Goal: Download file/media: Obtain a digital file from the website

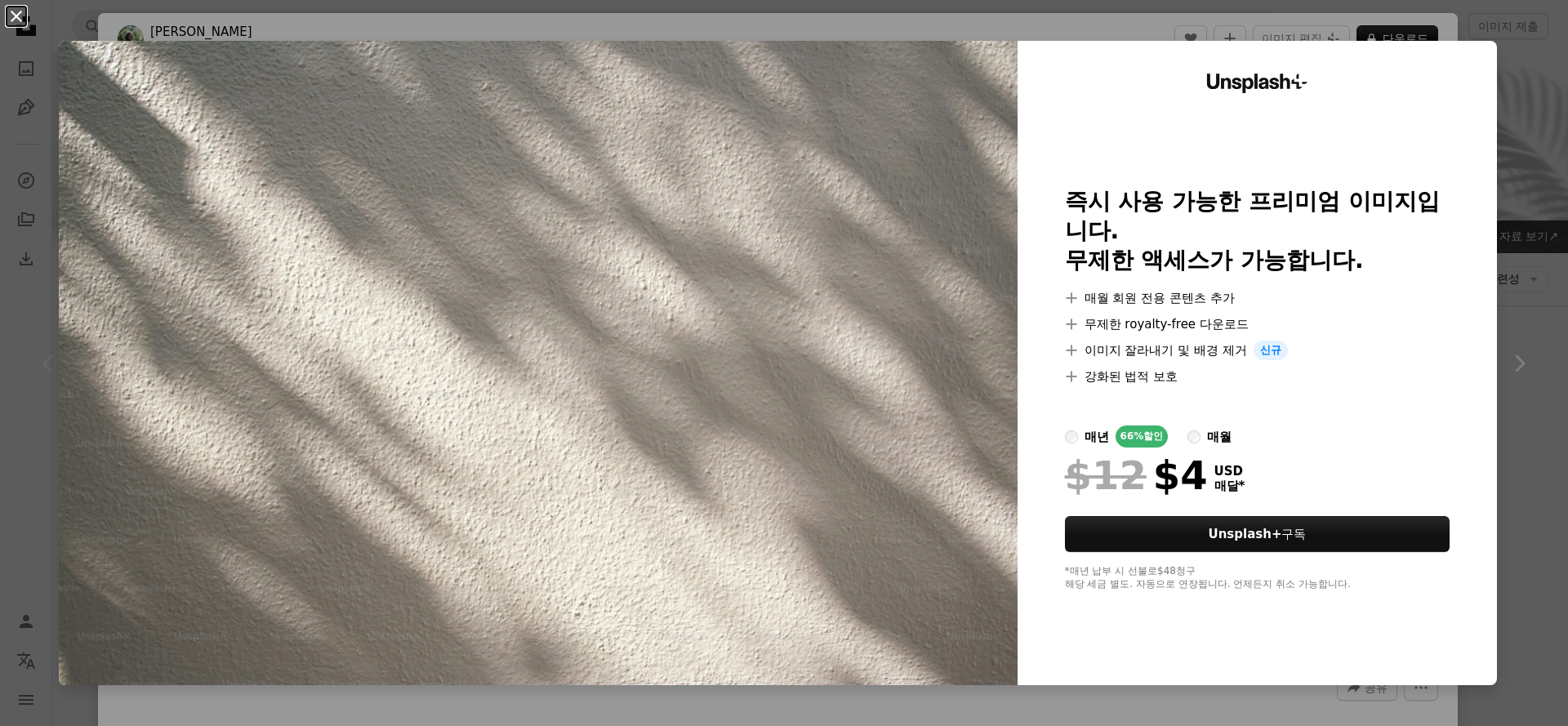
click at [19, 22] on button "An X shape" at bounding box center [16, 16] width 20 height 20
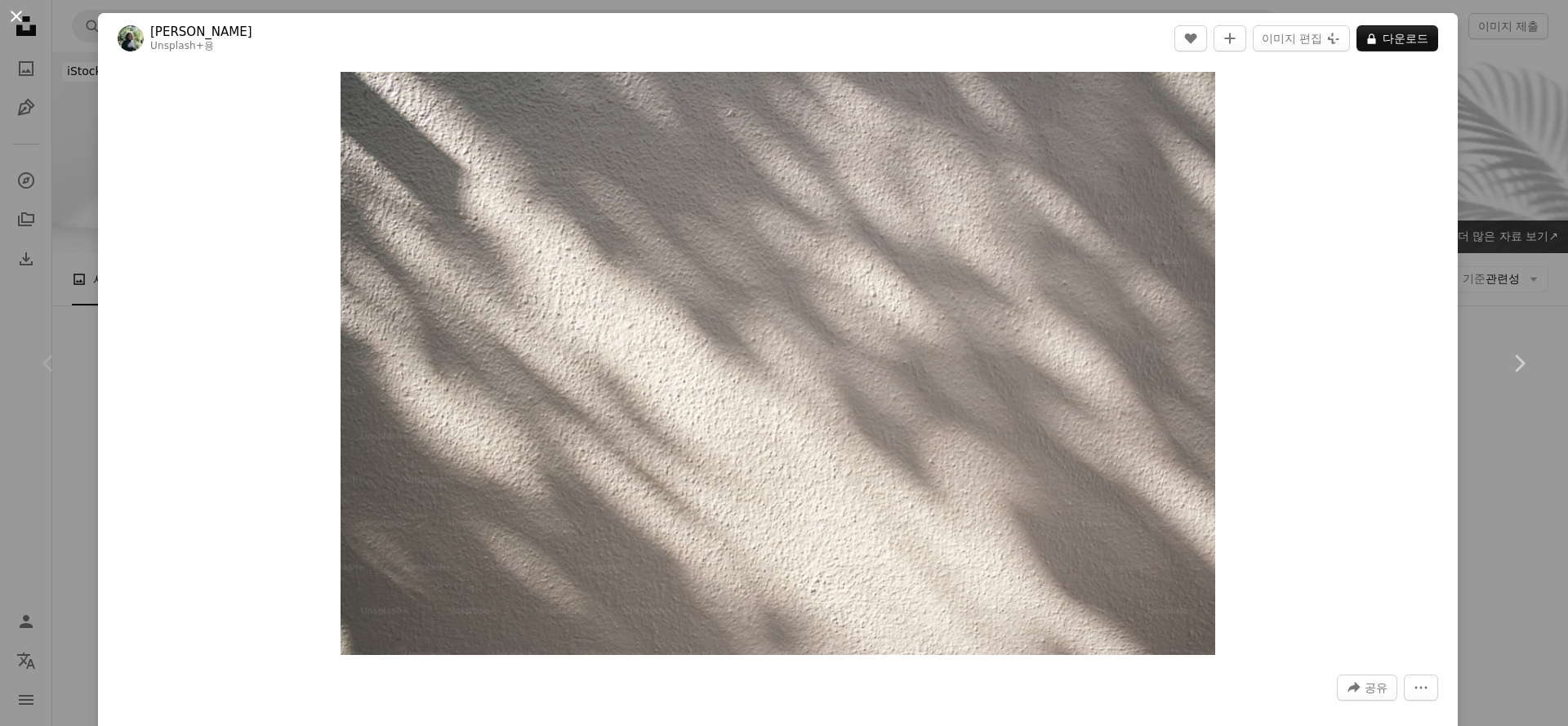
click at [18, 18] on button "An X shape" at bounding box center [16, 16] width 20 height 20
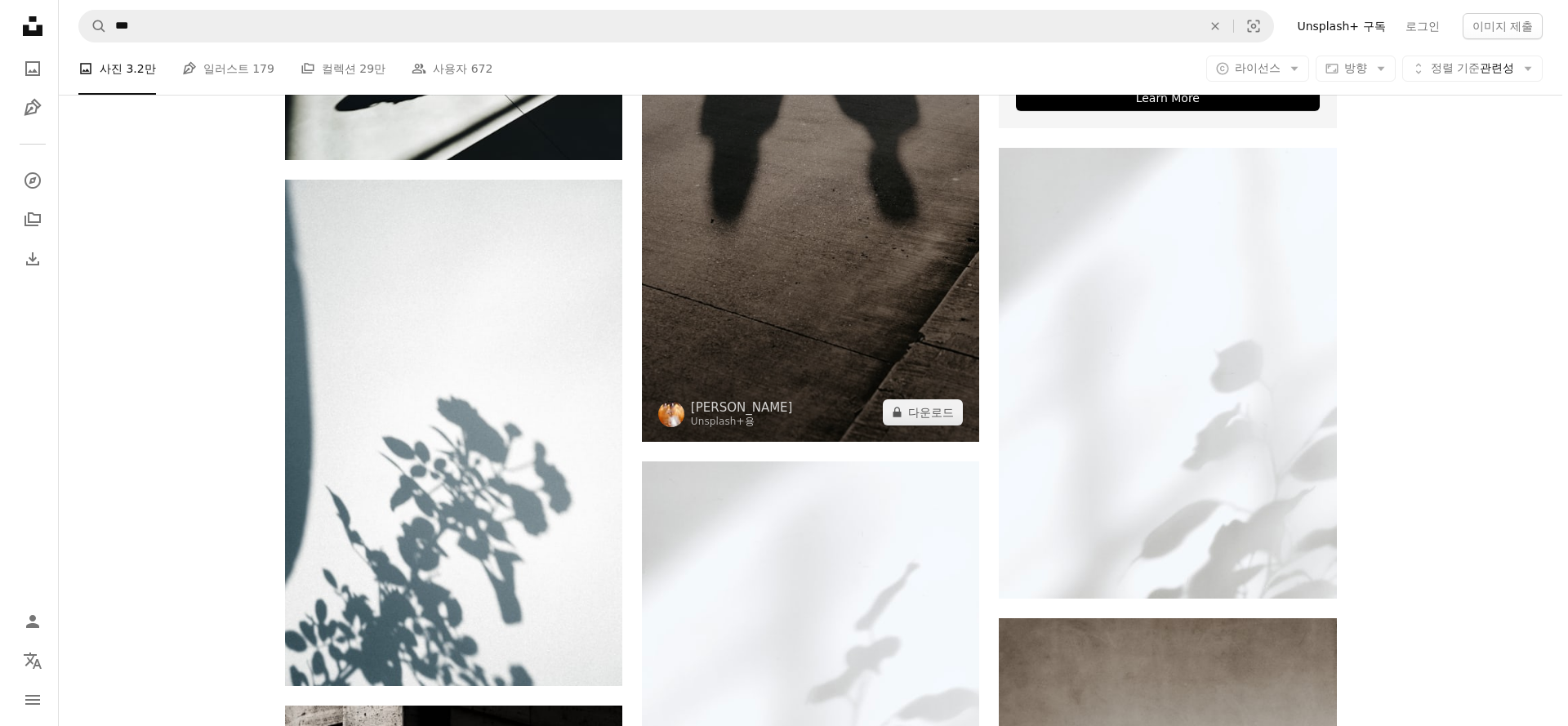
scroll to position [853, 0]
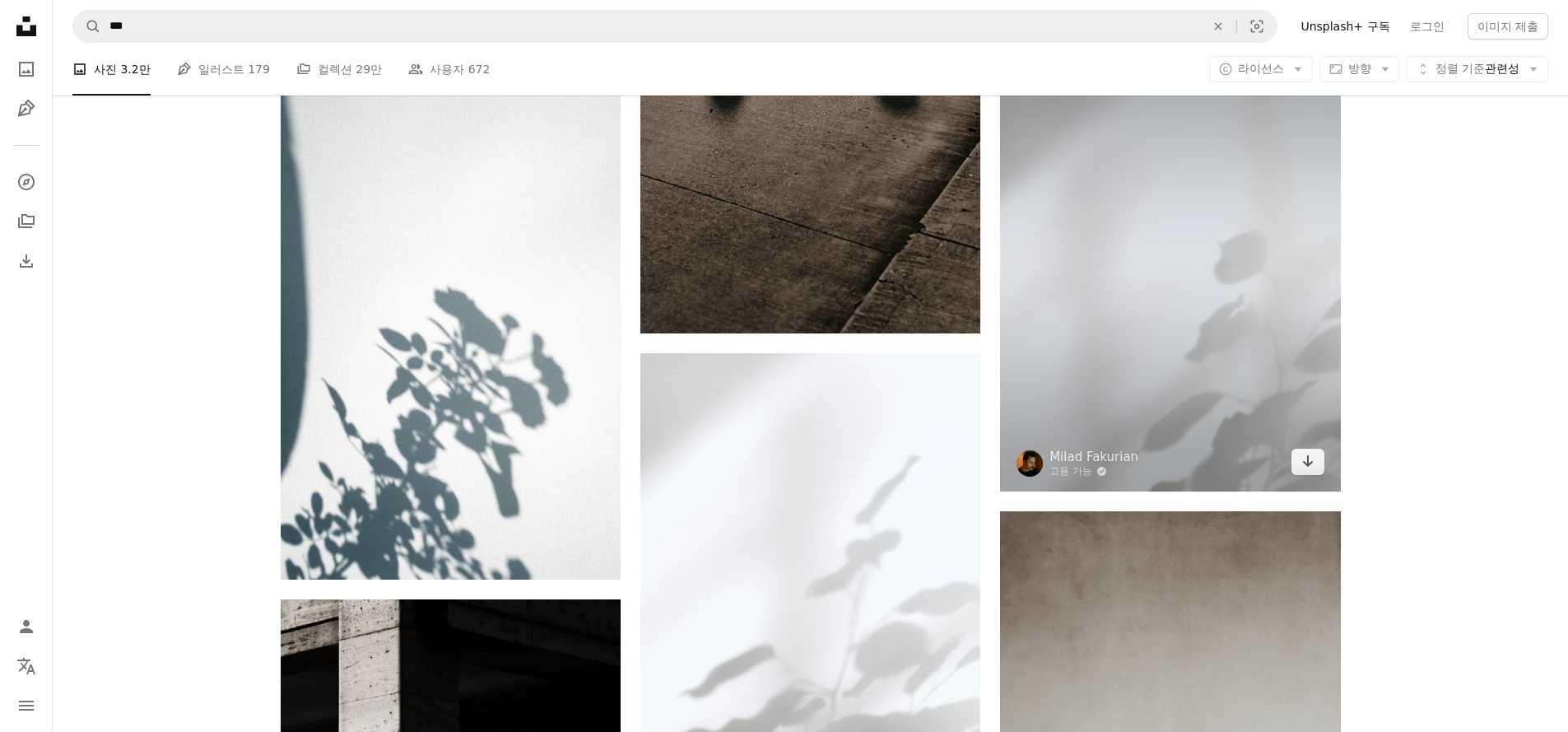
click at [1160, 454] on img at bounding box center [1170, 263] width 340 height 453
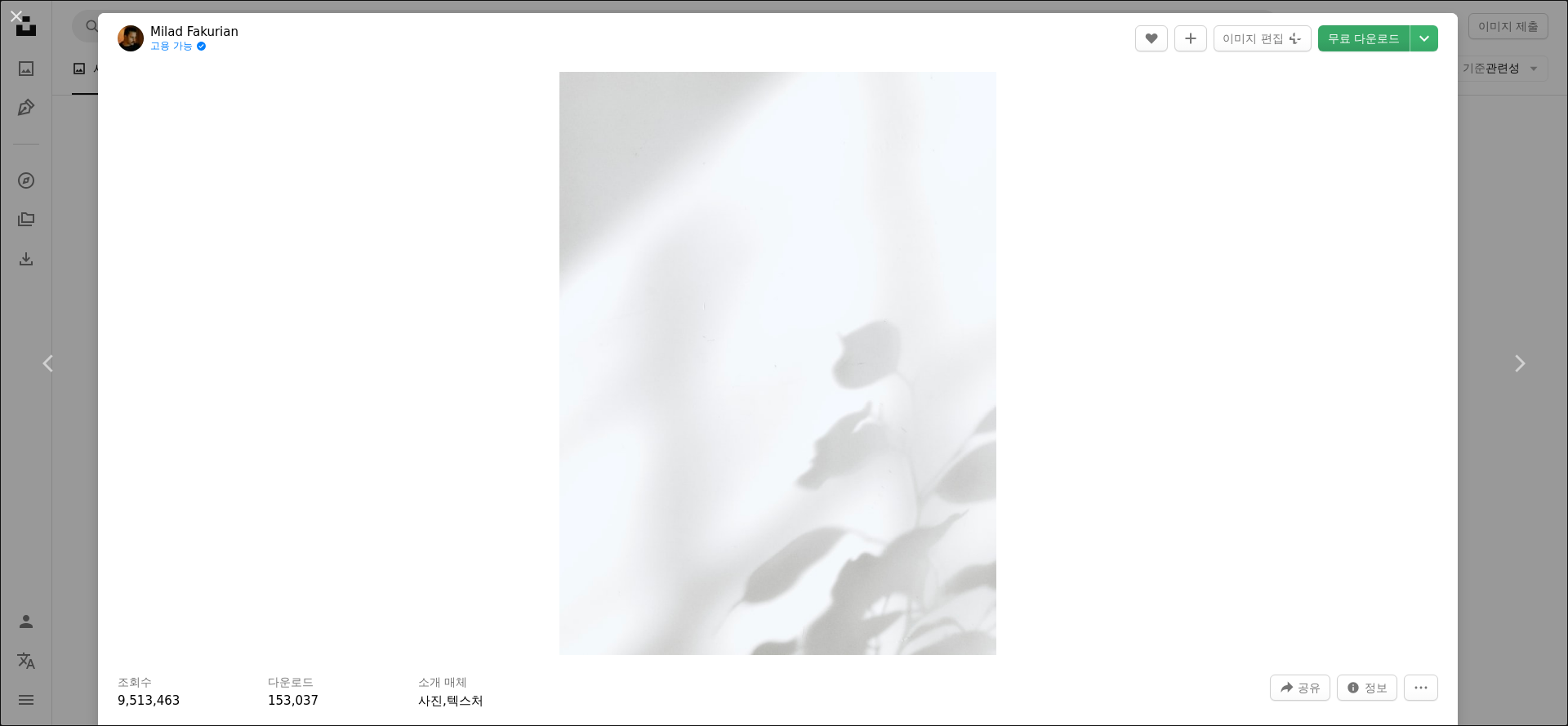
click at [1380, 29] on link "무료 다운로드" at bounding box center [1363, 38] width 92 height 26
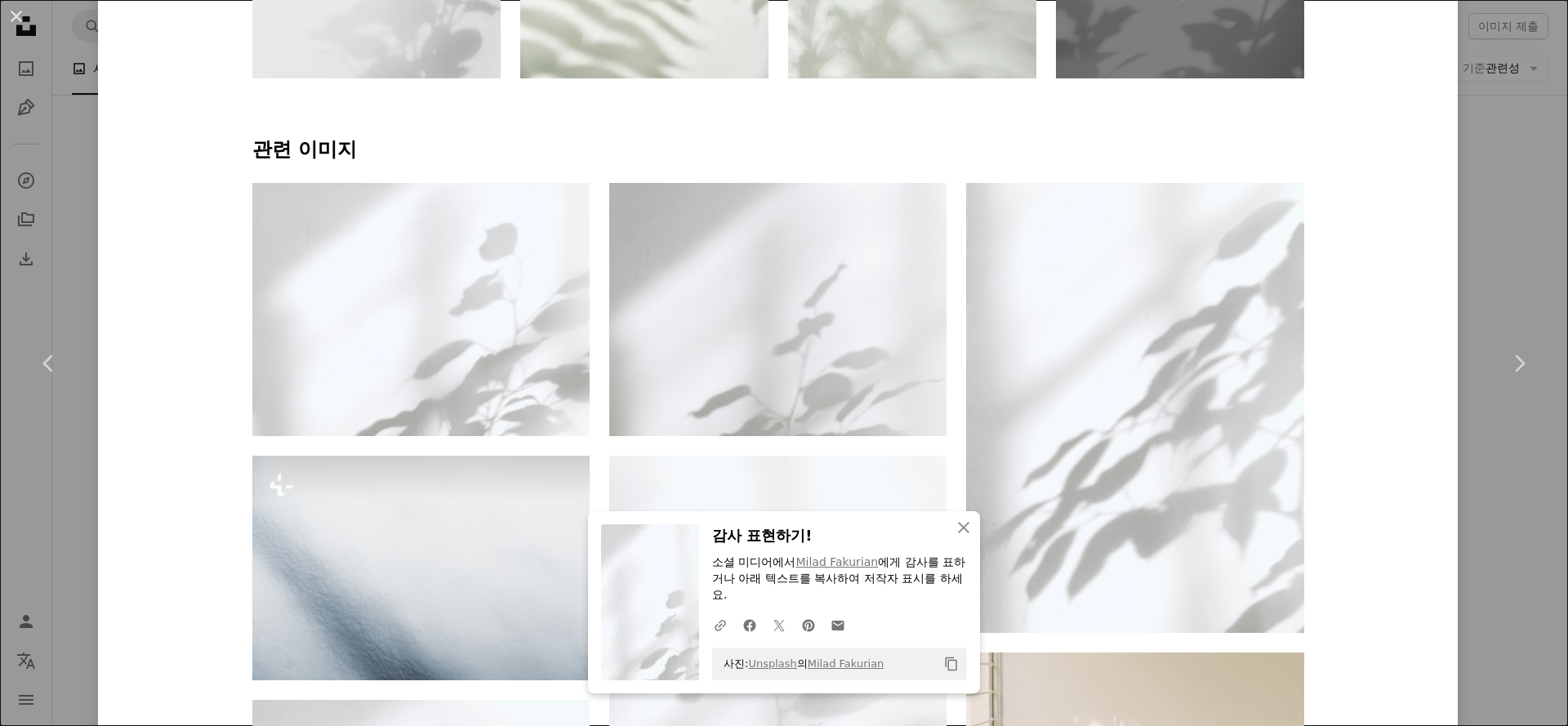
scroll to position [1089, 0]
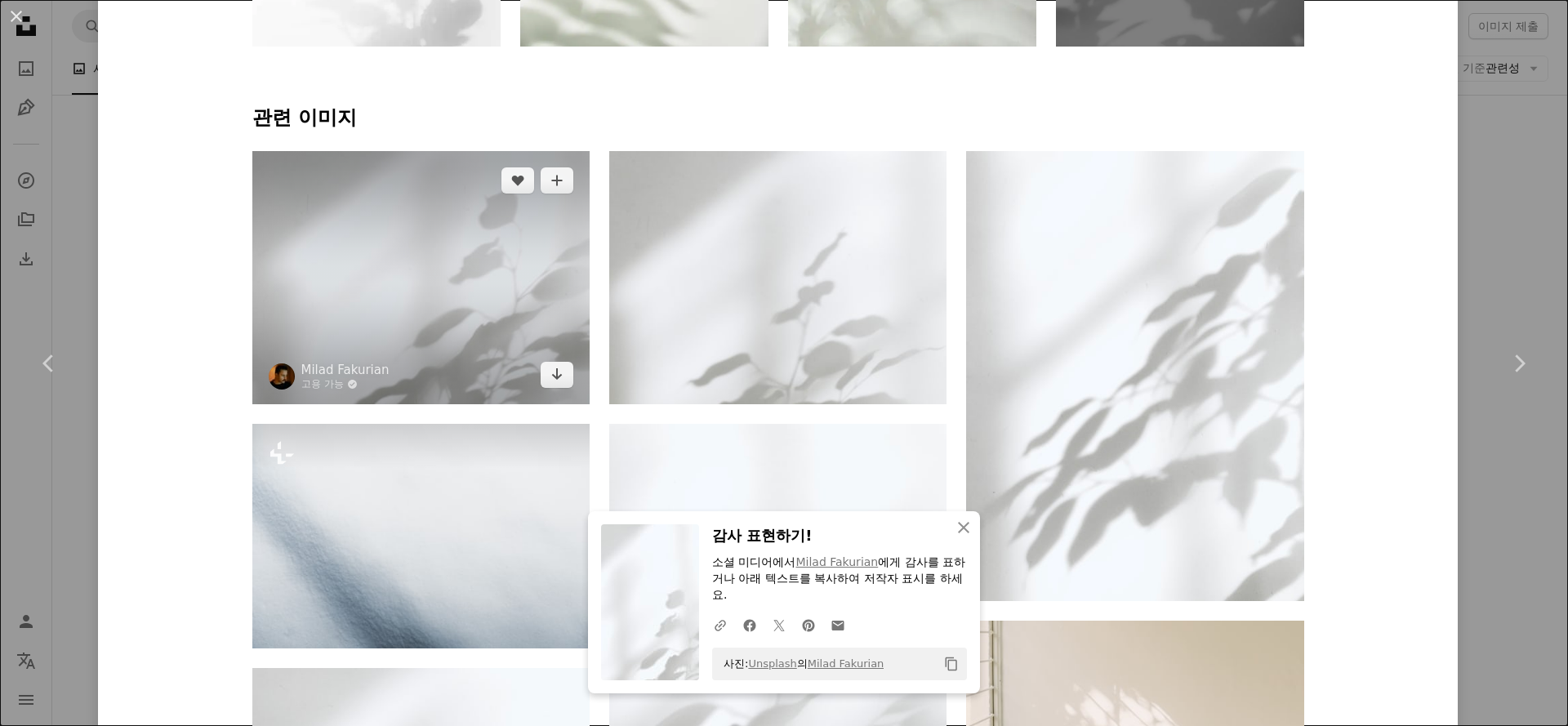
click at [460, 267] on img at bounding box center [421, 277] width 337 height 253
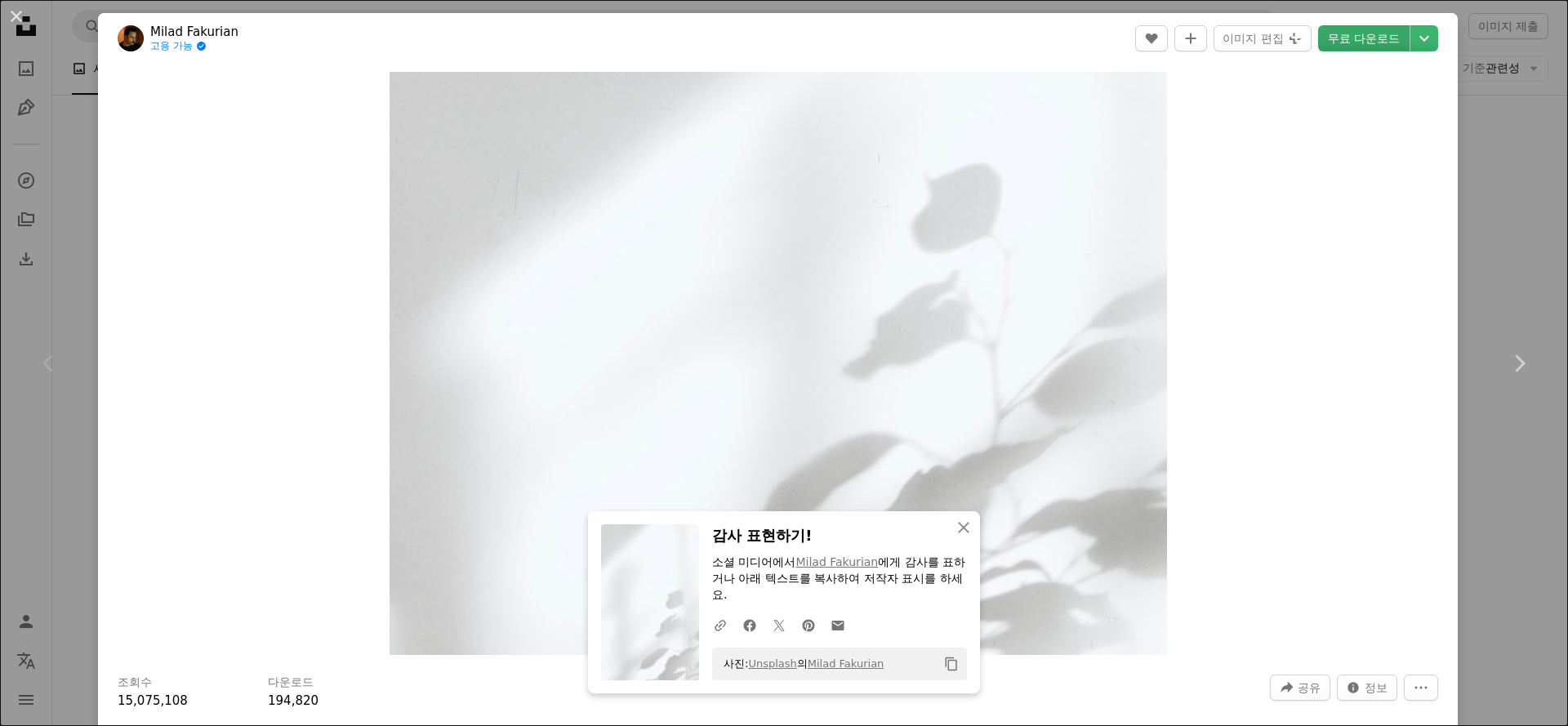
click at [1361, 41] on link "무료 다운로드" at bounding box center [1363, 38] width 92 height 26
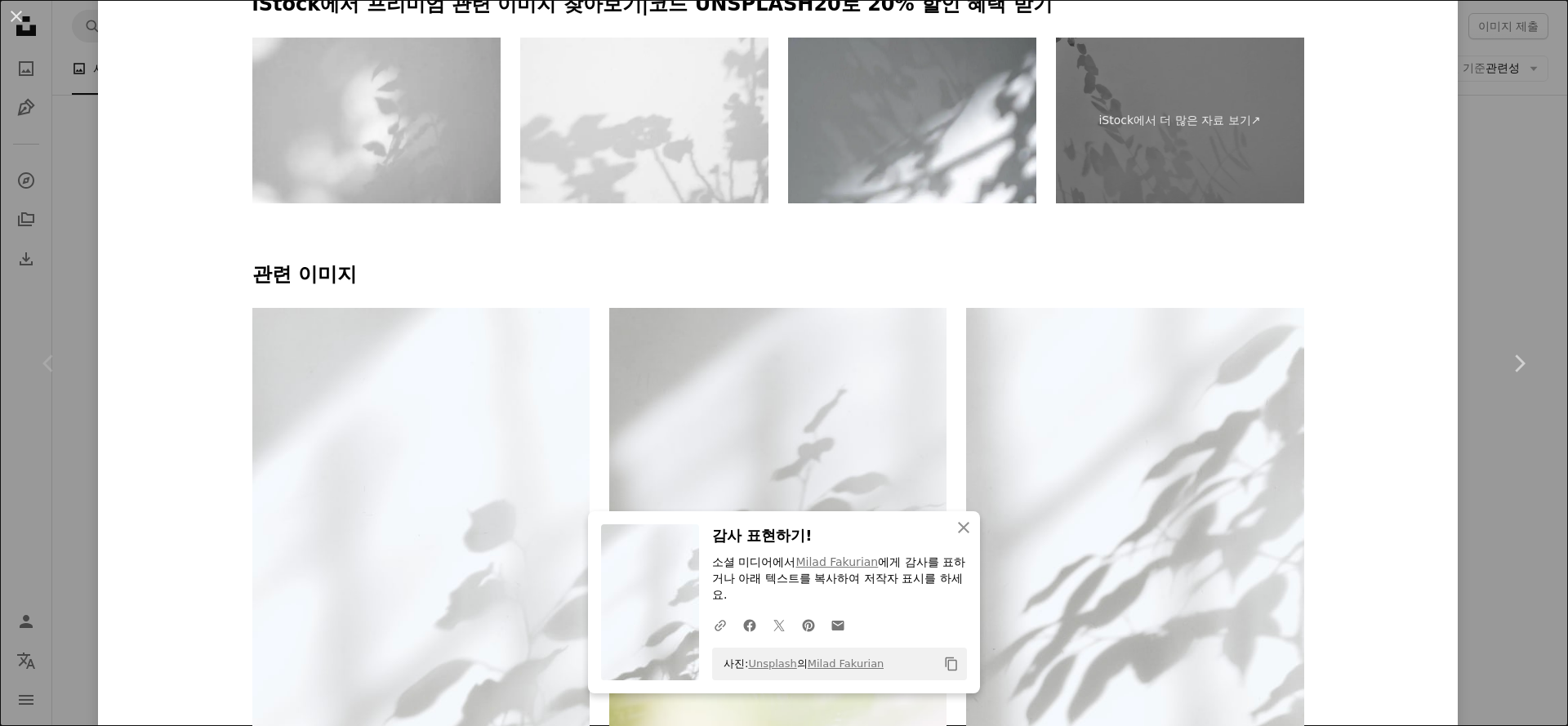
scroll to position [1363, 0]
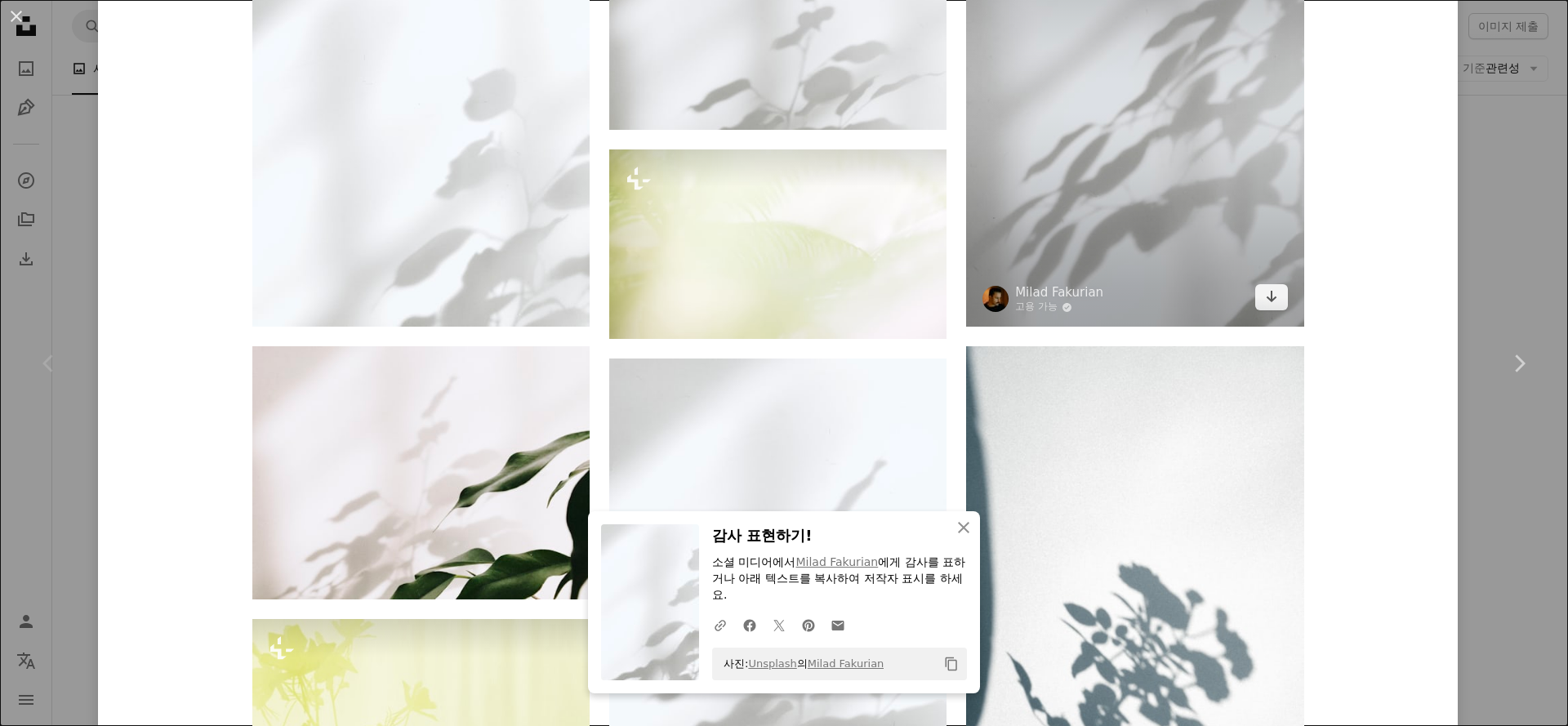
click at [1099, 239] on img at bounding box center [1134, 101] width 337 height 450
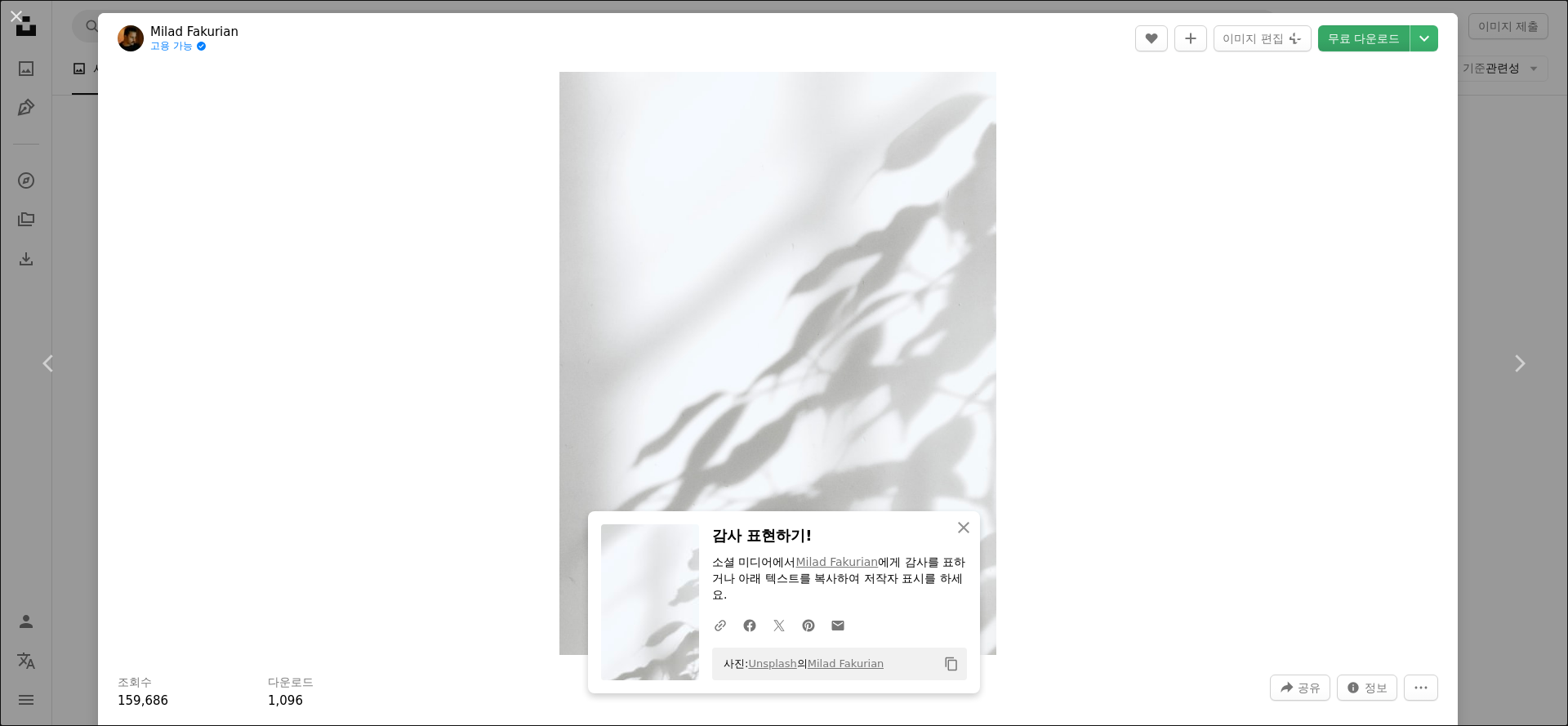
click at [1355, 42] on link "무료 다운로드" at bounding box center [1363, 38] width 92 height 26
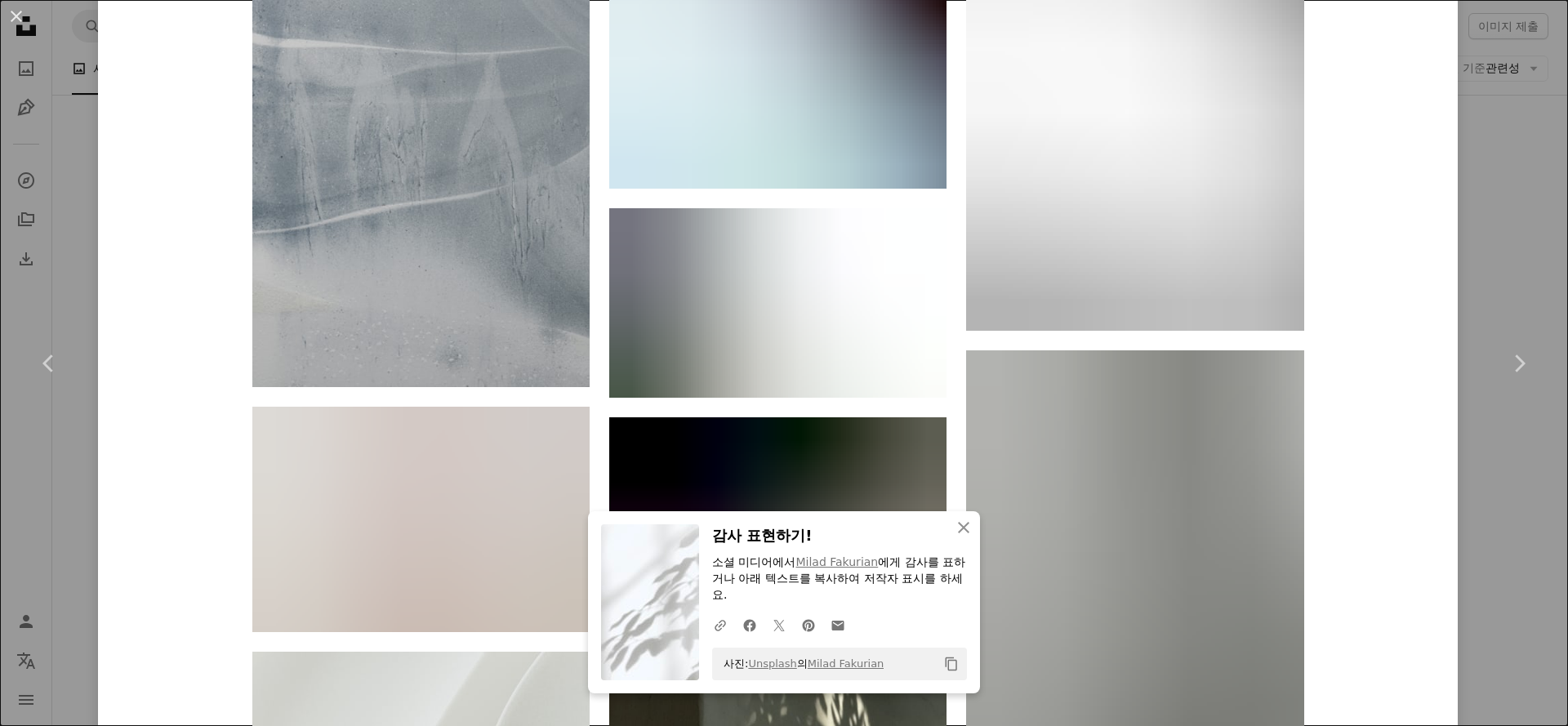
scroll to position [11930, 0]
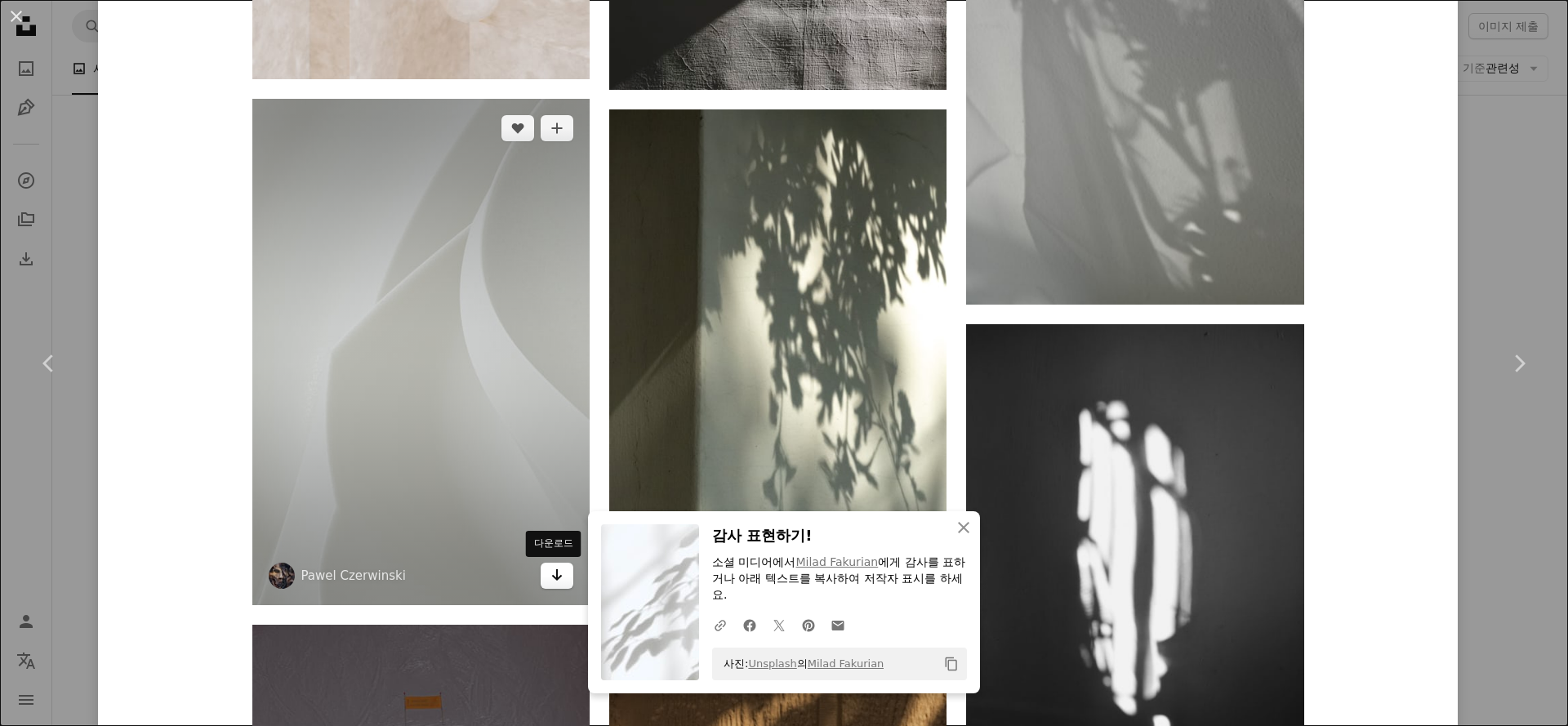
click at [541, 581] on link "Arrow pointing down" at bounding box center [556, 575] width 32 height 26
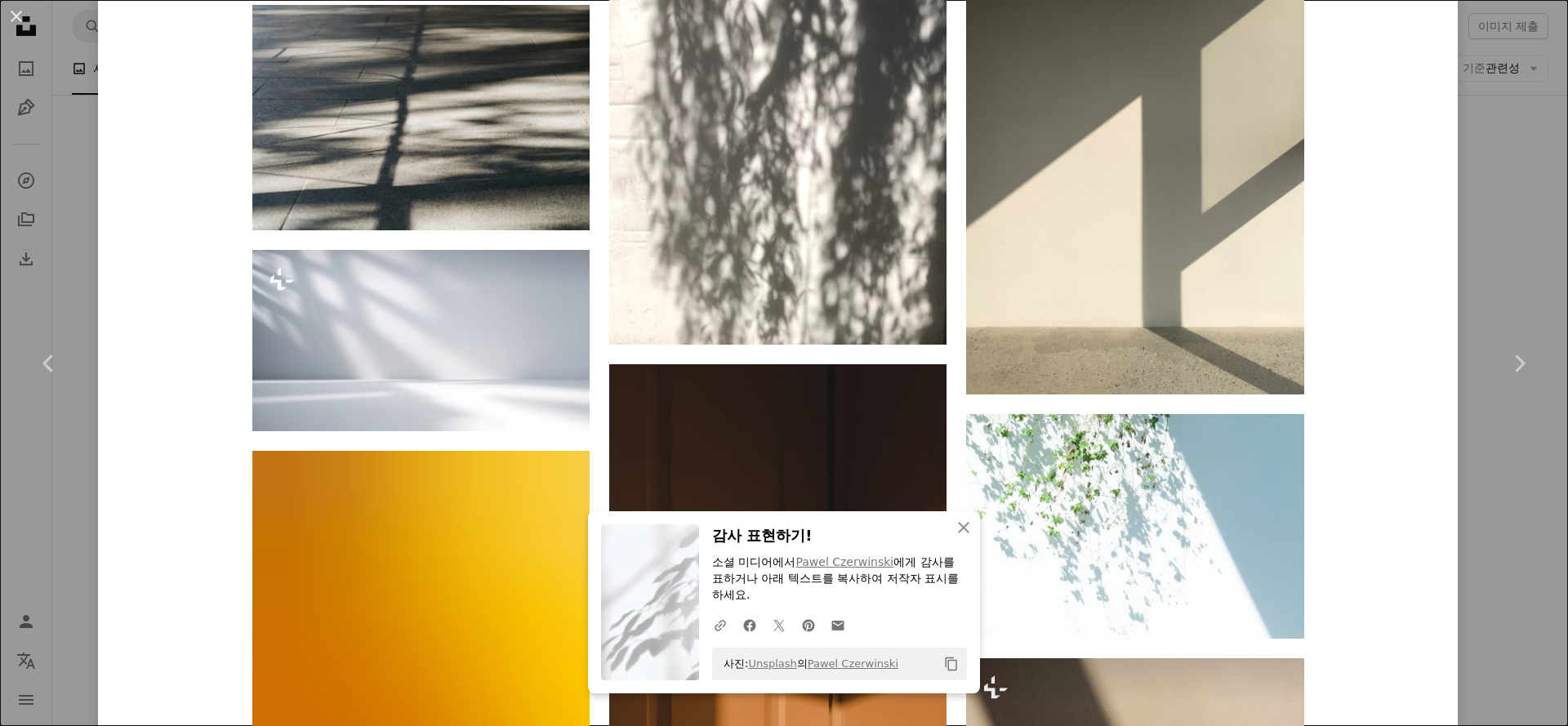
scroll to position [14352, 0]
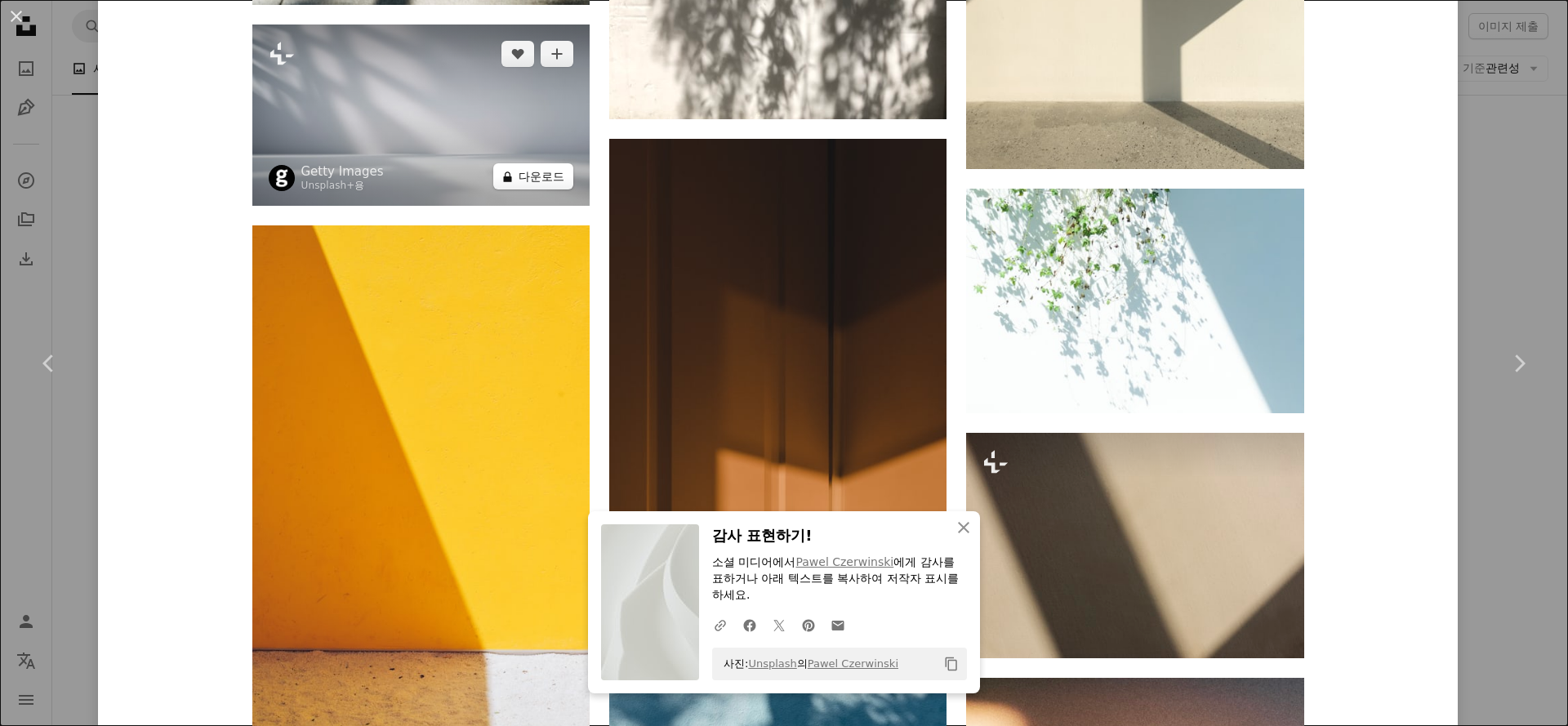
click at [525, 179] on button "A lock 다운로드" at bounding box center [532, 176] width 80 height 26
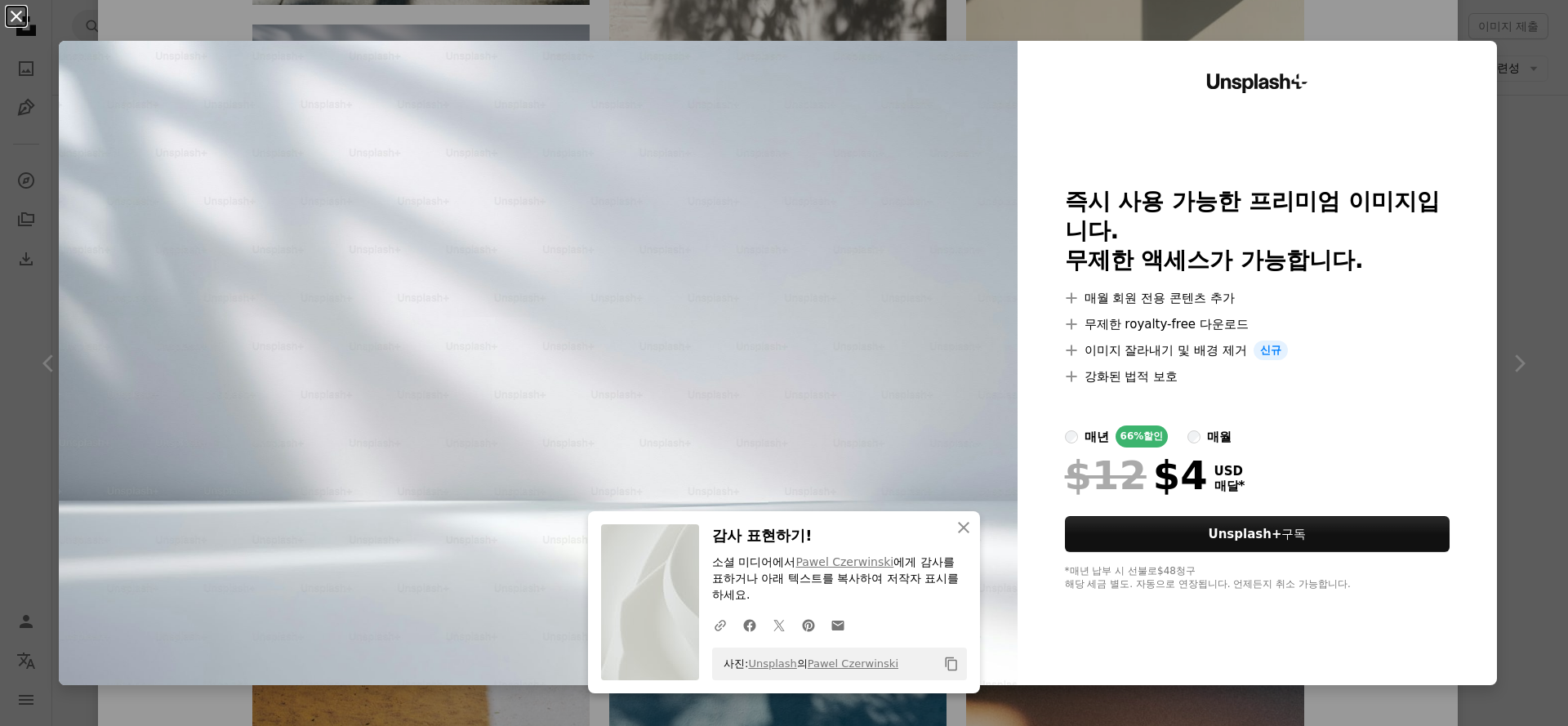
click at [13, 14] on button "An X shape" at bounding box center [16, 16] width 20 height 20
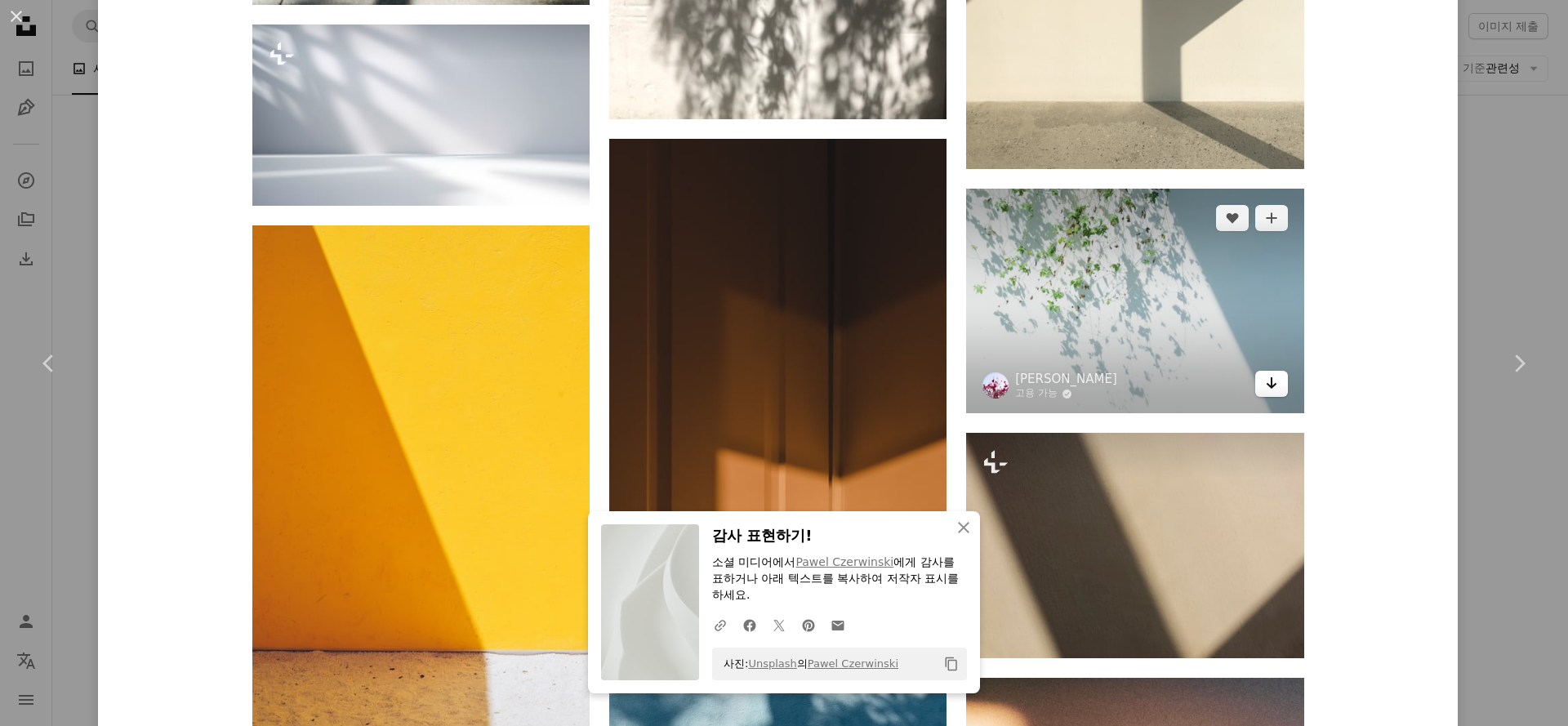
click at [1277, 384] on link "Arrow pointing down" at bounding box center [1271, 383] width 32 height 26
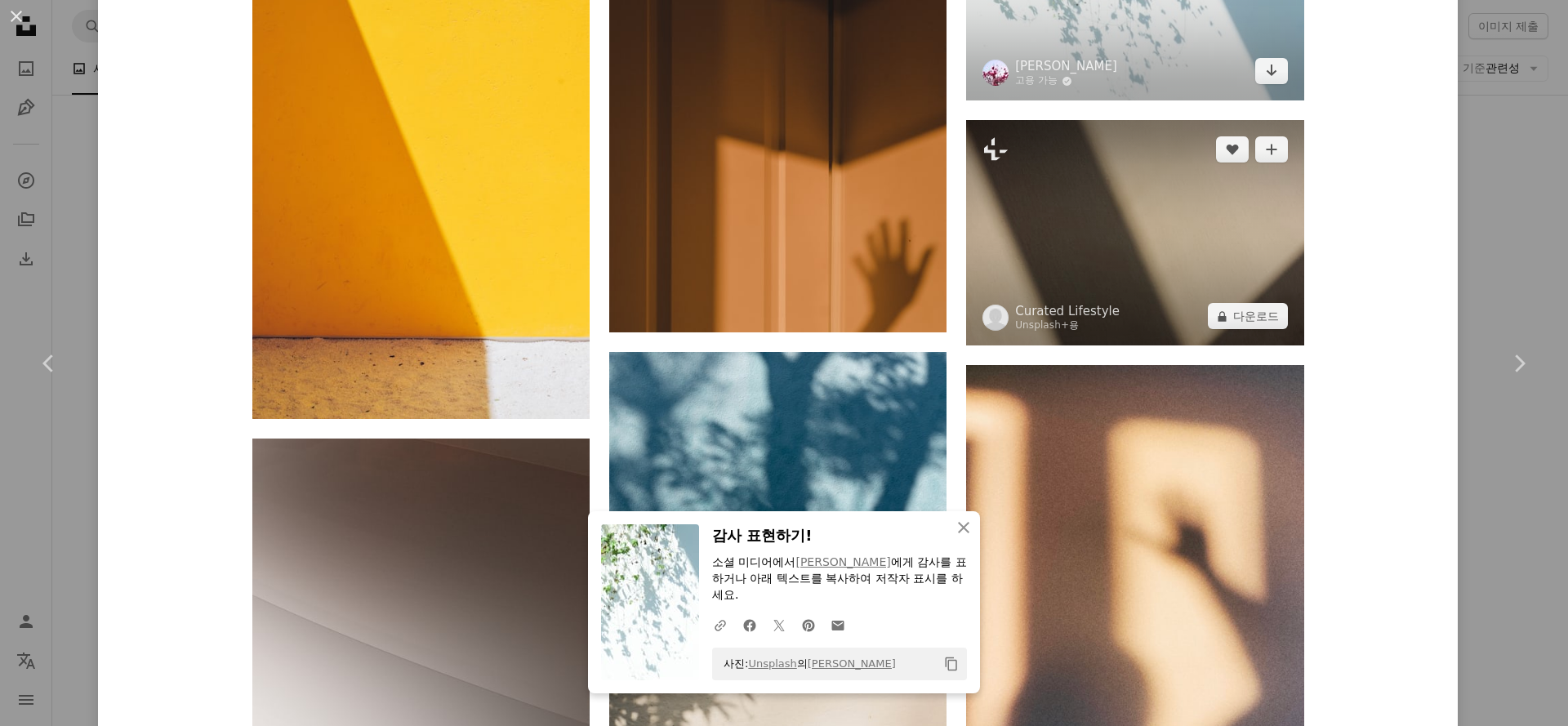
scroll to position [14674, 0]
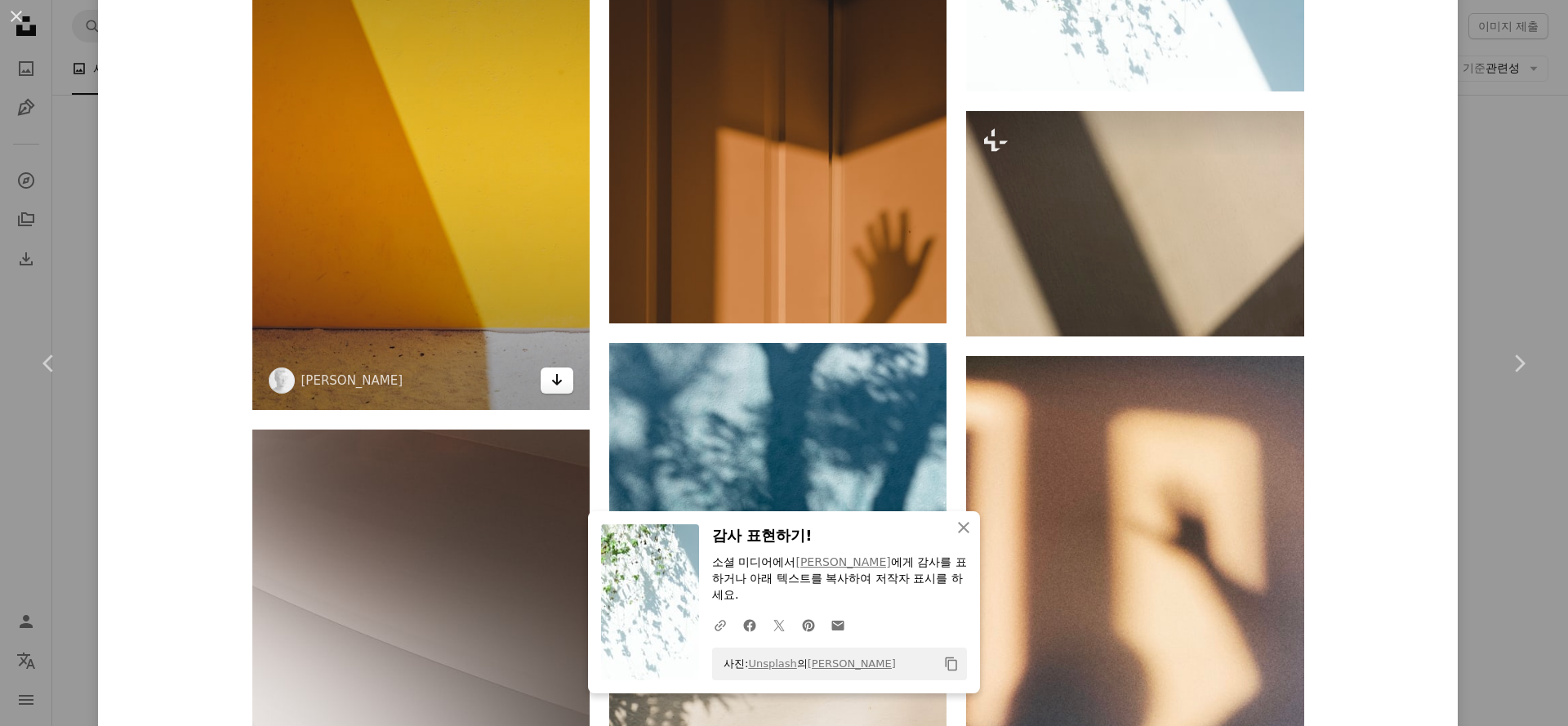
click at [555, 379] on icon "Arrow pointing down" at bounding box center [556, 380] width 13 height 20
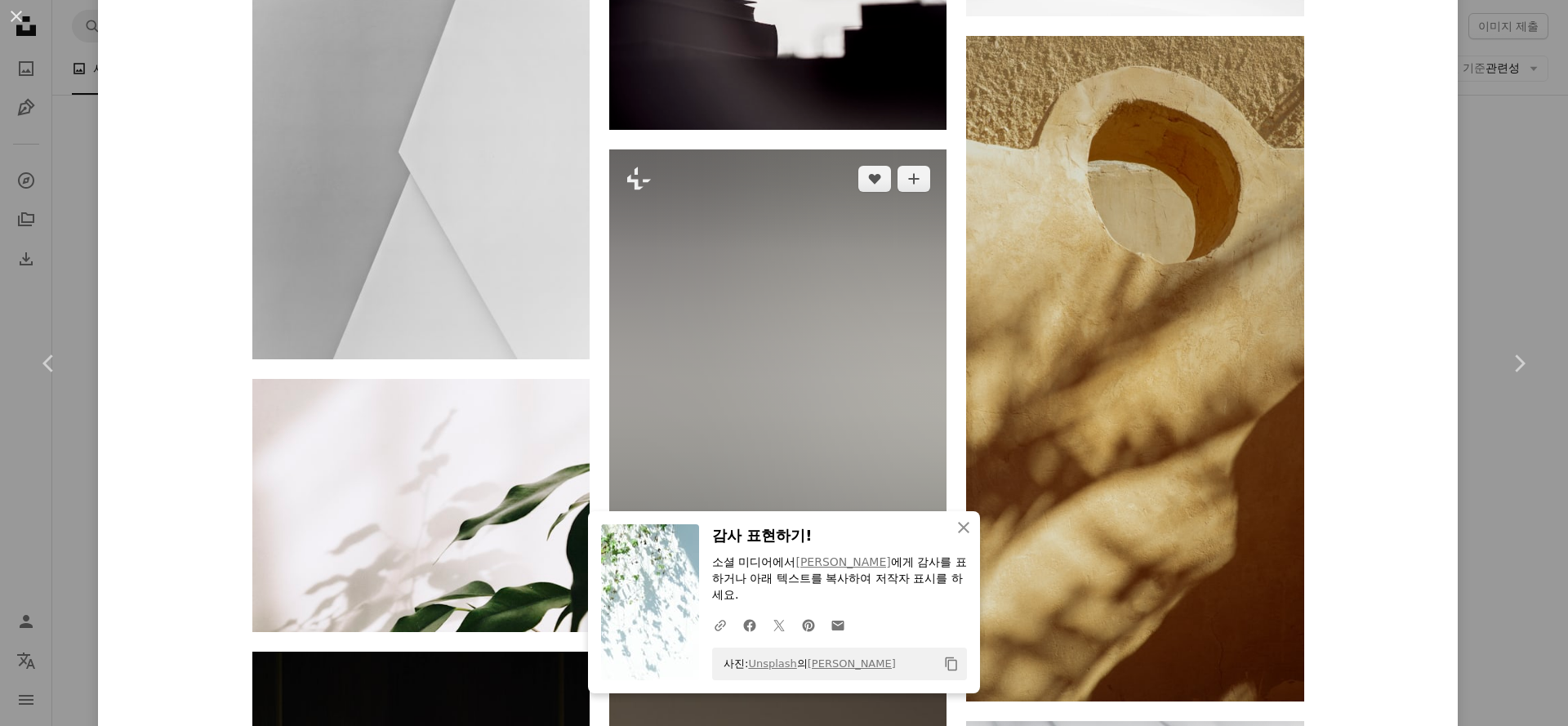
scroll to position [17083, 0]
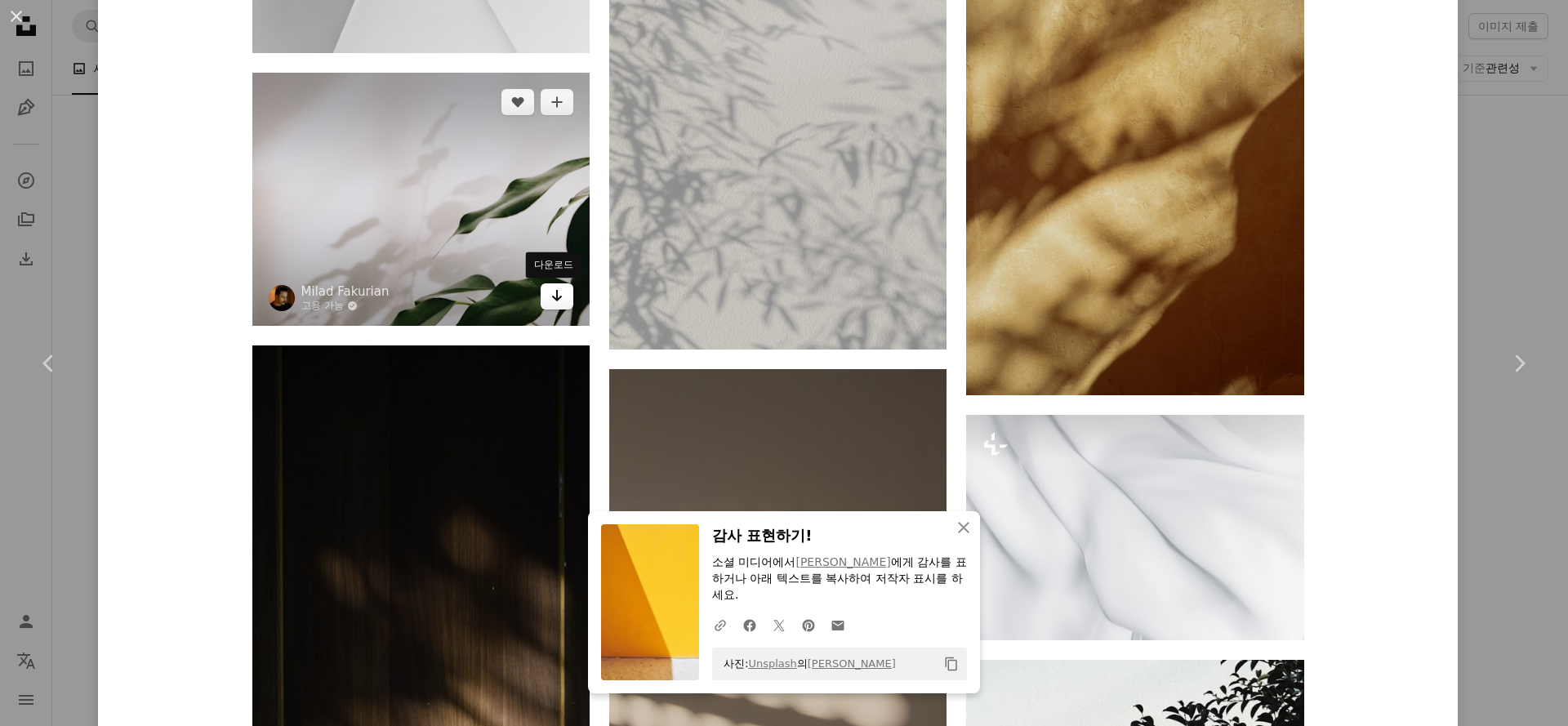
click at [558, 298] on link "Arrow pointing down" at bounding box center [556, 296] width 32 height 26
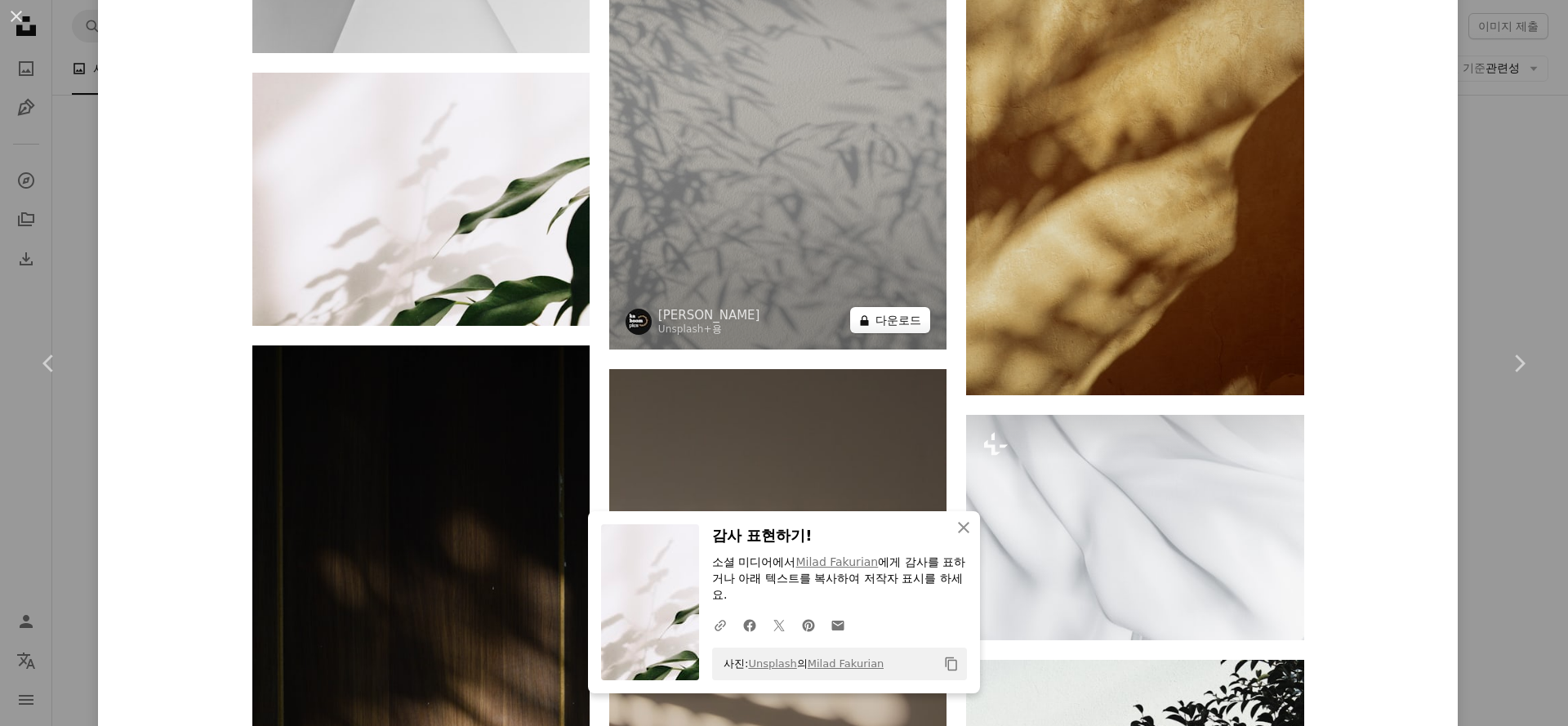
click at [872, 323] on button "A lock 다운로드" at bounding box center [889, 319] width 80 height 26
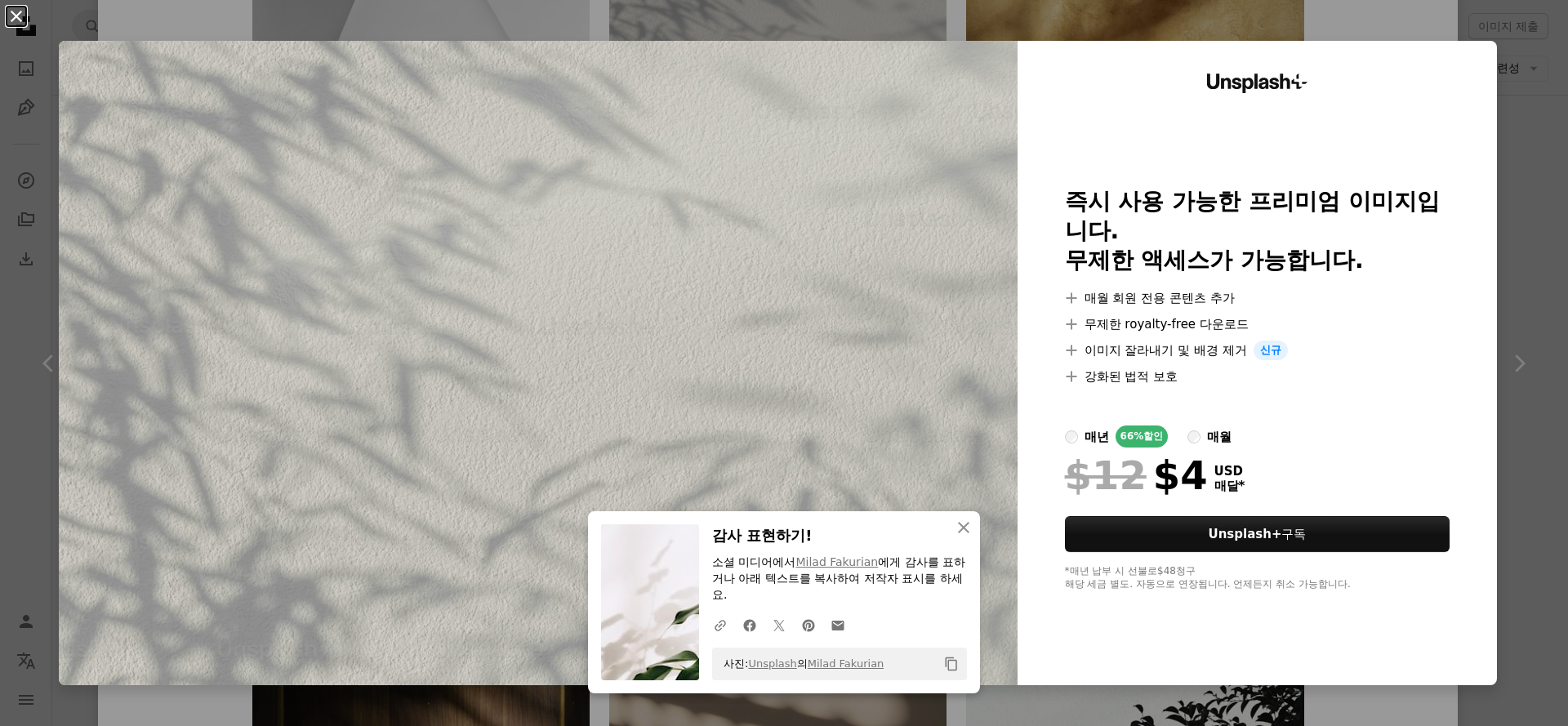
click at [16, 17] on button "An X shape" at bounding box center [16, 16] width 20 height 20
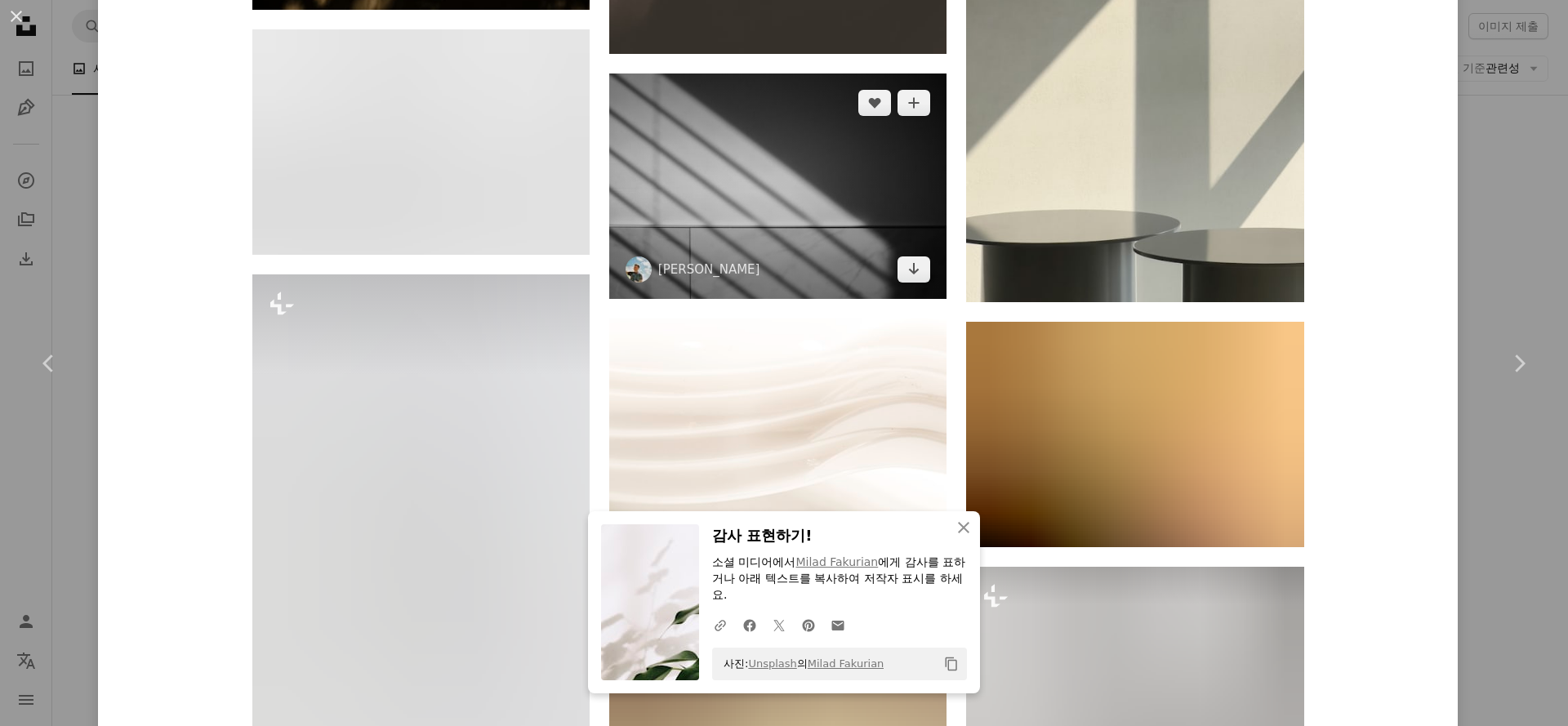
scroll to position [21320, 0]
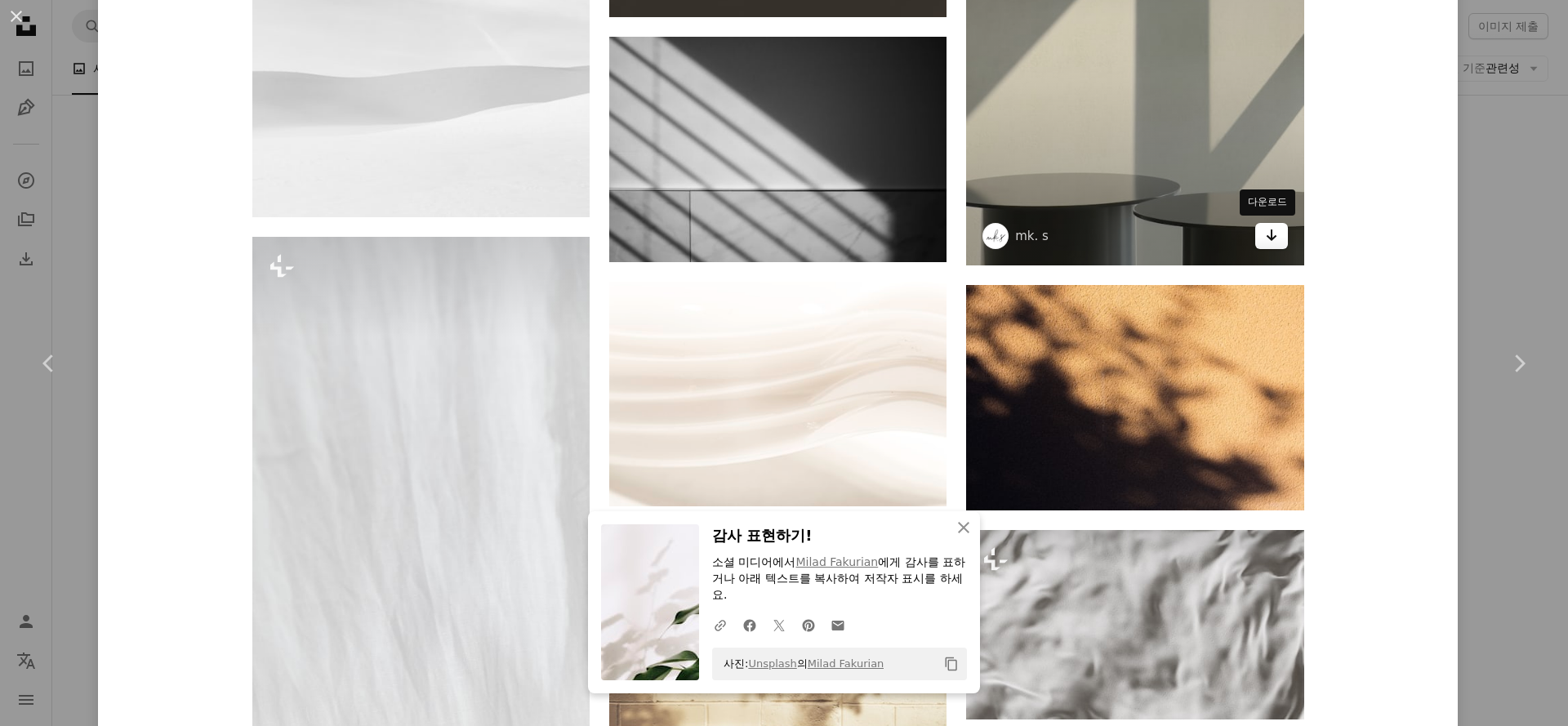
click at [1266, 235] on icon "Arrow pointing down" at bounding box center [1271, 235] width 13 height 20
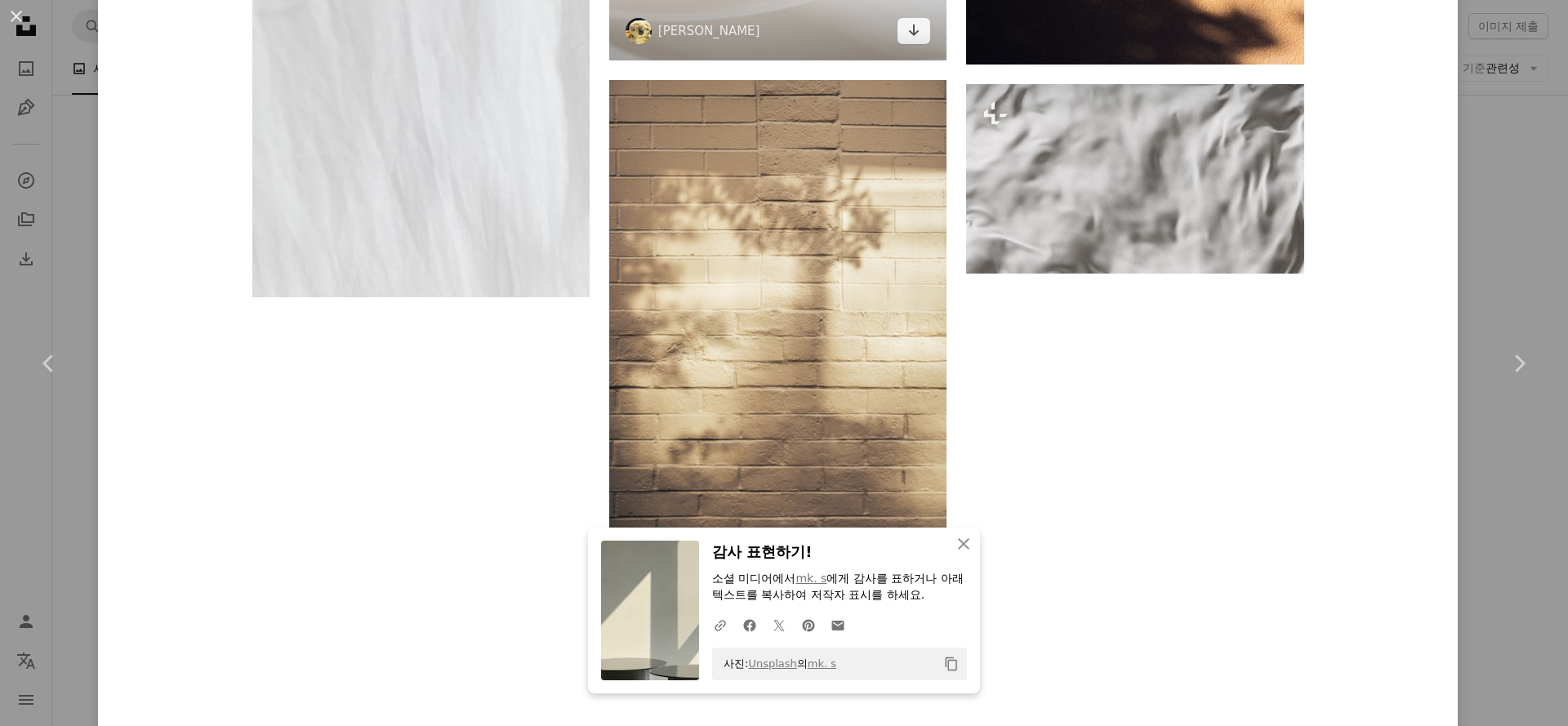
scroll to position [21773, 0]
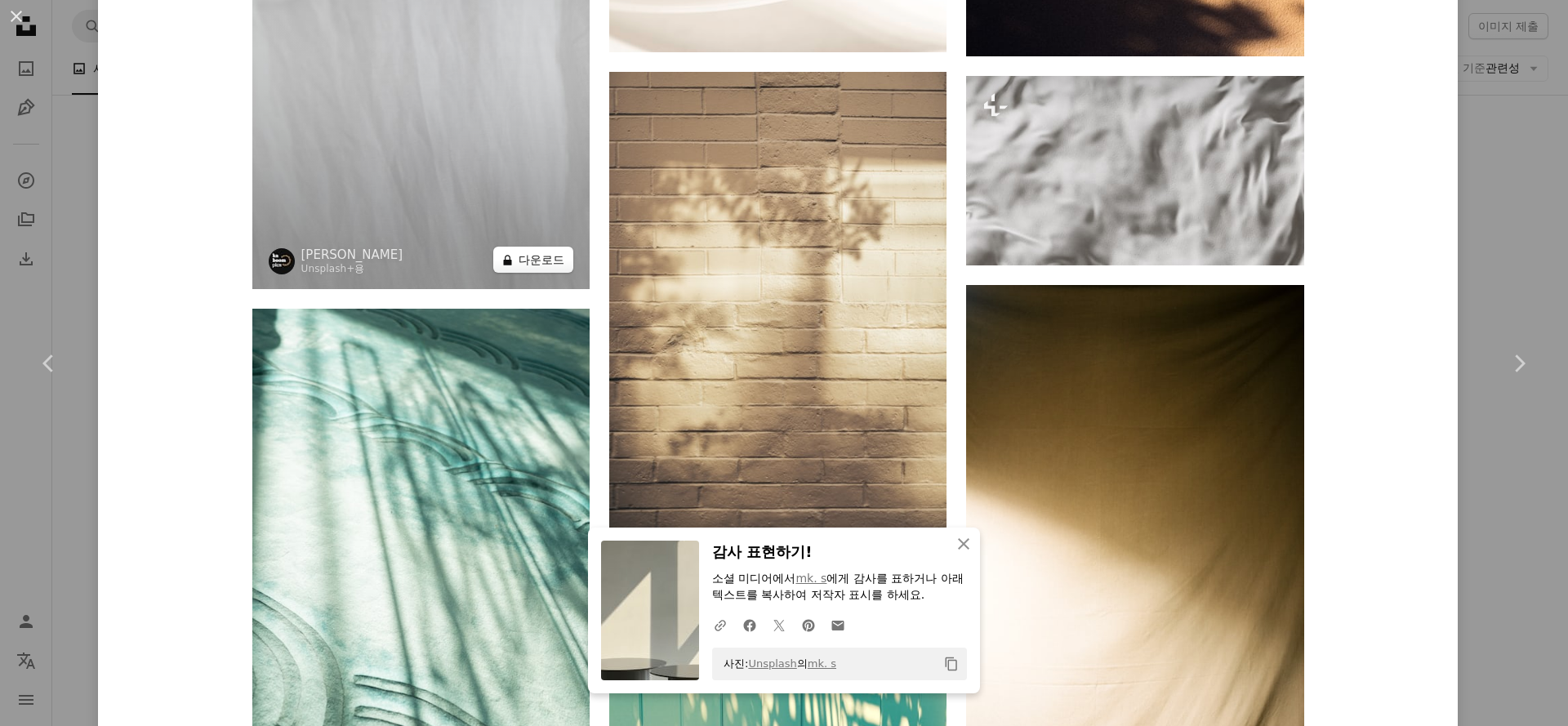
click at [544, 258] on button "A lock 다운로드" at bounding box center [532, 259] width 80 height 26
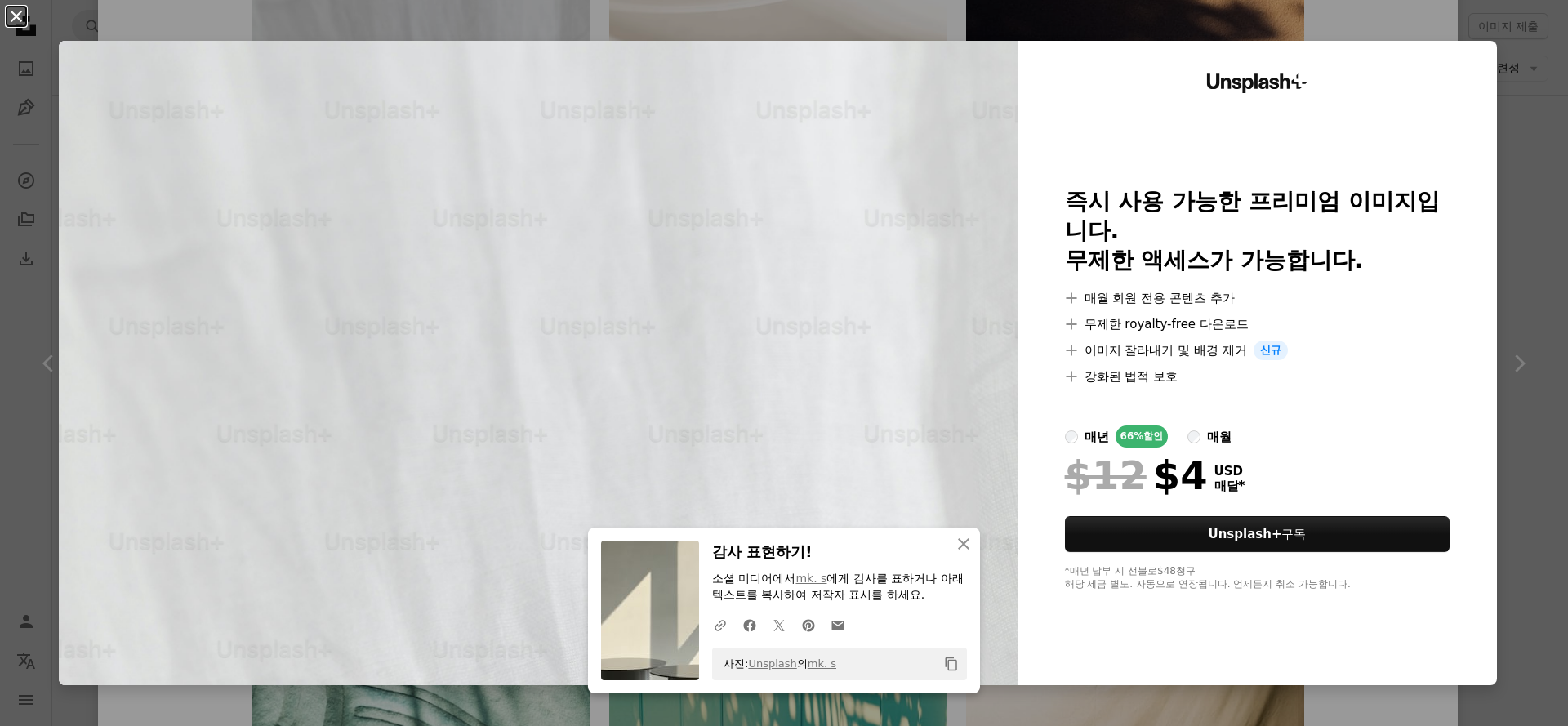
click at [13, 10] on button "An X shape" at bounding box center [16, 16] width 20 height 20
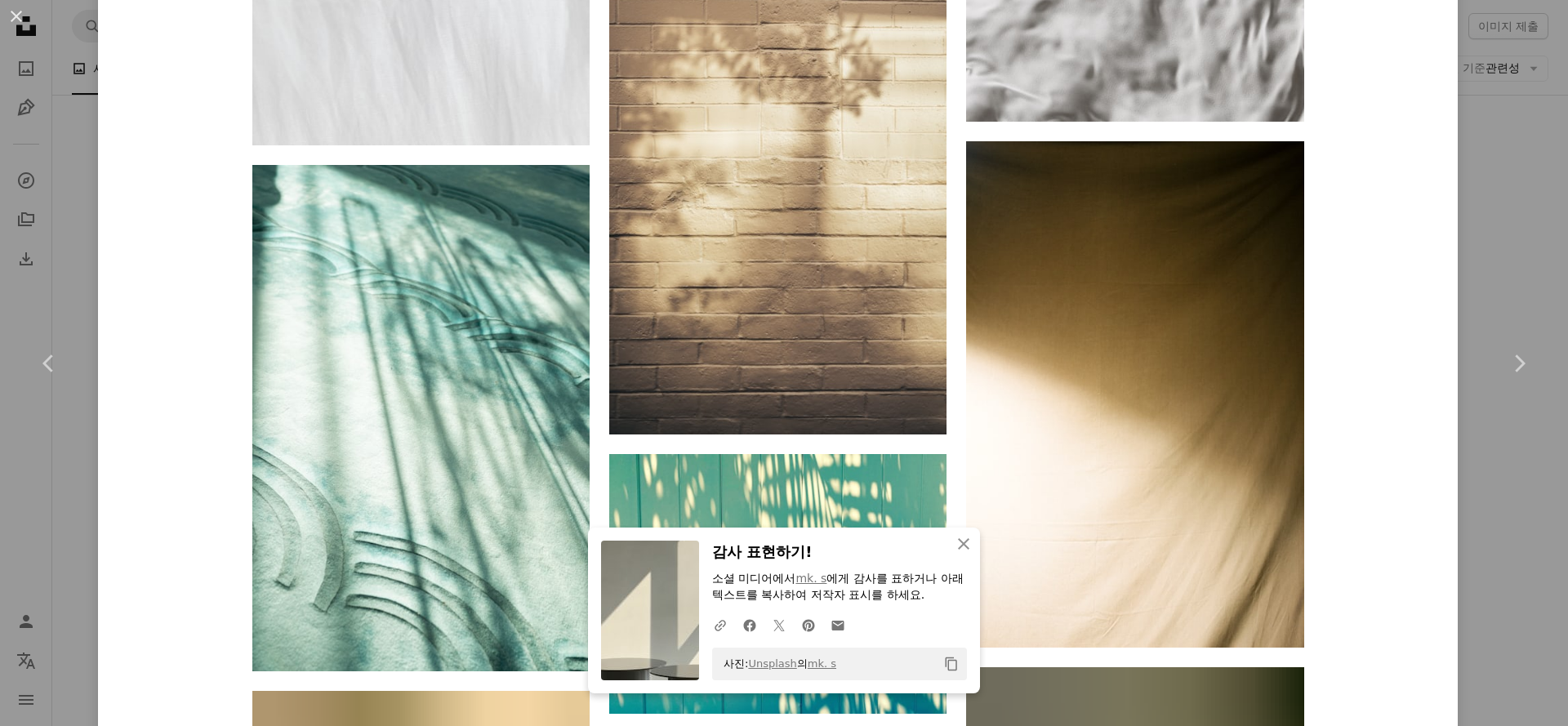
scroll to position [21917, 0]
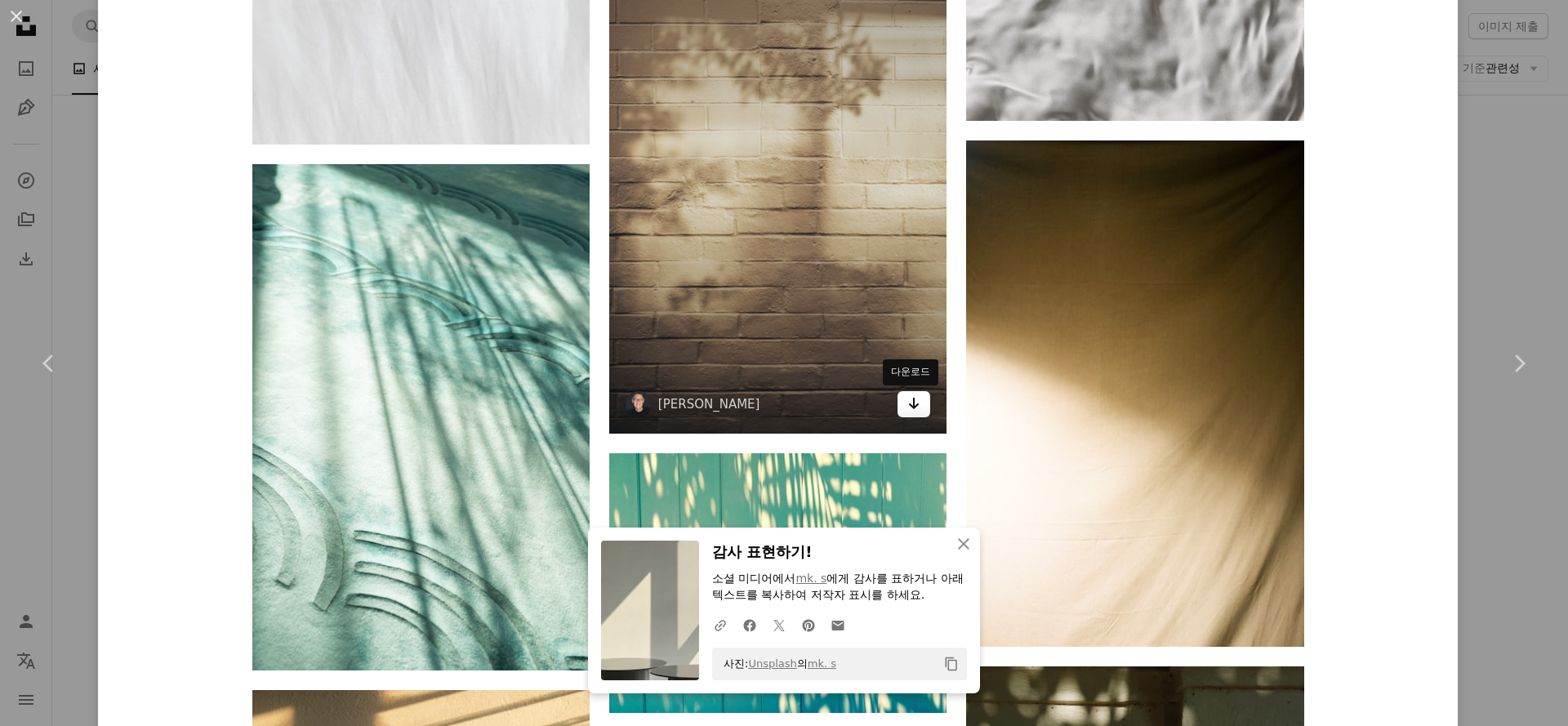
click at [908, 411] on icon "Arrow pointing down" at bounding box center [914, 403] width 13 height 20
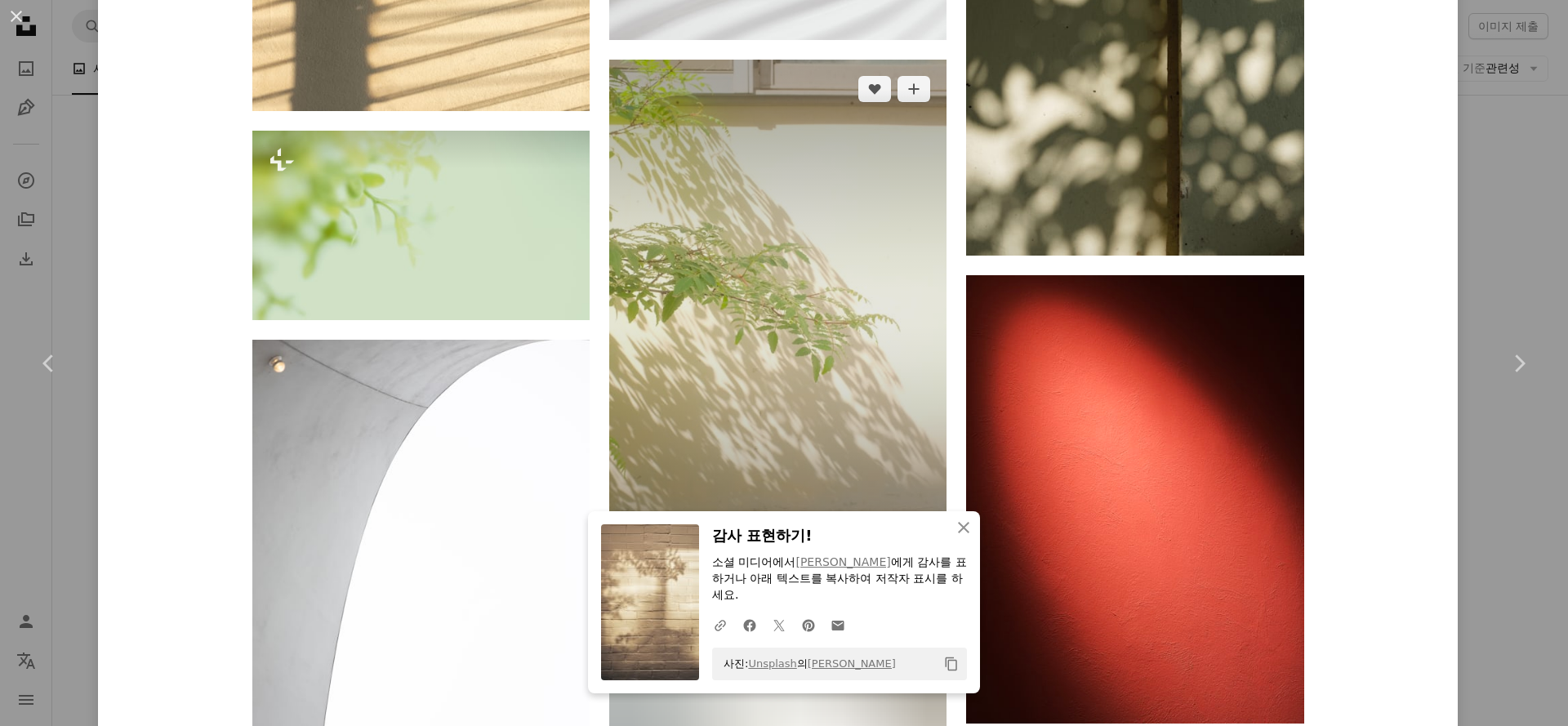
scroll to position [23161, 0]
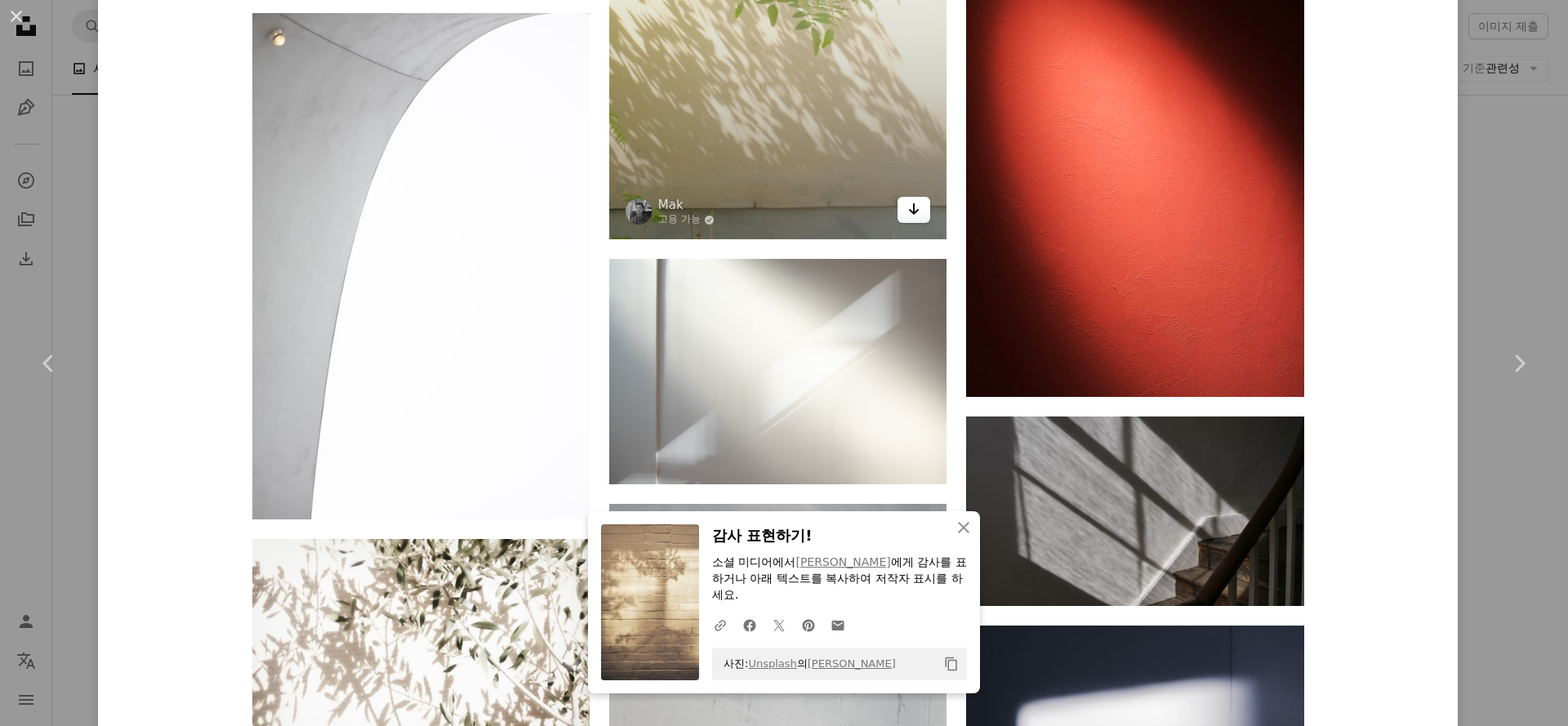
click at [913, 216] on icon "Arrow pointing down" at bounding box center [914, 209] width 13 height 20
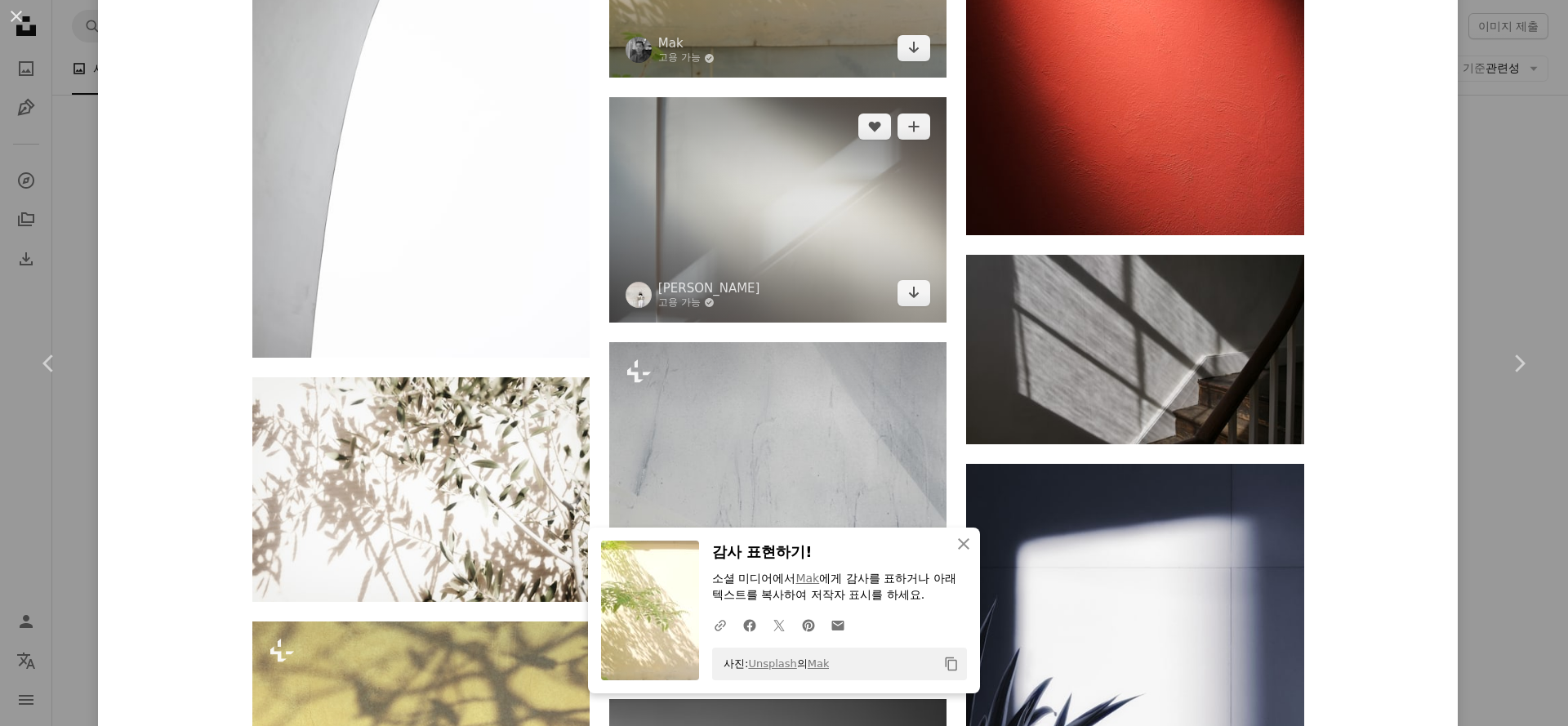
scroll to position [23501, 0]
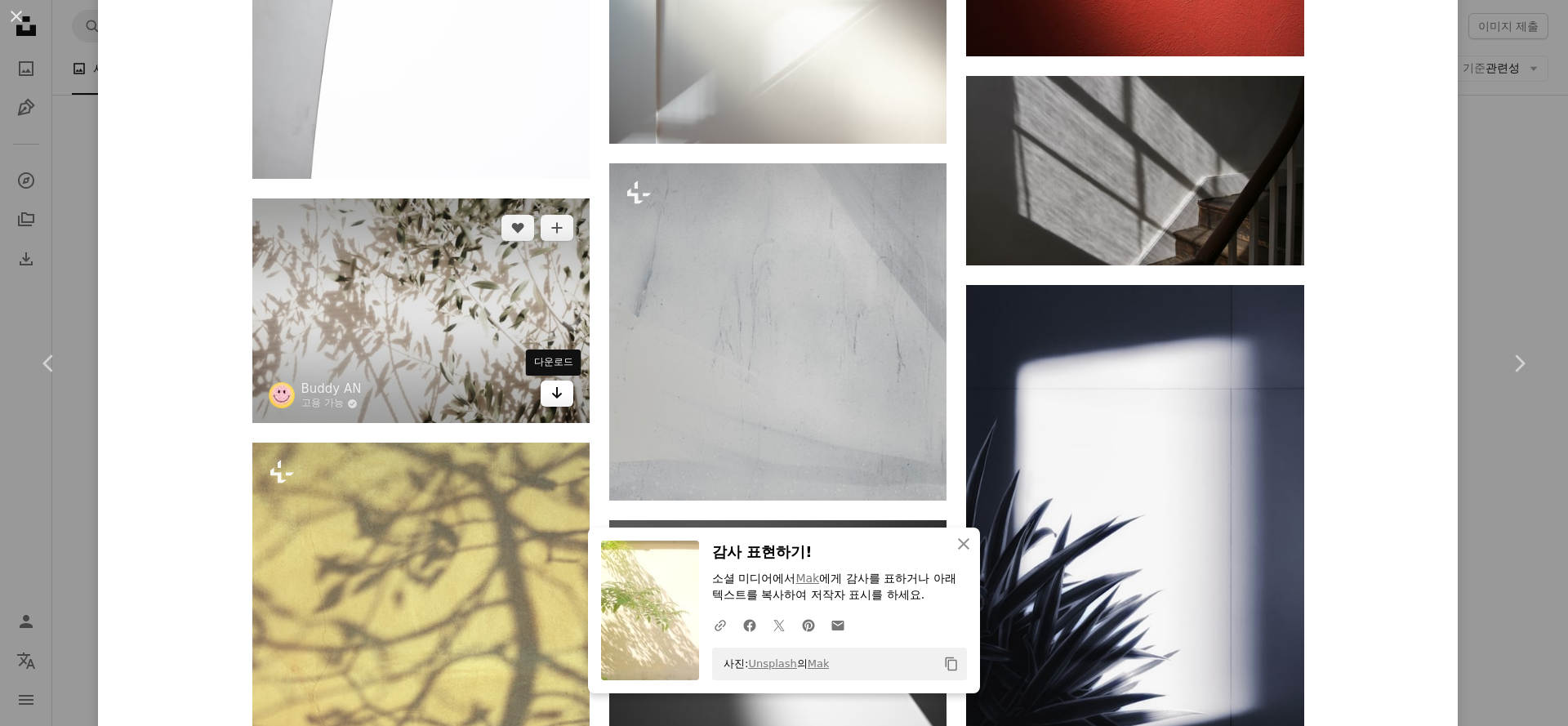
click at [550, 395] on icon "Arrow pointing down" at bounding box center [556, 393] width 13 height 20
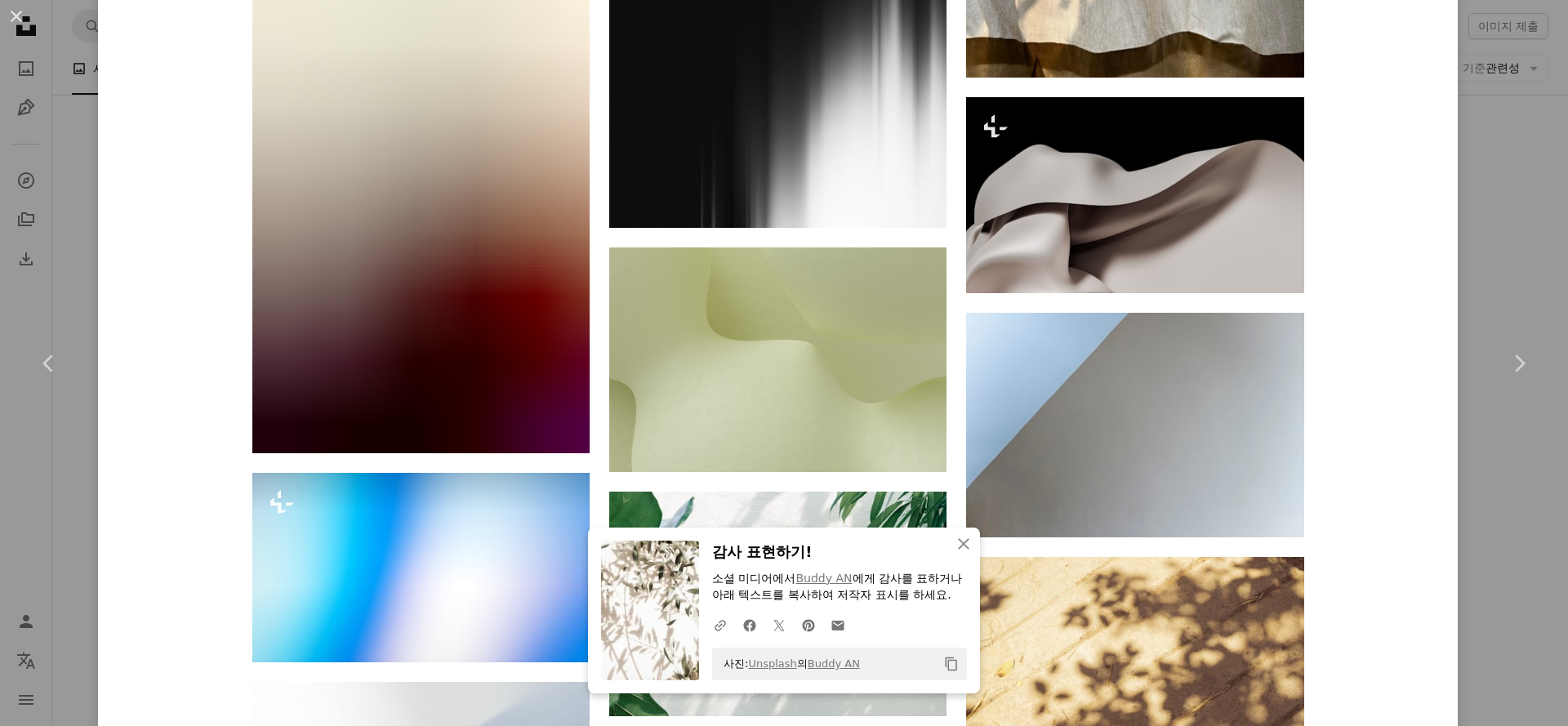
scroll to position [25075, 0]
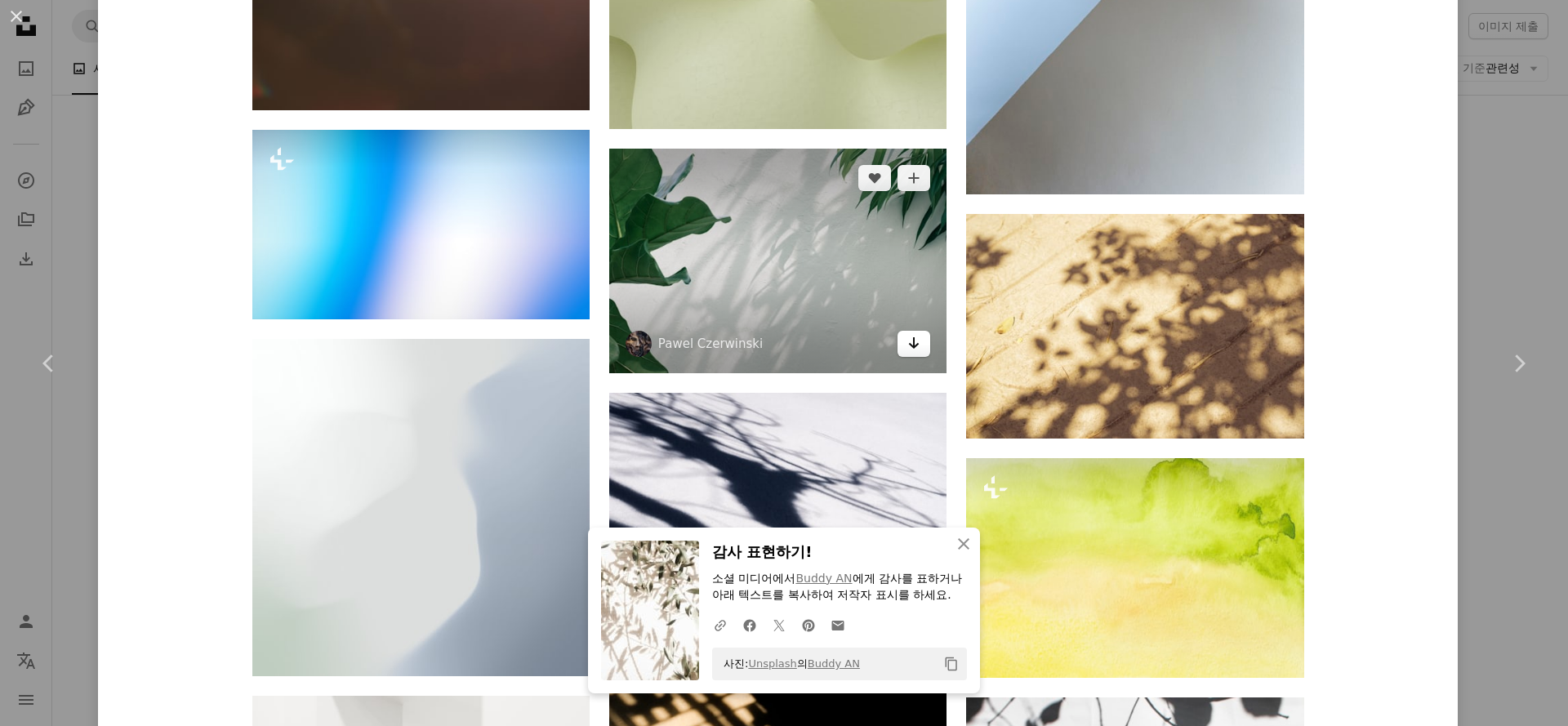
click at [912, 350] on icon "Arrow pointing down" at bounding box center [914, 343] width 13 height 20
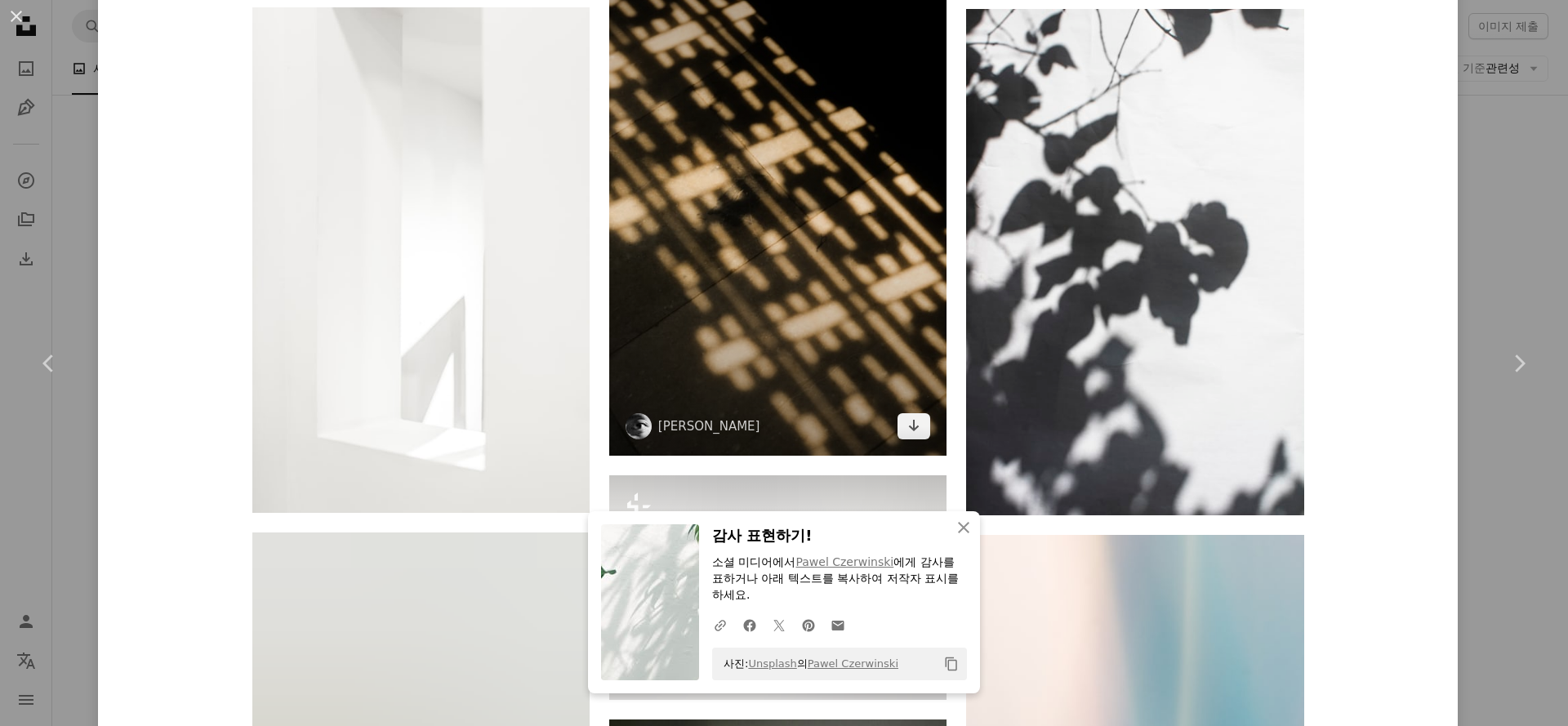
scroll to position [26095, 0]
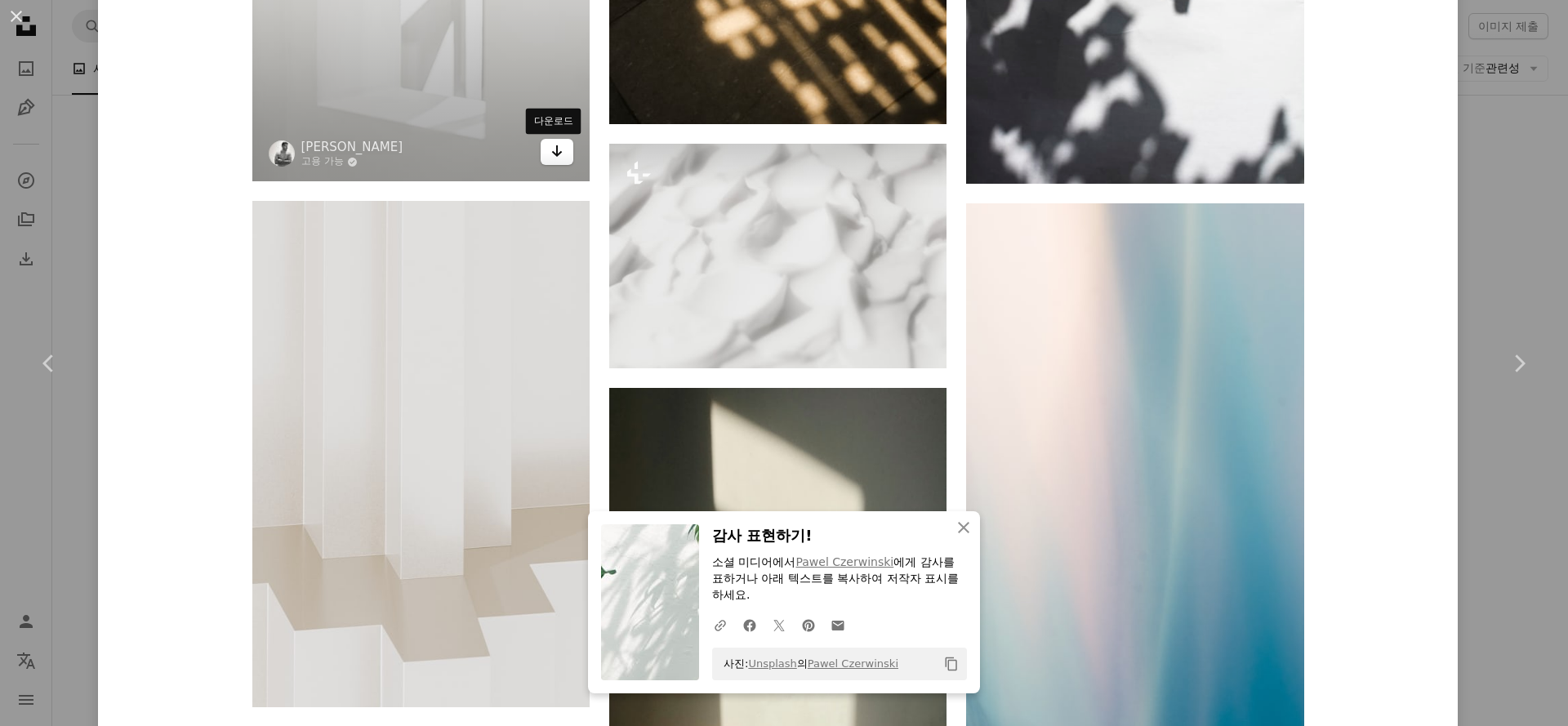
click at [550, 158] on icon "Arrow pointing down" at bounding box center [556, 151] width 13 height 20
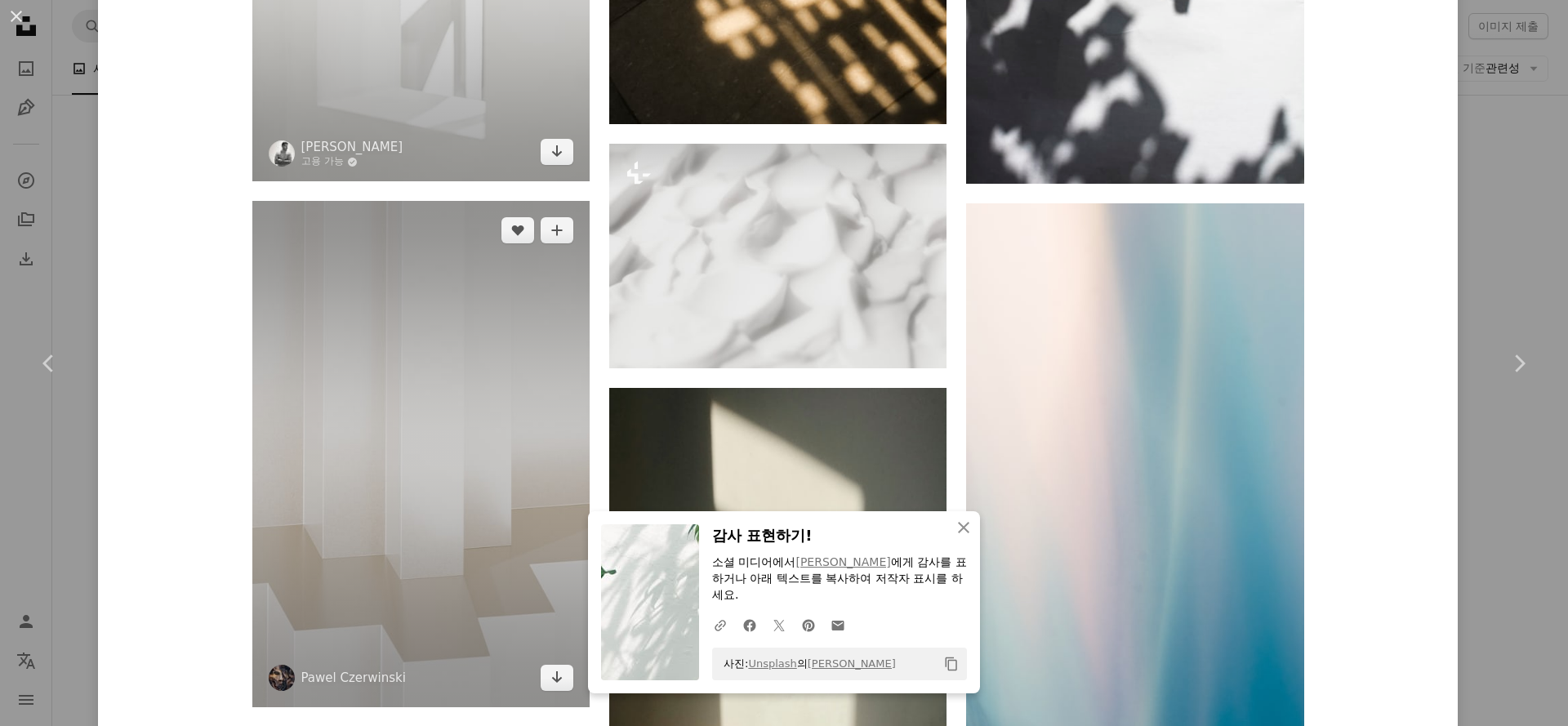
scroll to position [26435, 0]
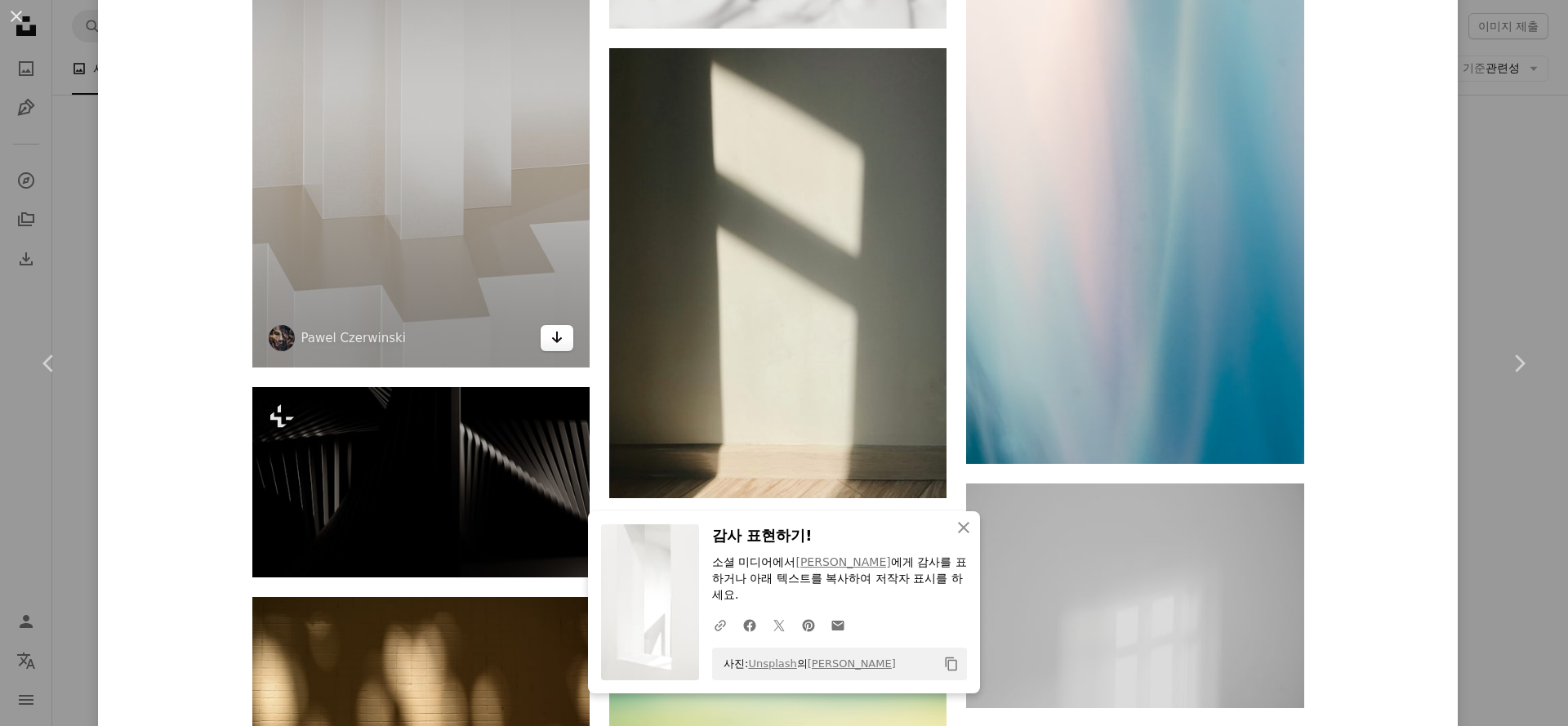
click at [550, 337] on icon "Arrow pointing down" at bounding box center [556, 337] width 13 height 20
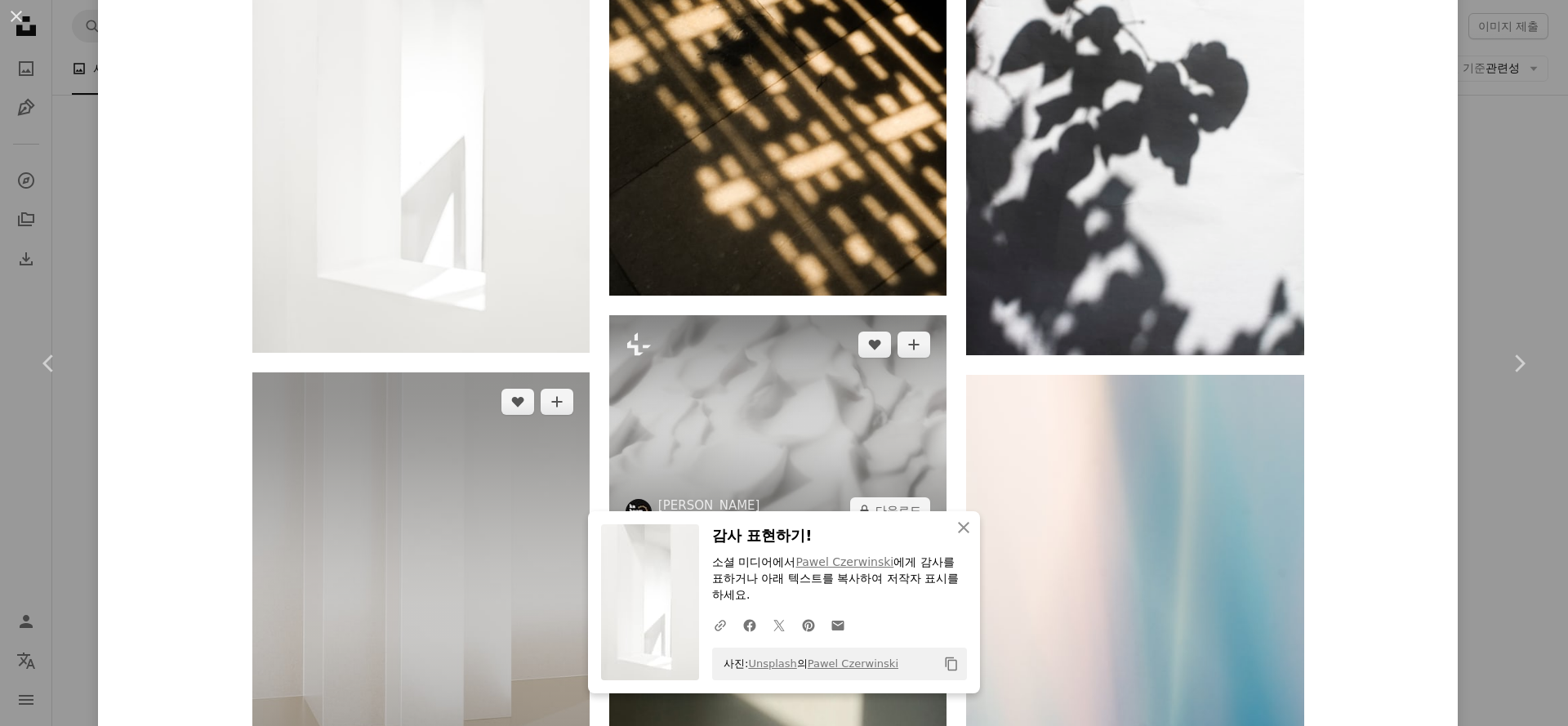
scroll to position [26272, 0]
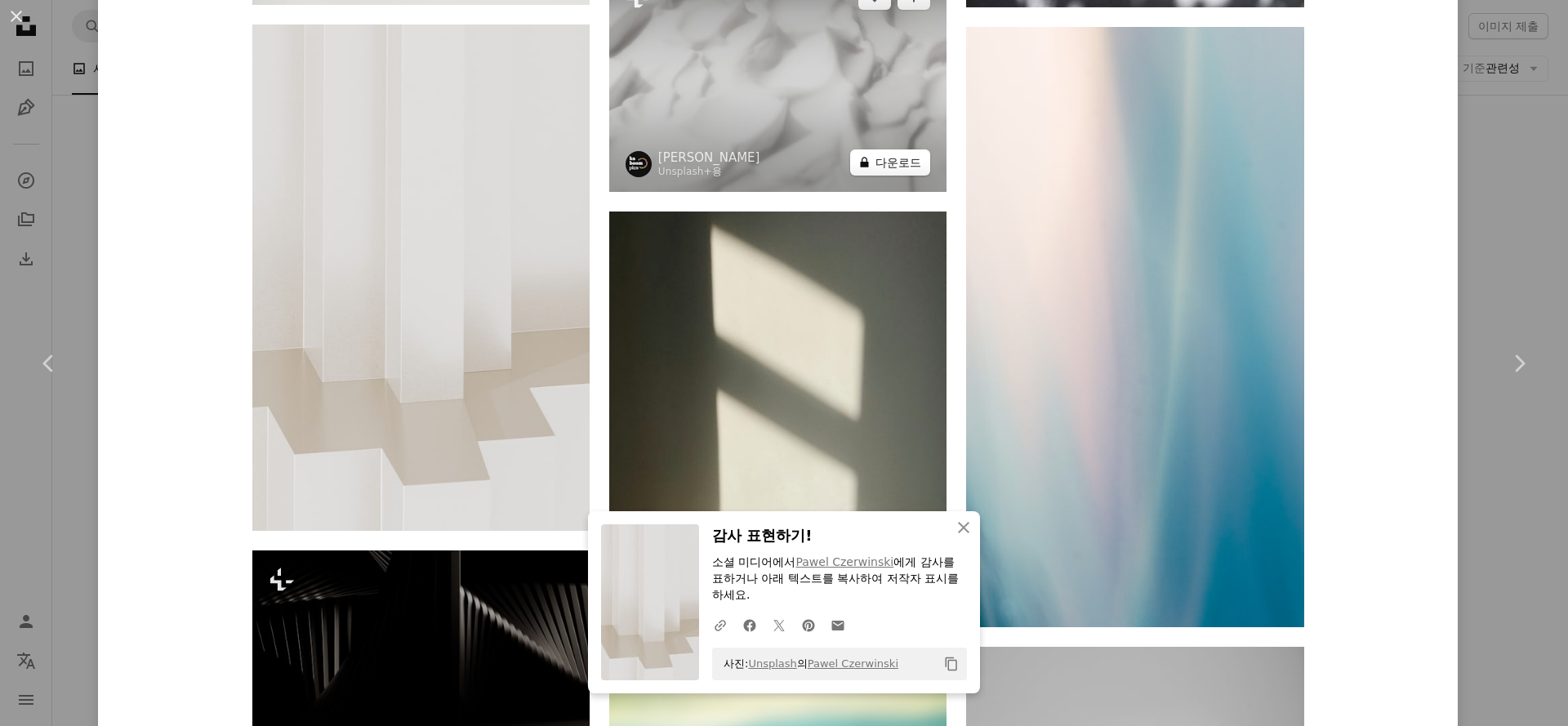
click at [898, 171] on button "A lock 다운로드" at bounding box center [889, 162] width 80 height 26
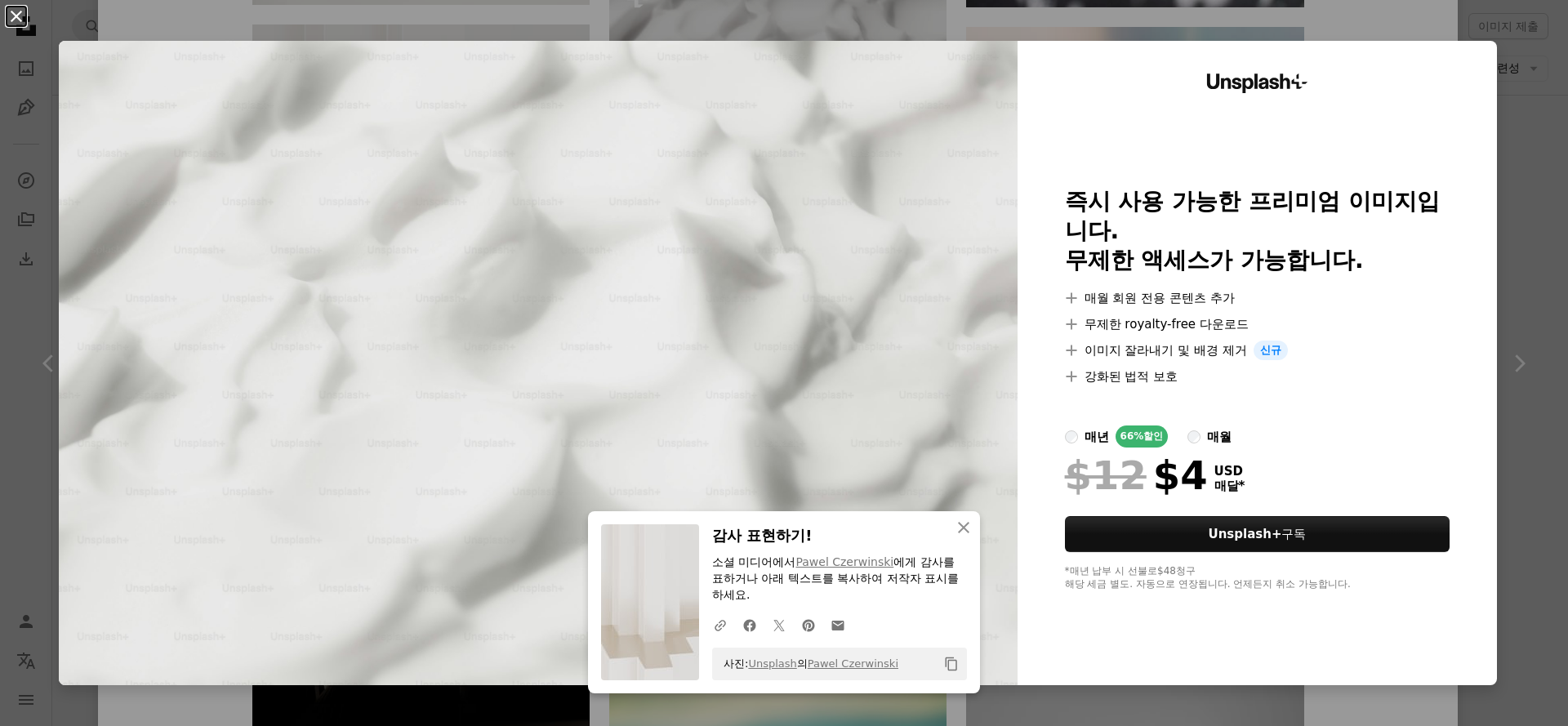
click at [15, 10] on button "An X shape" at bounding box center [16, 16] width 20 height 20
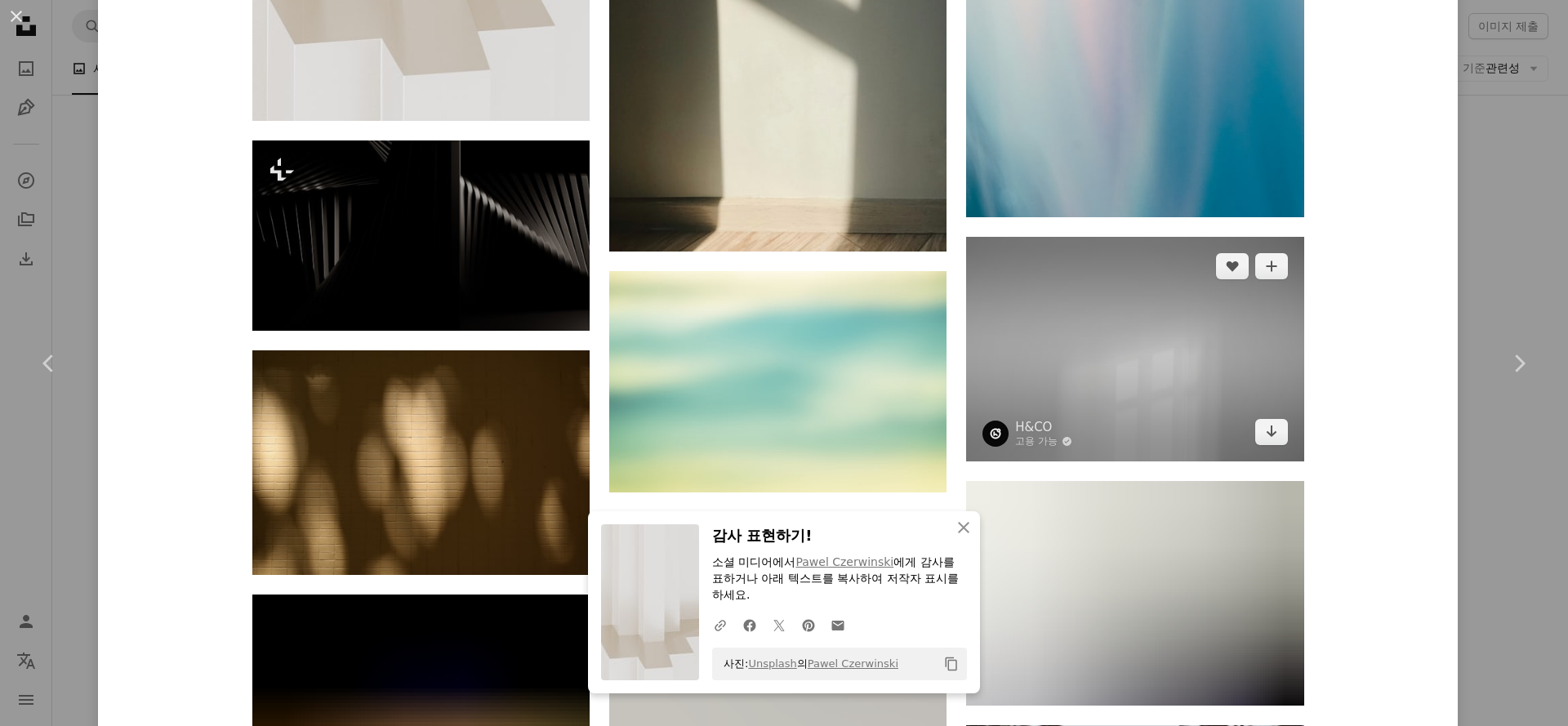
scroll to position [26683, 0]
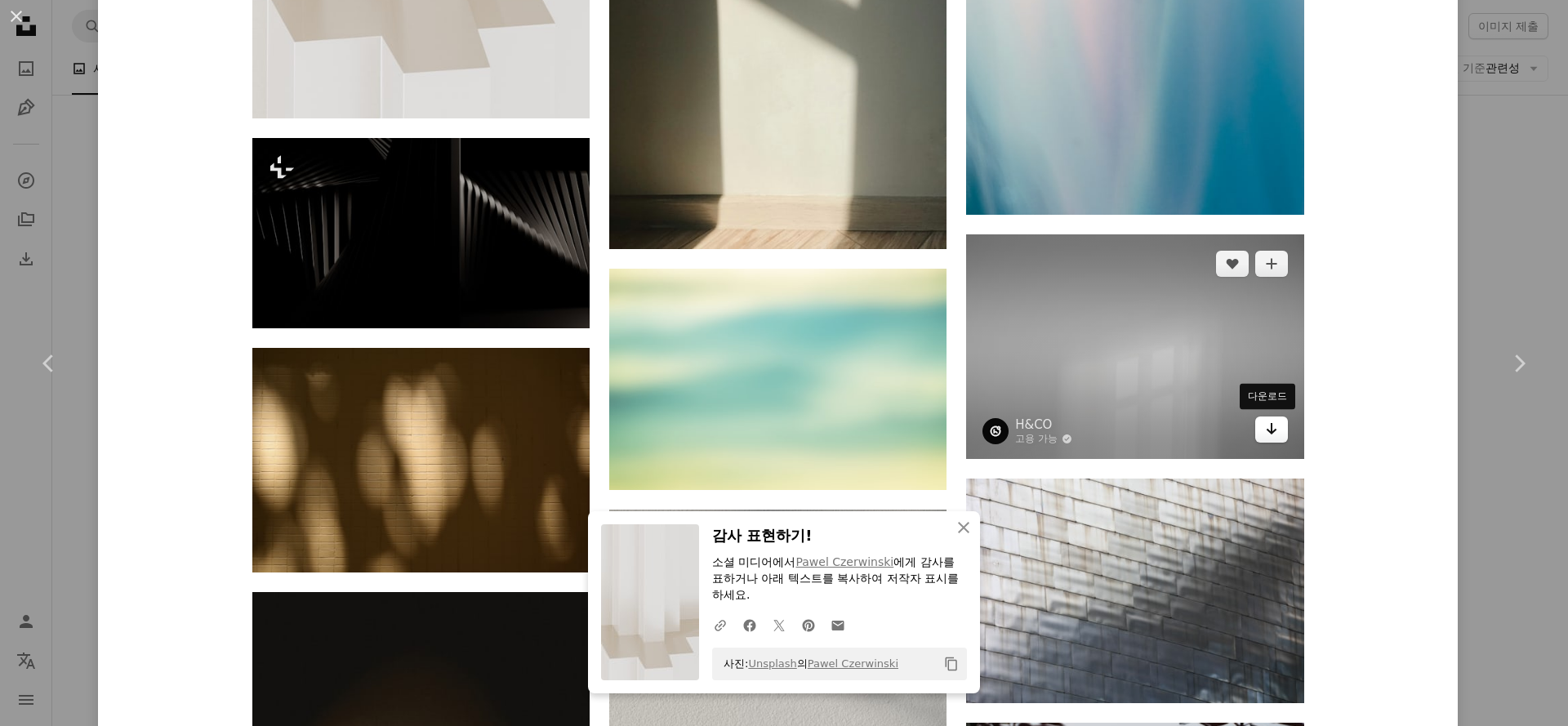
click at [1267, 433] on icon "Arrow pointing down" at bounding box center [1271, 429] width 13 height 20
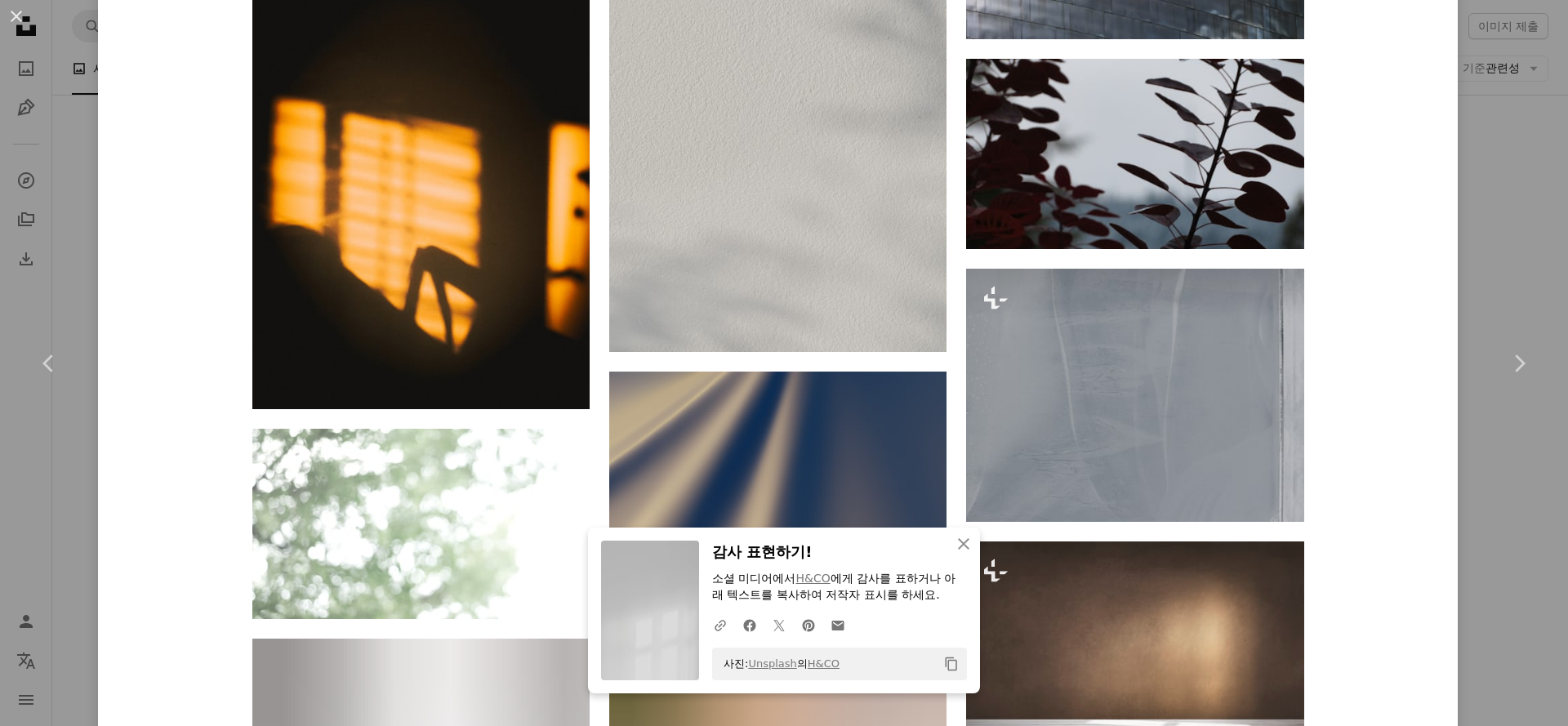
scroll to position [27902, 0]
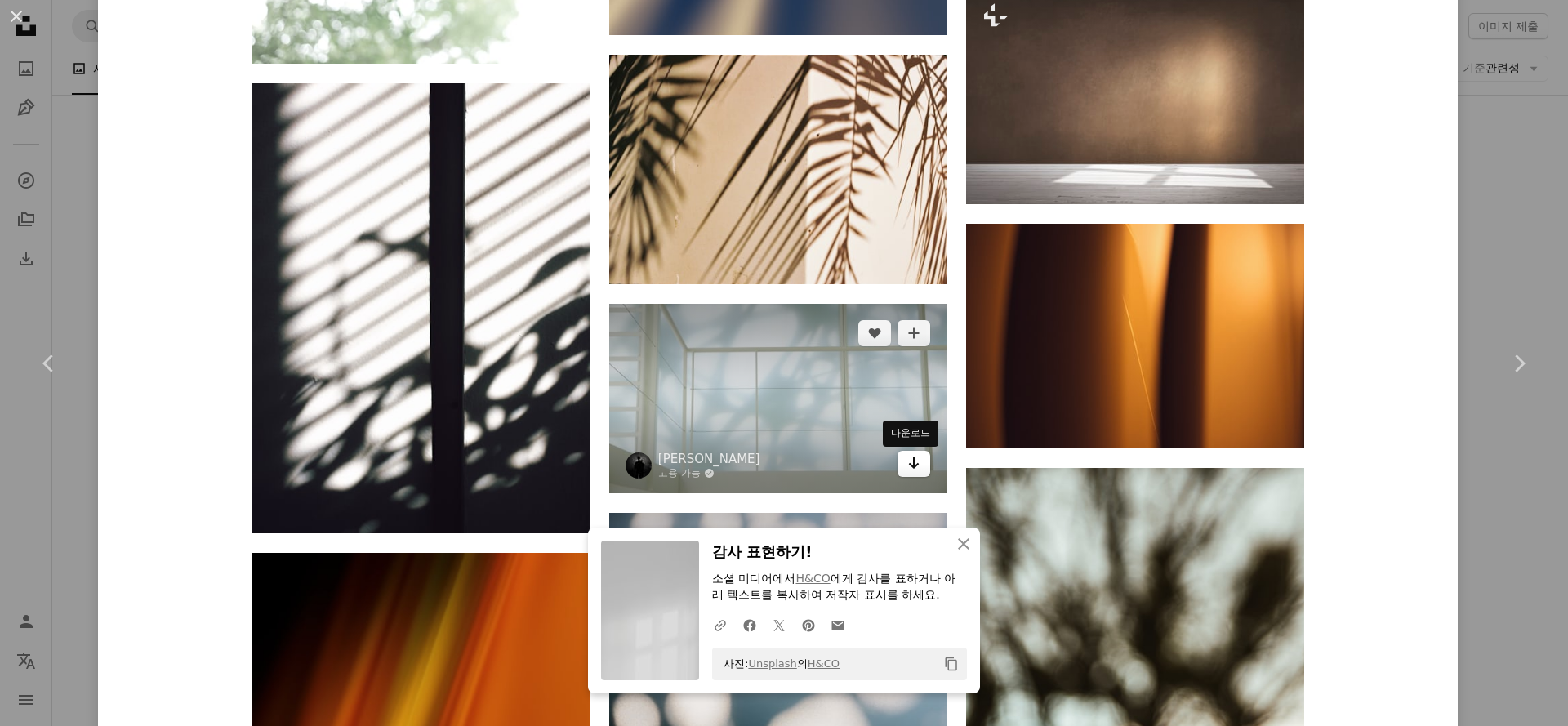
click at [909, 465] on icon "Arrow pointing down" at bounding box center [914, 463] width 13 height 20
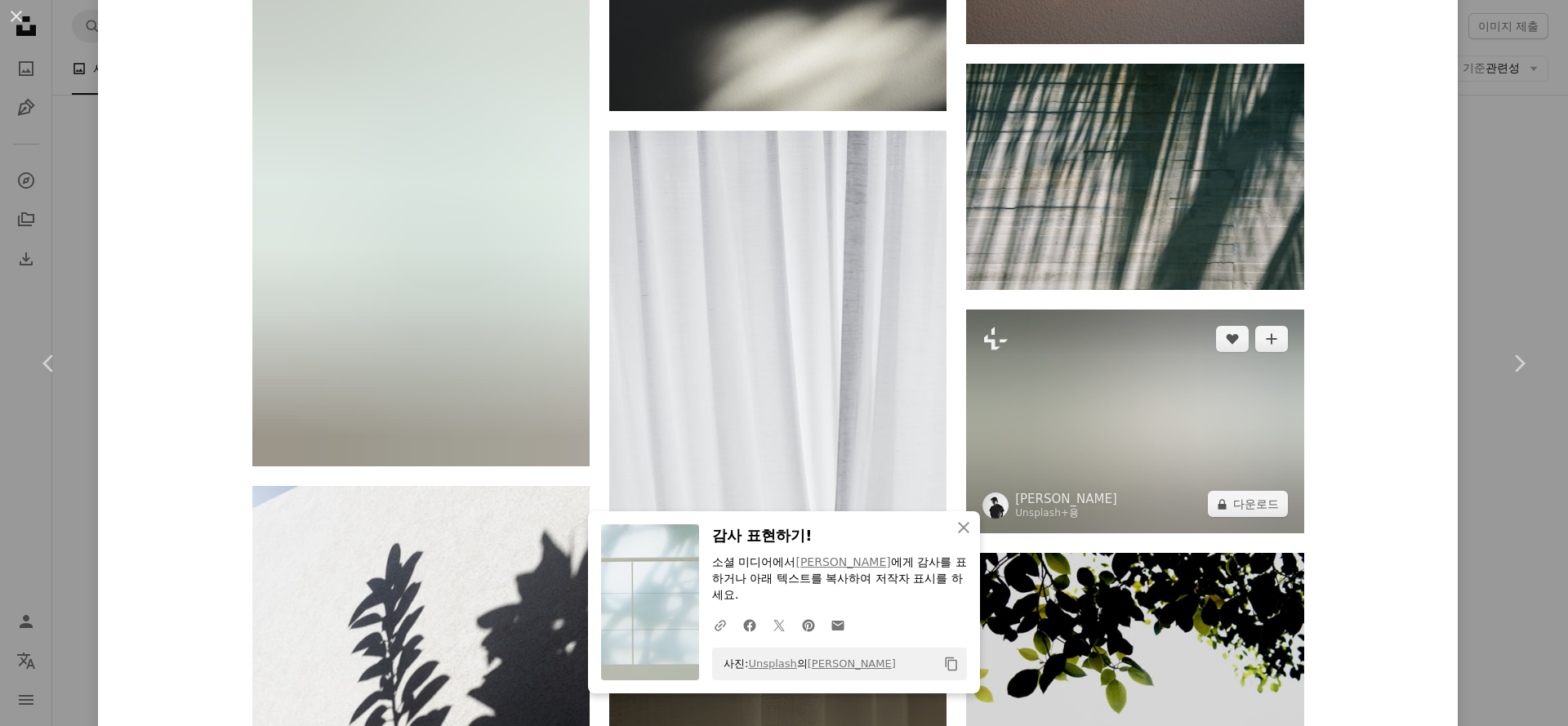
scroll to position [29900, 0]
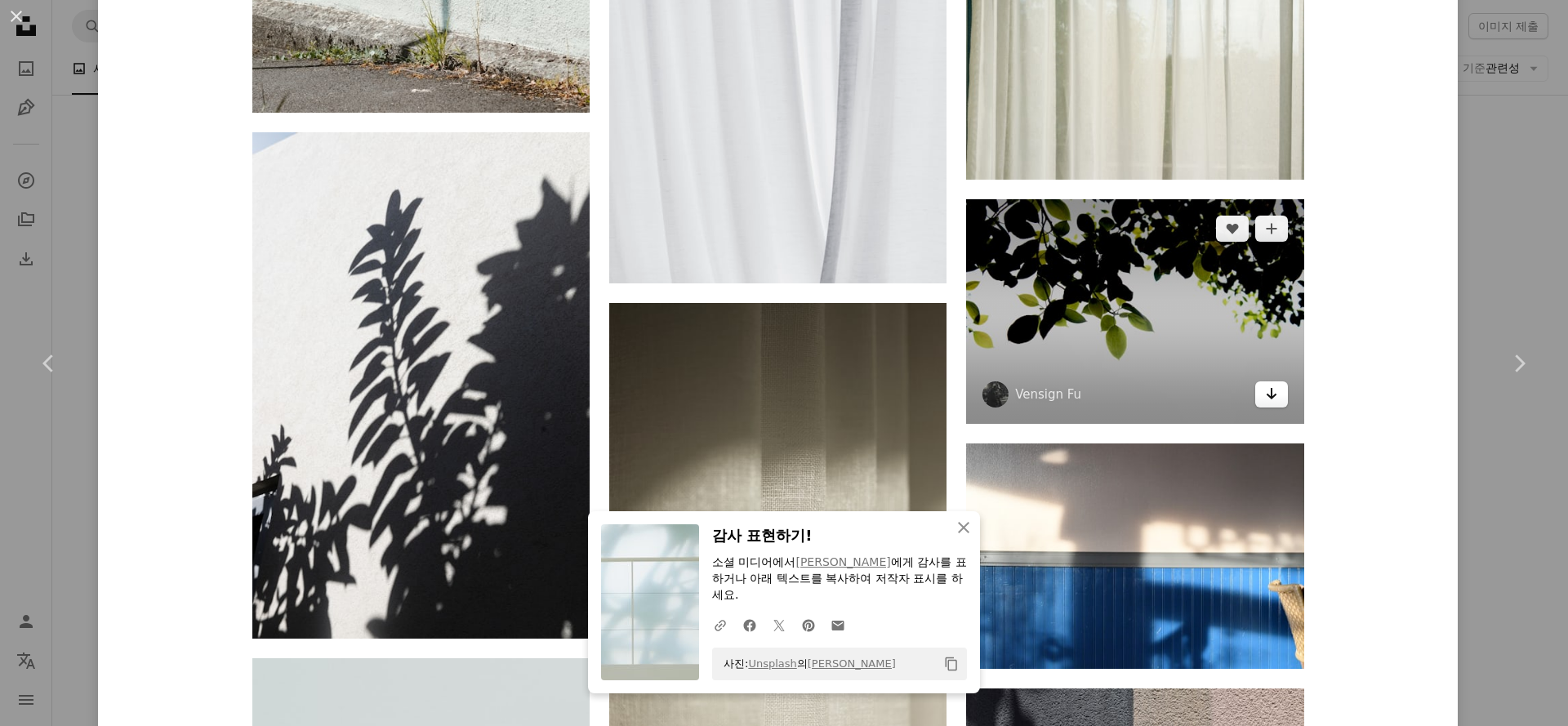
click at [1265, 402] on icon "Arrow pointing down" at bounding box center [1271, 394] width 13 height 20
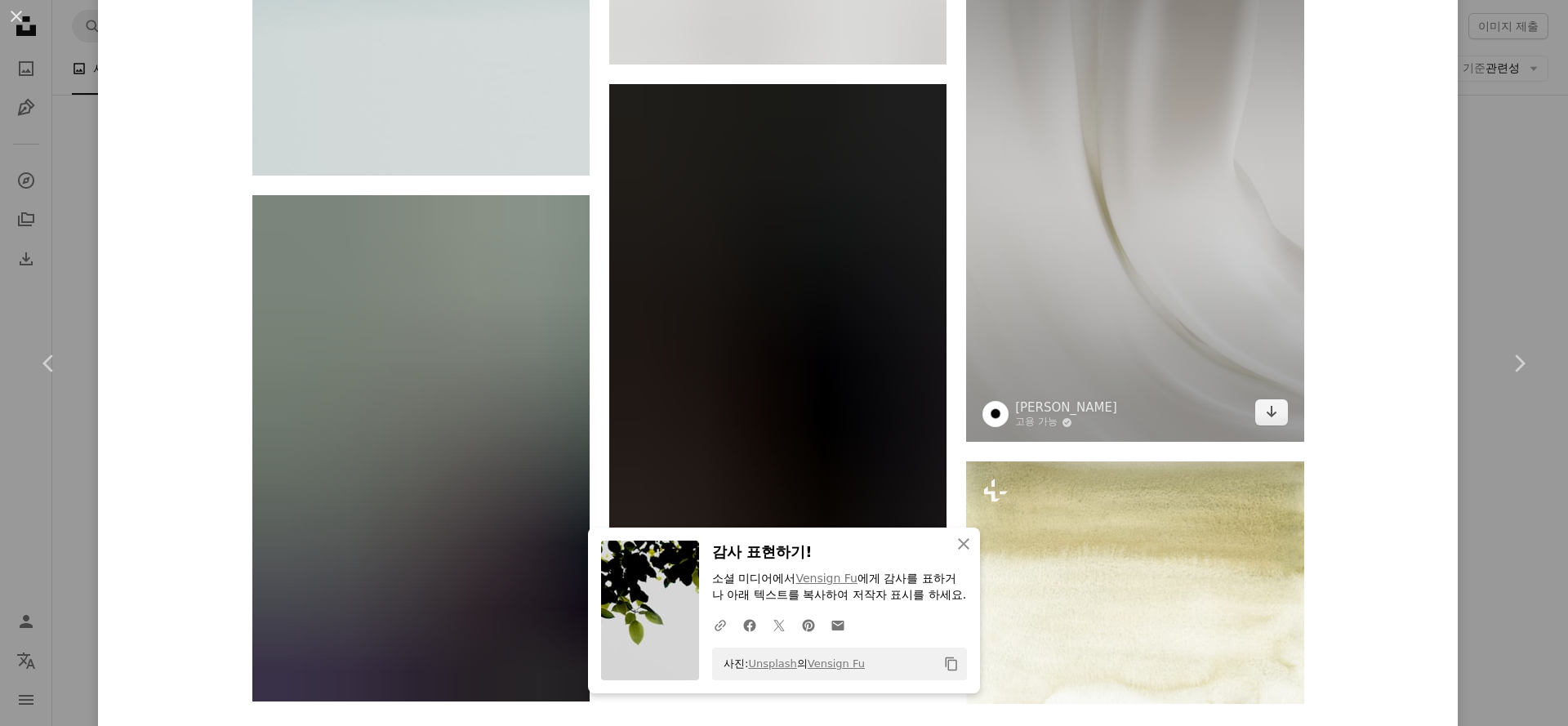
scroll to position [30906, 0]
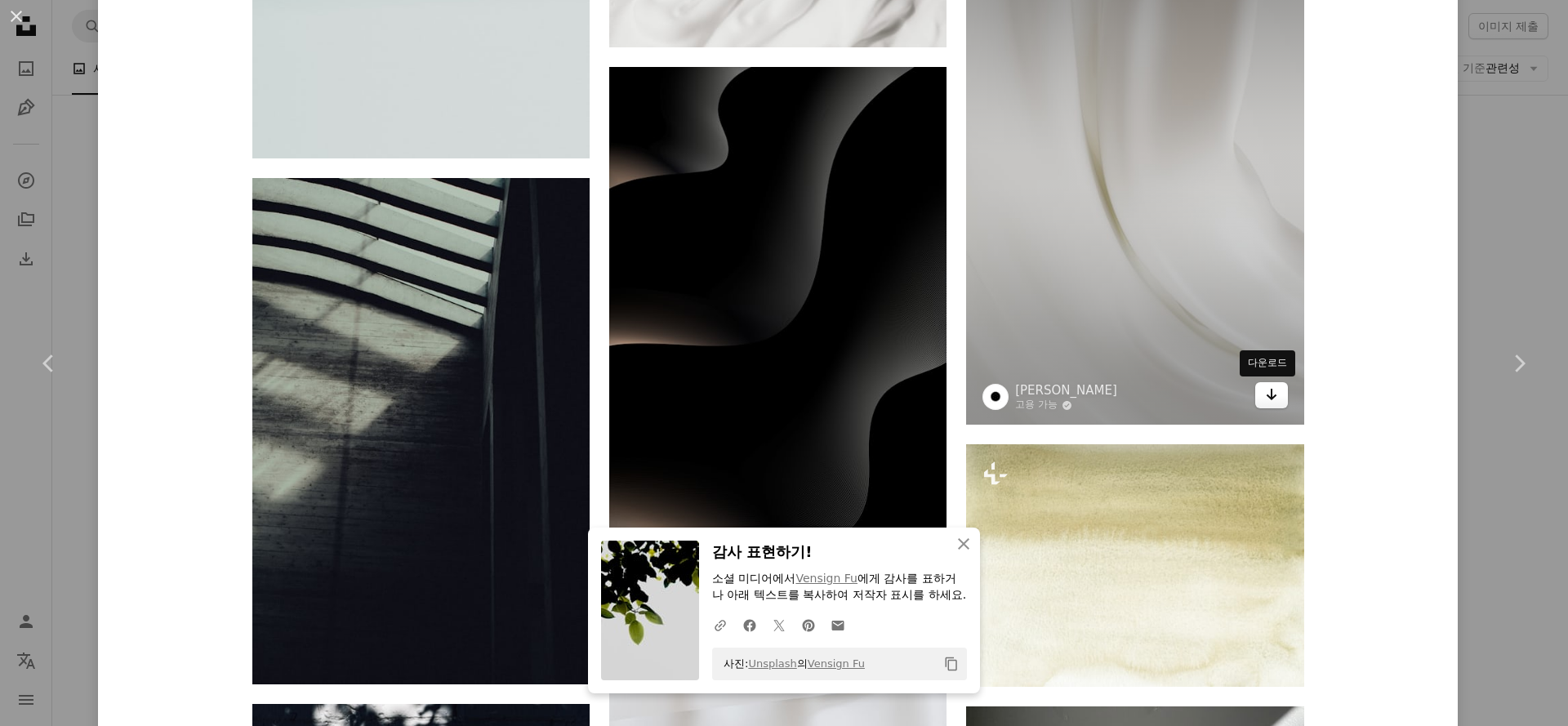
click at [1255, 395] on link "Arrow pointing down" at bounding box center [1271, 395] width 32 height 26
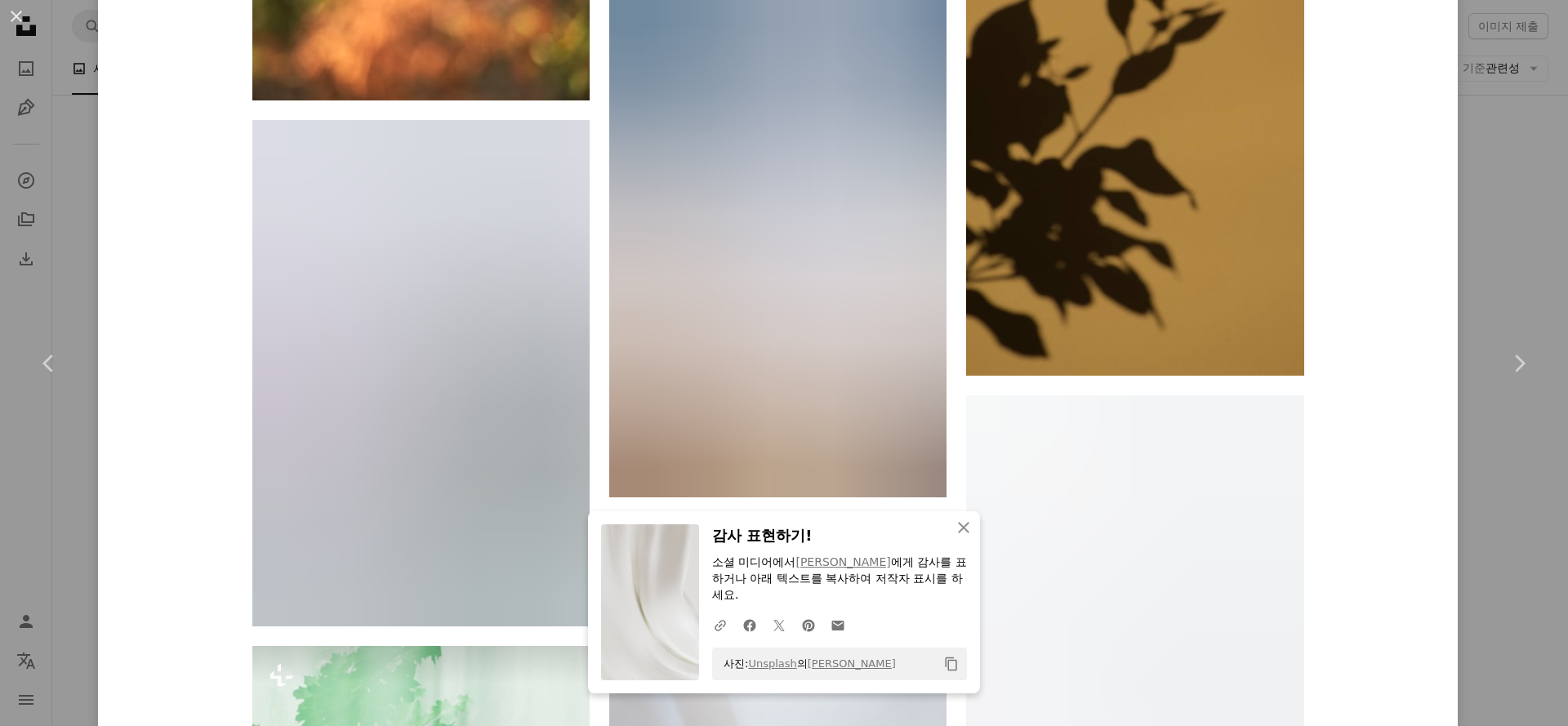
scroll to position [32584, 0]
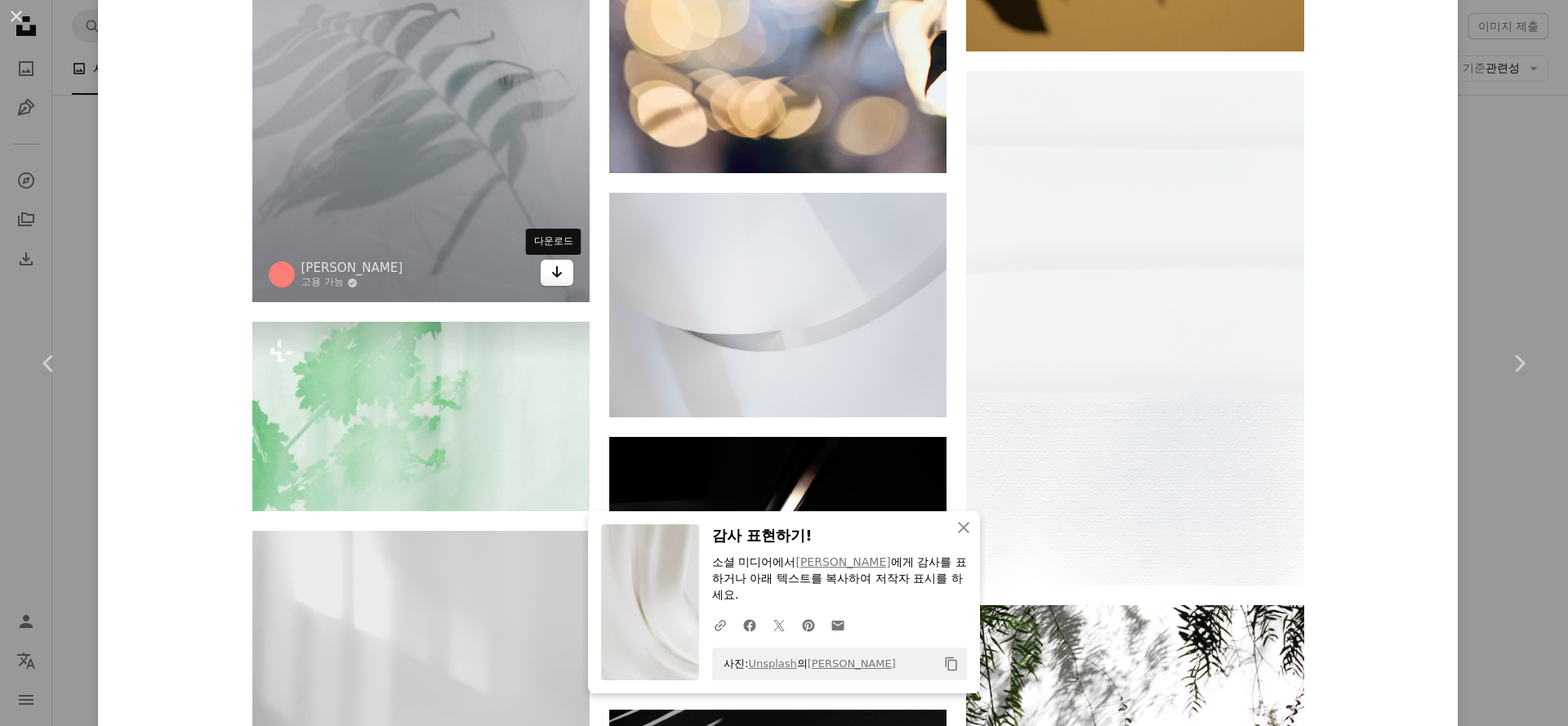
click at [552, 278] on icon "Arrow pointing down" at bounding box center [556, 272] width 13 height 20
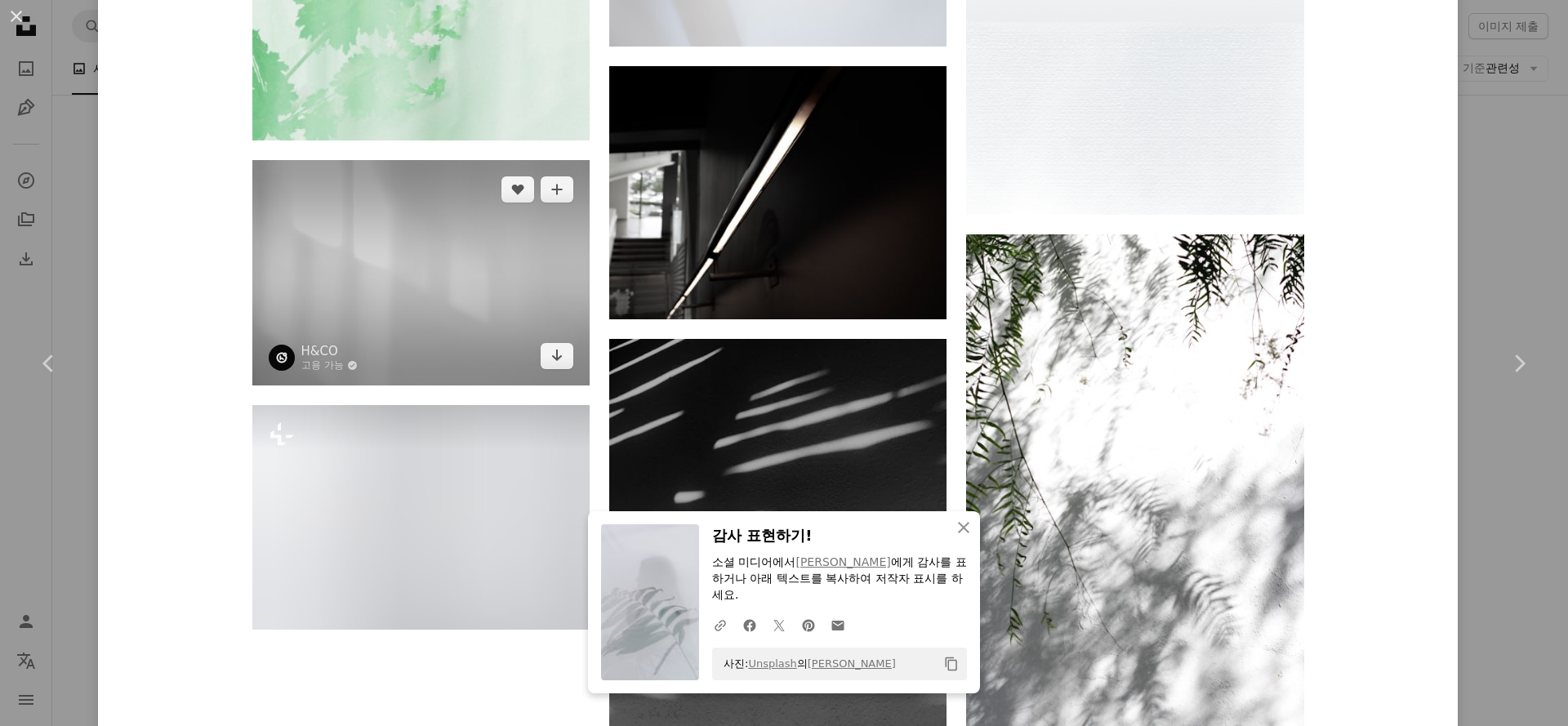
scroll to position [32963, 0]
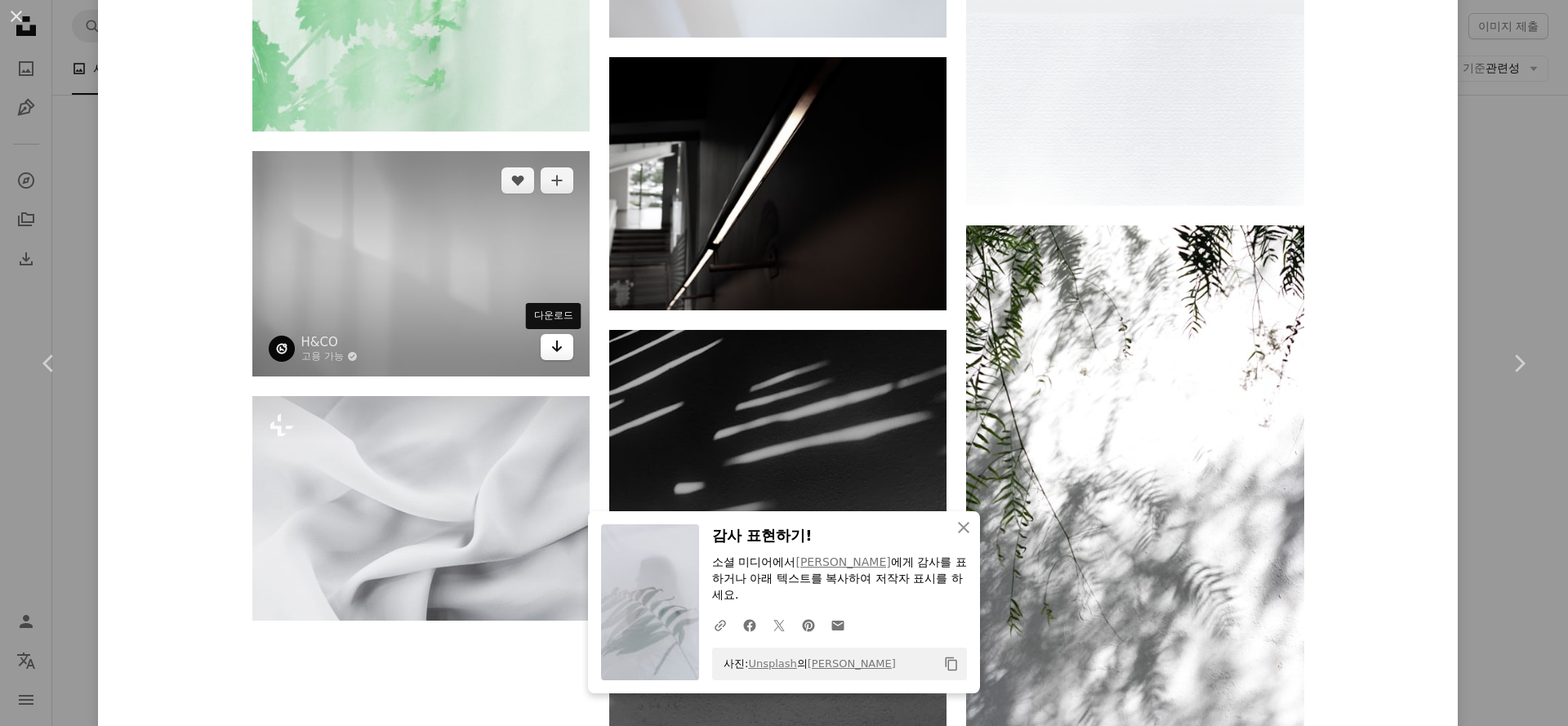
click at [554, 348] on icon "다운로드" at bounding box center [557, 346] width 11 height 12
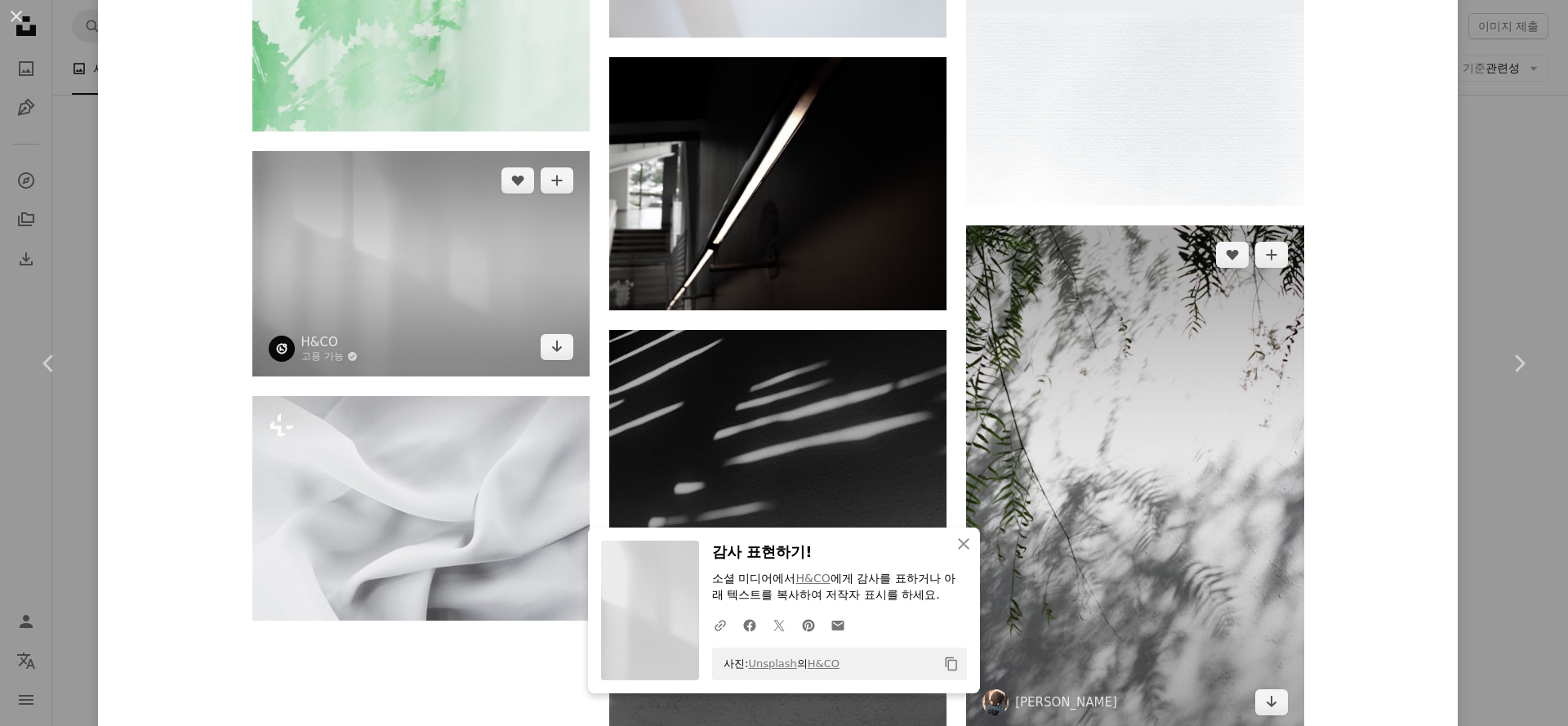
scroll to position [33199, 0]
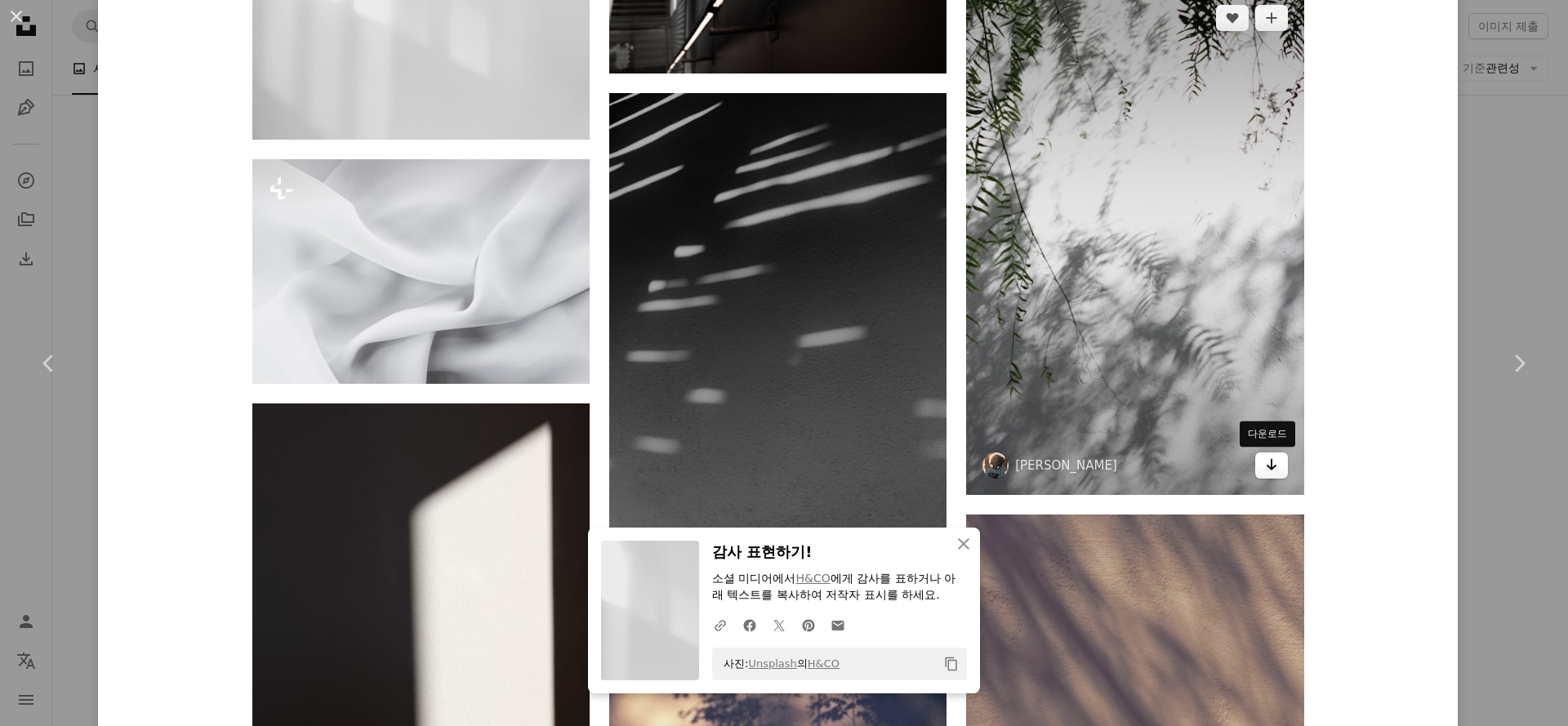
click at [1265, 472] on icon "Arrow pointing down" at bounding box center [1271, 465] width 13 height 20
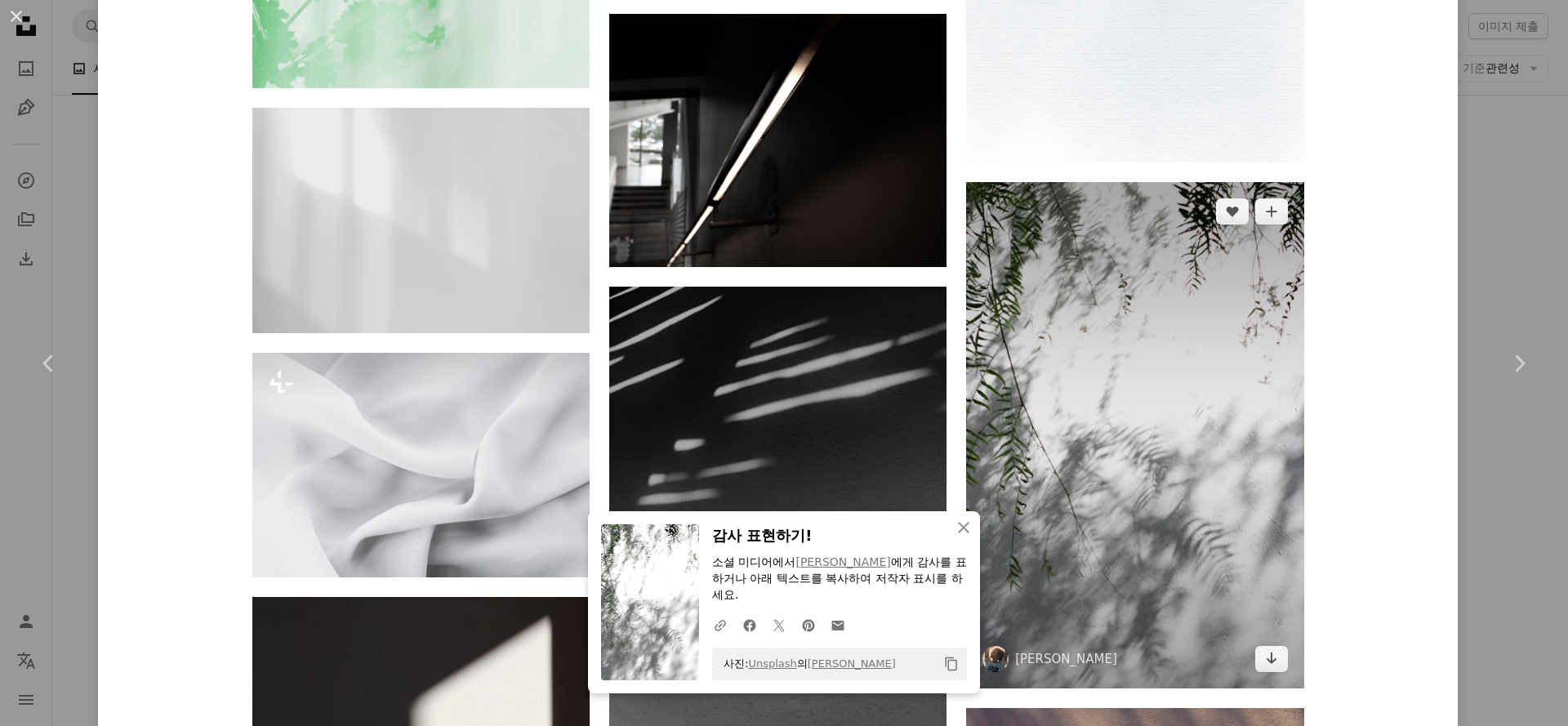
scroll to position [32648, 0]
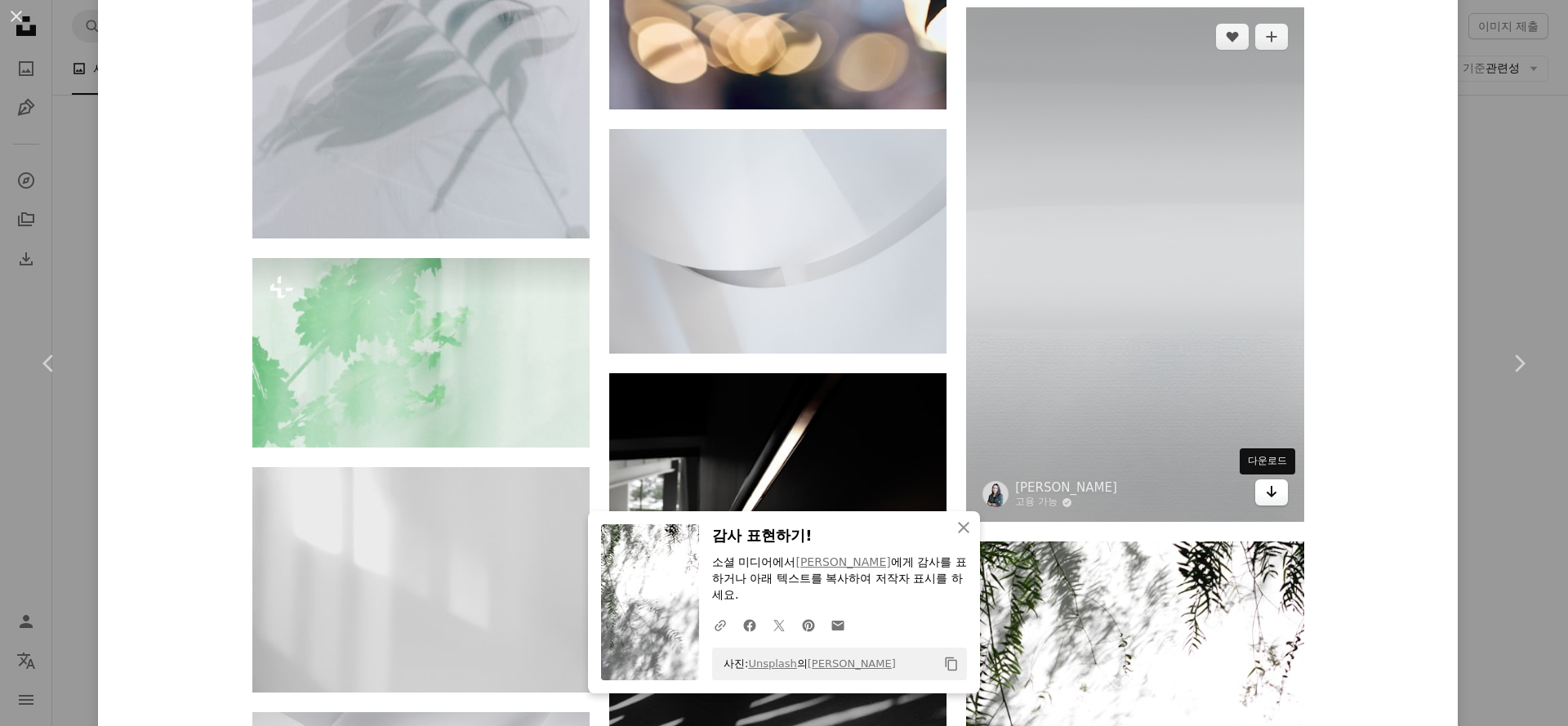
click at [1265, 484] on icon "Arrow pointing down" at bounding box center [1271, 492] width 13 height 20
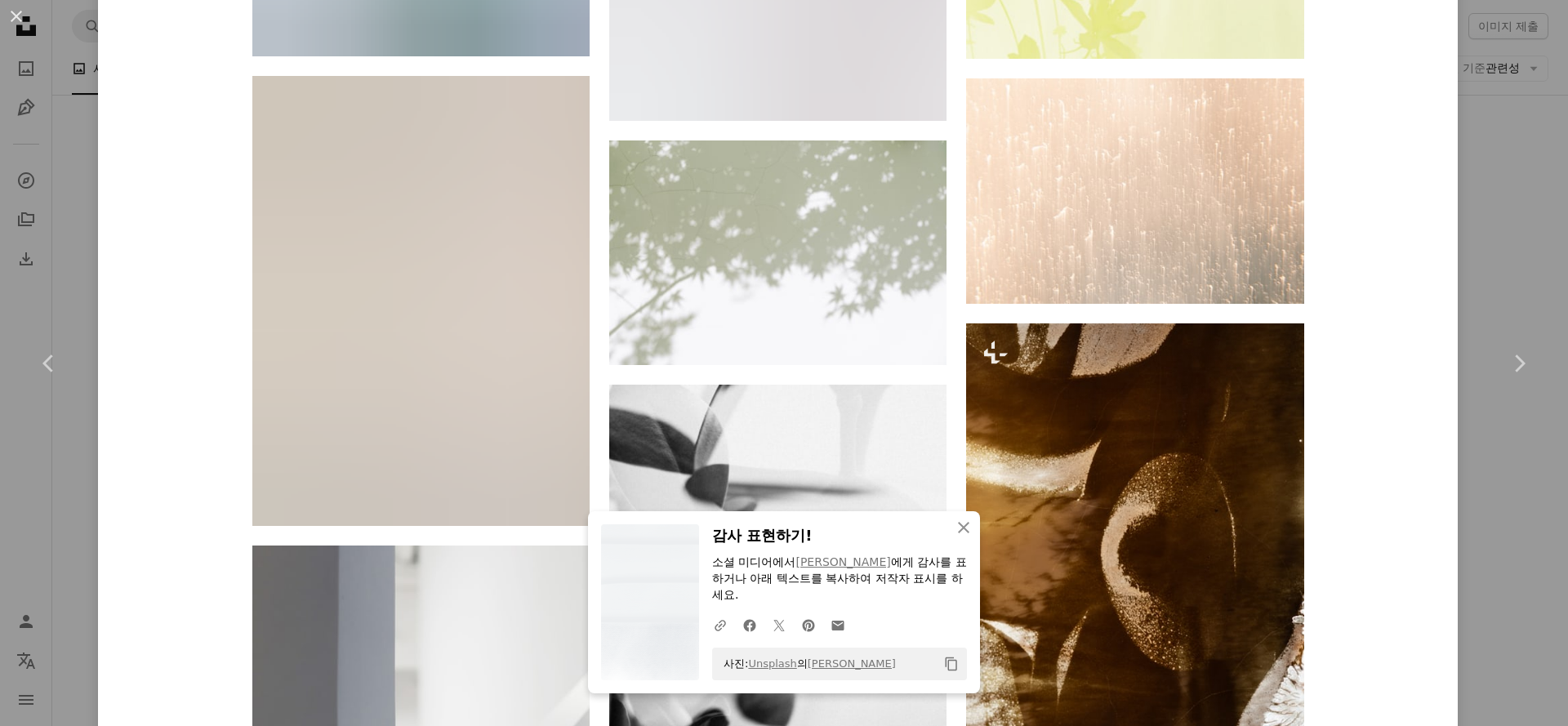
scroll to position [35107, 0]
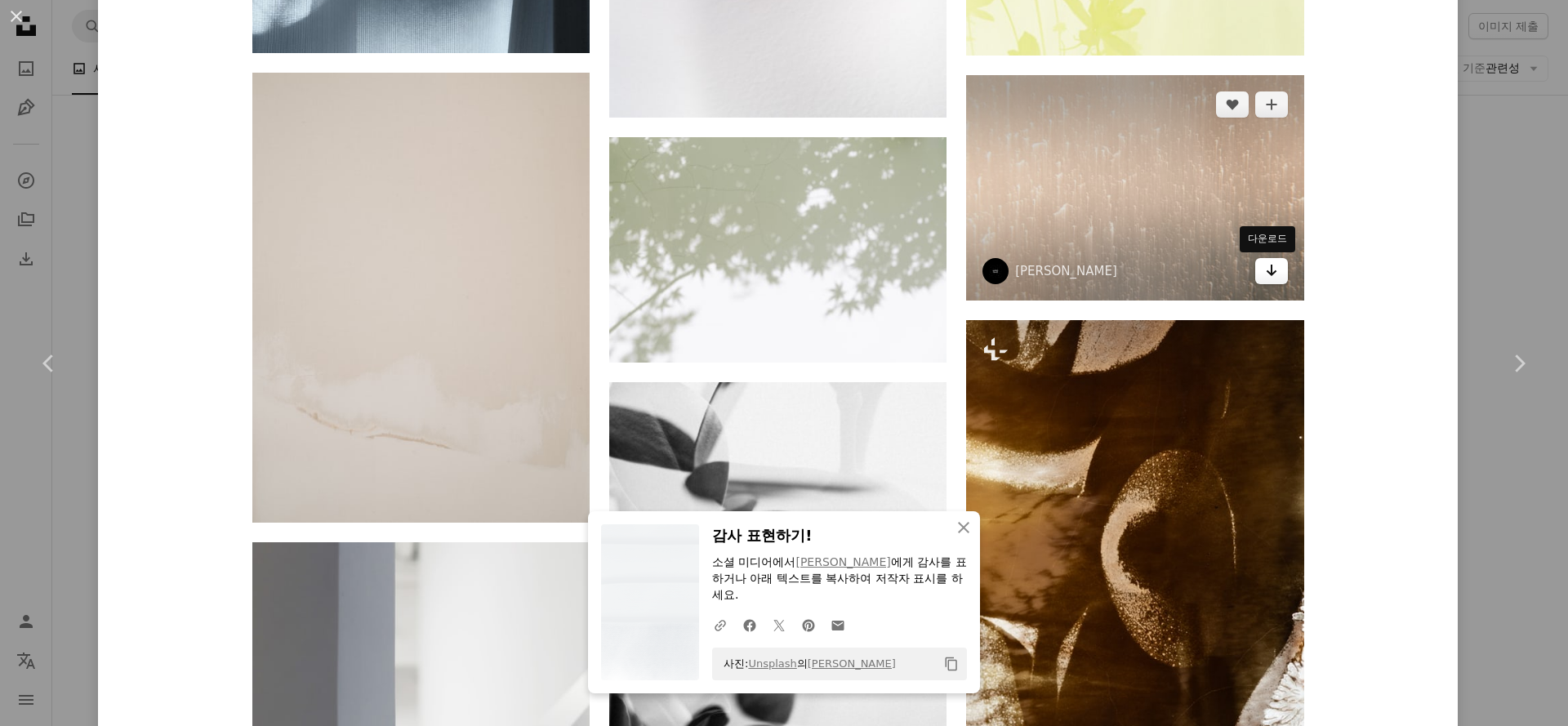
click at [1265, 269] on icon "Arrow pointing down" at bounding box center [1271, 270] width 13 height 20
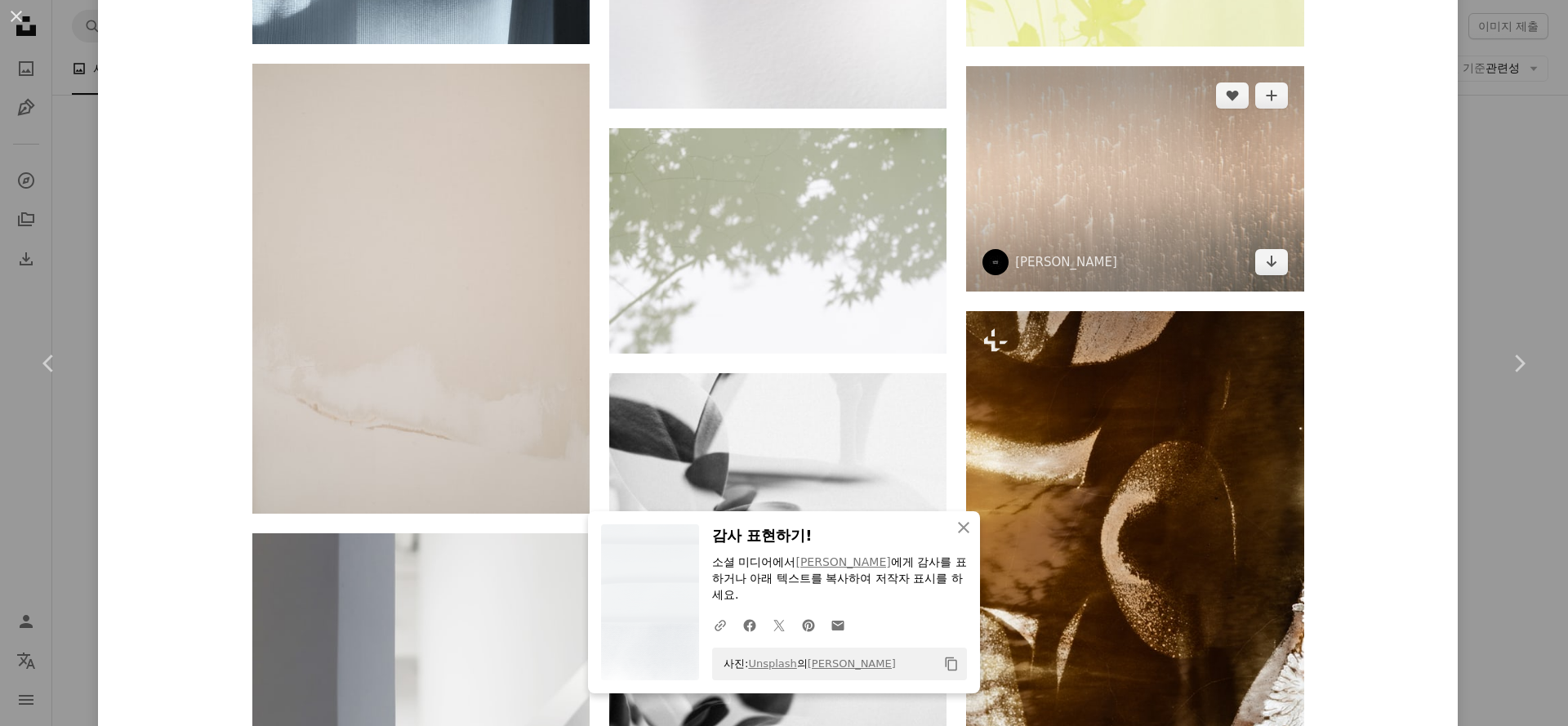
scroll to position [35139, 0]
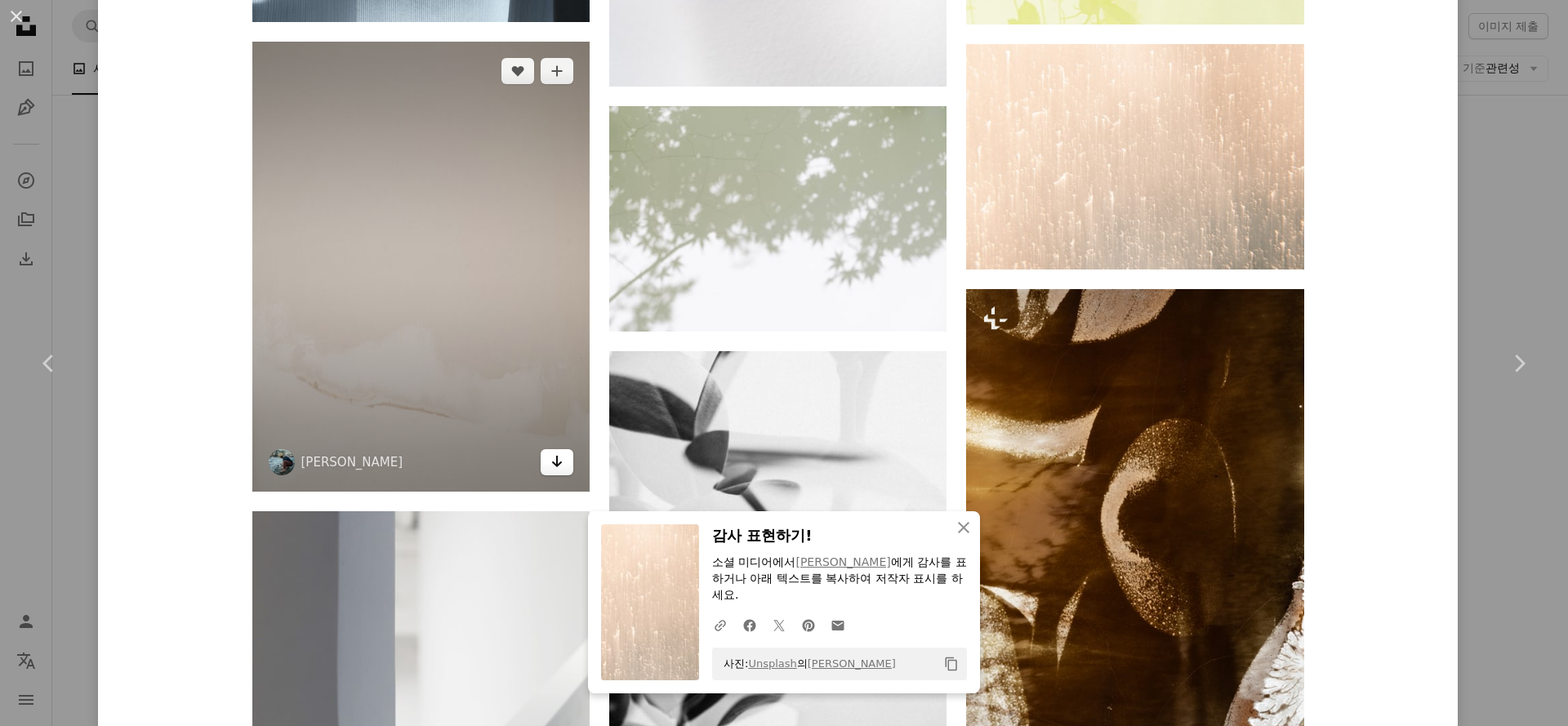
click at [550, 460] on icon "Arrow pointing down" at bounding box center [556, 461] width 13 height 20
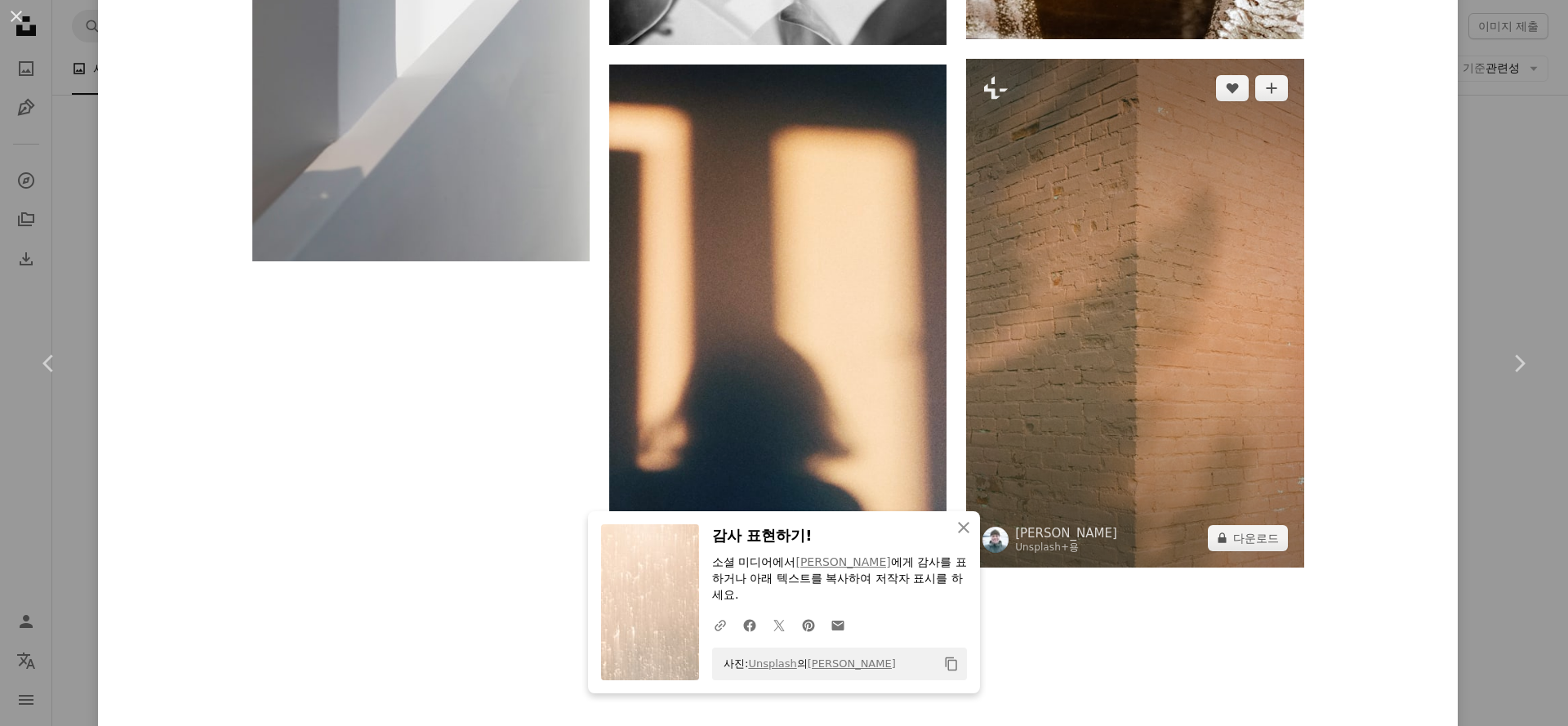
scroll to position [35899, 0]
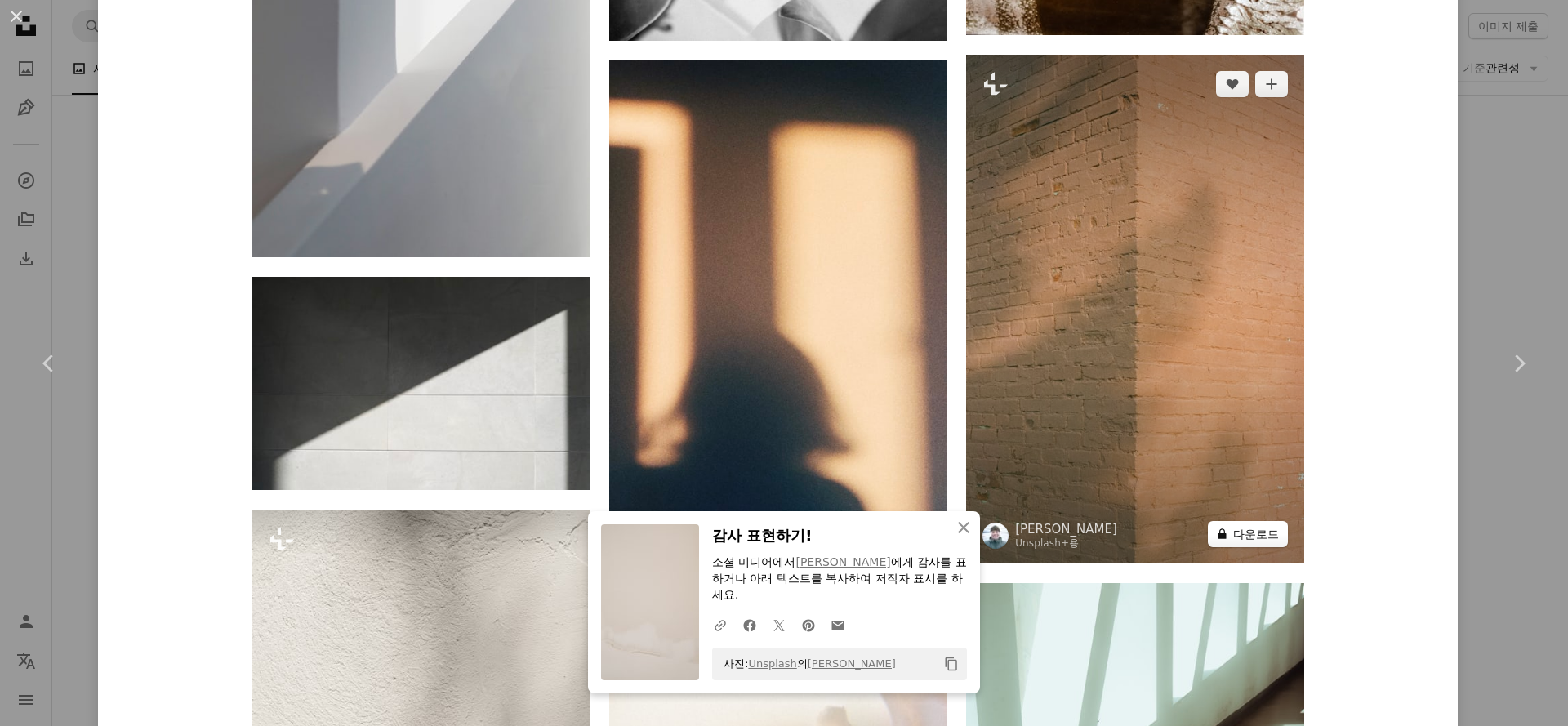
click at [1236, 540] on button "A lock 다운로드" at bounding box center [1247, 533] width 80 height 26
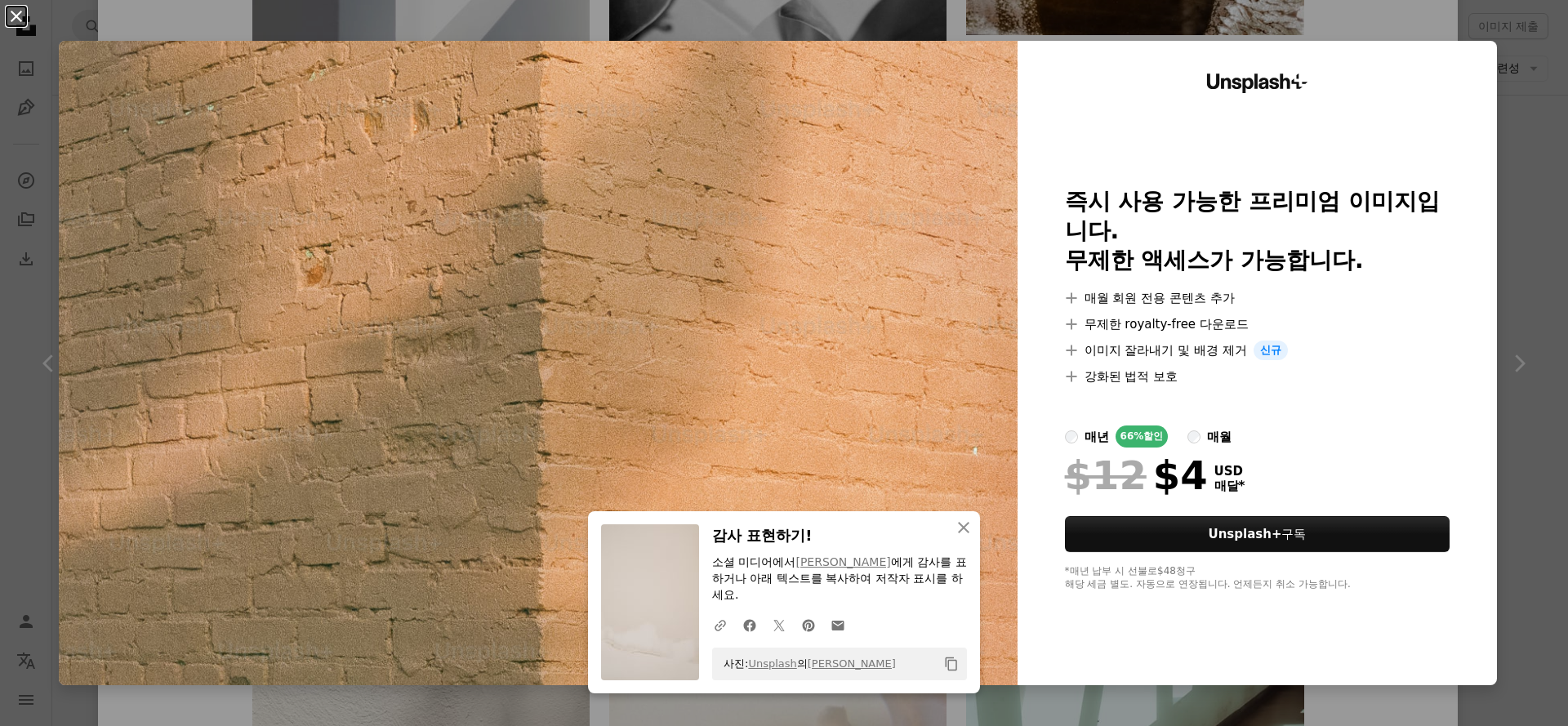
click at [13, 6] on button "An X shape" at bounding box center [16, 16] width 20 height 20
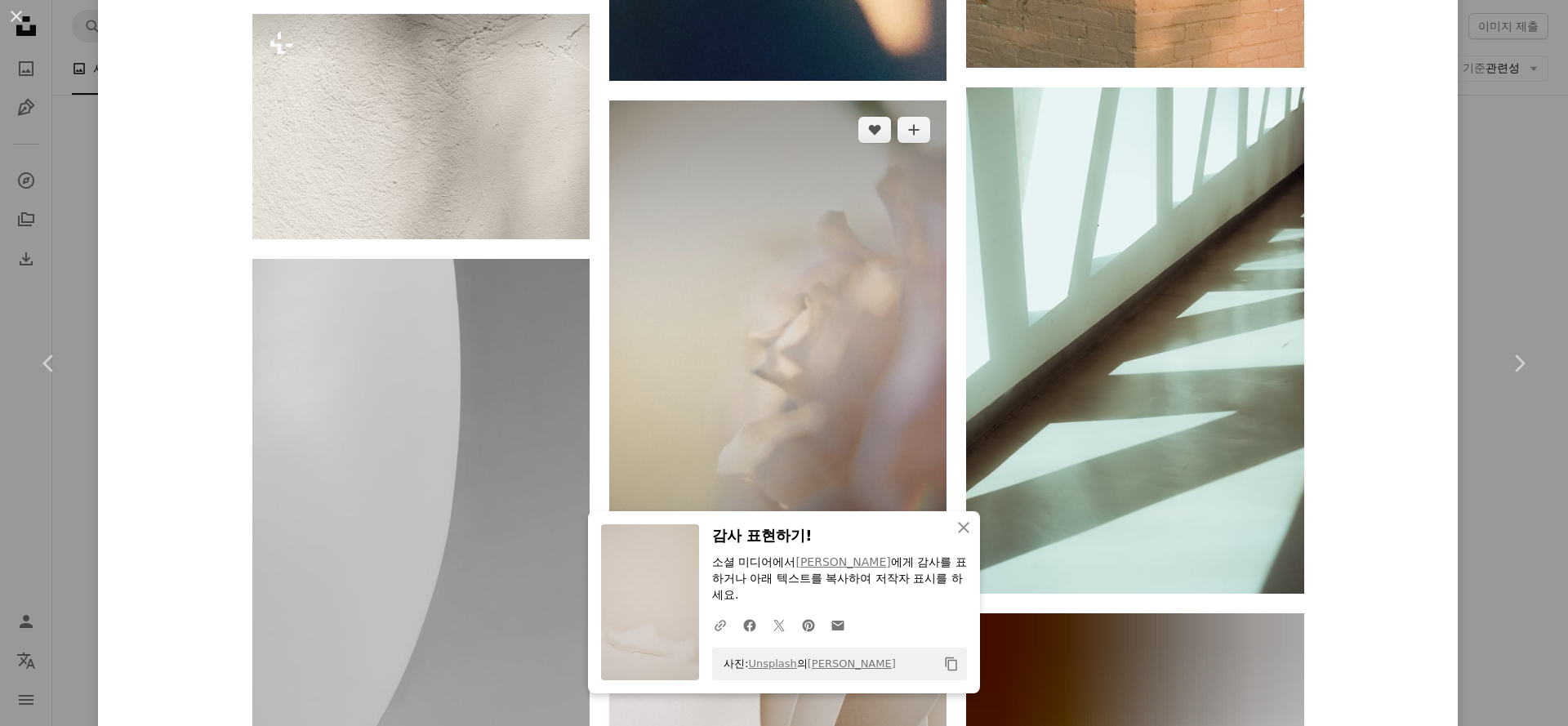
scroll to position [36552, 0]
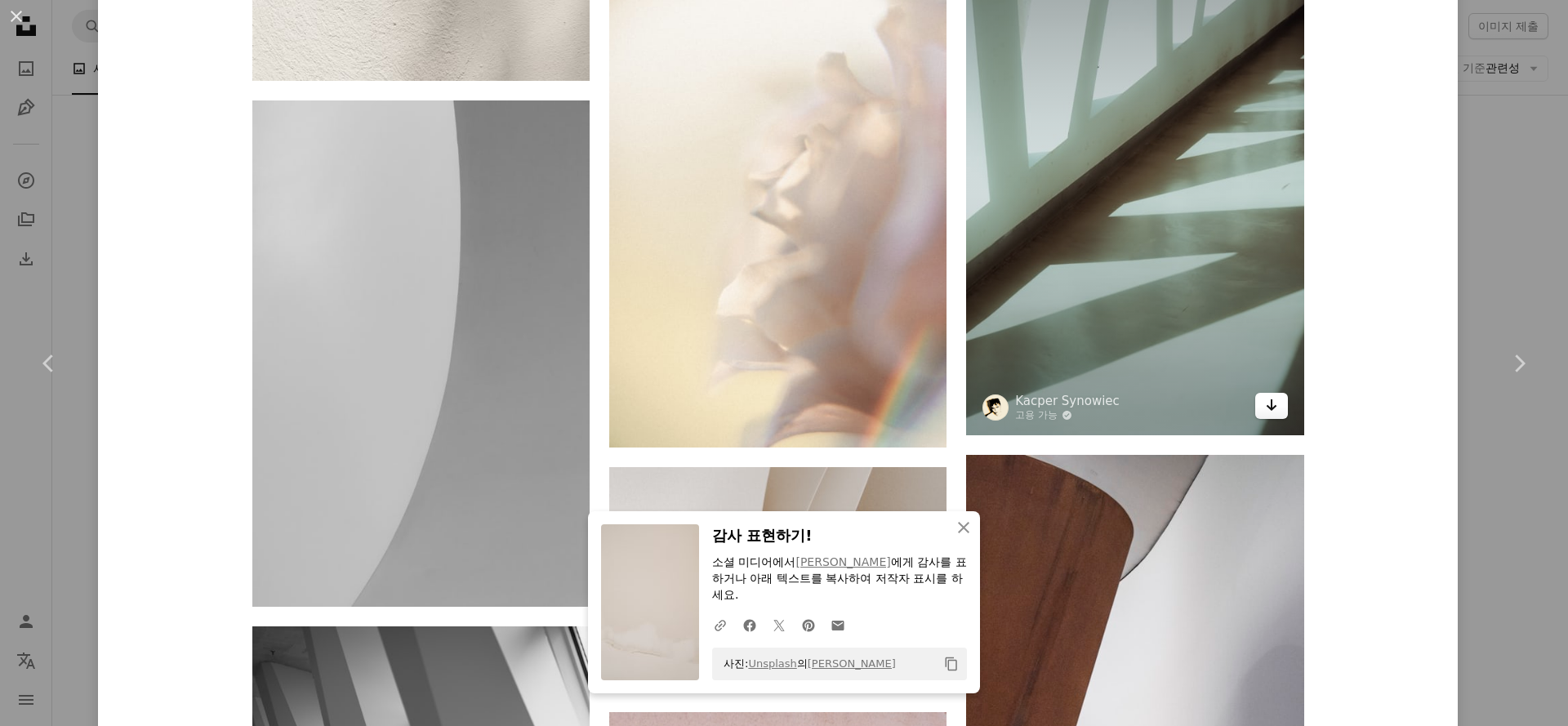
click at [1265, 403] on icon "Arrow pointing down" at bounding box center [1271, 405] width 13 height 20
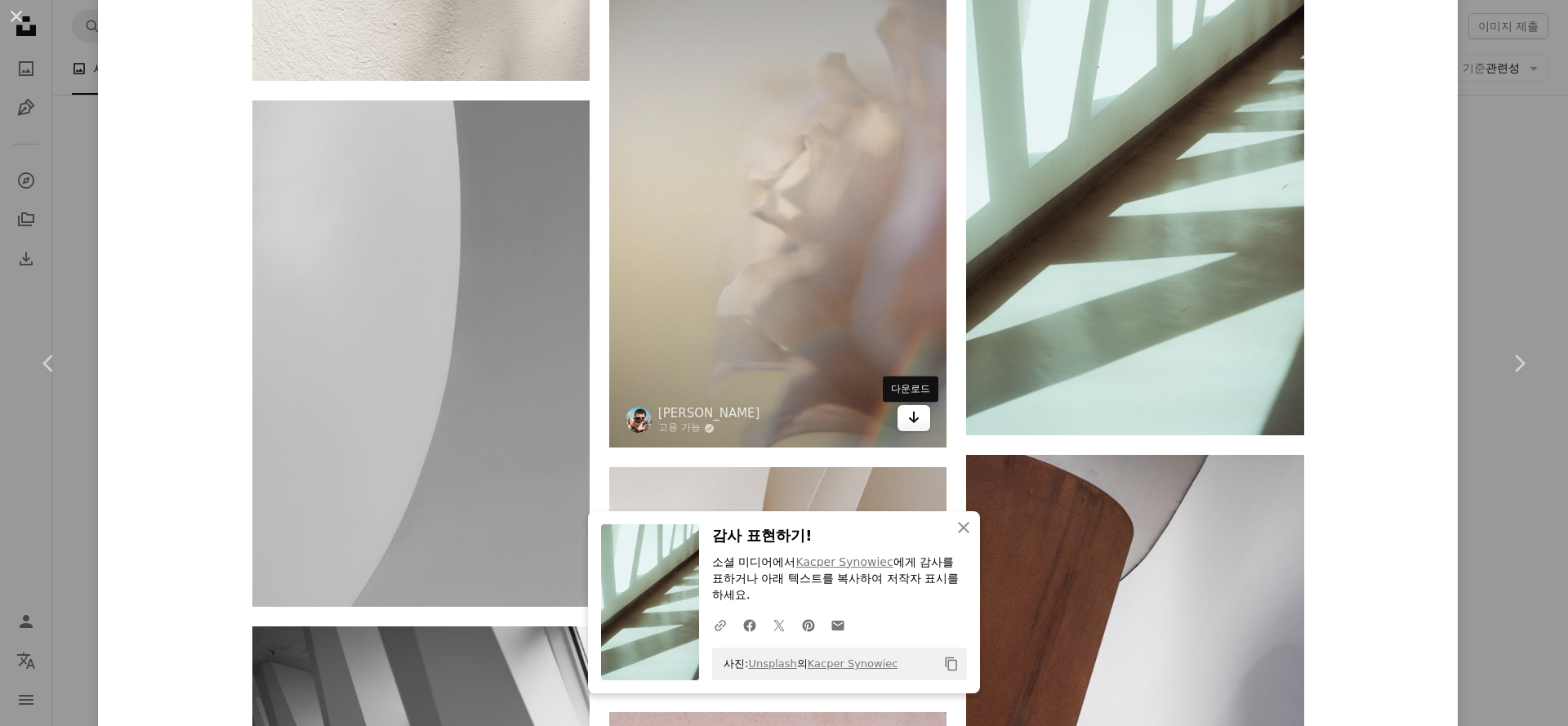
click at [907, 423] on icon "Arrow pointing down" at bounding box center [914, 417] width 13 height 20
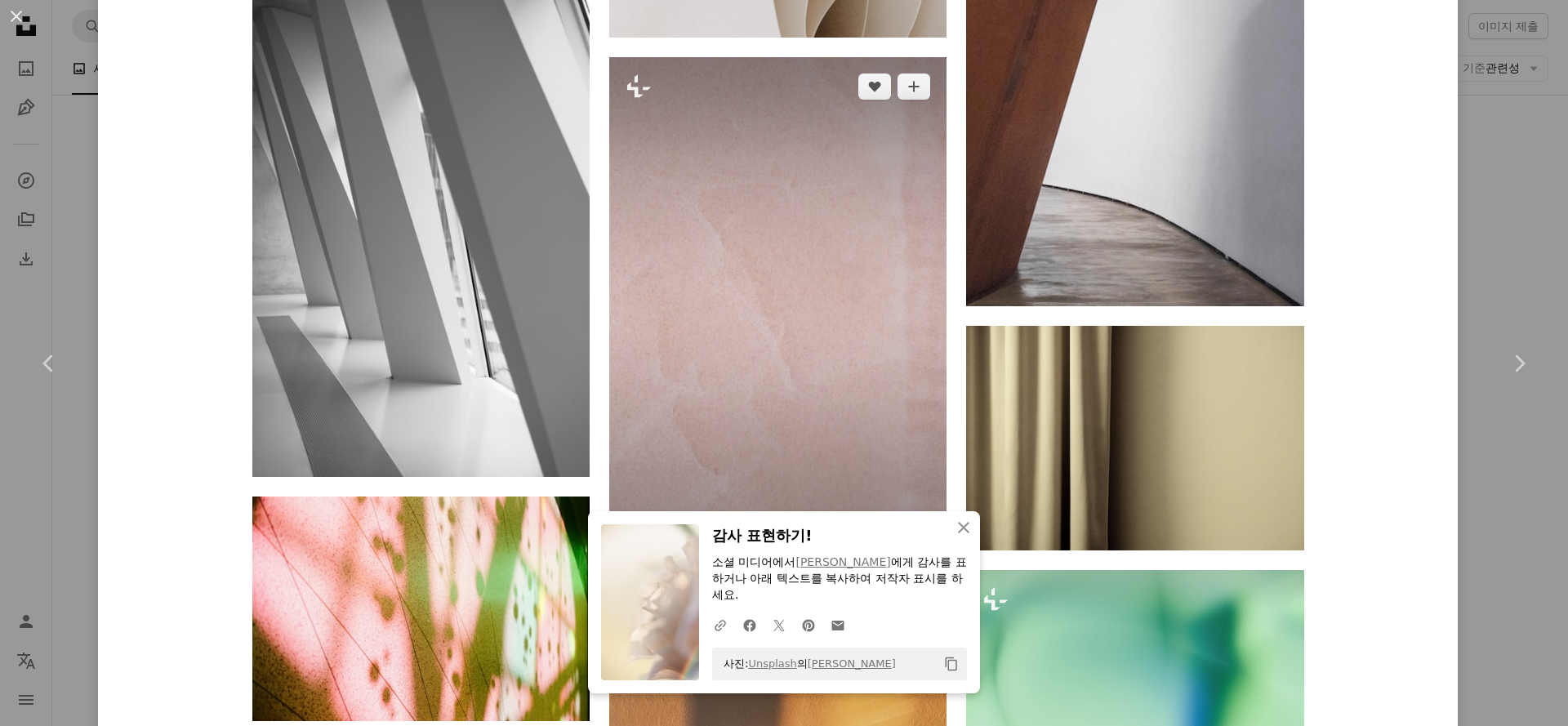
scroll to position [37234, 0]
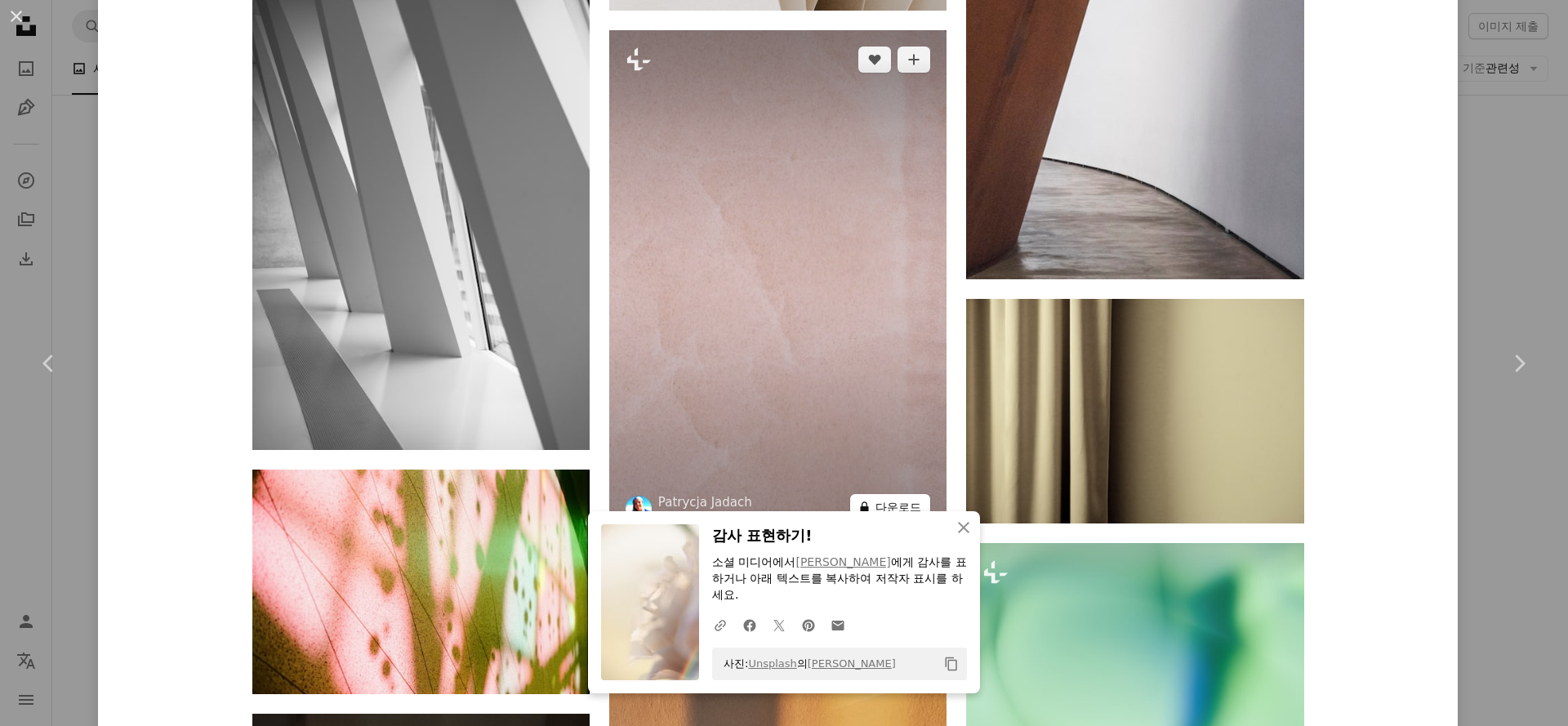
click at [901, 504] on button "A lock 다운로드" at bounding box center [889, 506] width 80 height 26
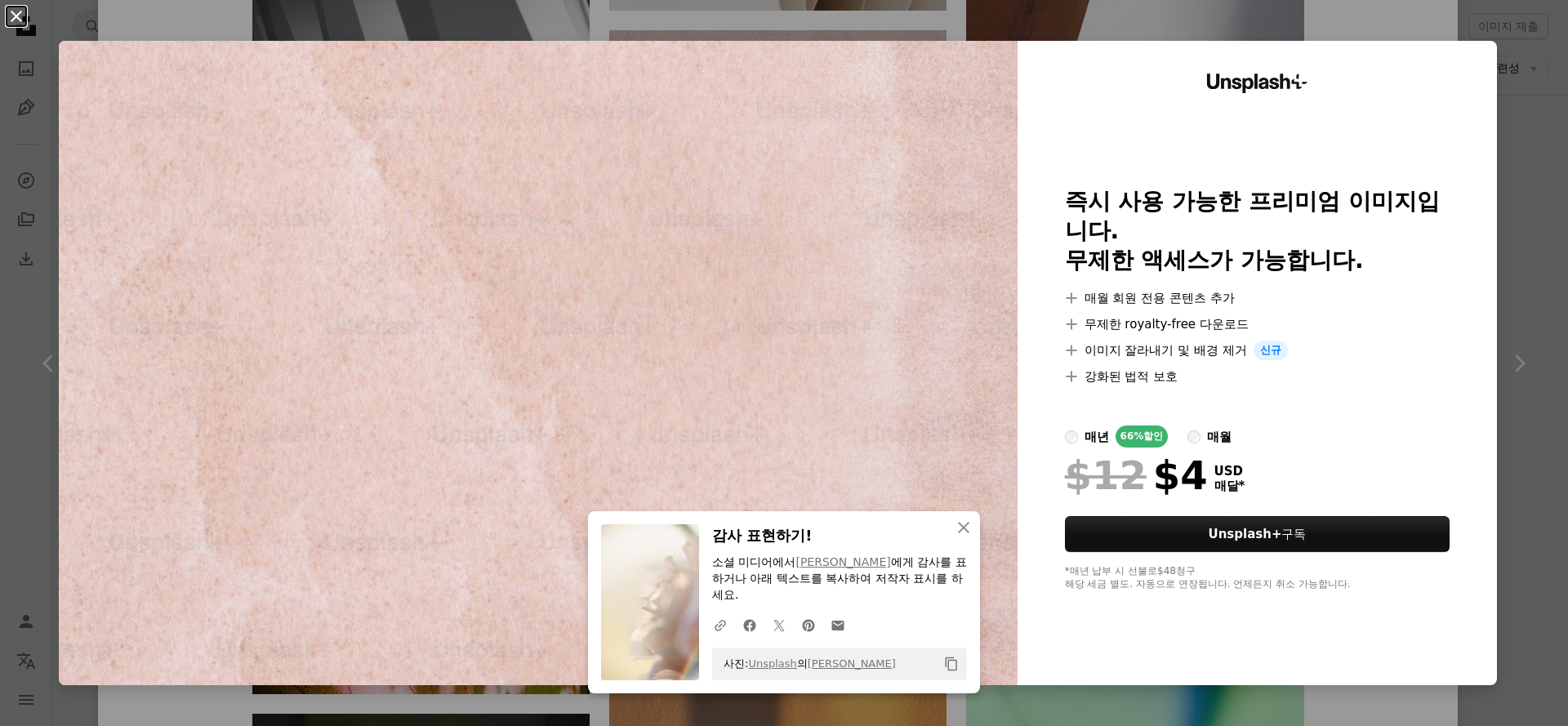
click at [20, 22] on button "An X shape" at bounding box center [16, 16] width 20 height 20
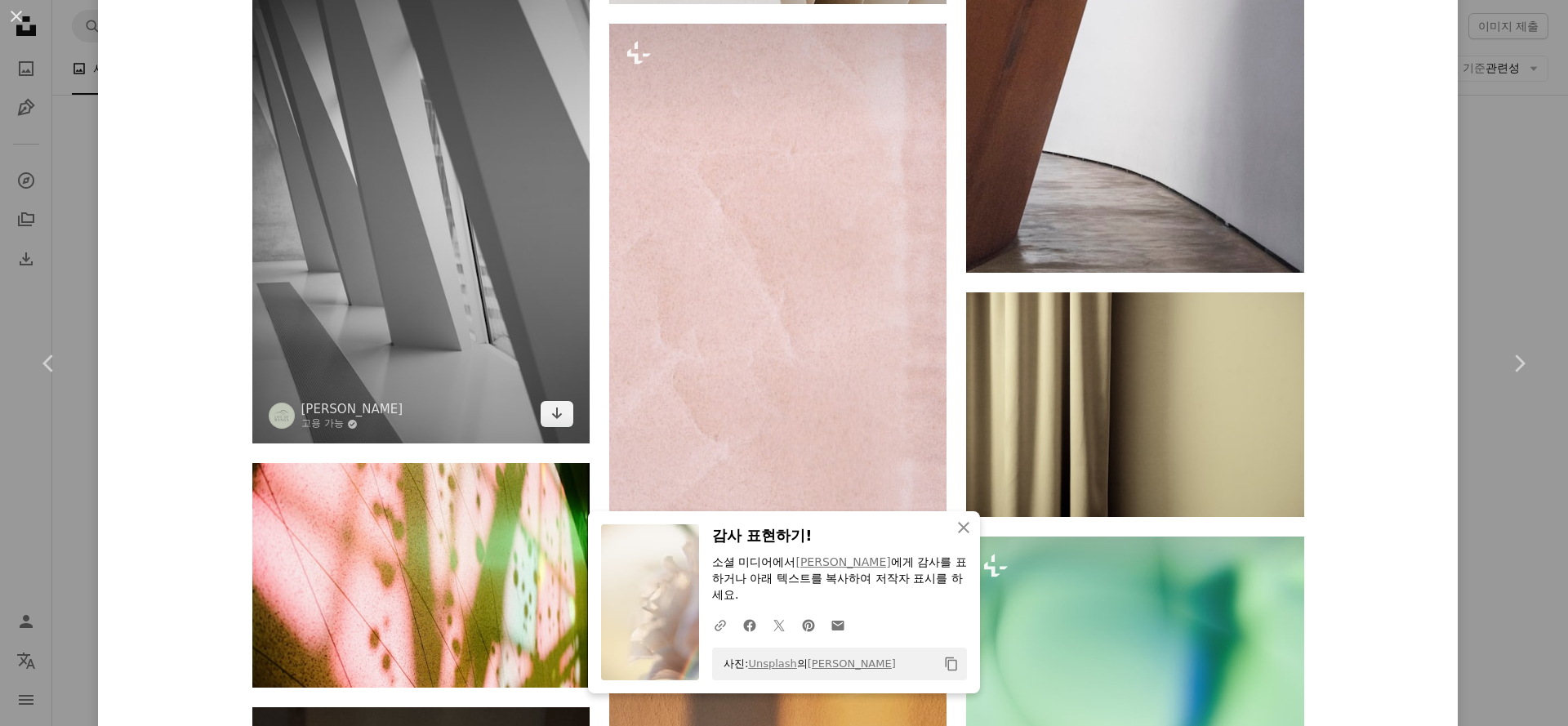
scroll to position [37265, 0]
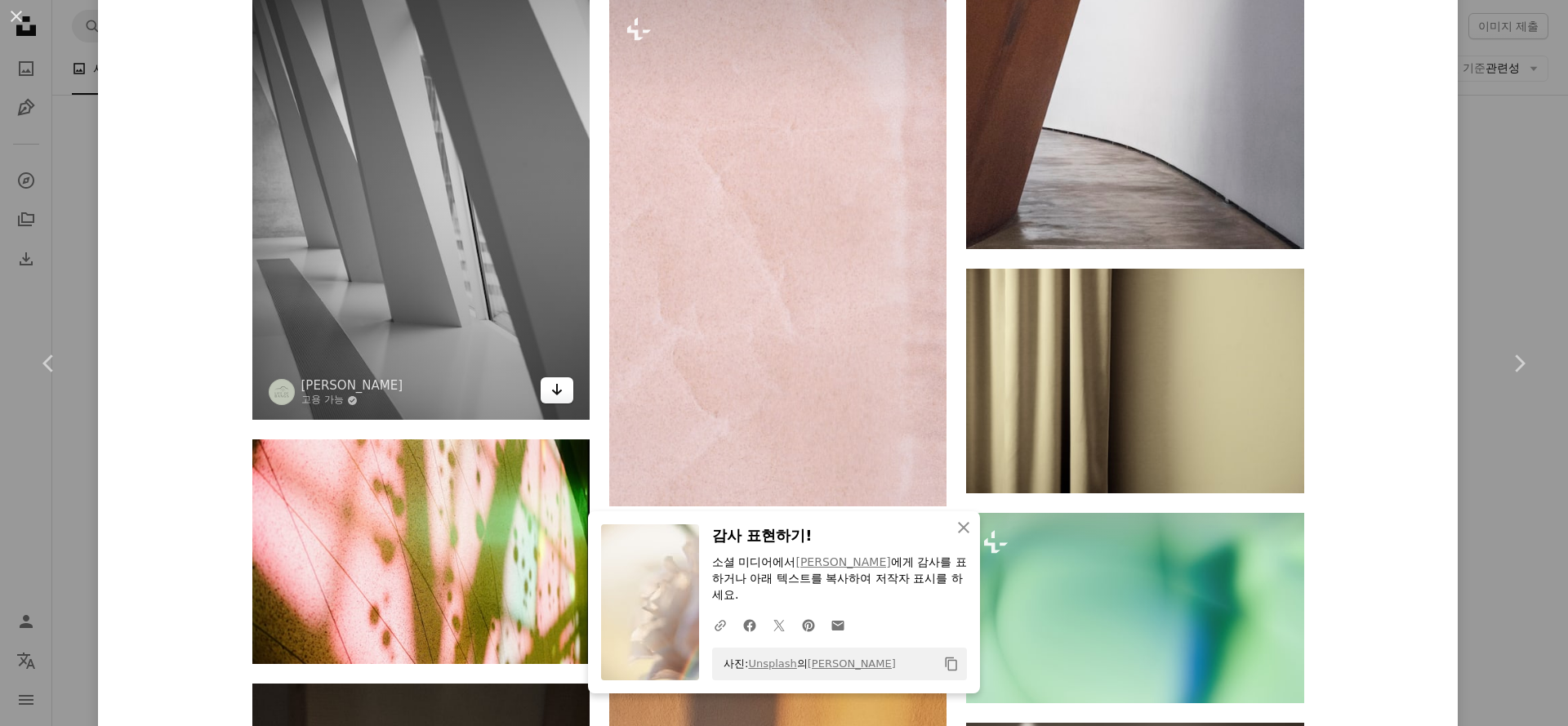
click at [542, 403] on link "Arrow pointing down" at bounding box center [556, 389] width 32 height 26
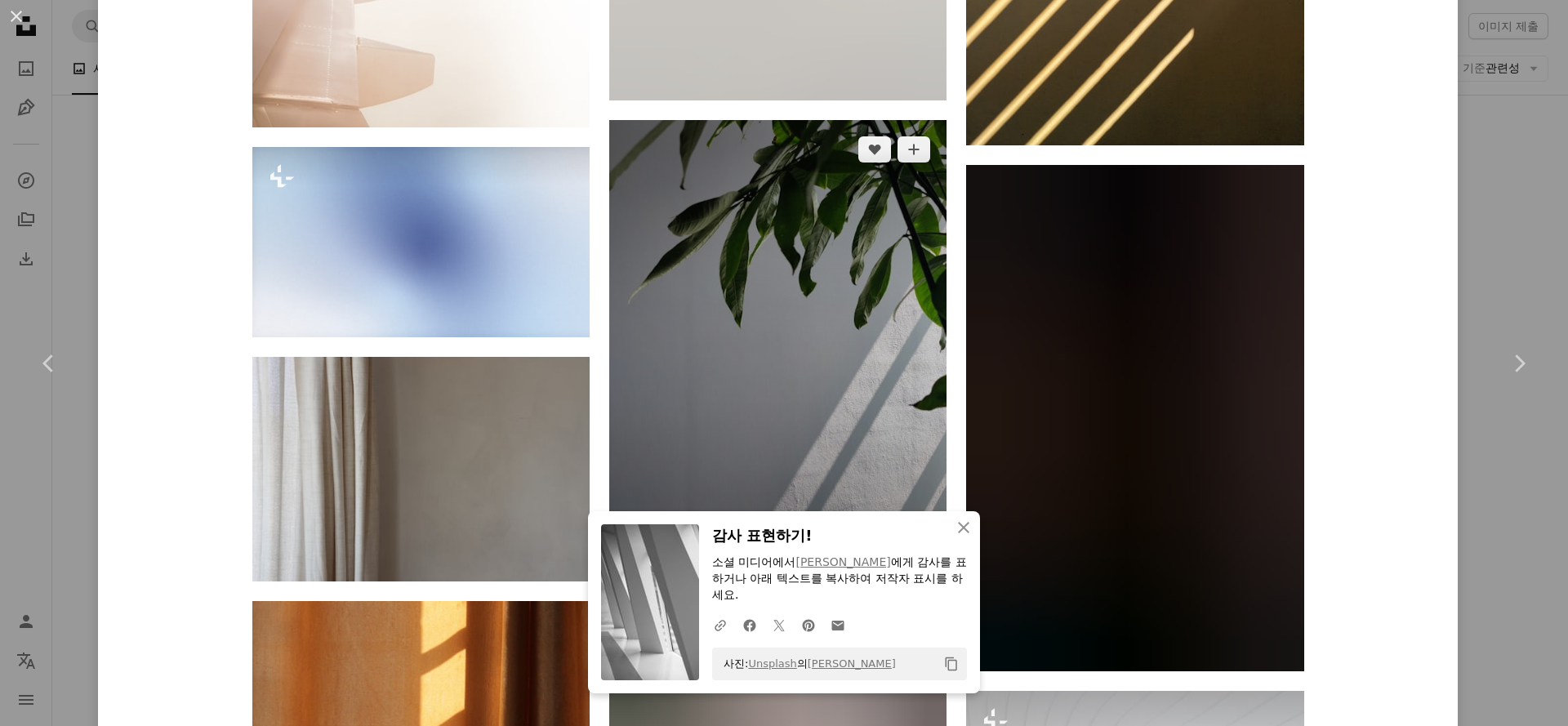
scroll to position [39394, 0]
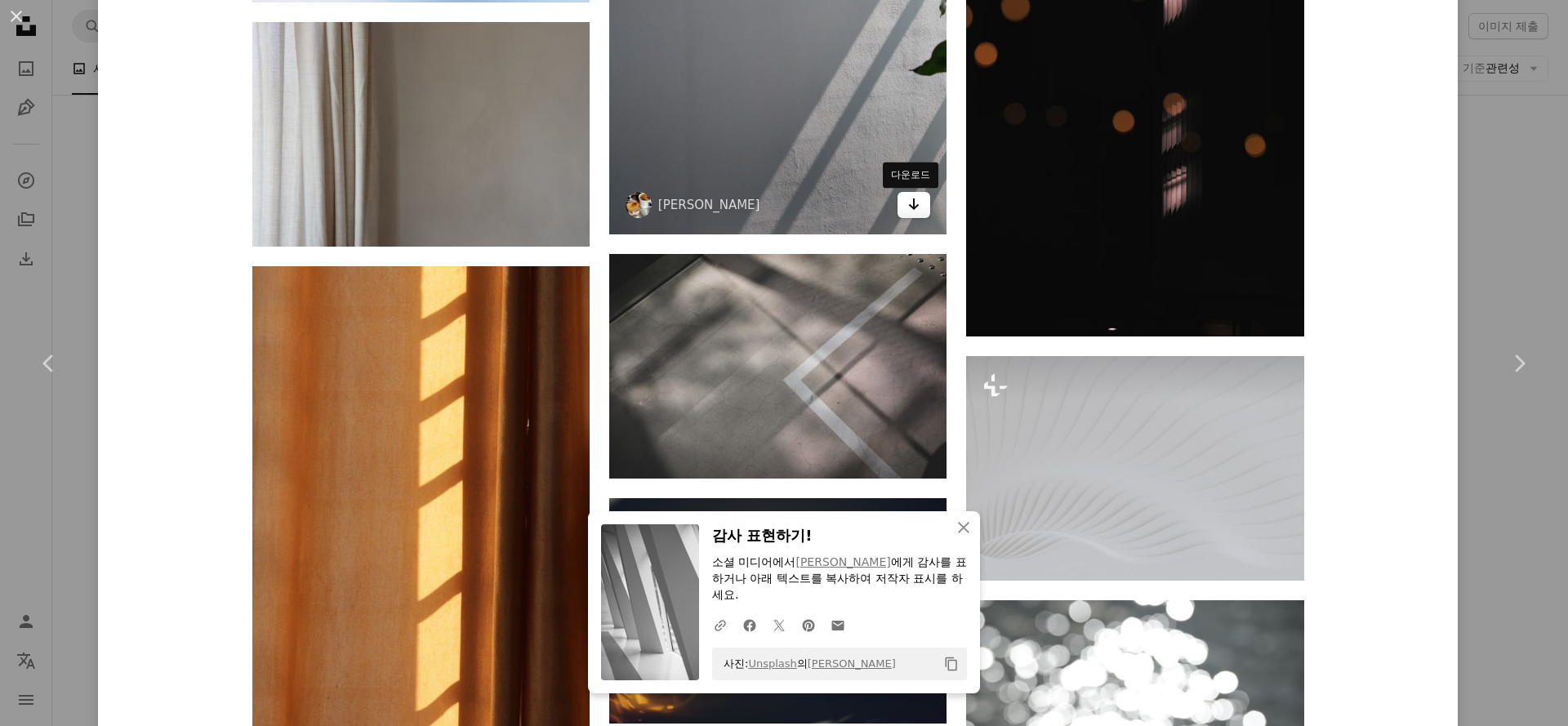
click at [920, 215] on link "Arrow pointing down" at bounding box center [914, 205] width 32 height 26
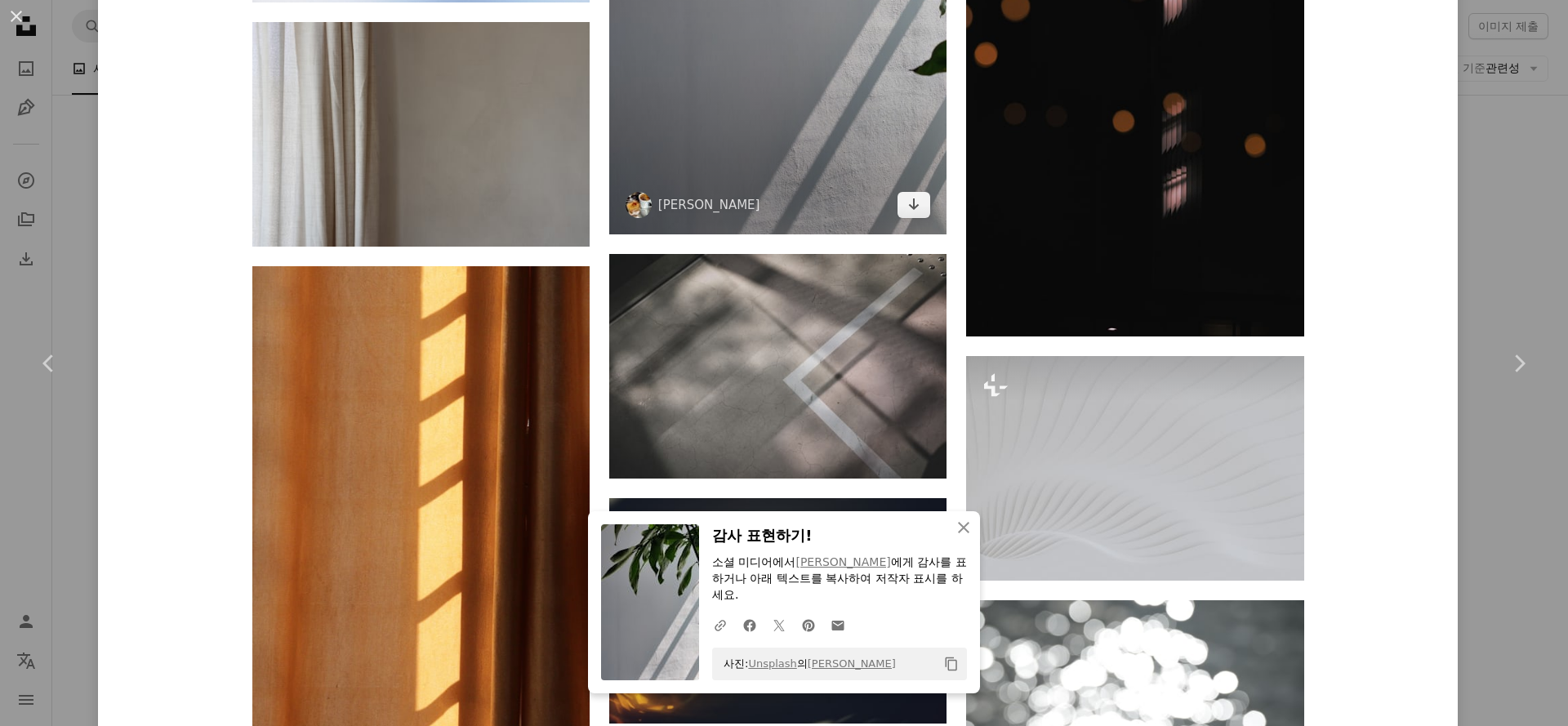
scroll to position [39713, 0]
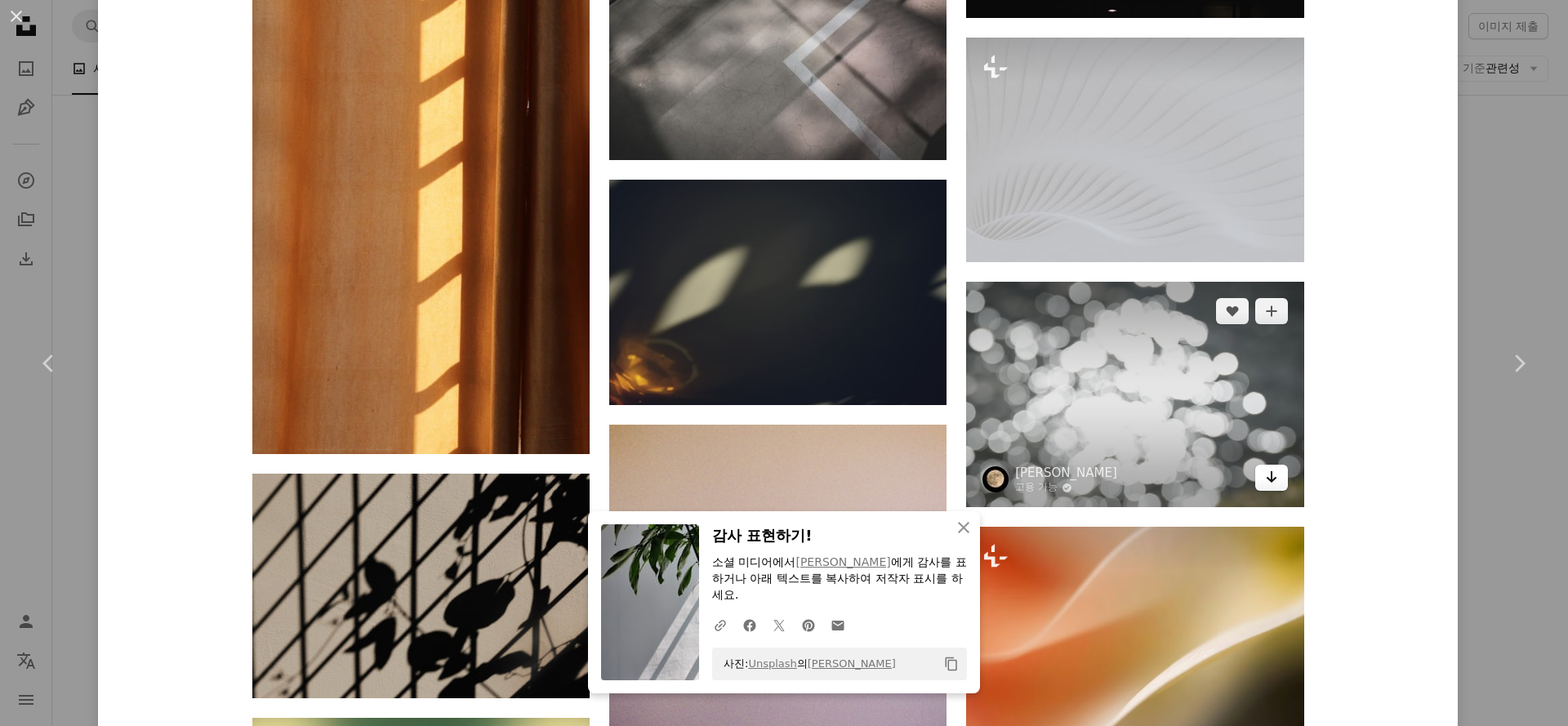
click at [1267, 481] on icon "다운로드" at bounding box center [1271, 477] width 11 height 12
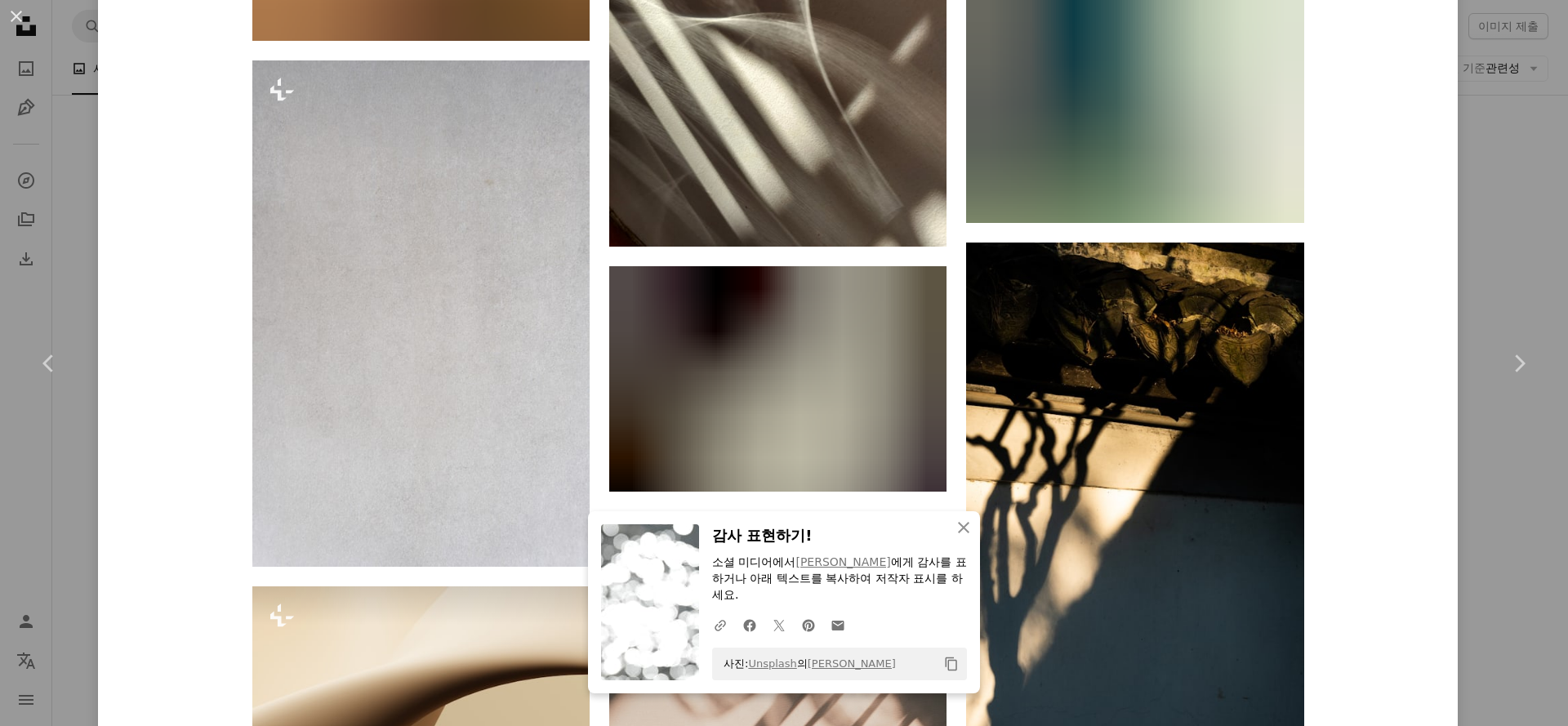
scroll to position [43844, 0]
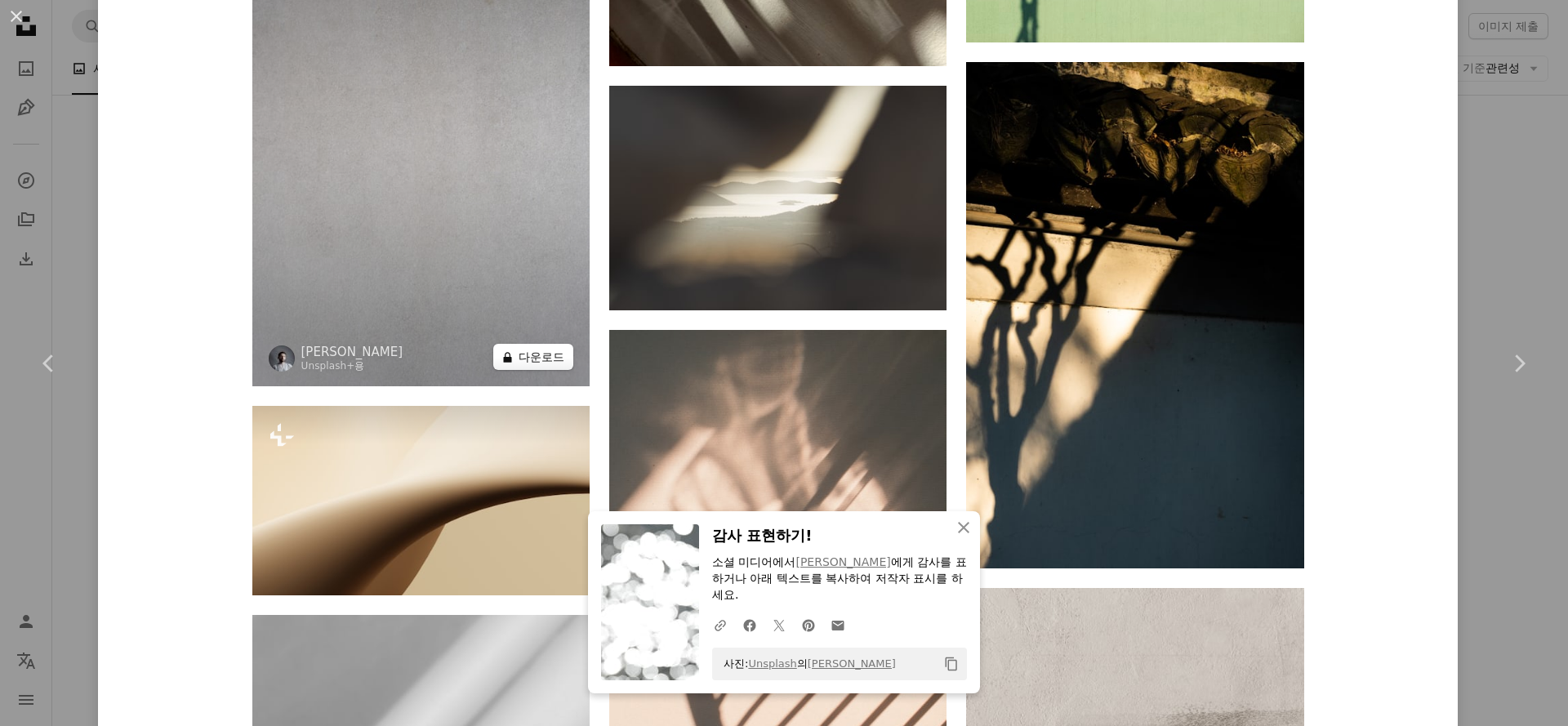
click at [516, 369] on button "A lock 다운로드" at bounding box center [532, 356] width 80 height 26
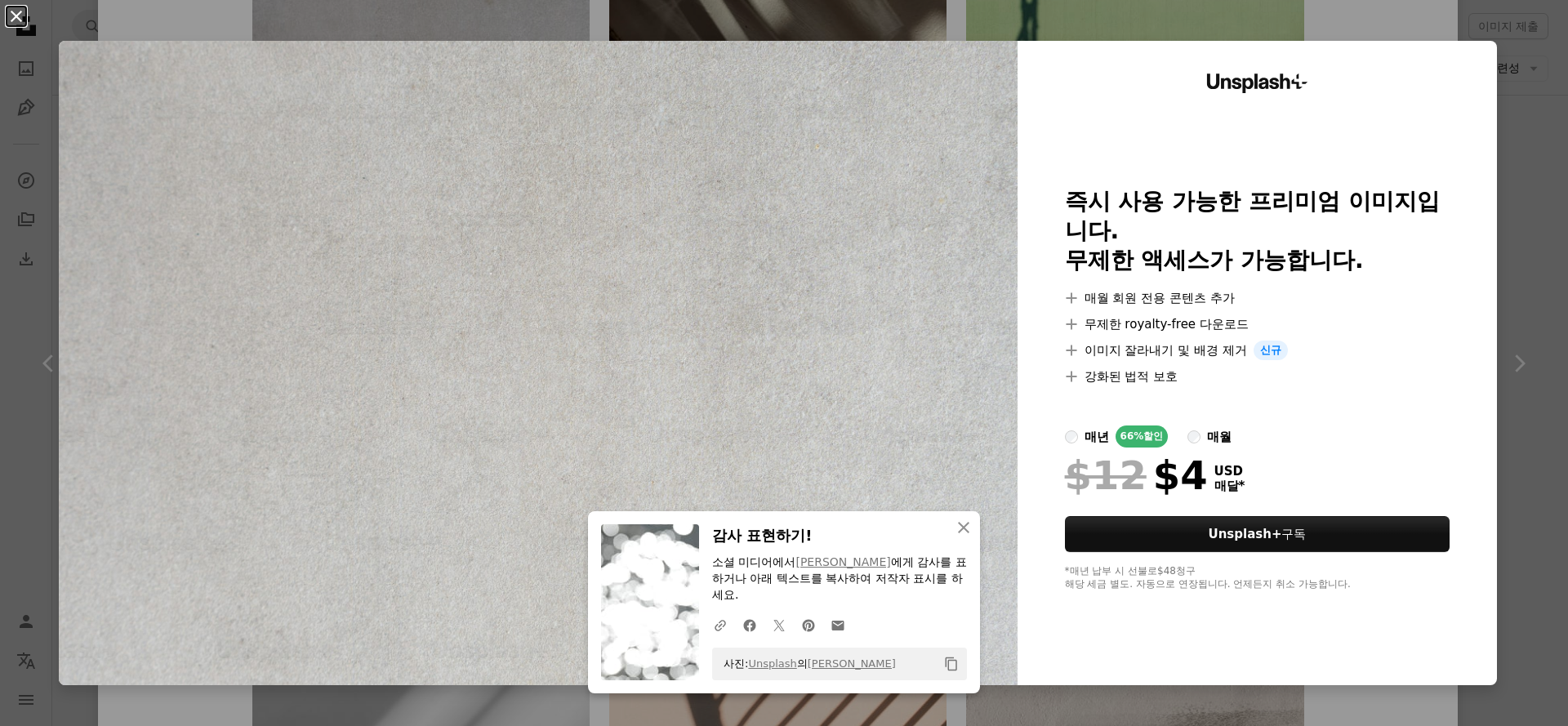
click at [22, 14] on button "An X shape" at bounding box center [16, 16] width 20 height 20
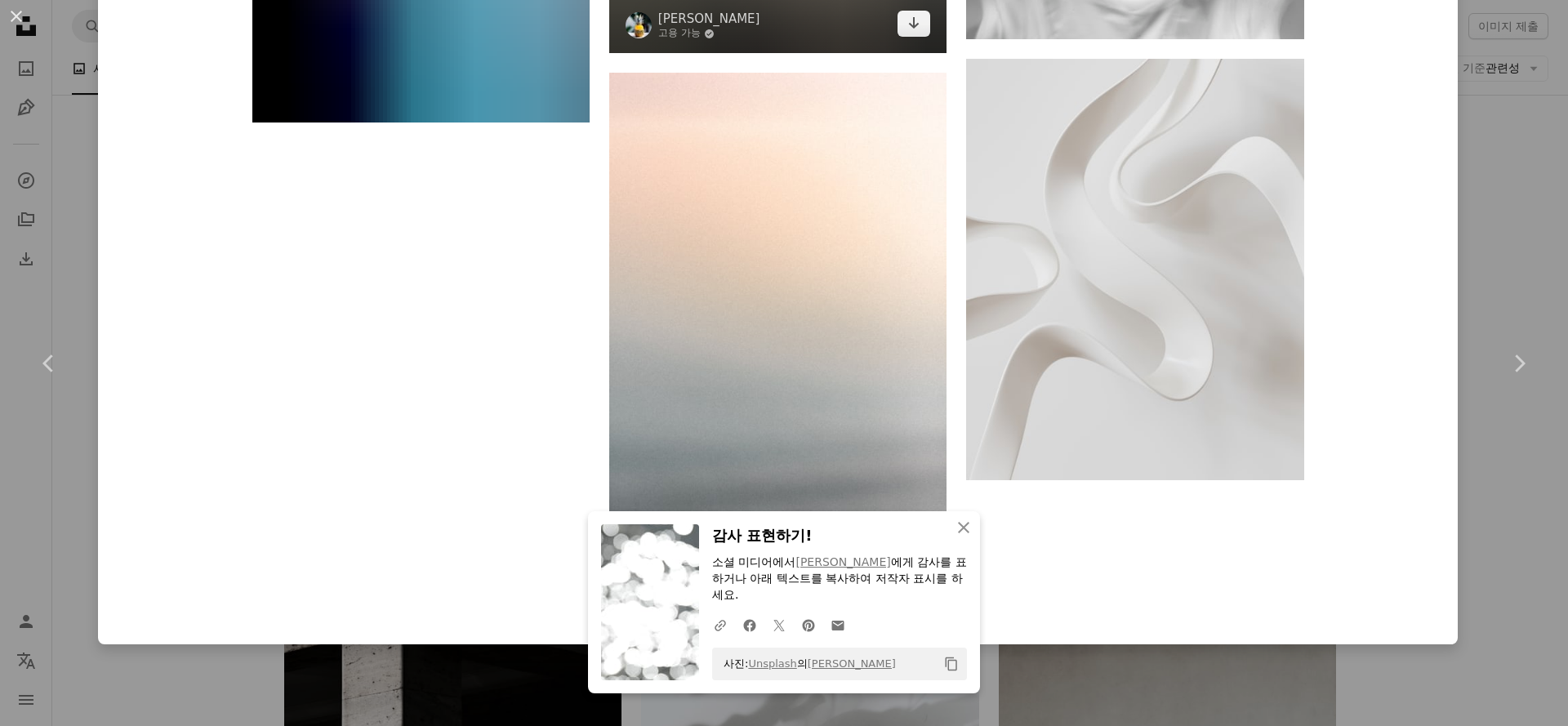
scroll to position [46136, 0]
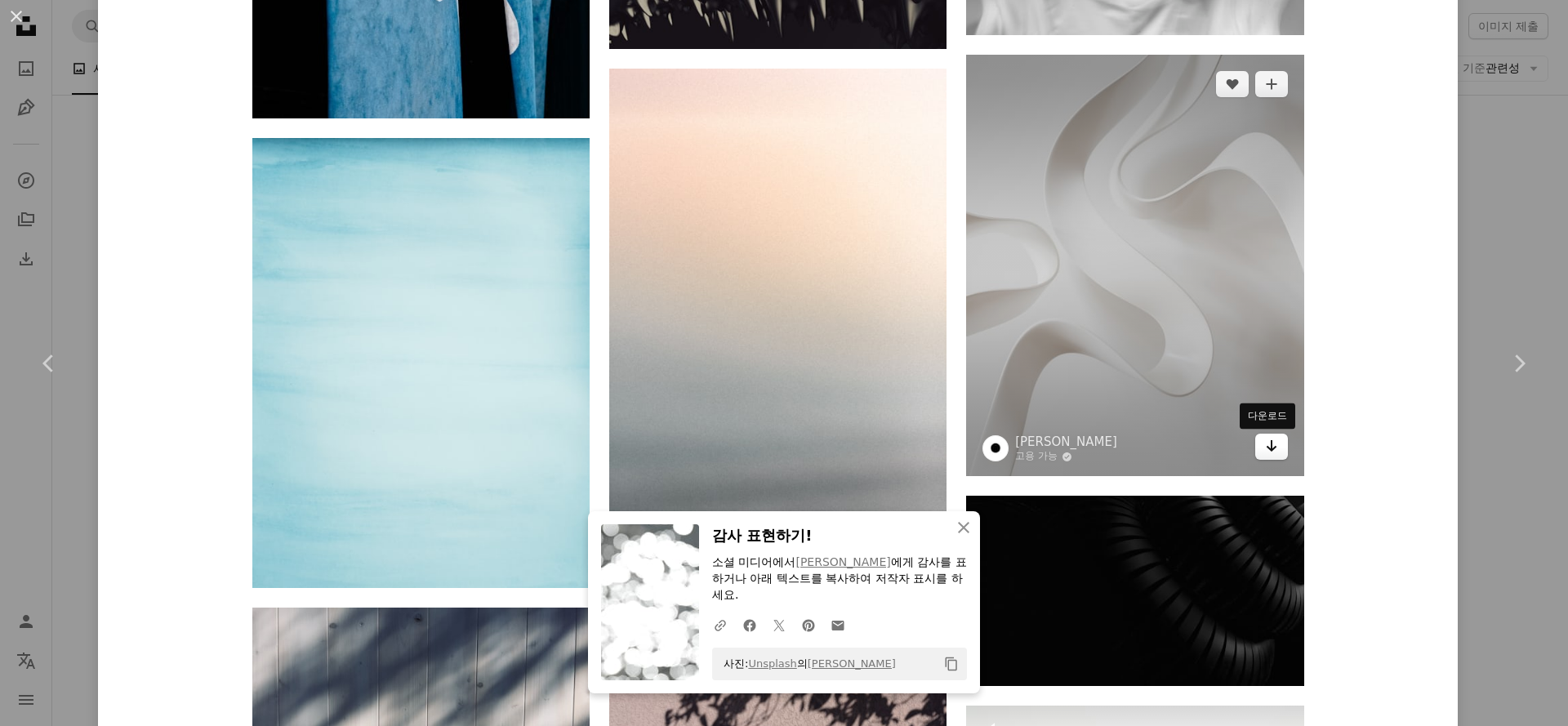
click at [1270, 448] on icon "Arrow pointing down" at bounding box center [1271, 446] width 13 height 20
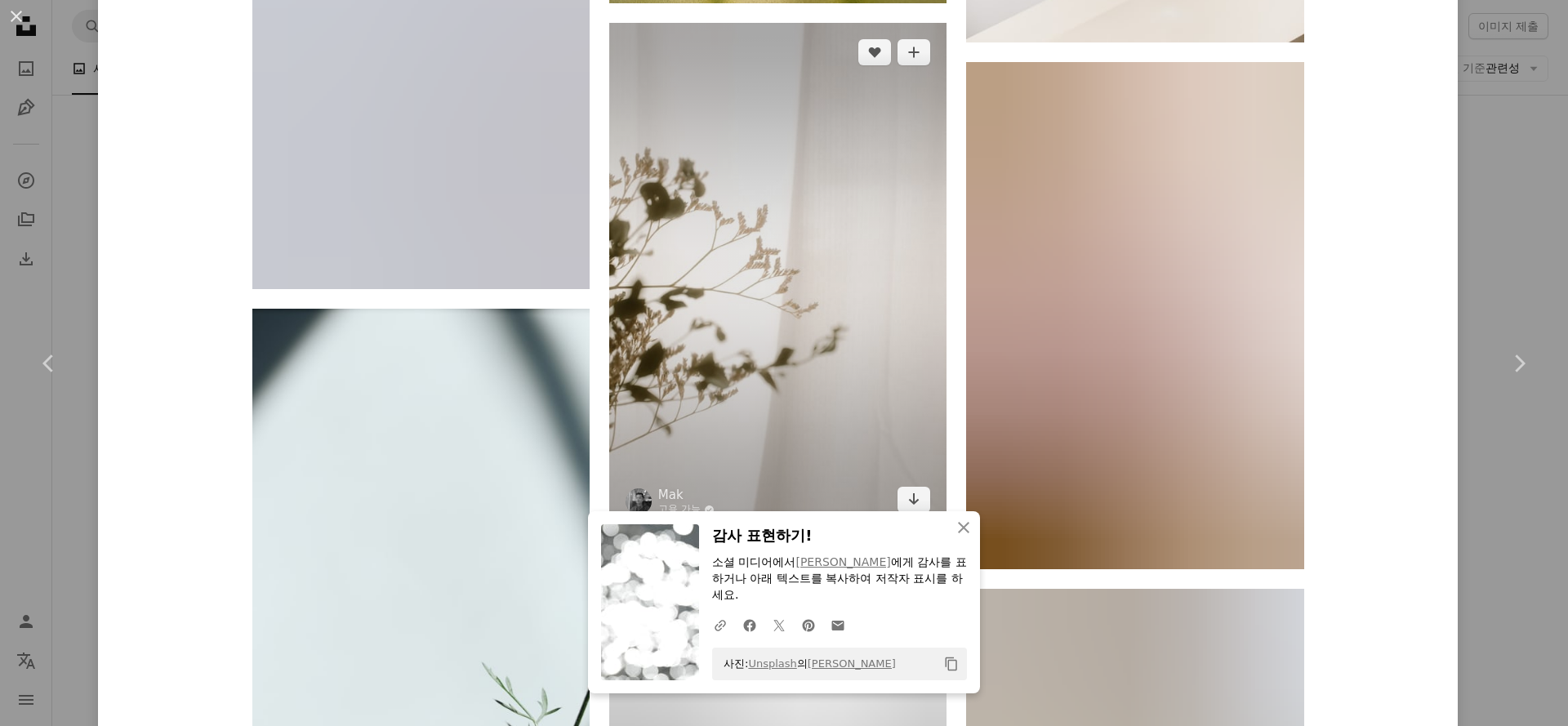
scroll to position [47632, 0]
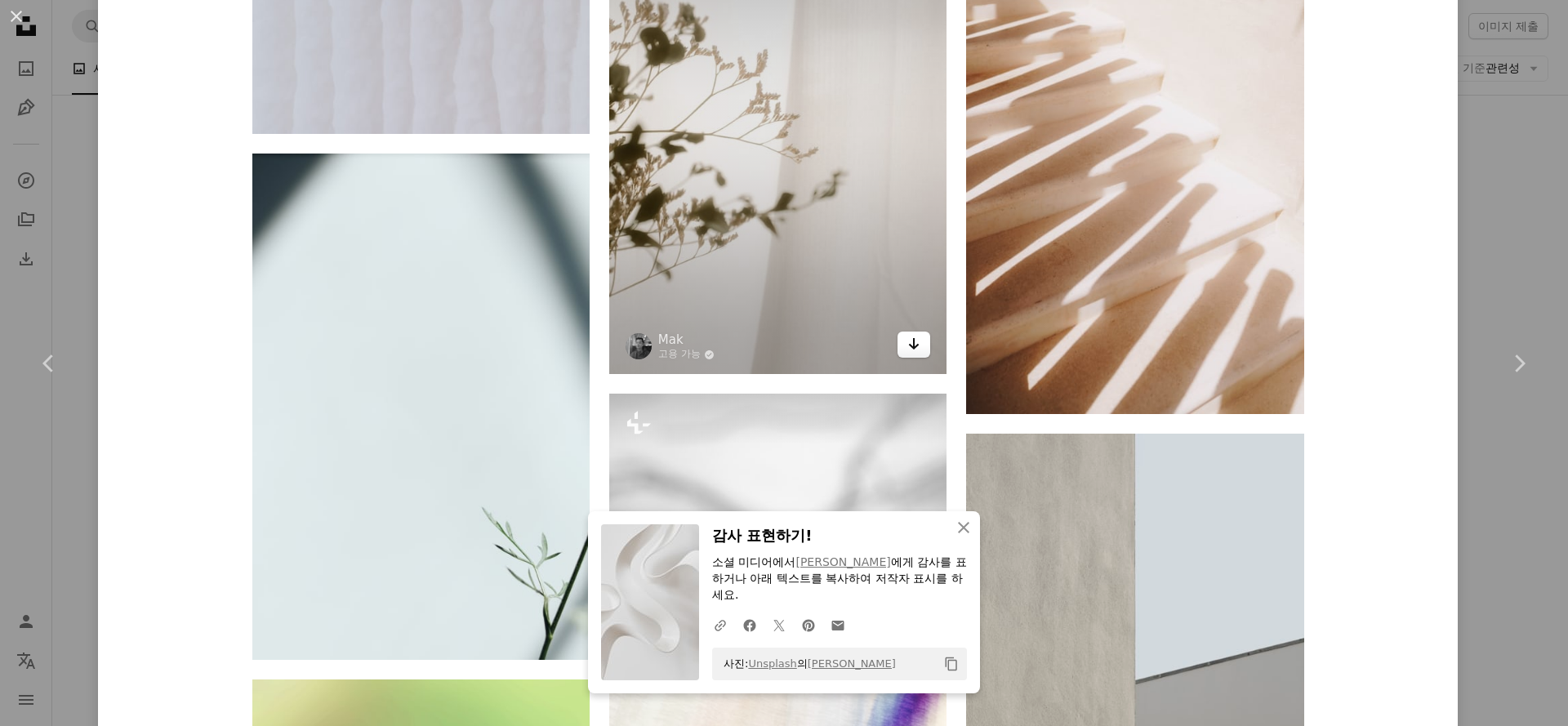
click at [908, 354] on icon "Arrow pointing down" at bounding box center [914, 344] width 13 height 20
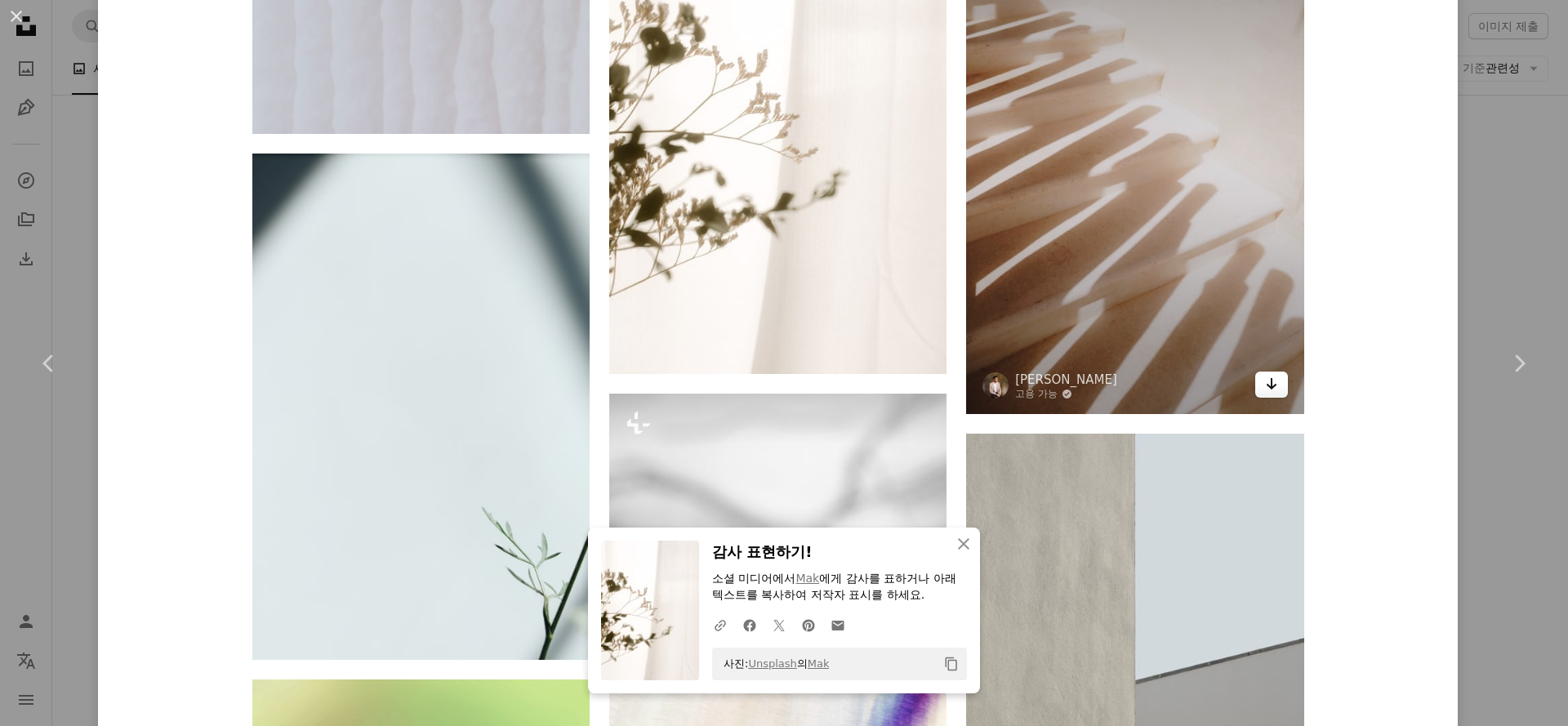
click at [1272, 397] on link "Arrow pointing down" at bounding box center [1271, 384] width 32 height 26
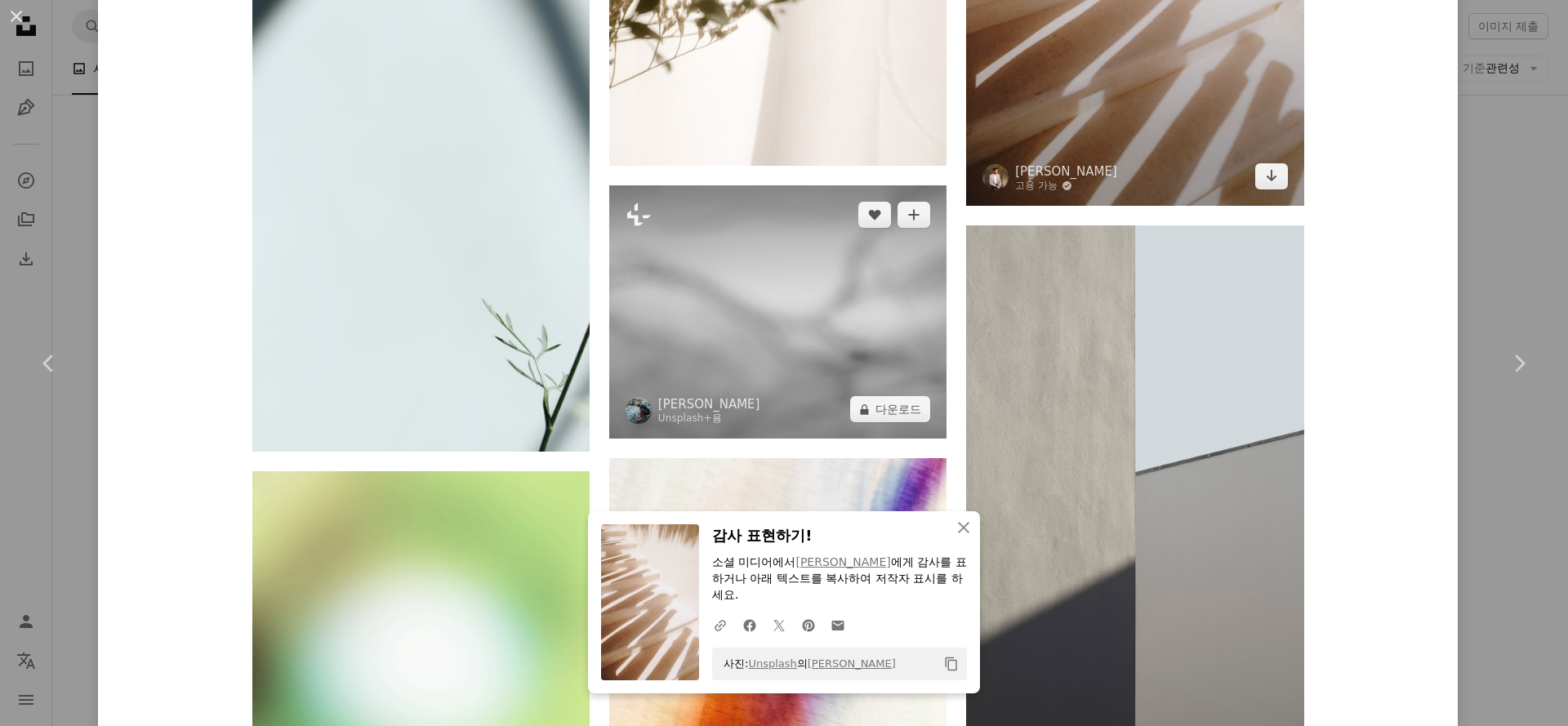
scroll to position [47981, 0]
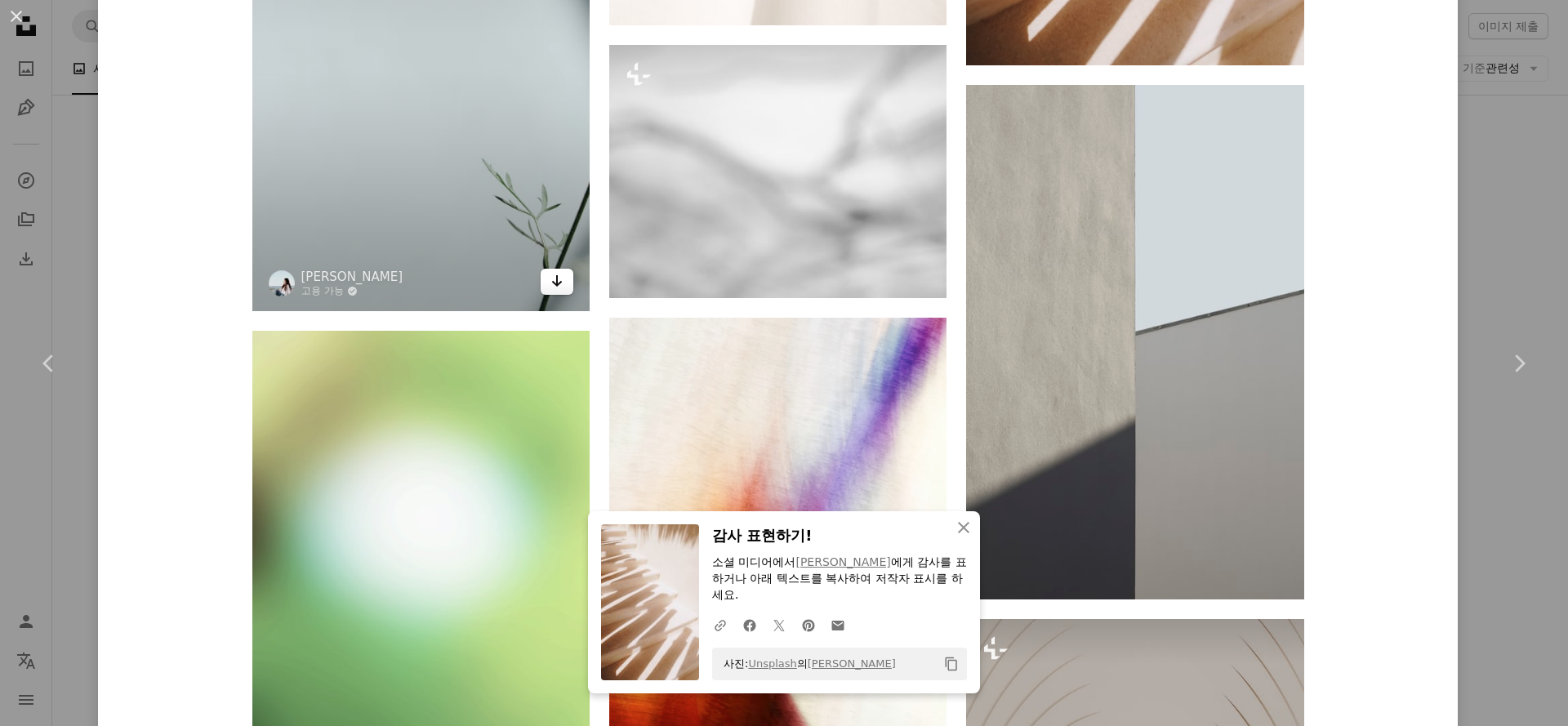
click at [561, 291] on link "Arrow pointing down" at bounding box center [556, 281] width 32 height 26
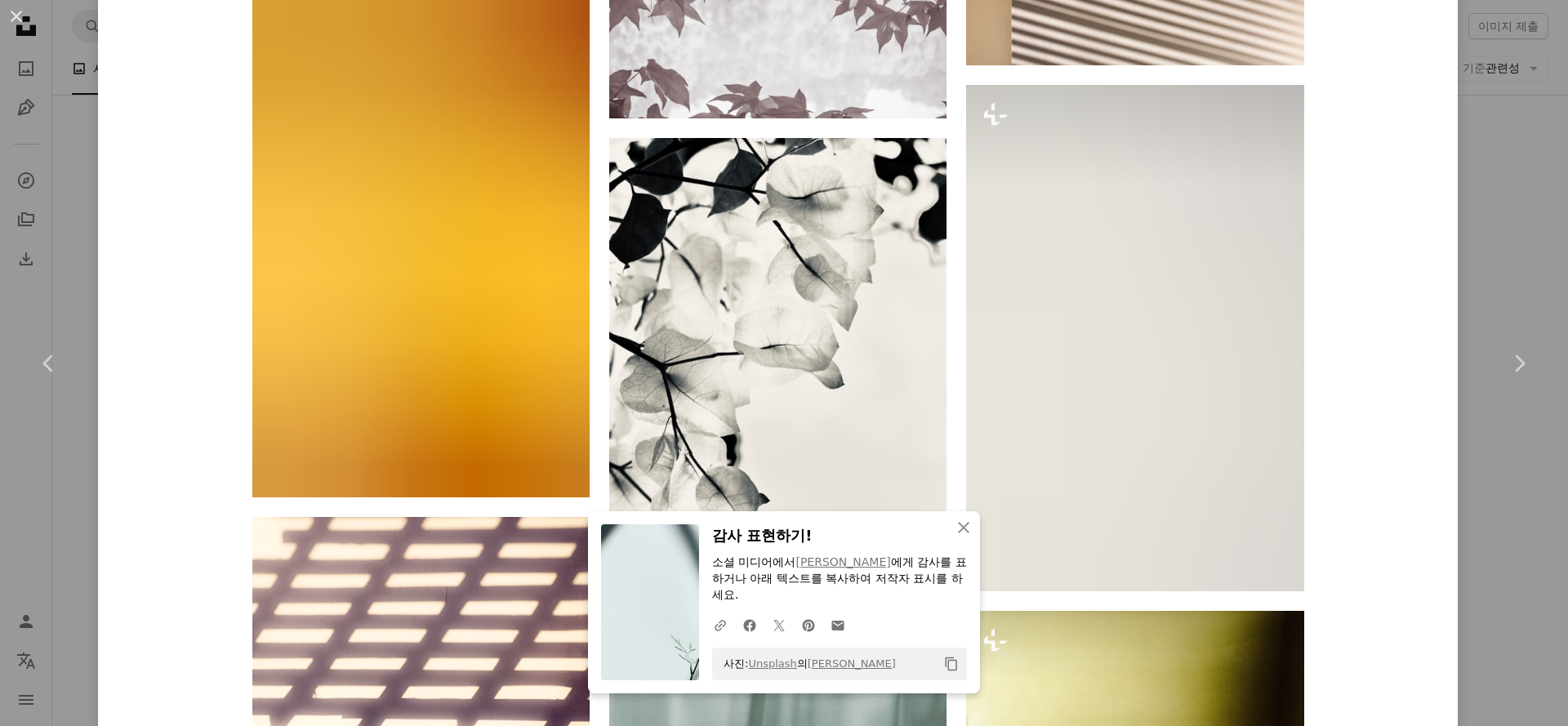
scroll to position [50699, 0]
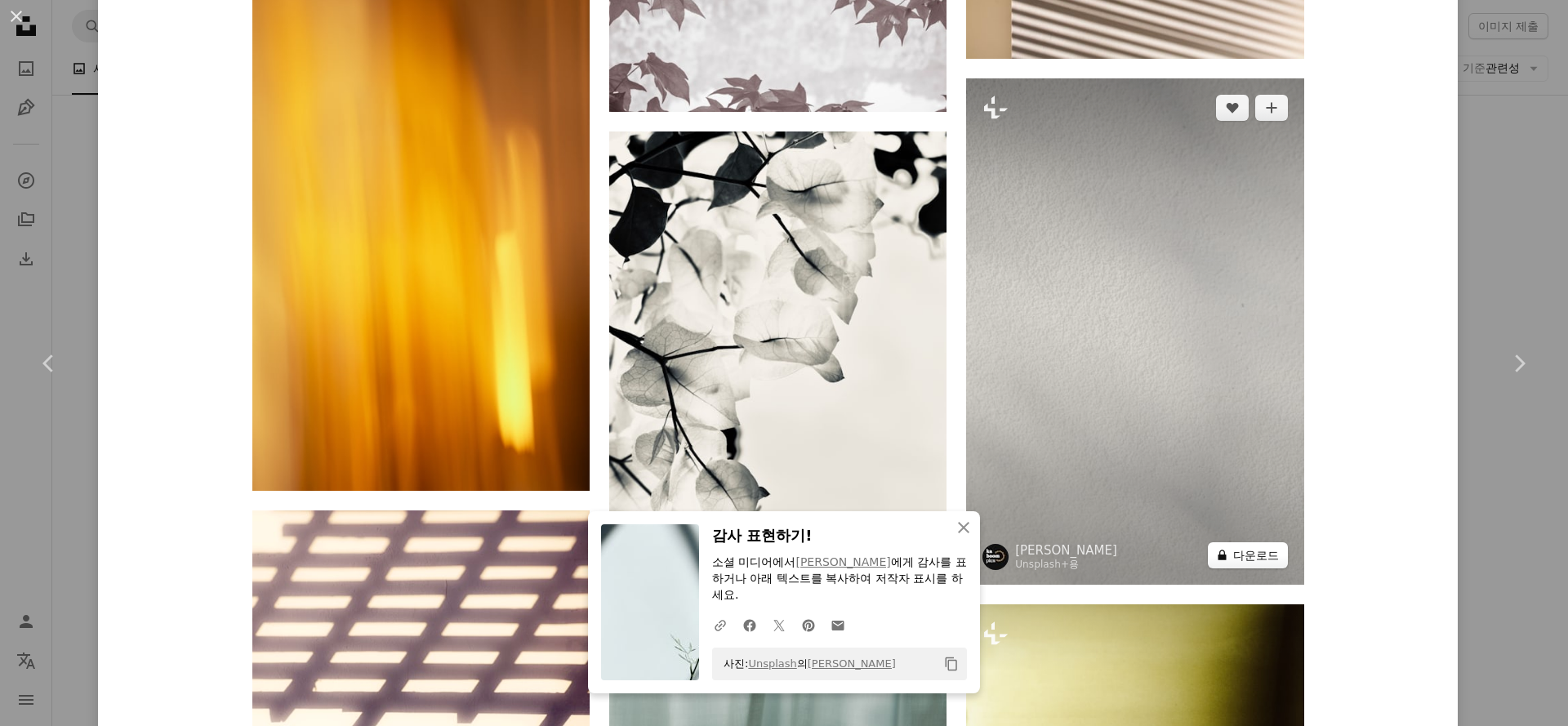
click at [1221, 554] on icon "A lock" at bounding box center [1222, 555] width 13 height 13
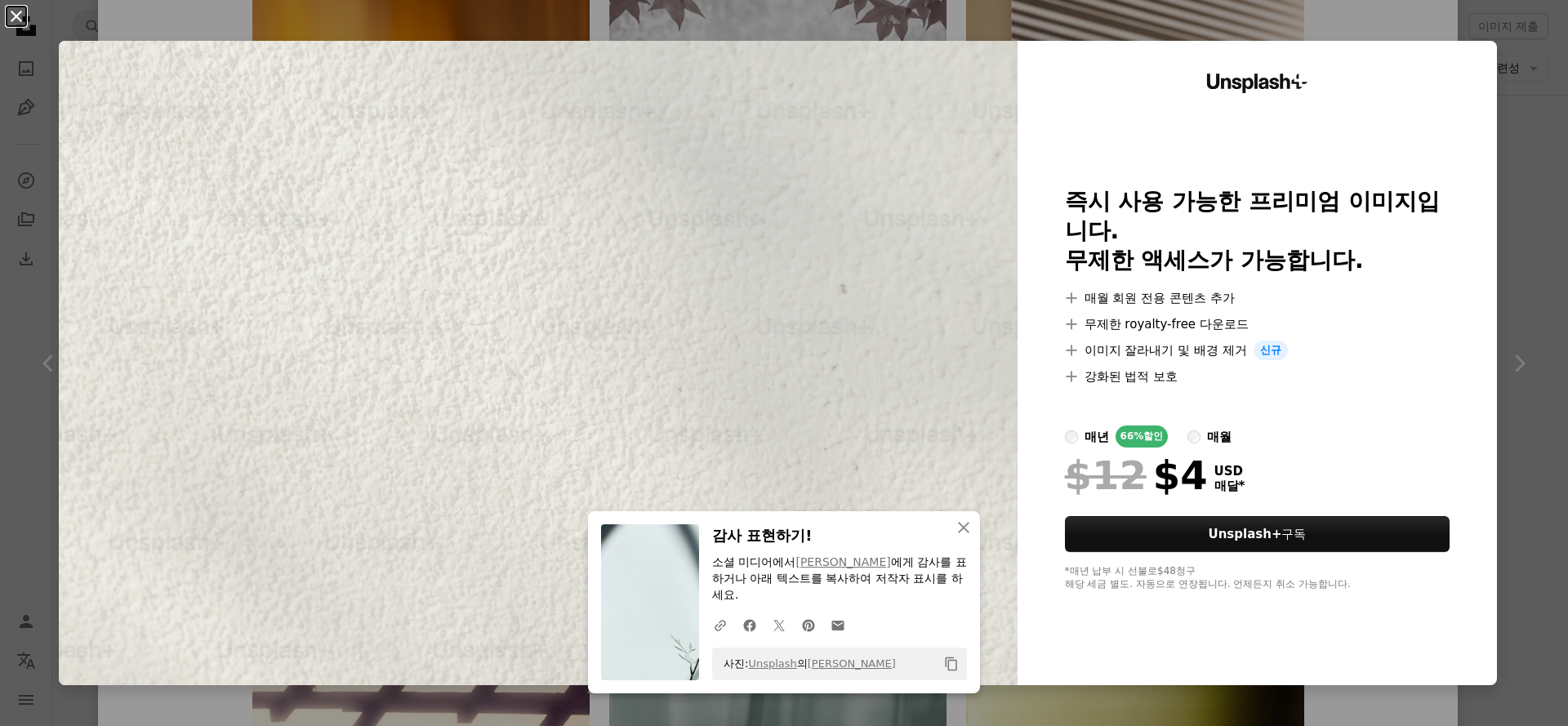
click at [14, 14] on button "An X shape" at bounding box center [16, 16] width 20 height 20
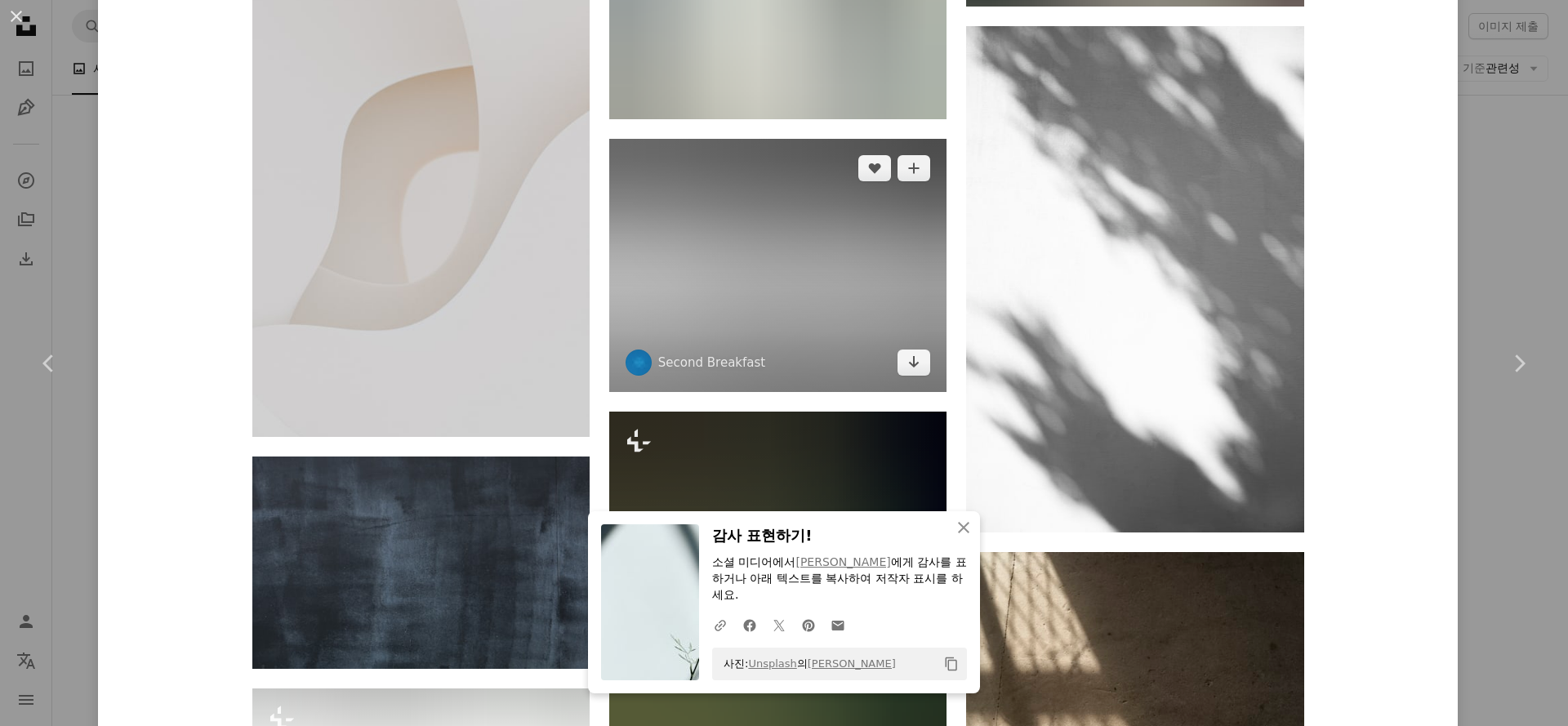
scroll to position [58322, 0]
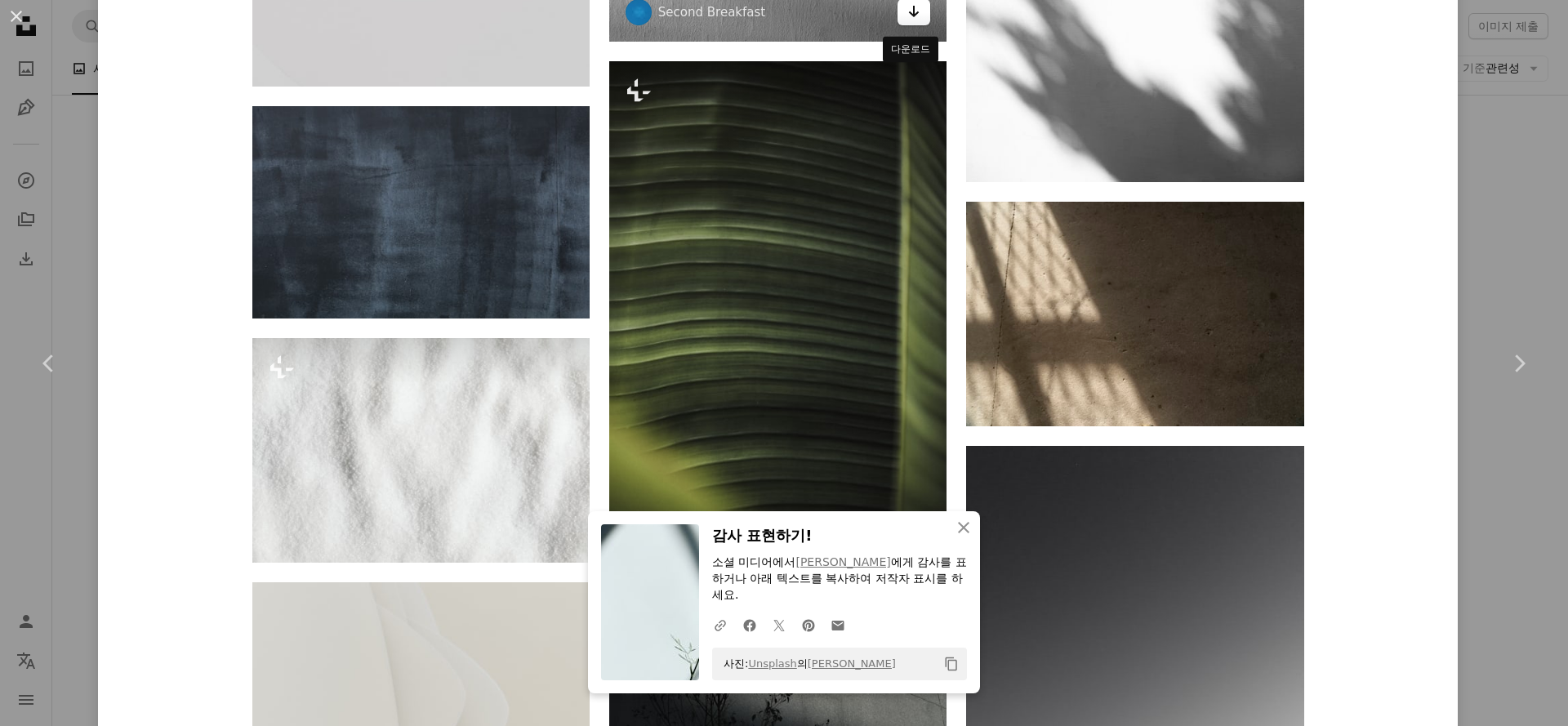
click at [918, 20] on link "Arrow pointing down" at bounding box center [914, 12] width 32 height 26
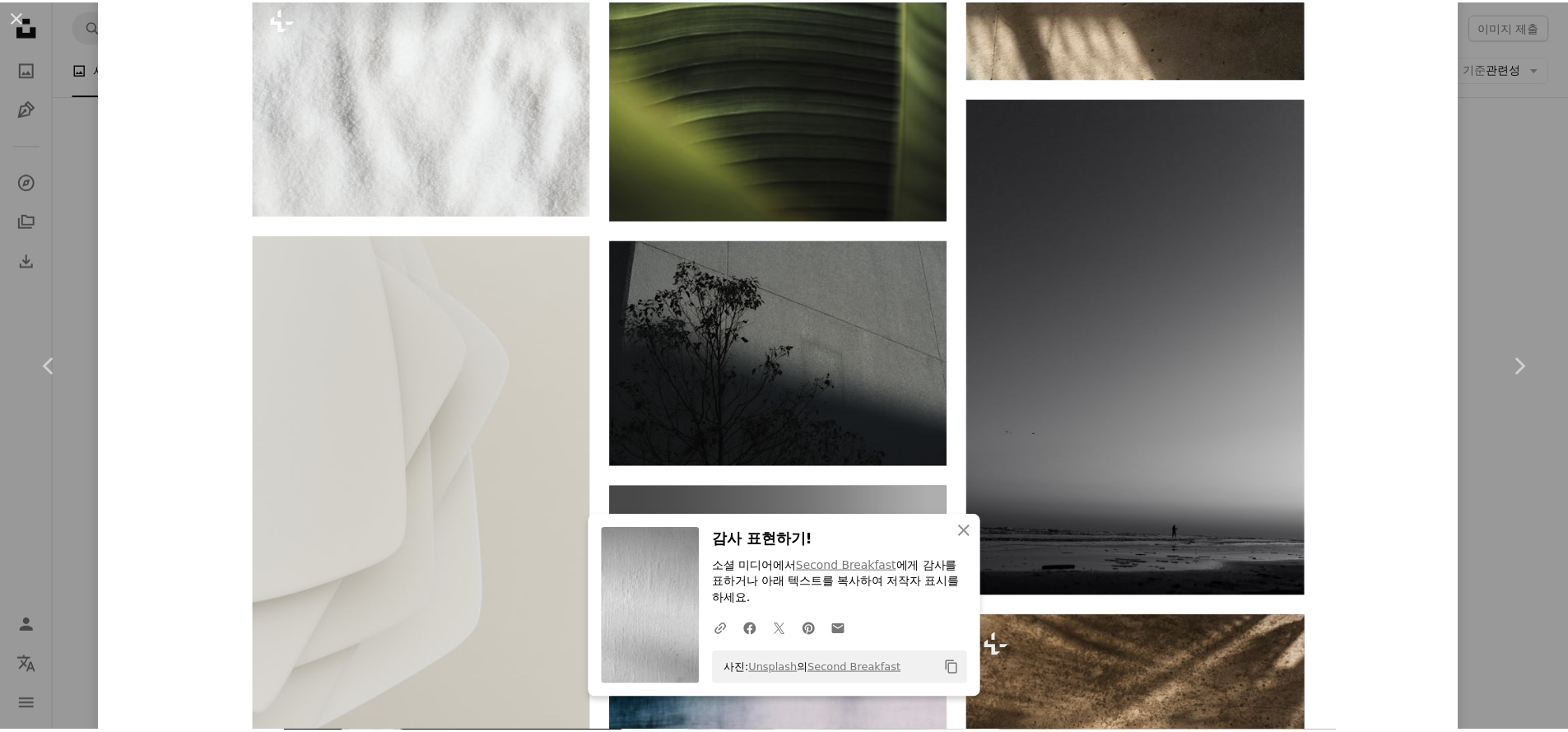
scroll to position [59049, 0]
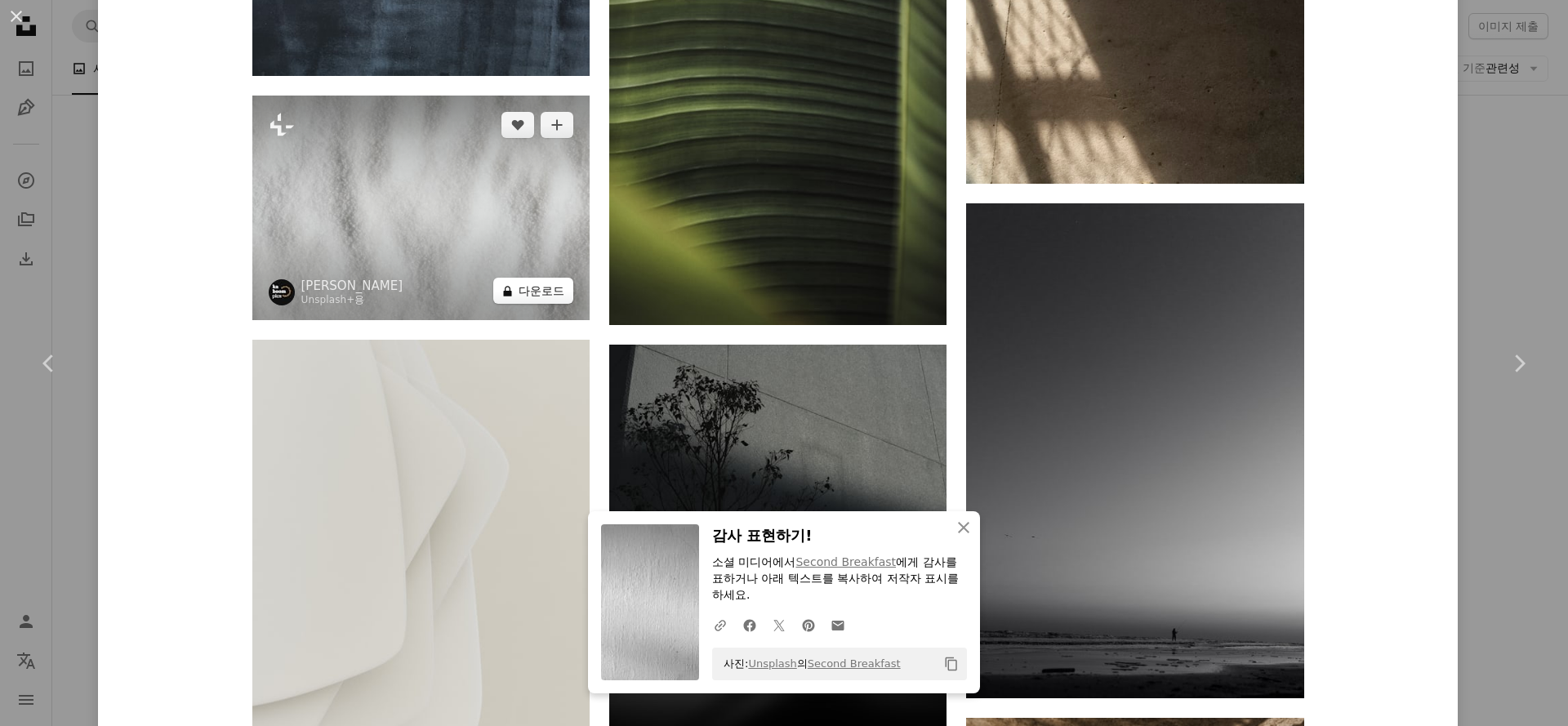
click at [546, 295] on button "A lock 다운로드" at bounding box center [532, 290] width 80 height 26
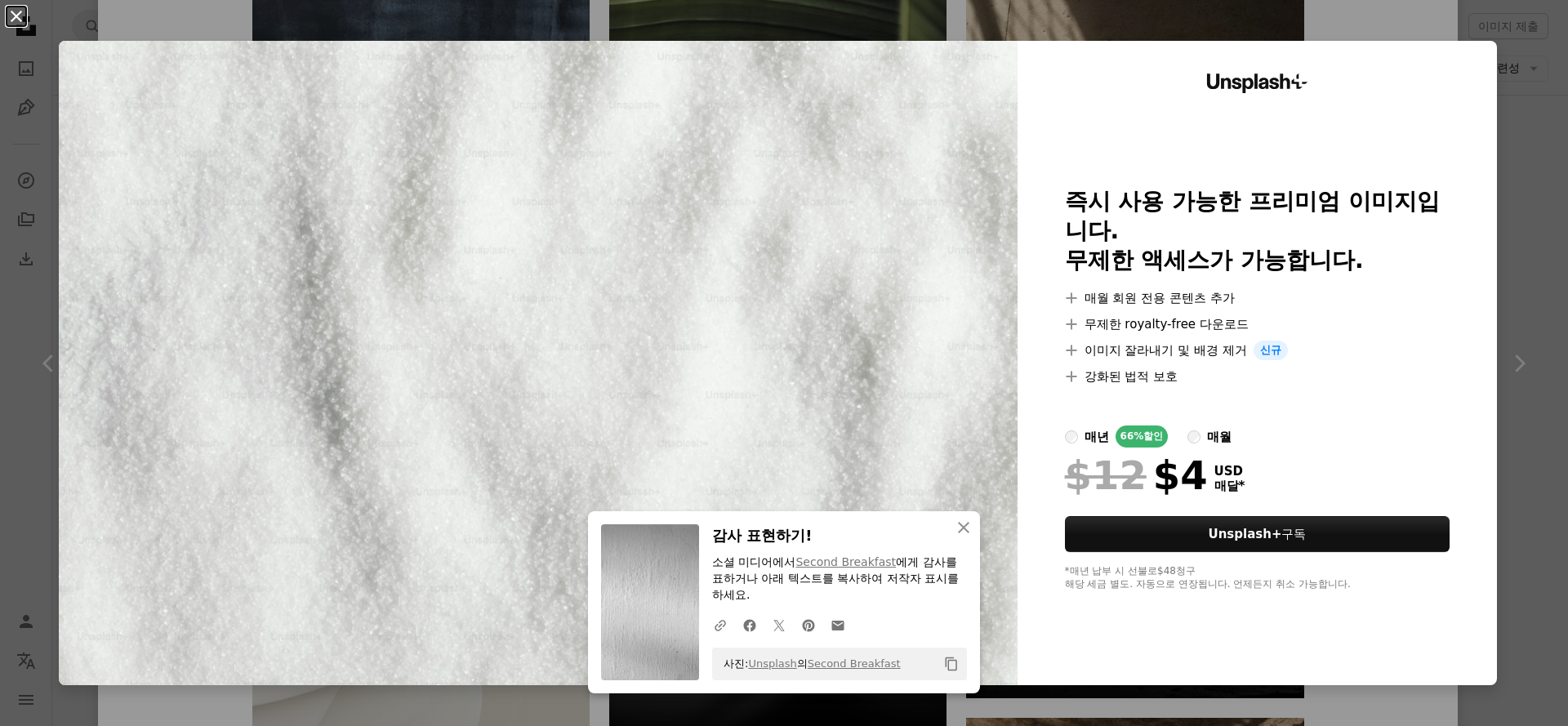
click at [20, 13] on button "An X shape" at bounding box center [16, 16] width 20 height 20
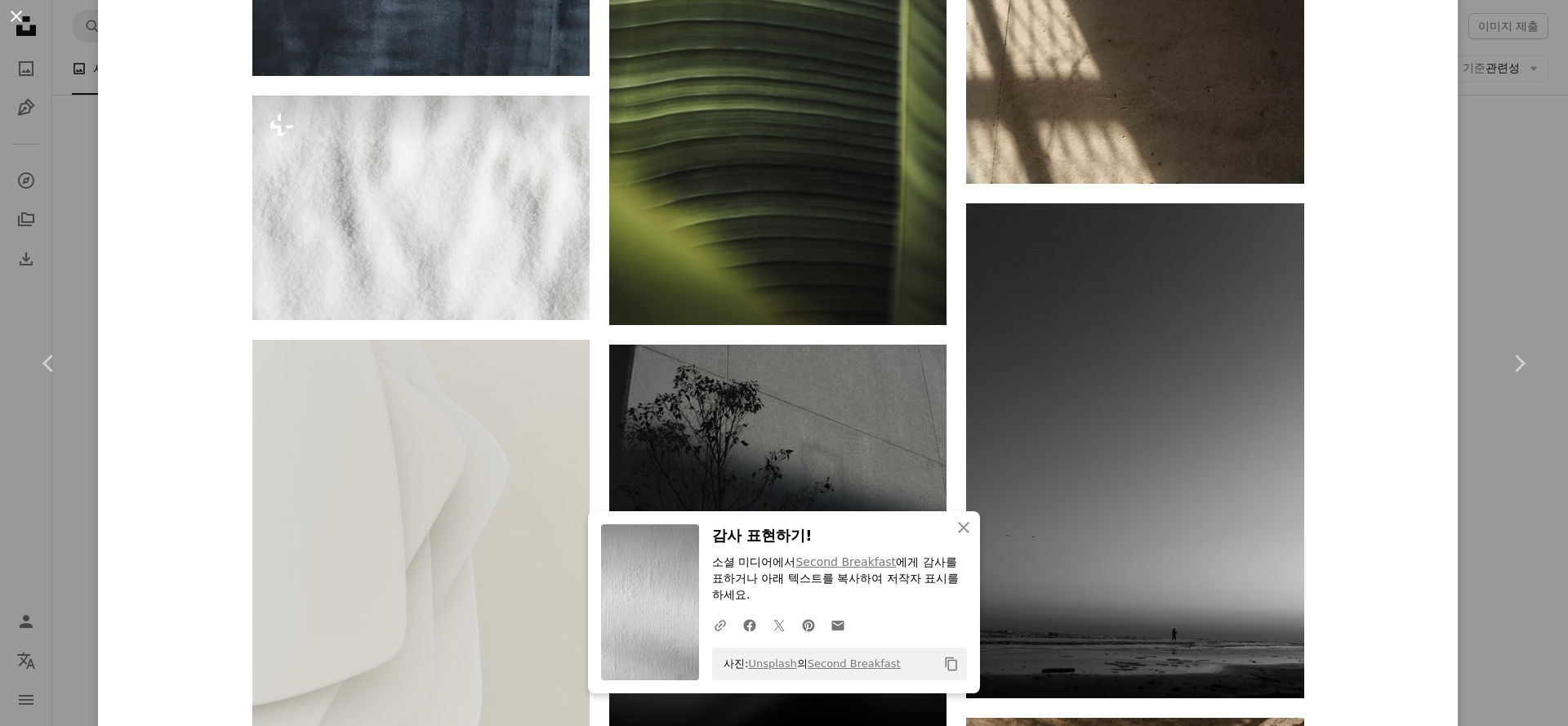
click at [19, 13] on button "An X shape" at bounding box center [16, 16] width 20 height 20
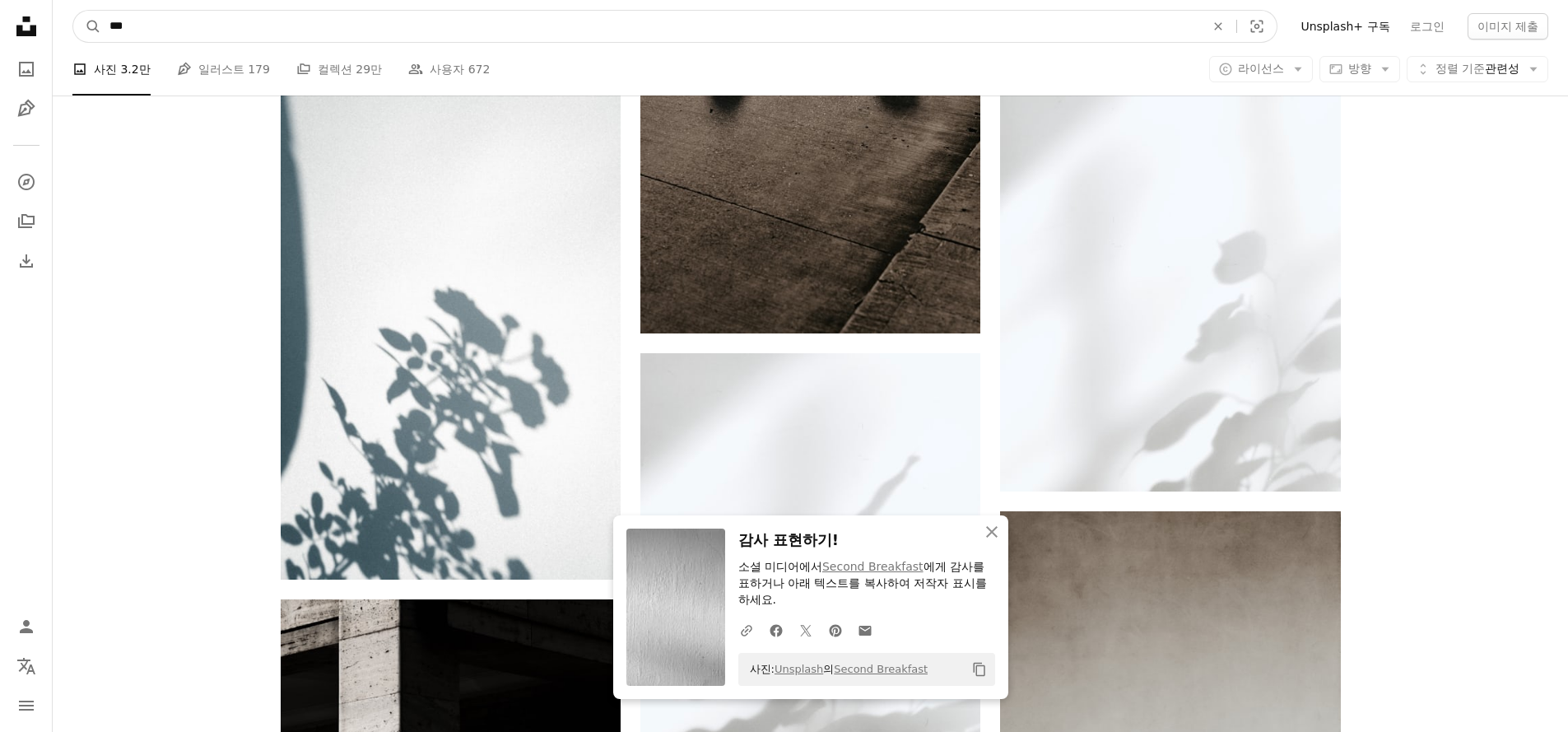
click at [372, 33] on input "***" at bounding box center [651, 26] width 1098 height 32
type input "*"
type input "**"
click button "A magnifying glass" at bounding box center [87, 26] width 28 height 32
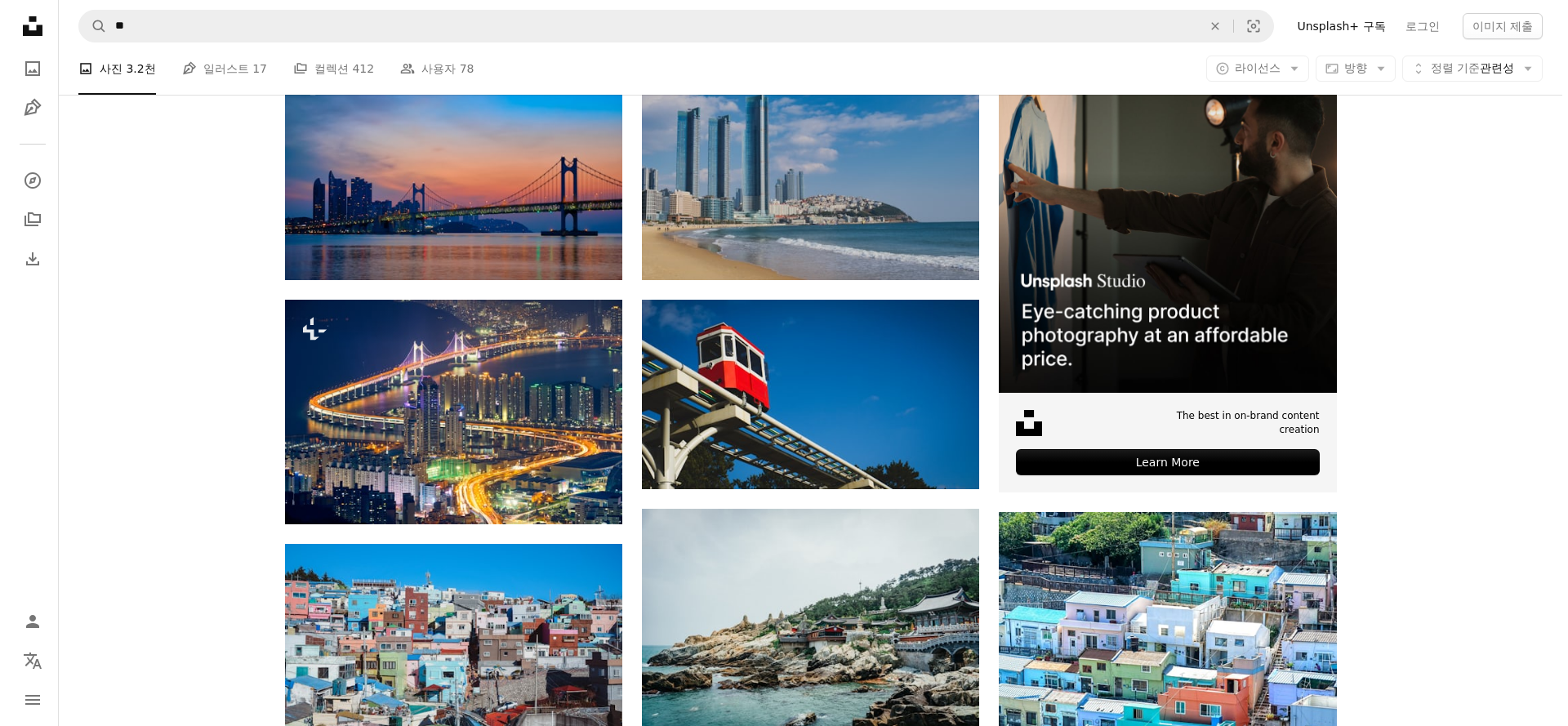
scroll to position [291, 0]
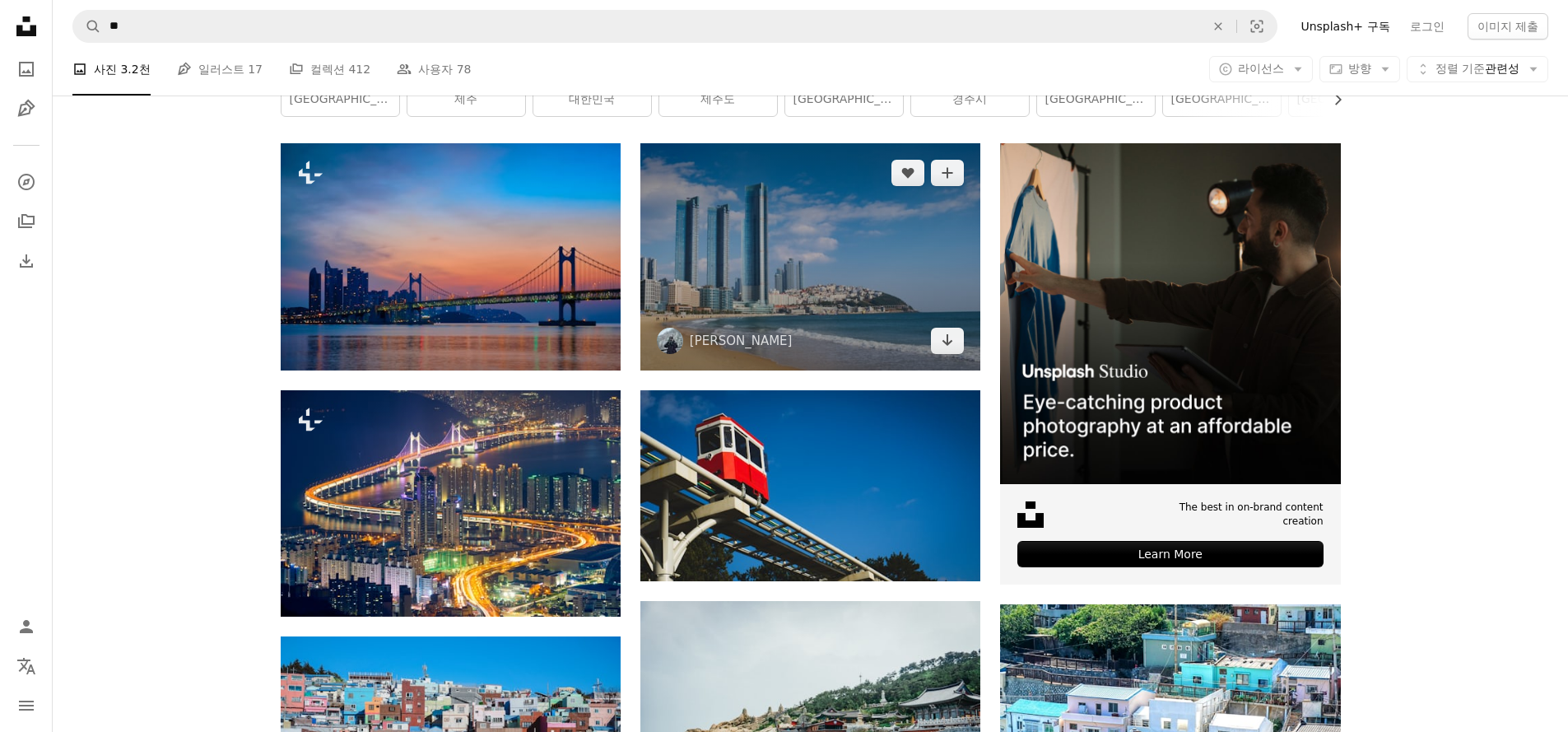
click at [813, 220] on img at bounding box center [811, 256] width 340 height 226
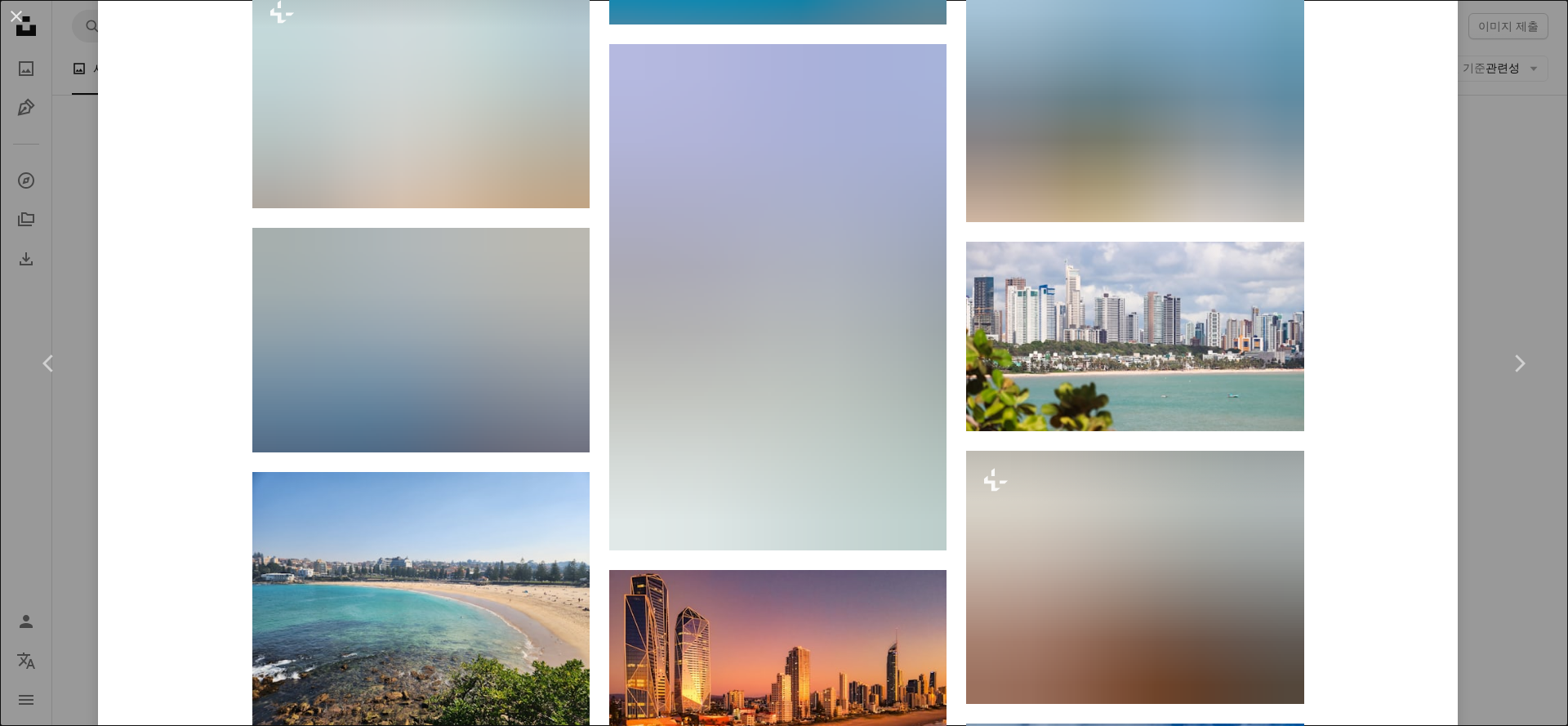
scroll to position [3864, 0]
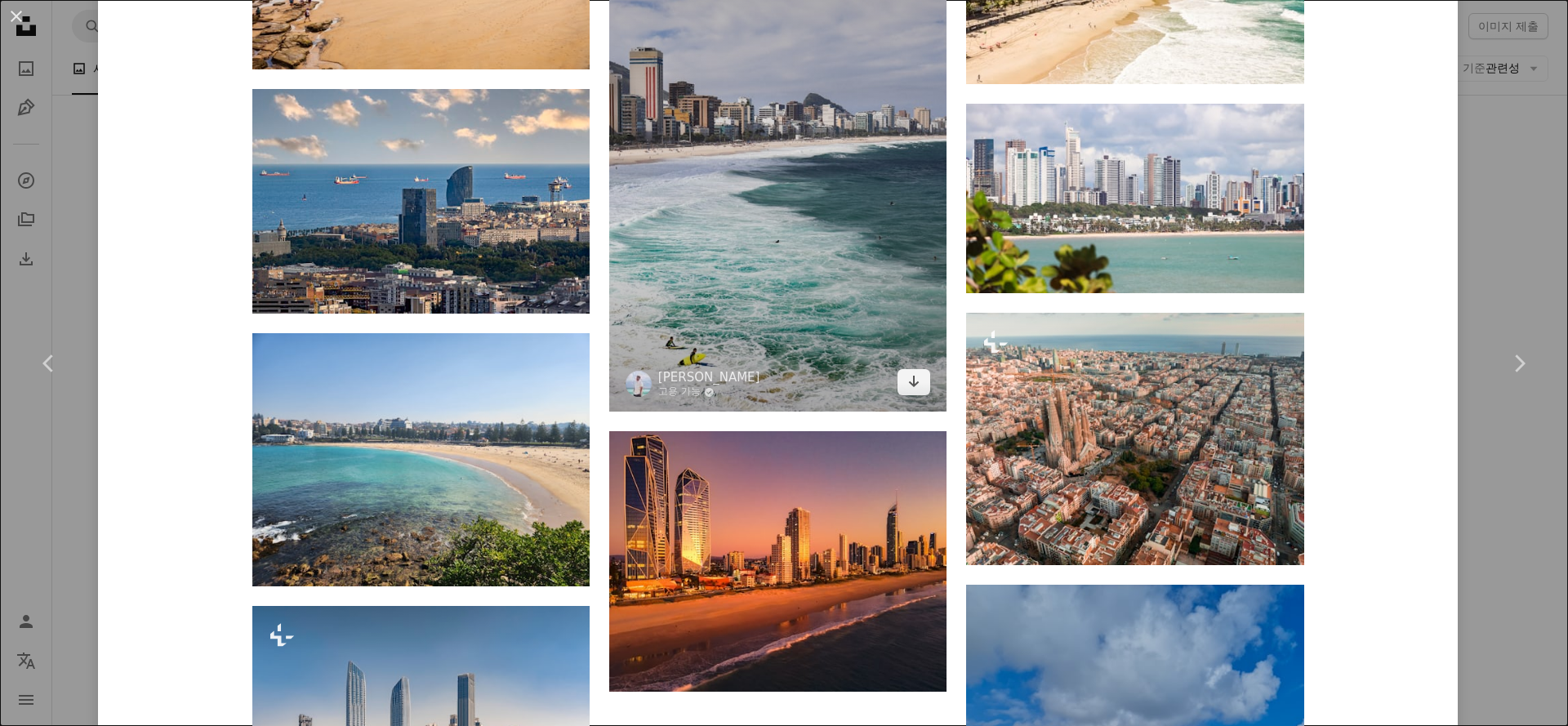
click at [806, 218] on img at bounding box center [778, 158] width 337 height 506
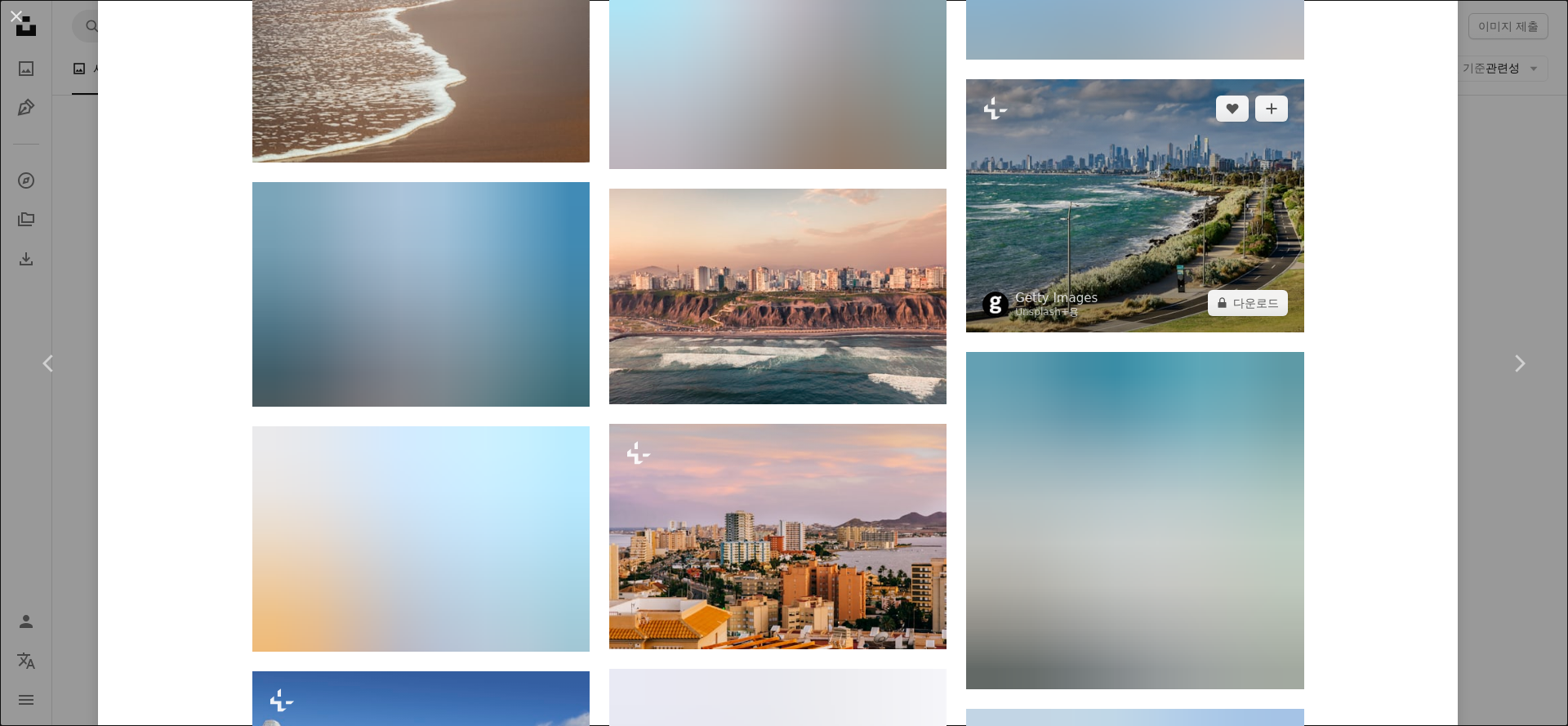
scroll to position [6866, 0]
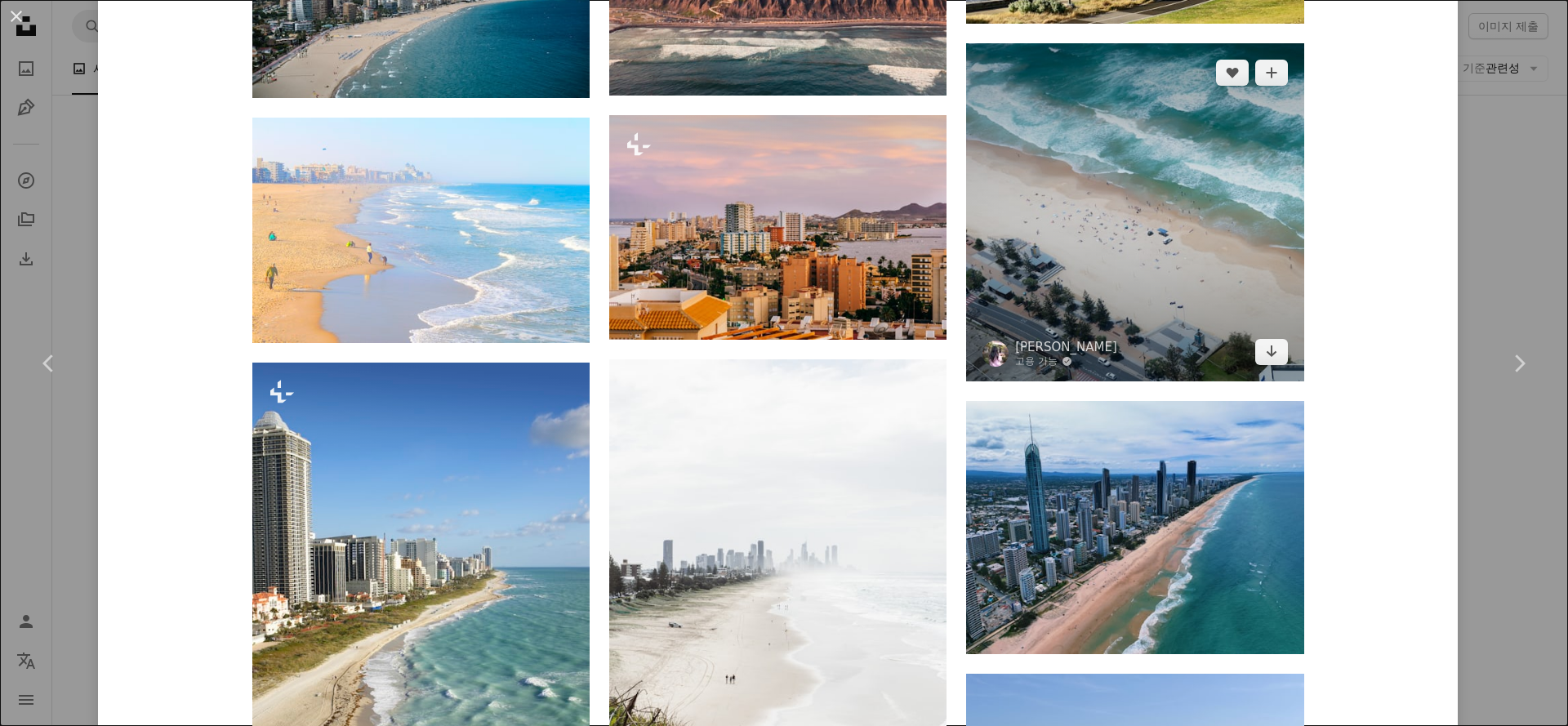
click at [1031, 301] on img at bounding box center [1134, 212] width 337 height 337
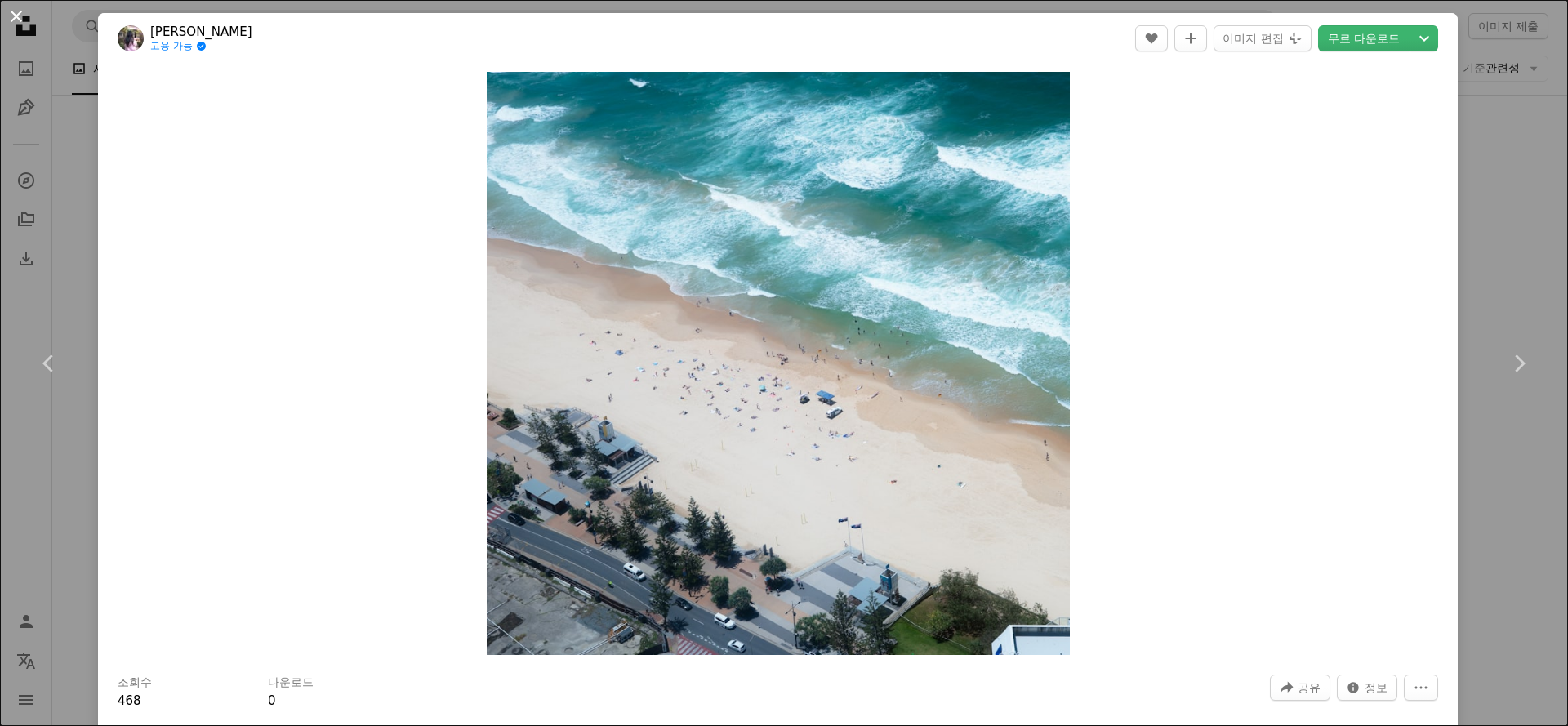
click at [15, 13] on button "An X shape" at bounding box center [16, 16] width 20 height 20
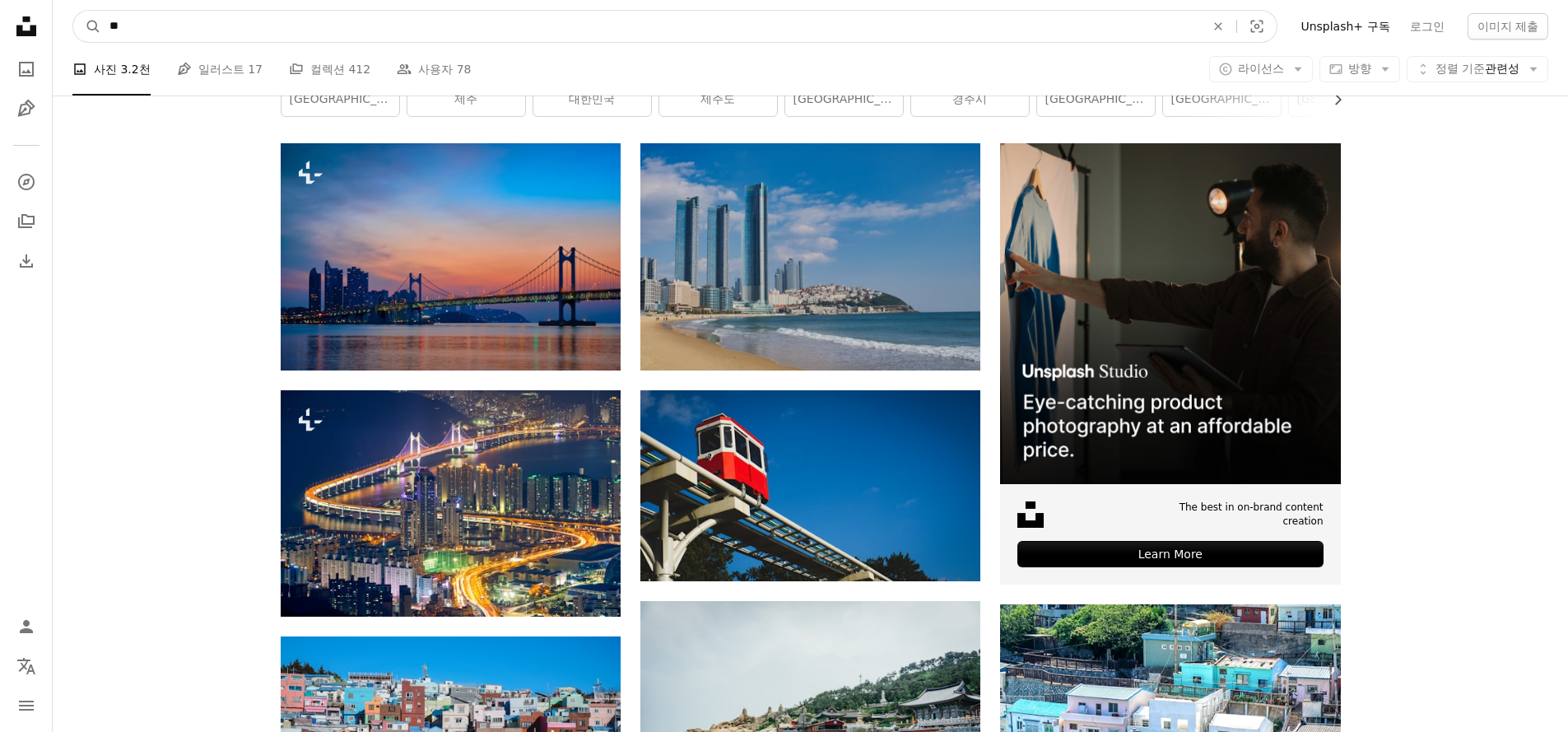
click at [230, 24] on input "**" at bounding box center [651, 26] width 1098 height 32
type input "*"
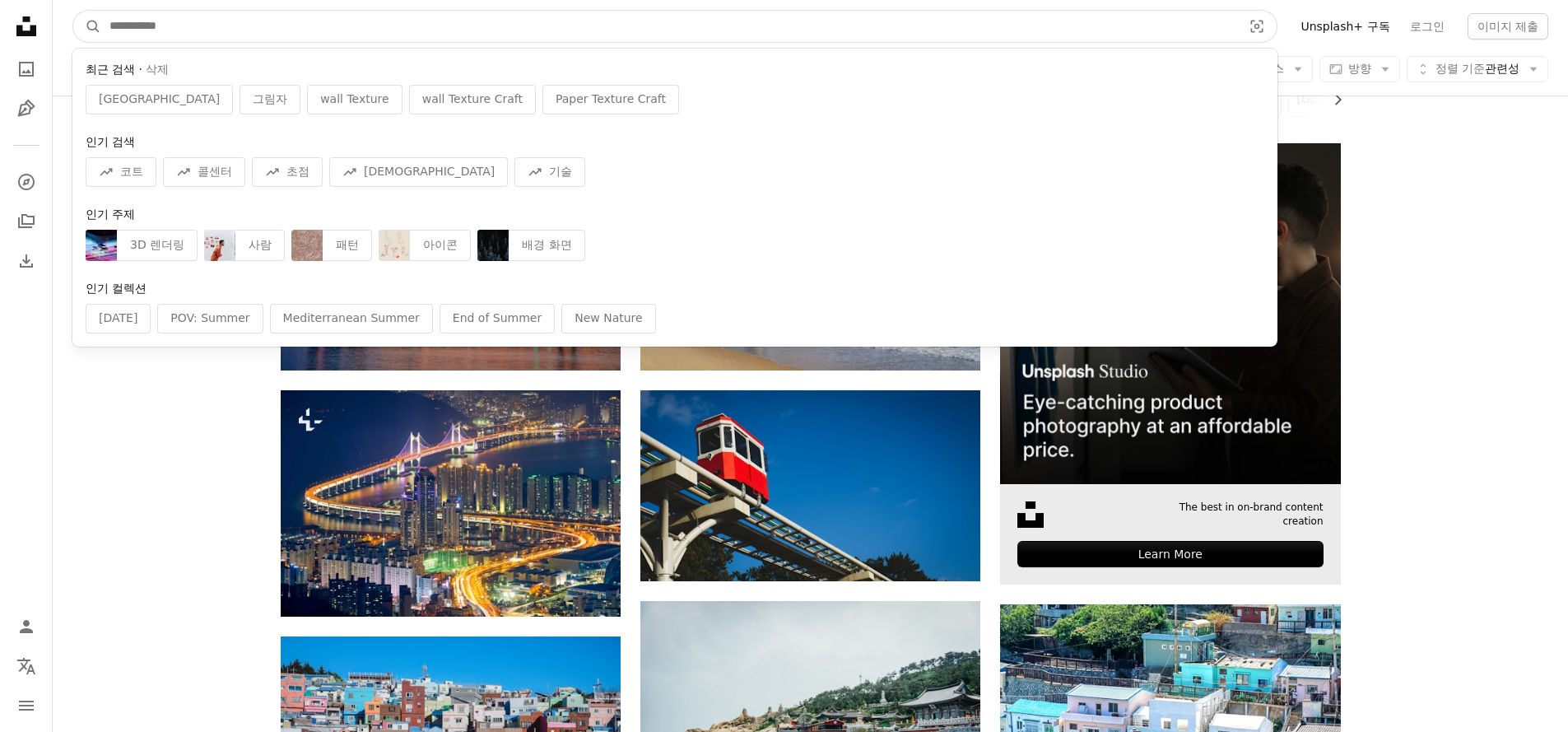
type input "*"
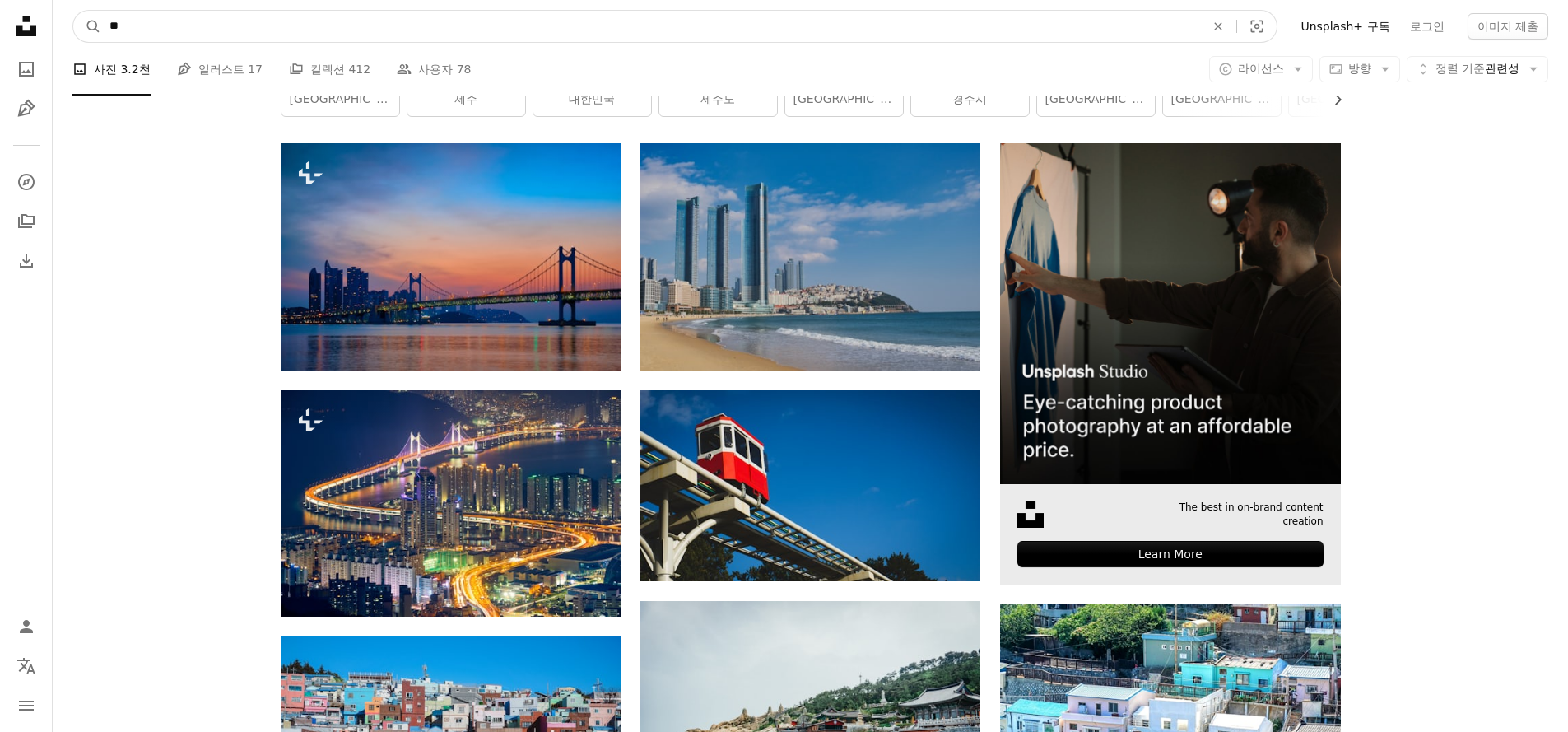
type input "**"
click button "A magnifying glass" at bounding box center [87, 26] width 28 height 32
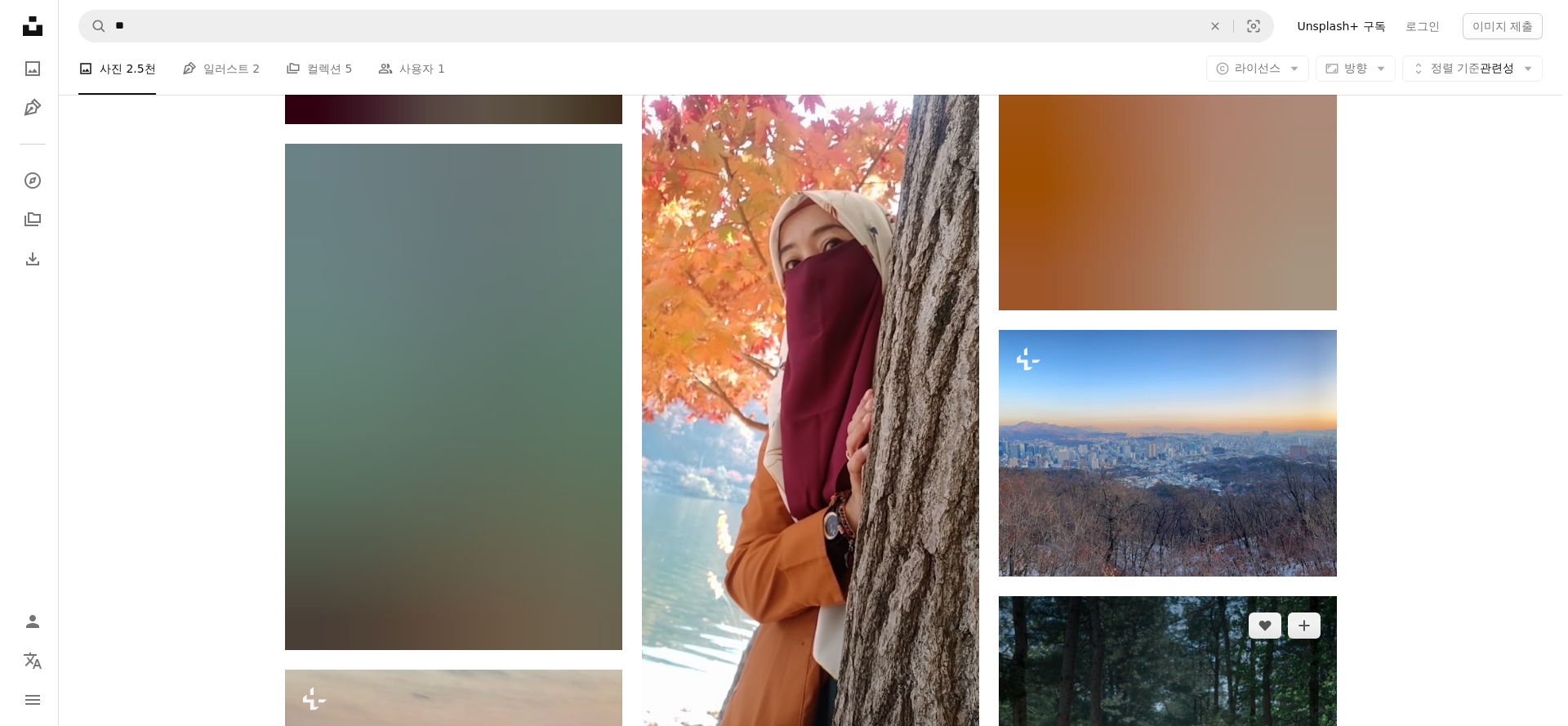
scroll to position [1778, 0]
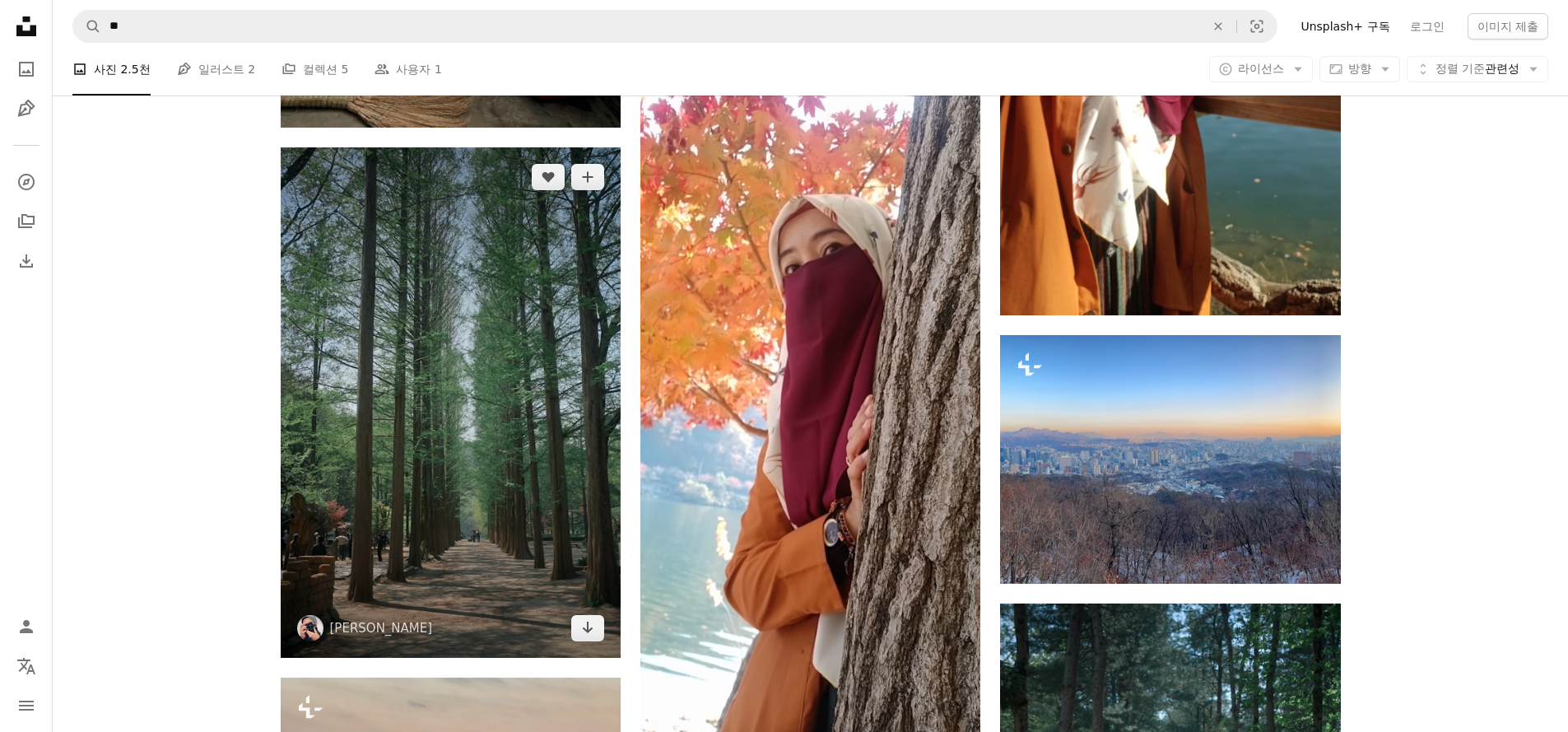
click at [470, 348] on img at bounding box center [451, 403] width 340 height 510
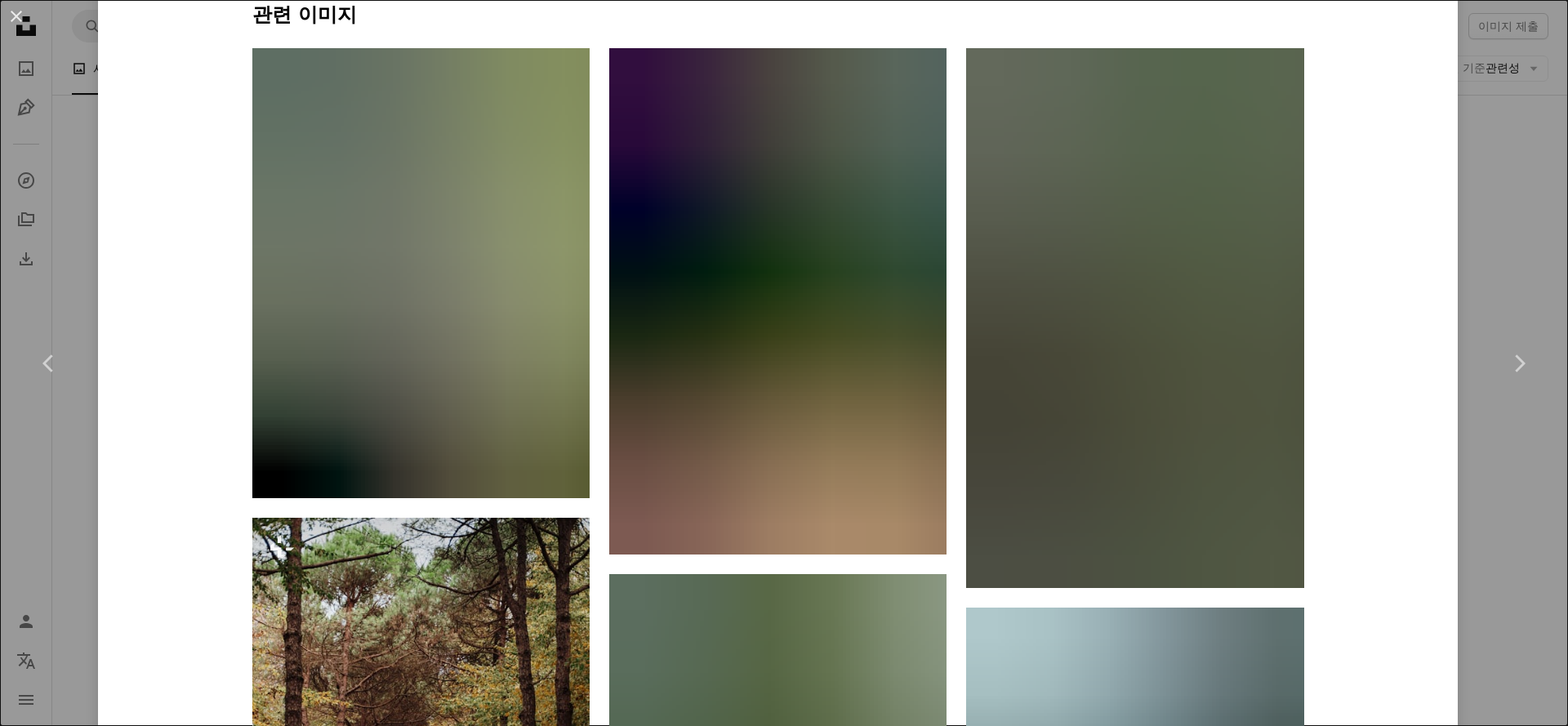
scroll to position [1350, 0]
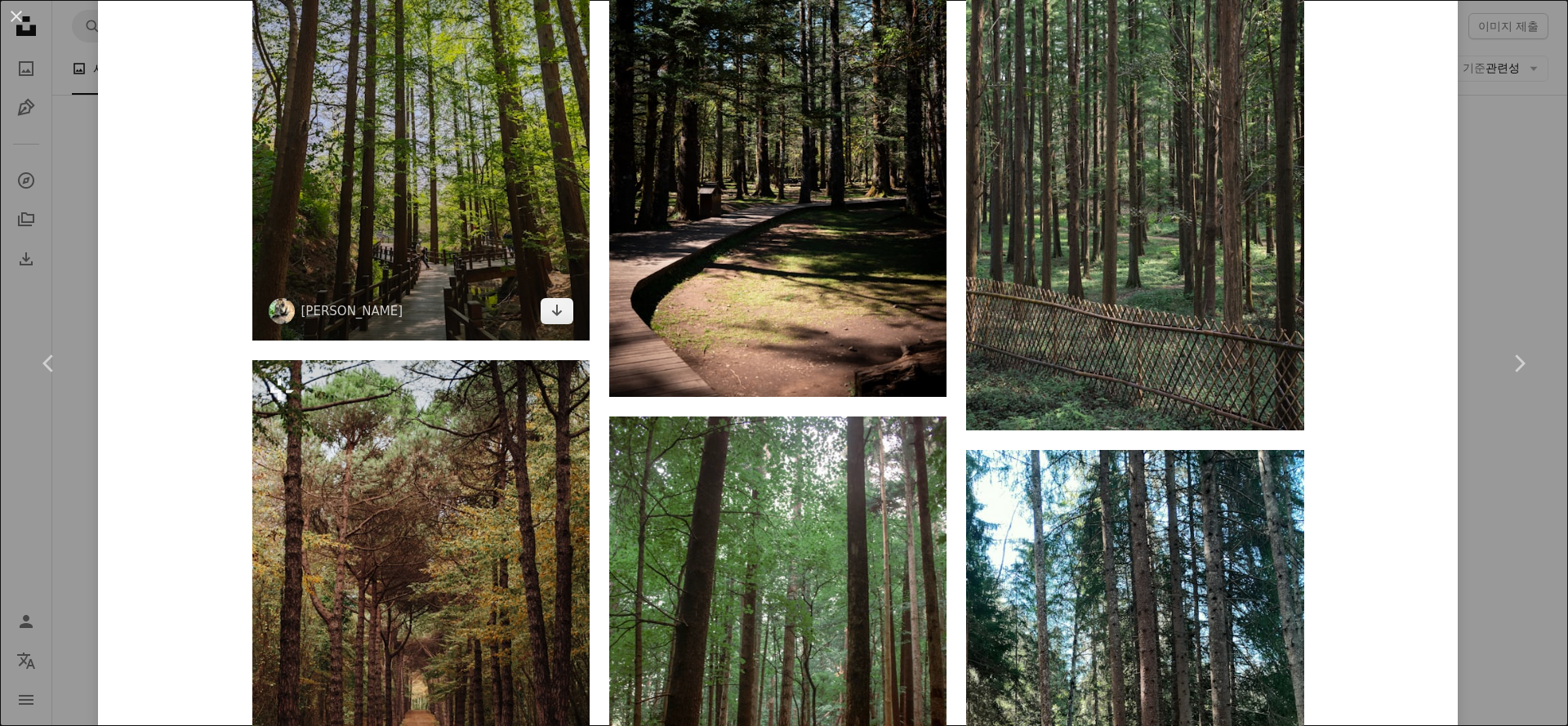
click at [527, 250] on img at bounding box center [421, 115] width 337 height 450
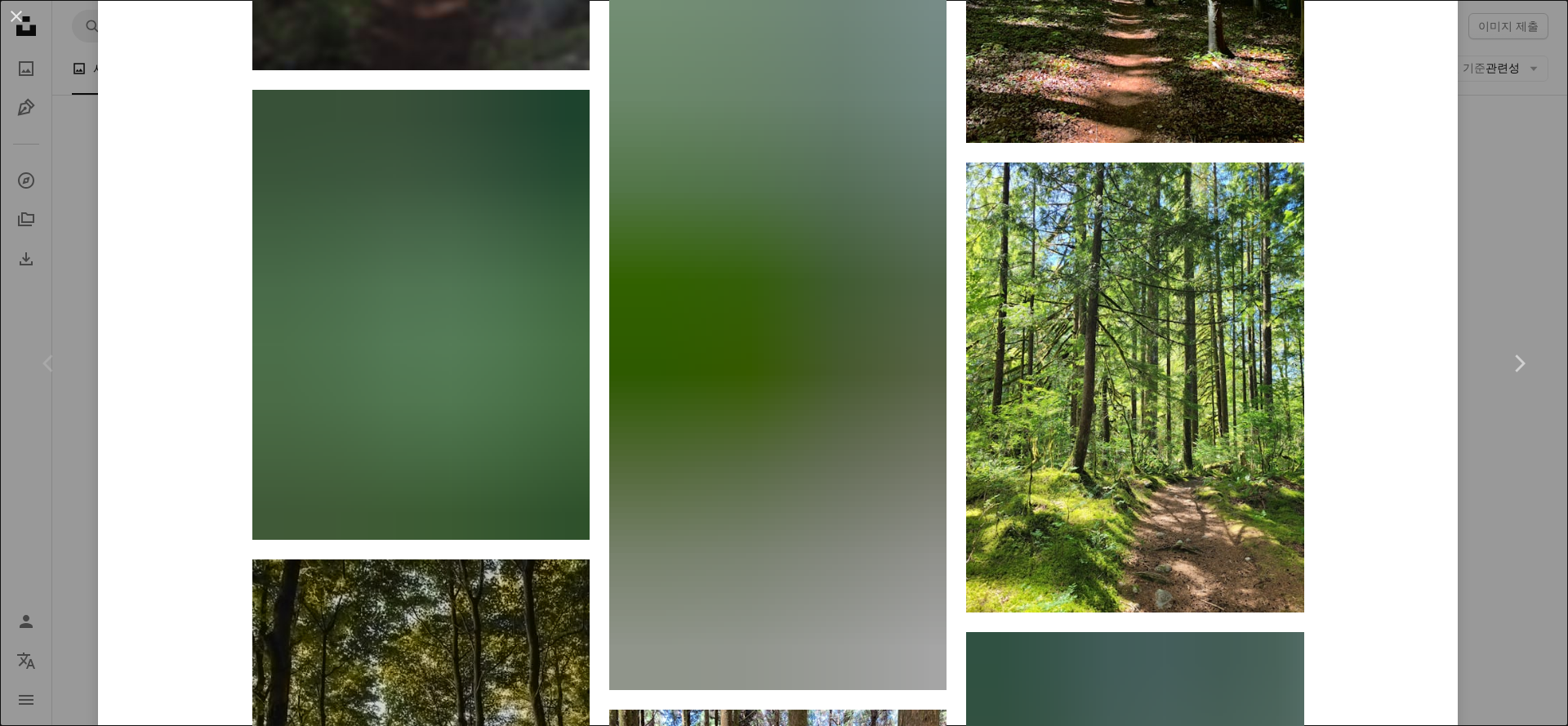
scroll to position [4628, 0]
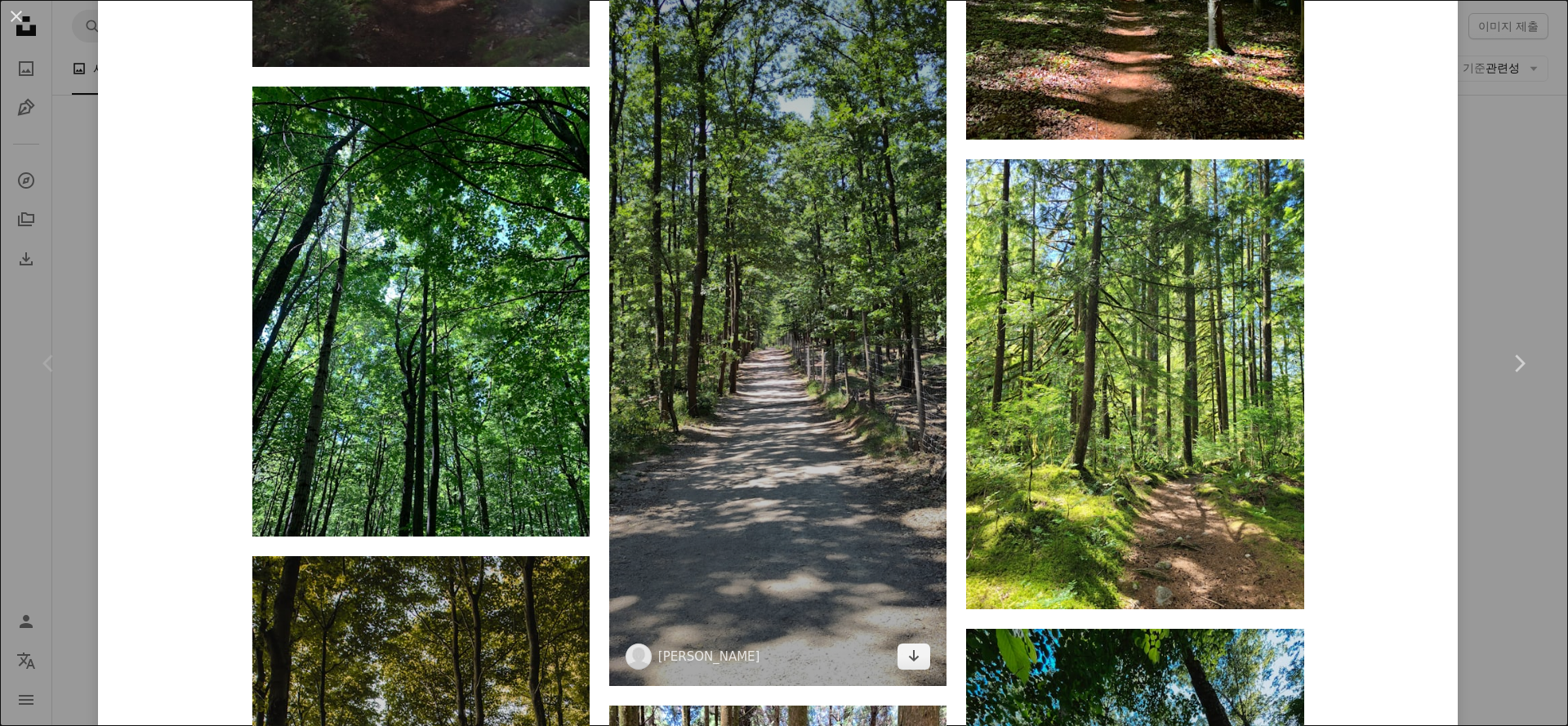
click at [798, 477] on img at bounding box center [778, 320] width 337 height 730
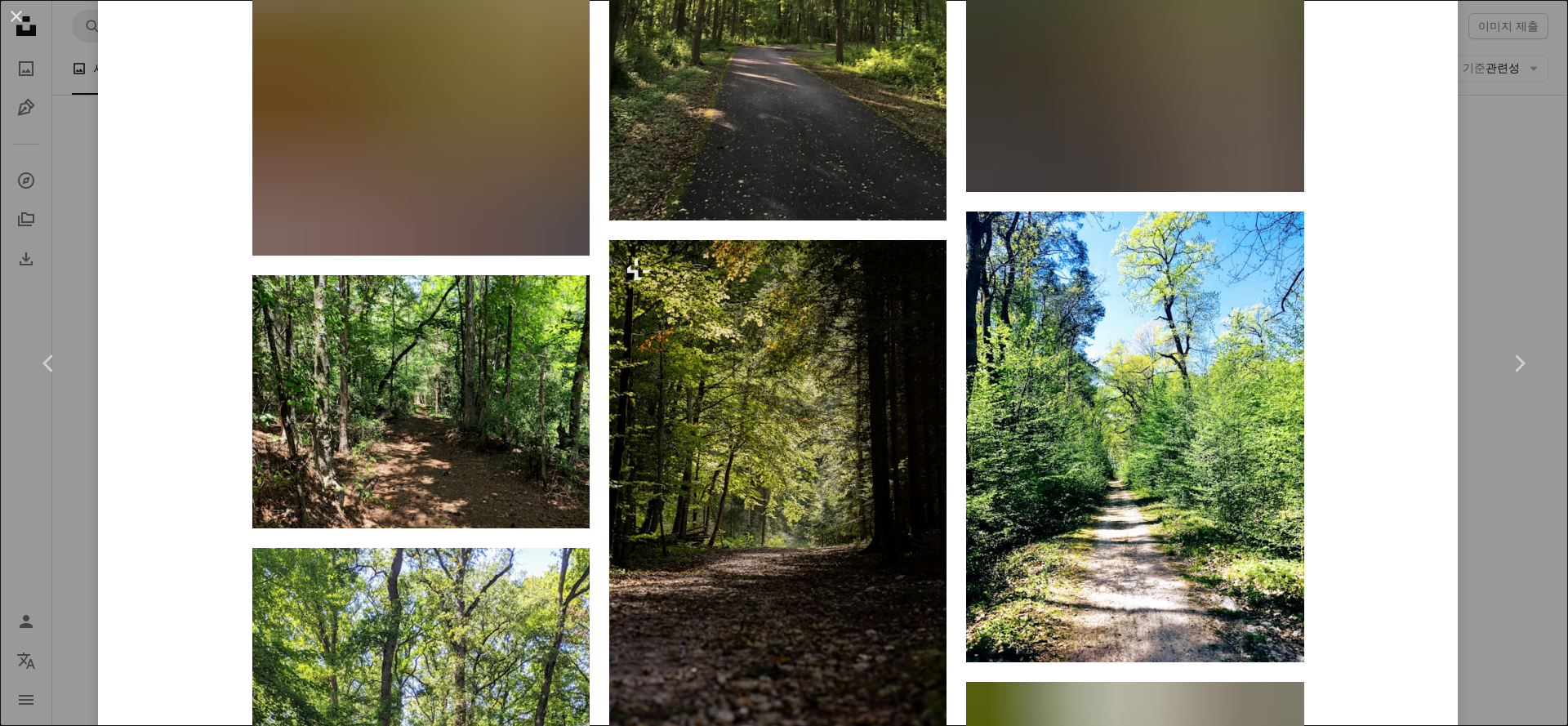
scroll to position [1093, 0]
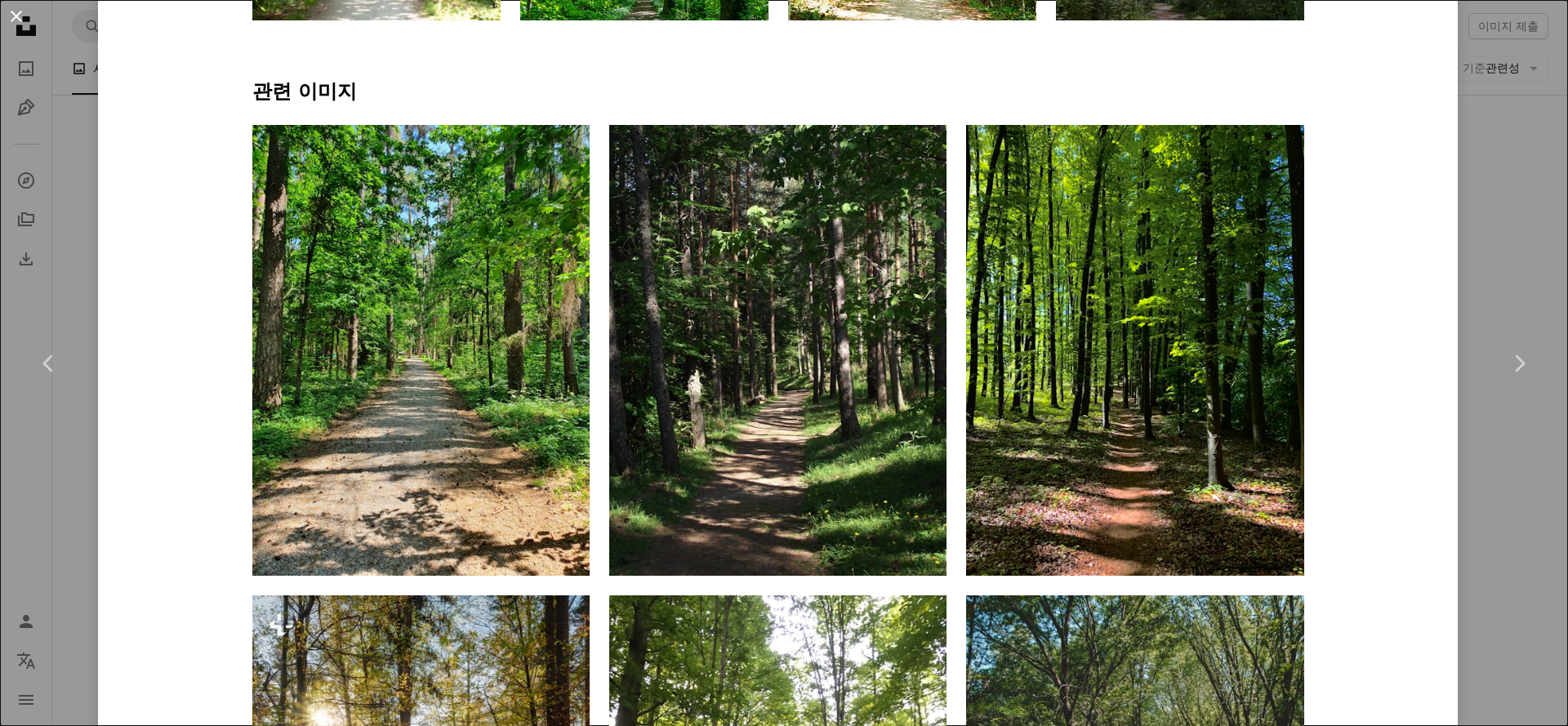
click at [18, 15] on button "An X shape" at bounding box center [16, 16] width 20 height 20
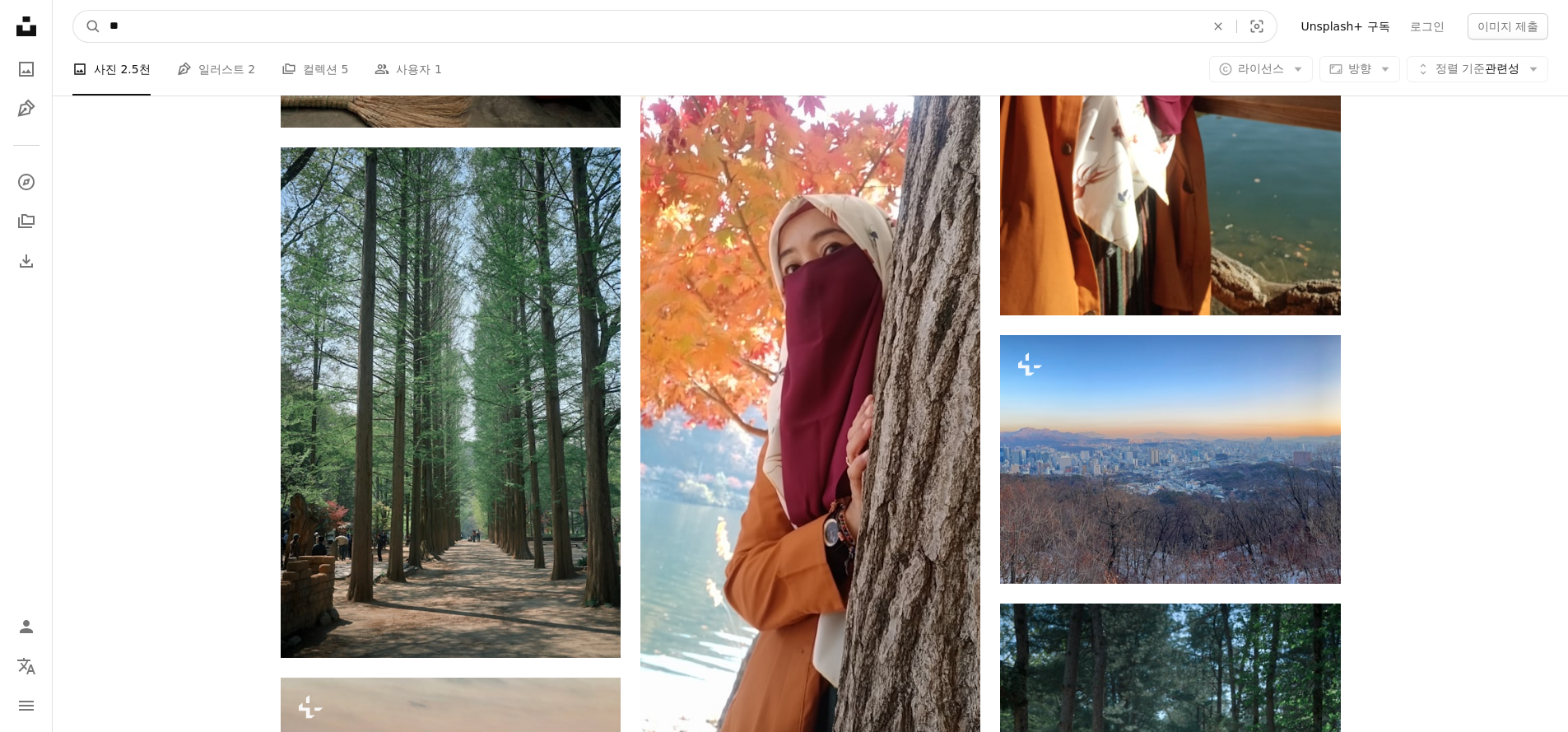
click at [288, 30] on input "**" at bounding box center [651, 26] width 1098 height 32
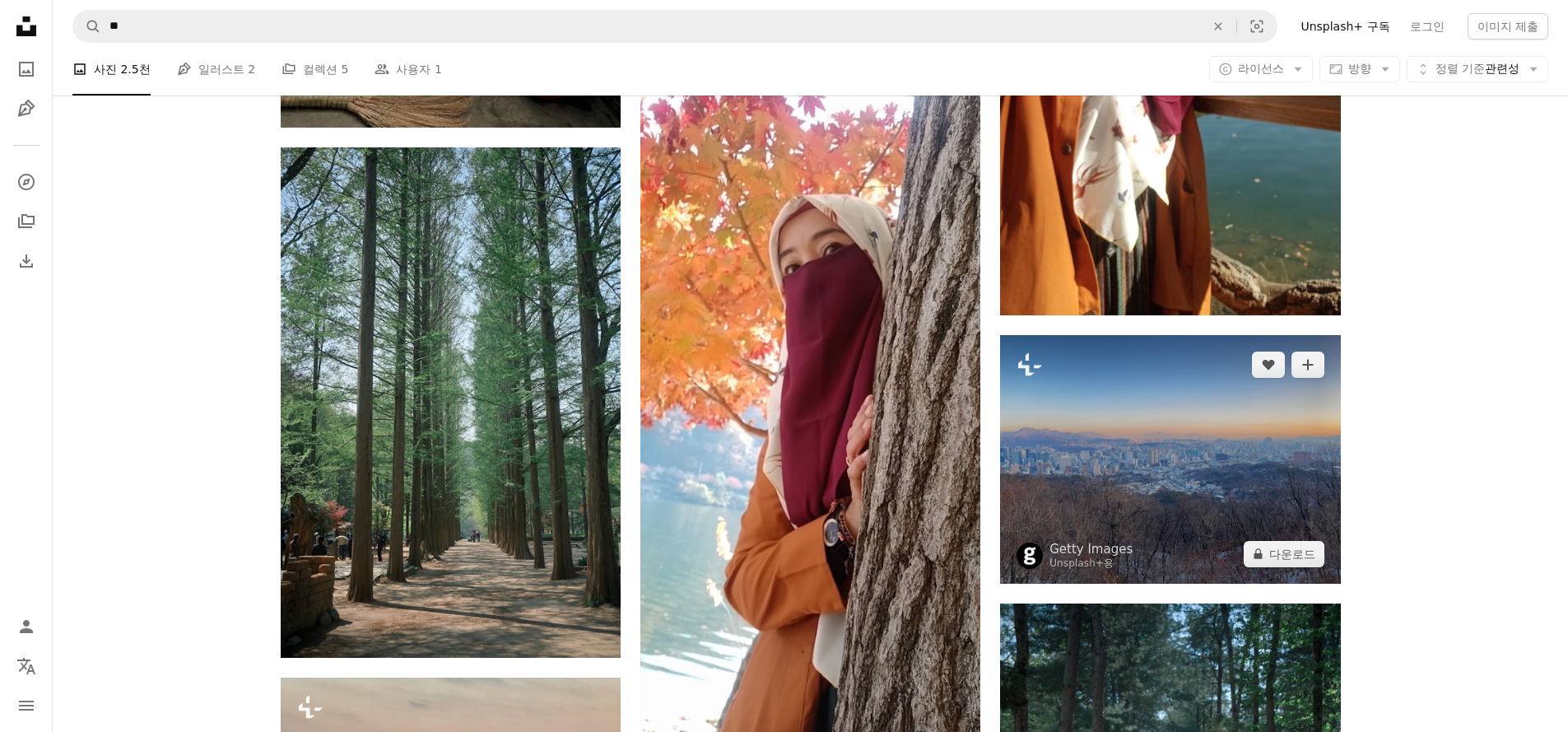
click at [1202, 549] on img at bounding box center [1170, 459] width 340 height 249
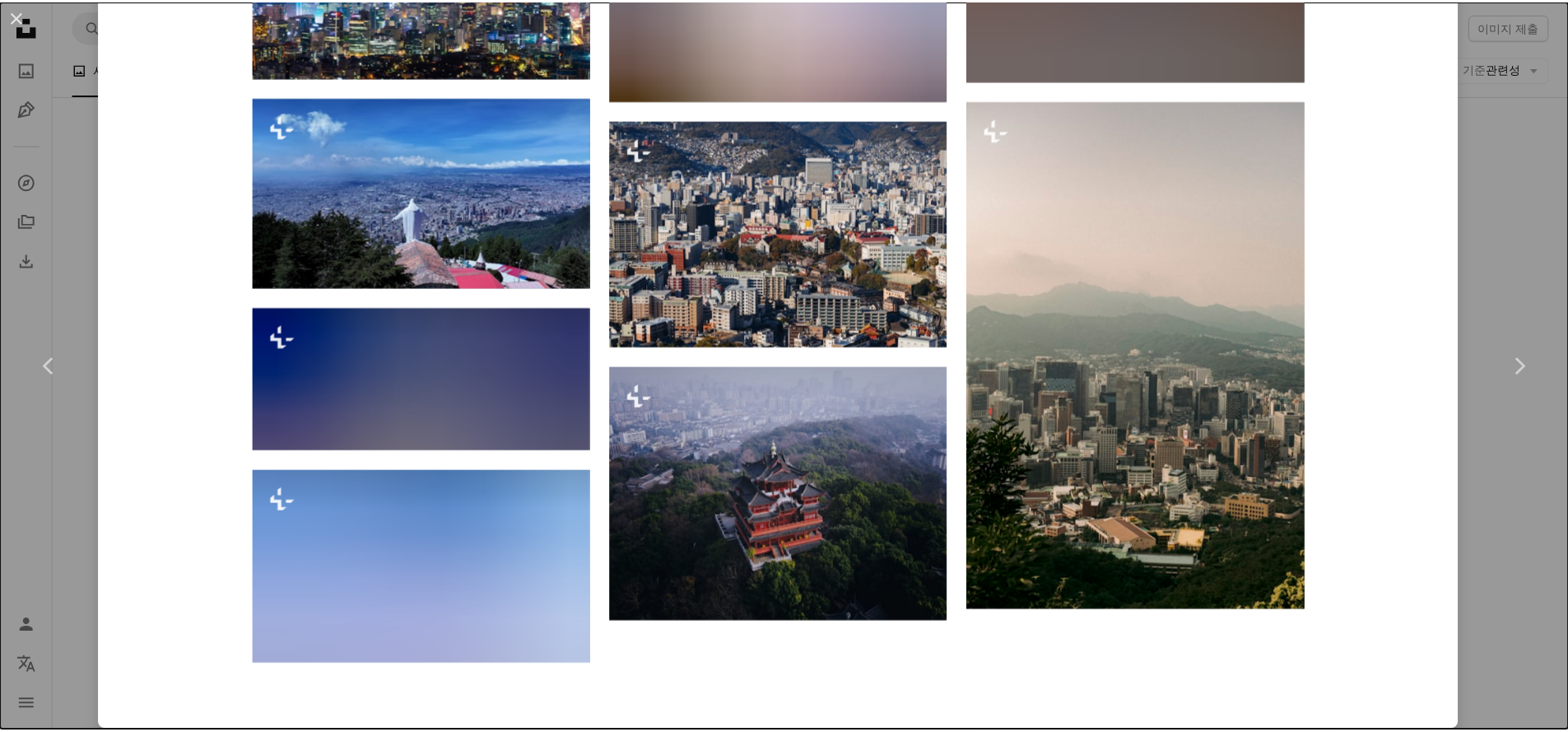
scroll to position [2681, 0]
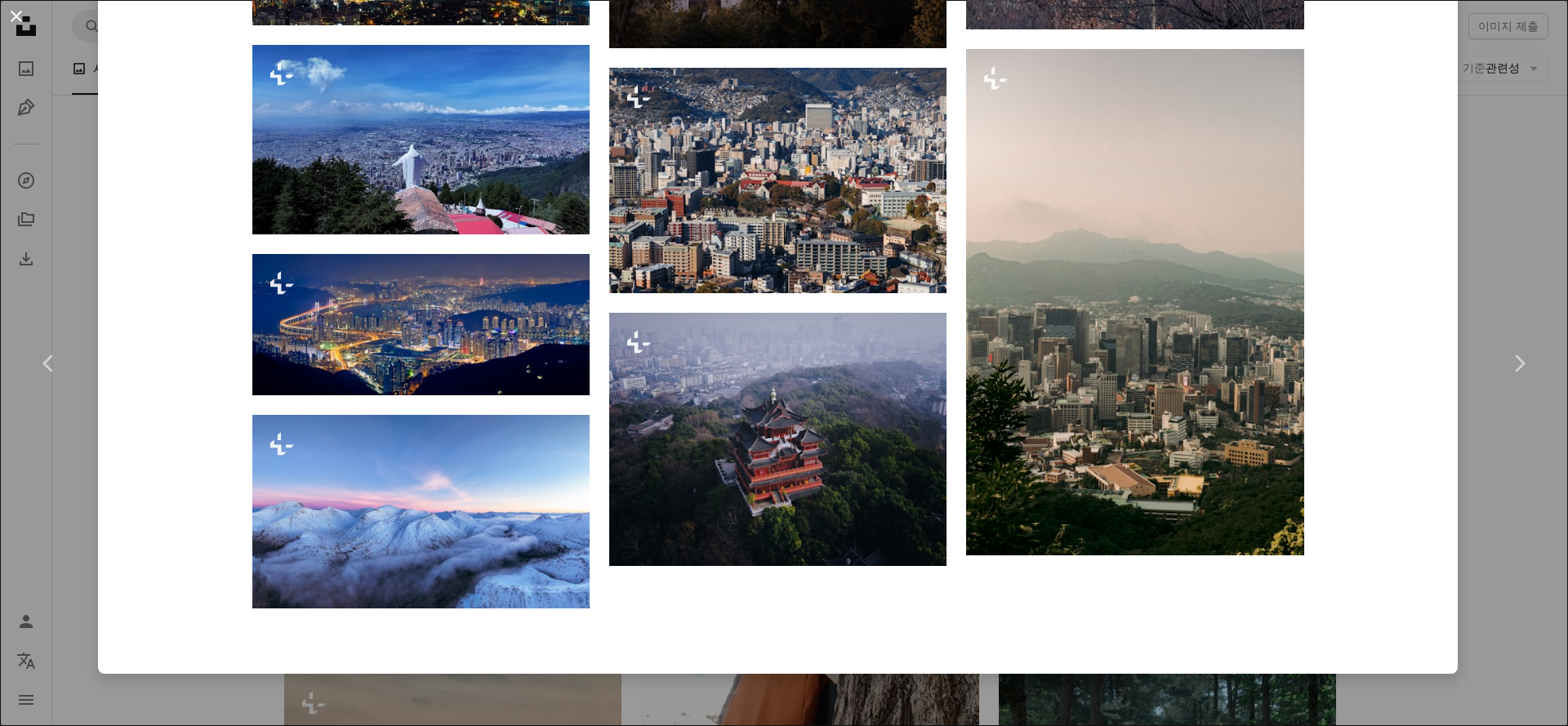
click at [20, 13] on button "An X shape" at bounding box center [16, 16] width 20 height 20
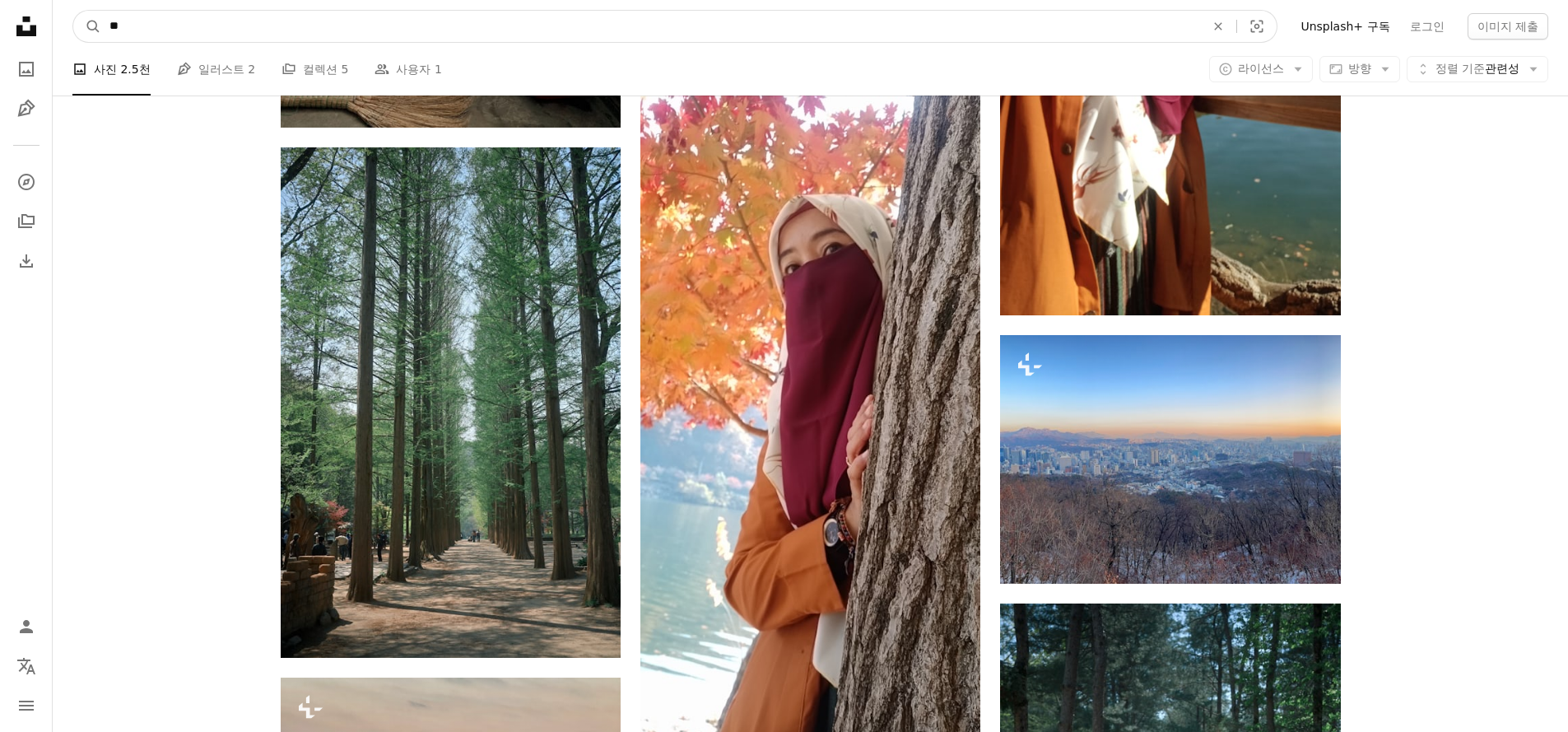
click at [191, 32] on input "**" at bounding box center [651, 26] width 1098 height 32
type input "*"
type input "***"
click button "A magnifying glass" at bounding box center [87, 26] width 28 height 32
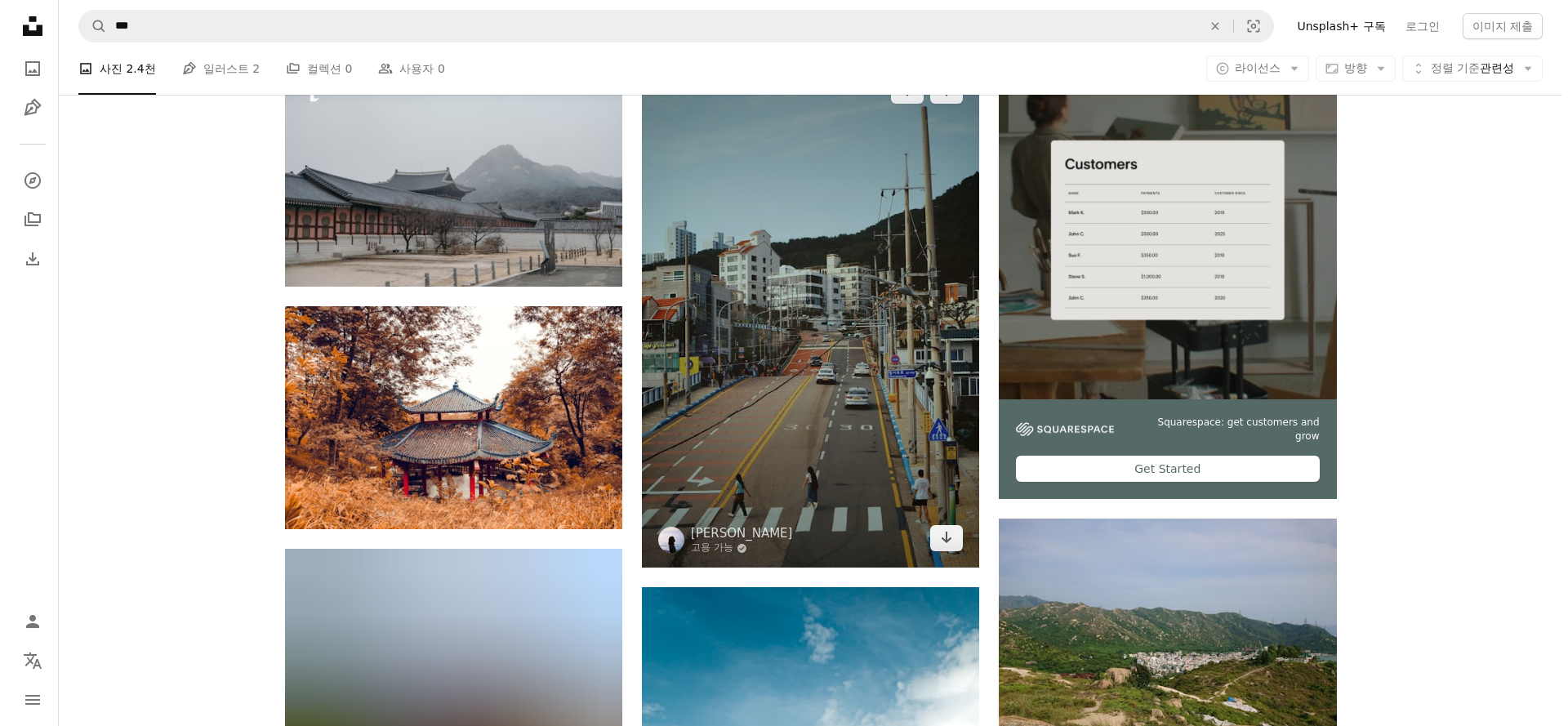
scroll to position [136, 0]
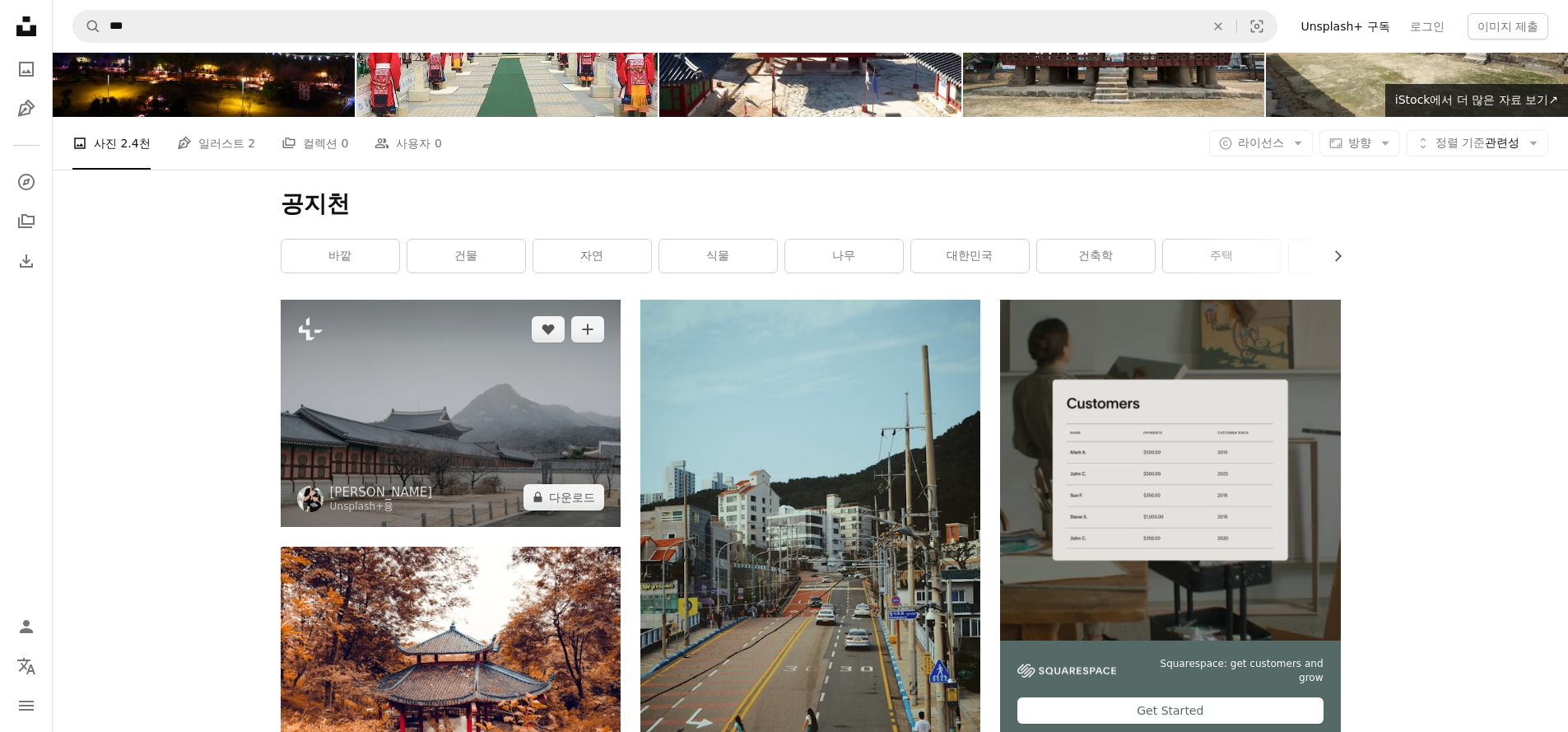
click at [514, 376] on img at bounding box center [451, 413] width 340 height 226
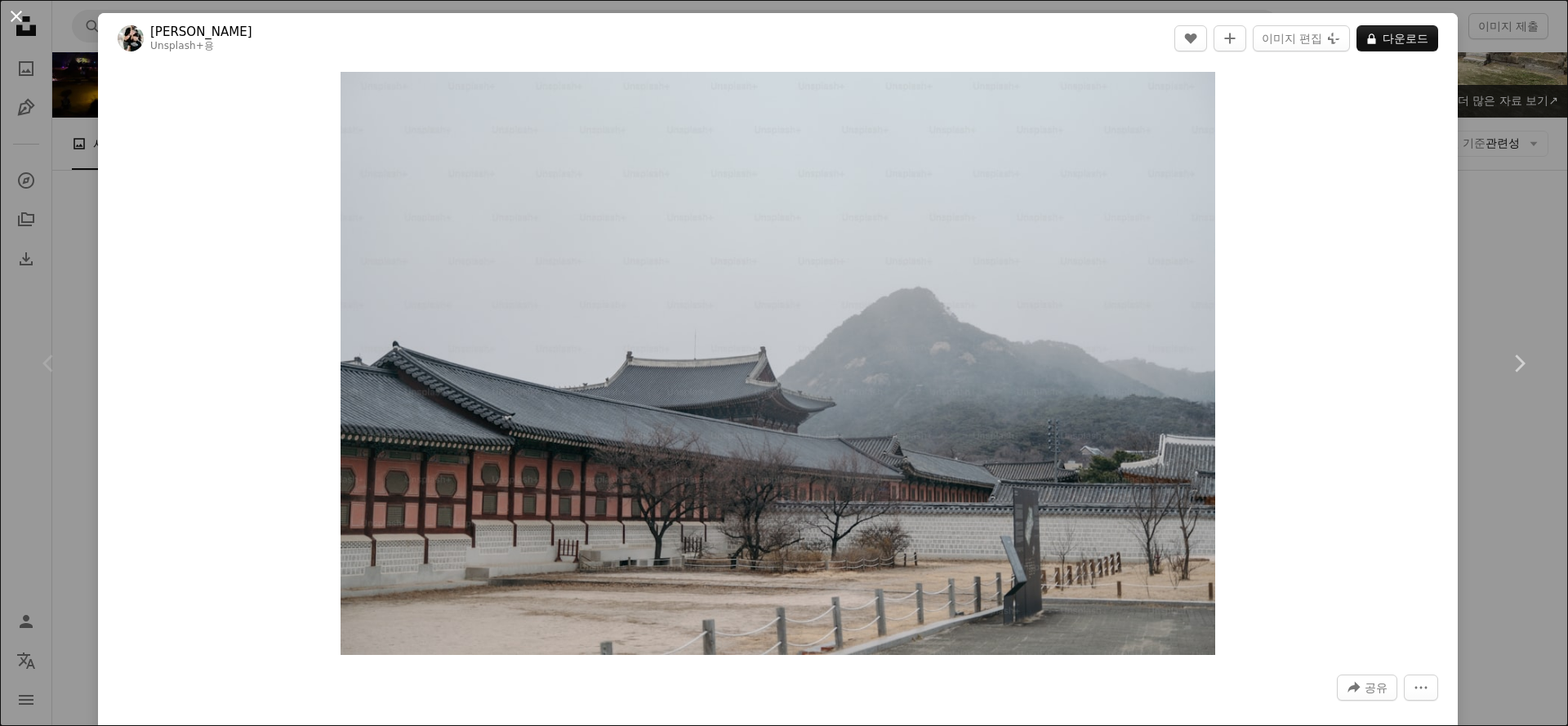
click at [21, 16] on button "An X shape" at bounding box center [16, 16] width 20 height 20
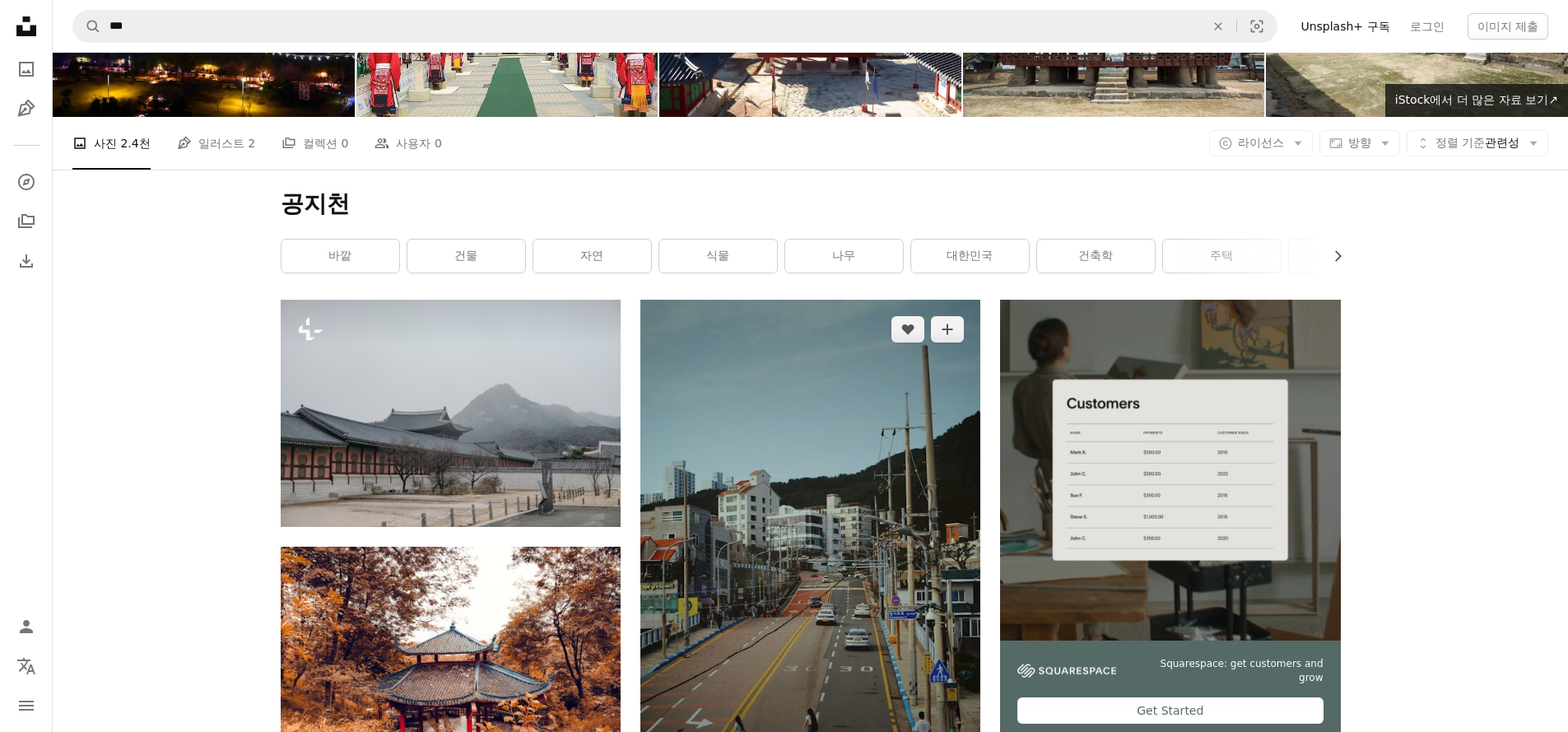
click at [748, 428] on img at bounding box center [811, 555] width 340 height 510
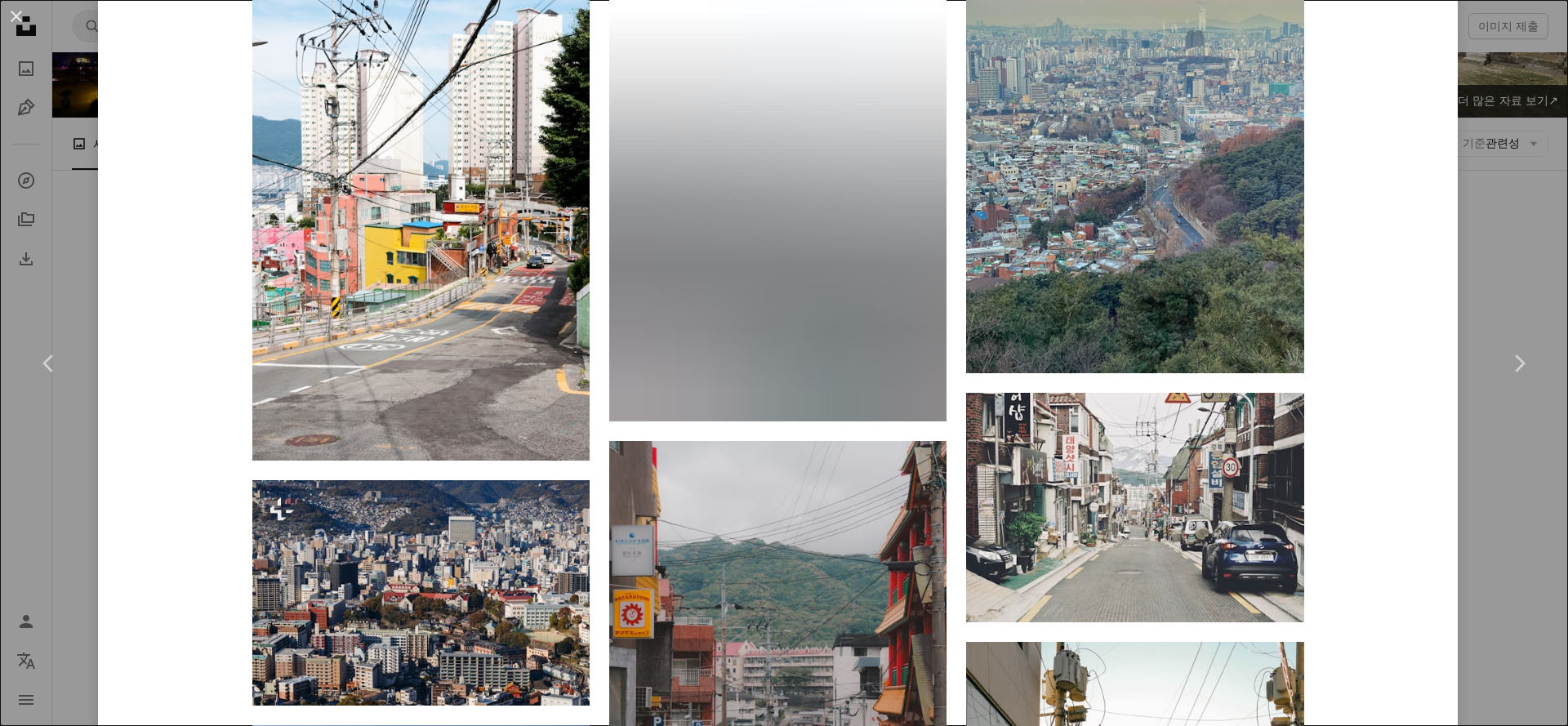
scroll to position [2069, 0]
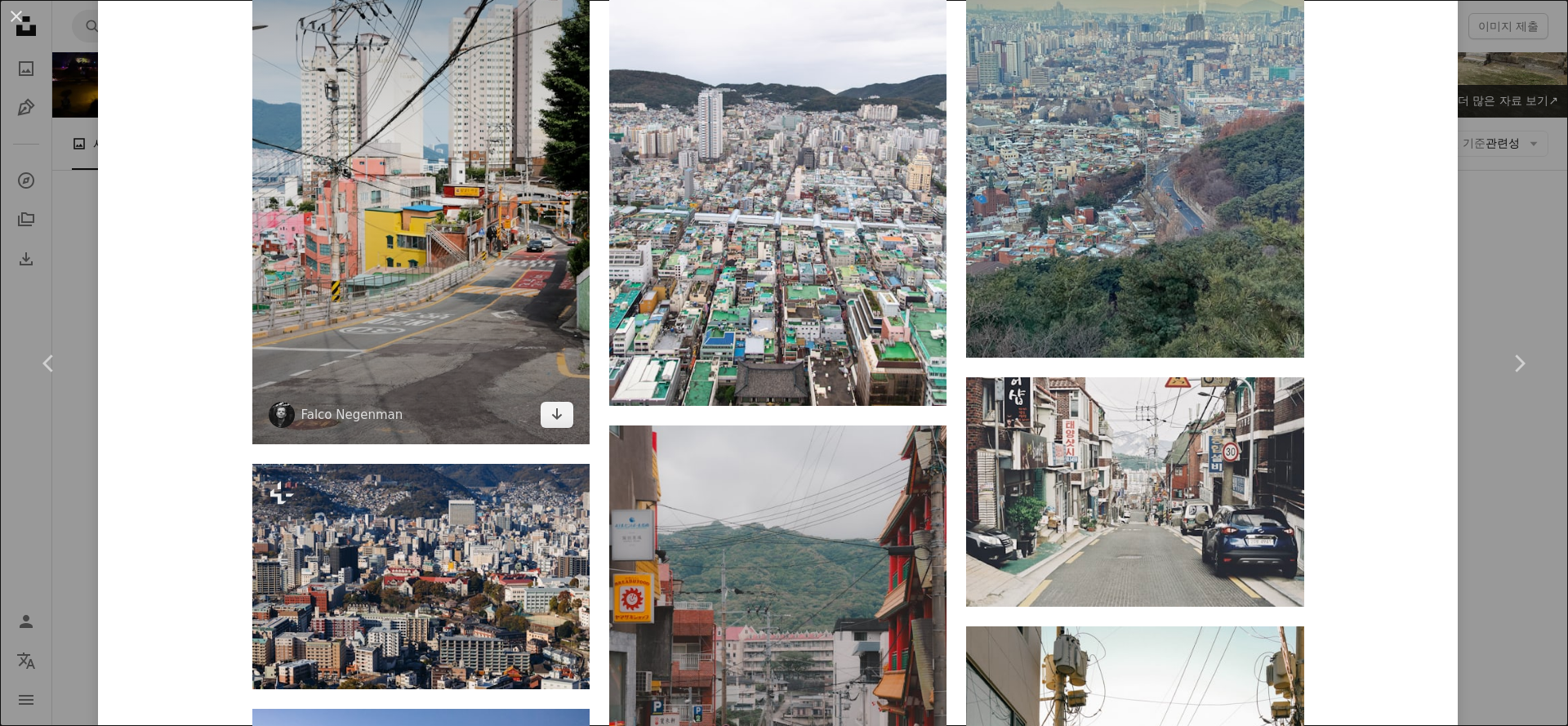
click at [441, 365] on img at bounding box center [421, 191] width 337 height 506
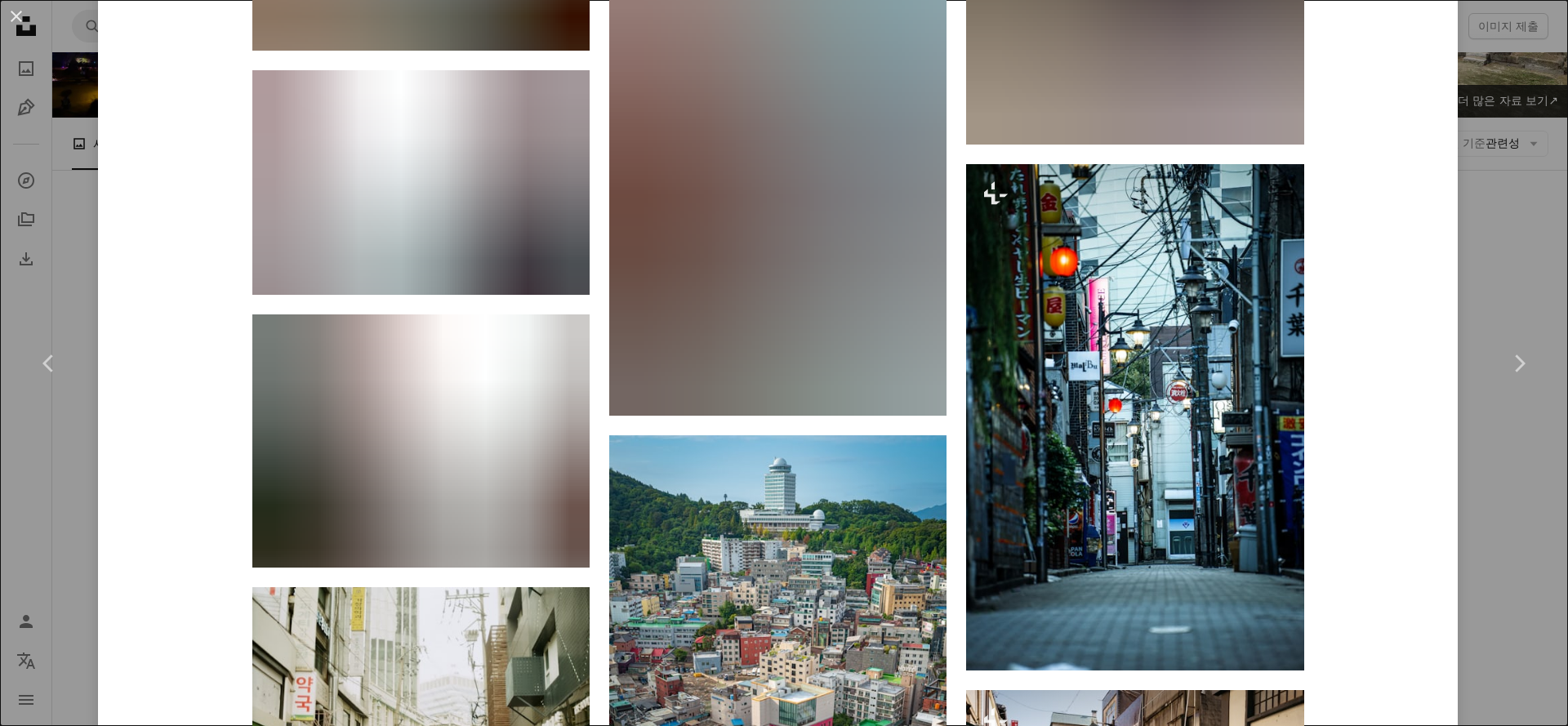
scroll to position [3584, 0]
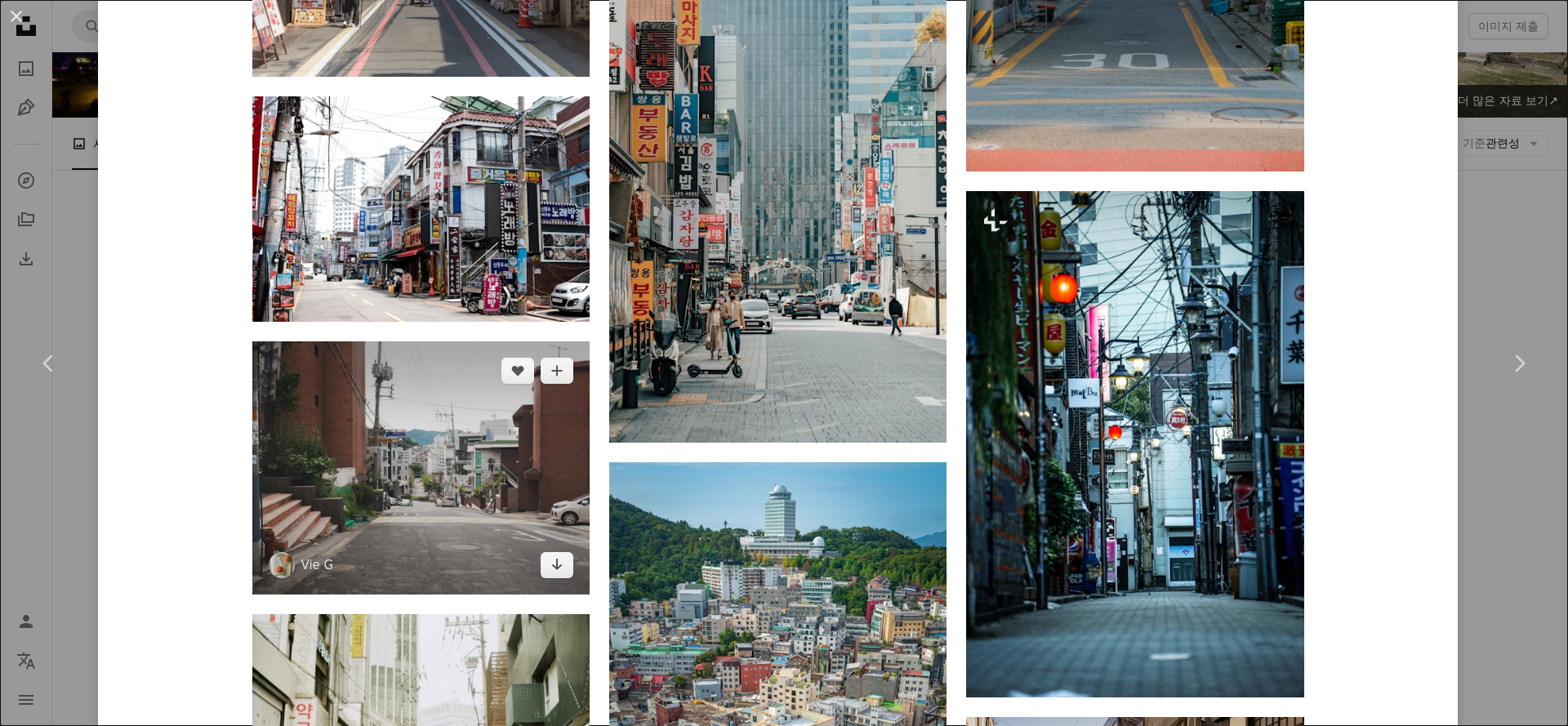
click at [471, 437] on img at bounding box center [421, 468] width 337 height 253
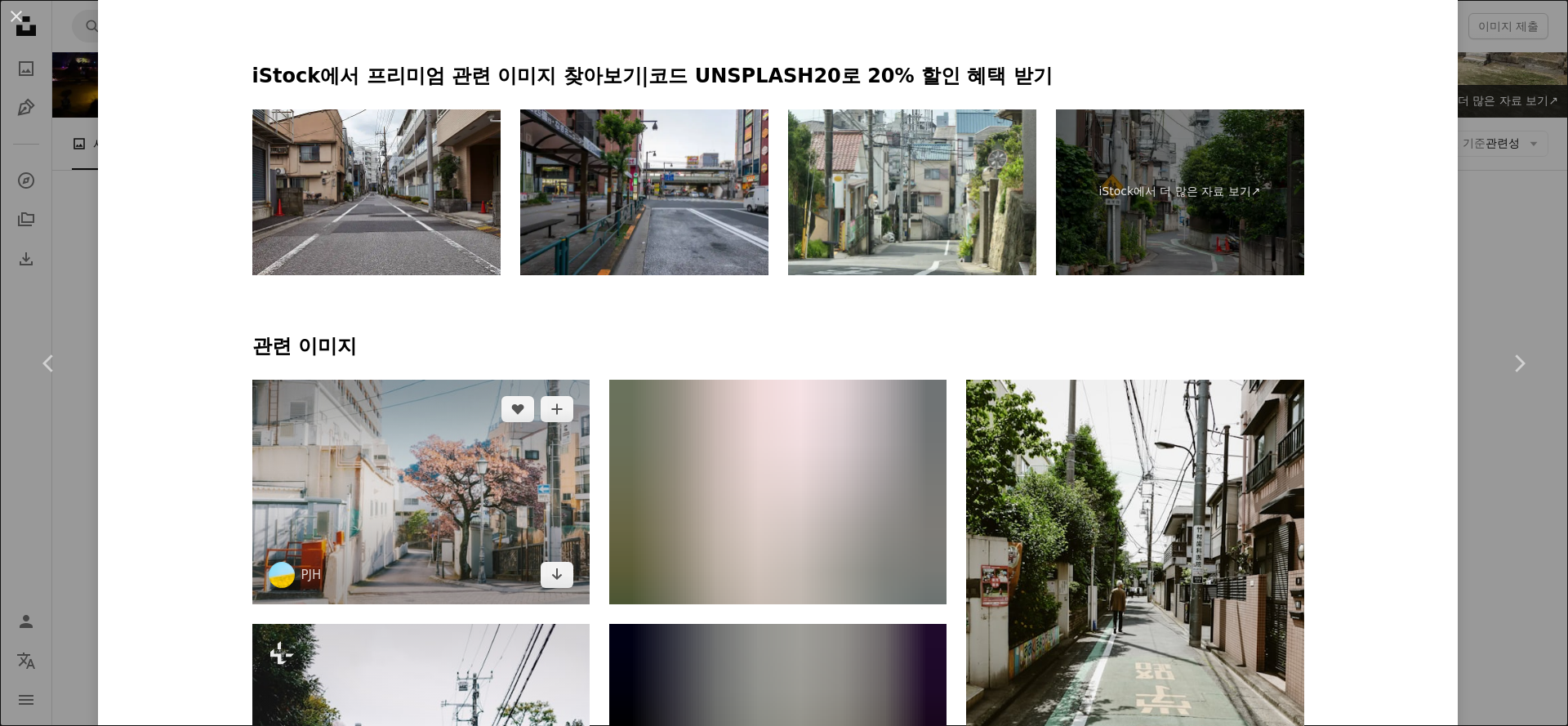
scroll to position [862, 0]
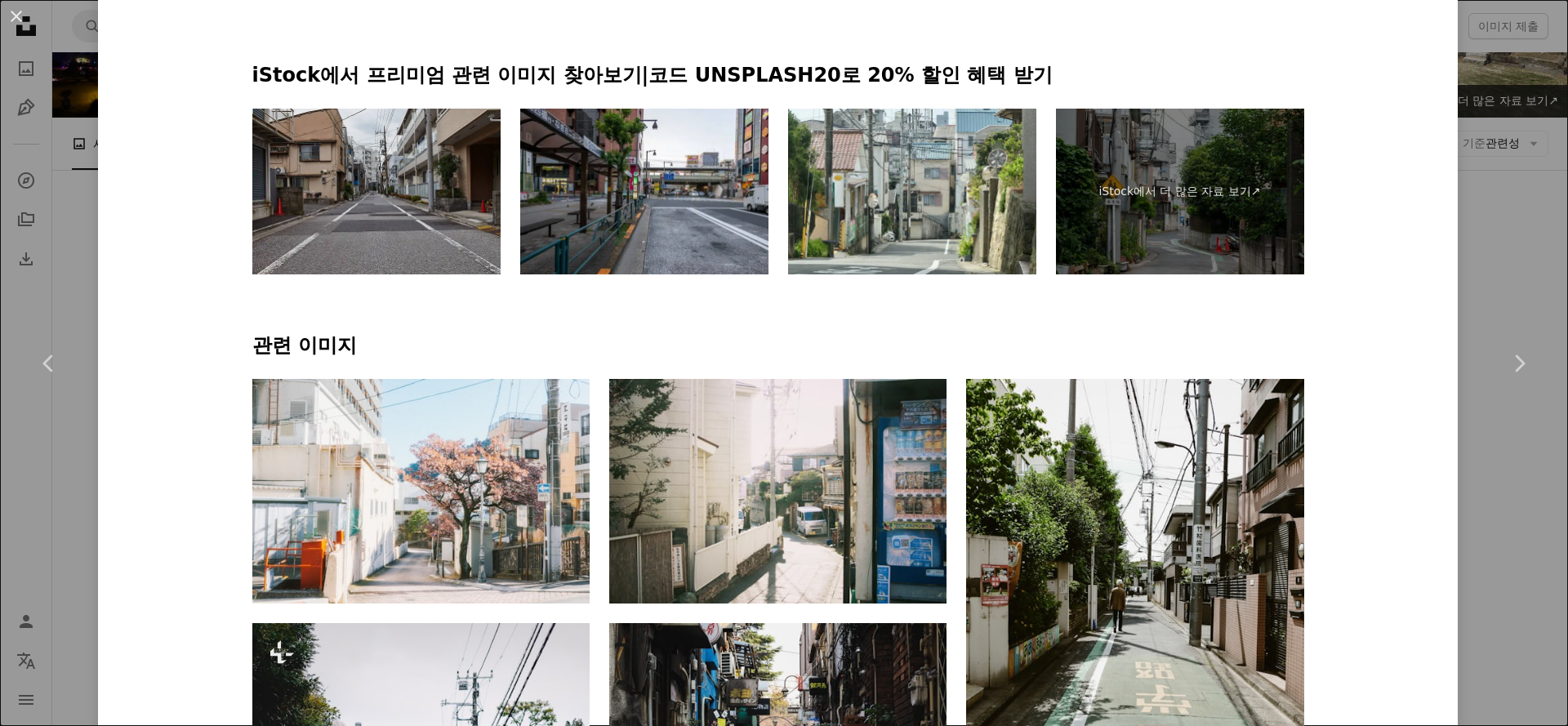
click at [407, 245] on img at bounding box center [376, 191] width 249 height 166
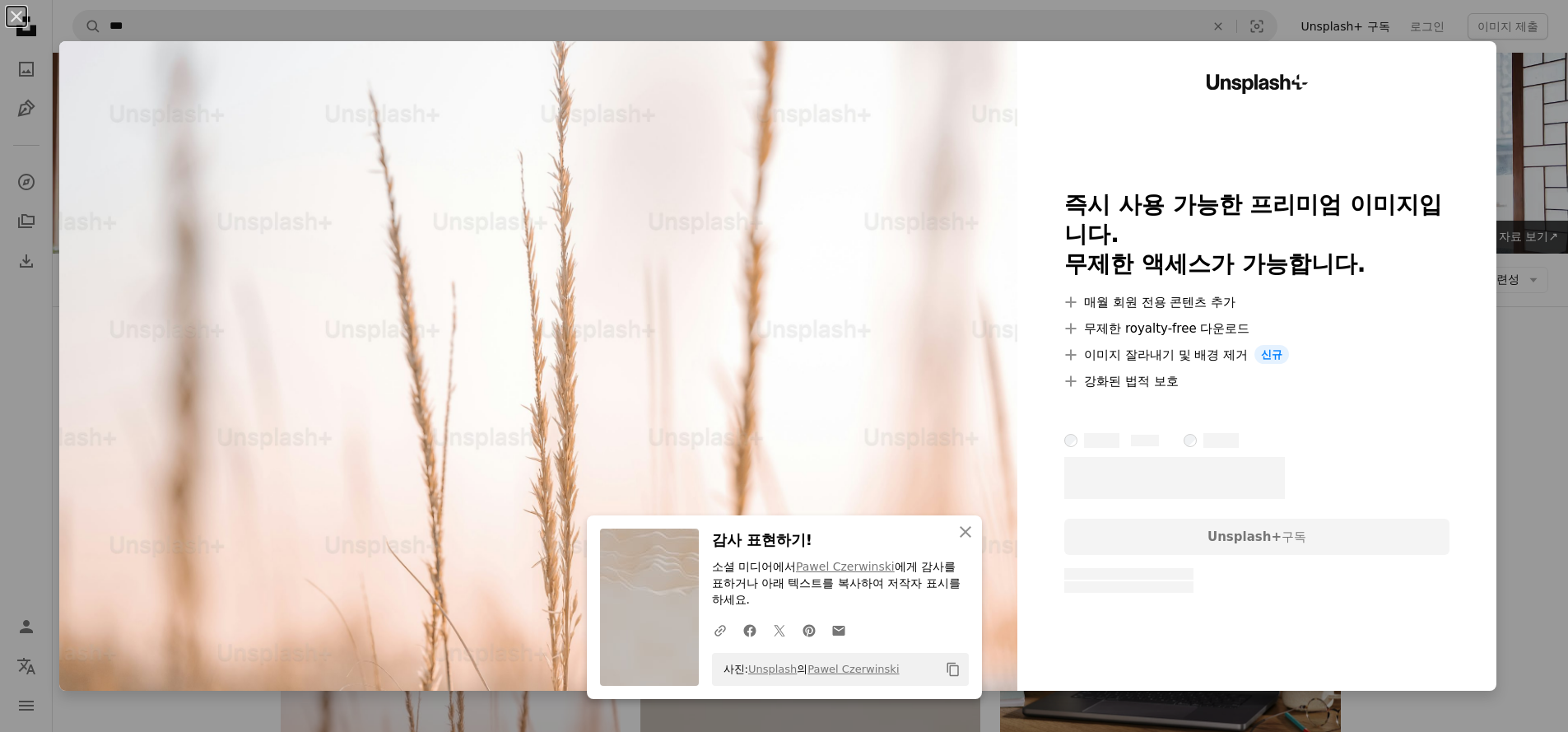
scroll to position [328, 0]
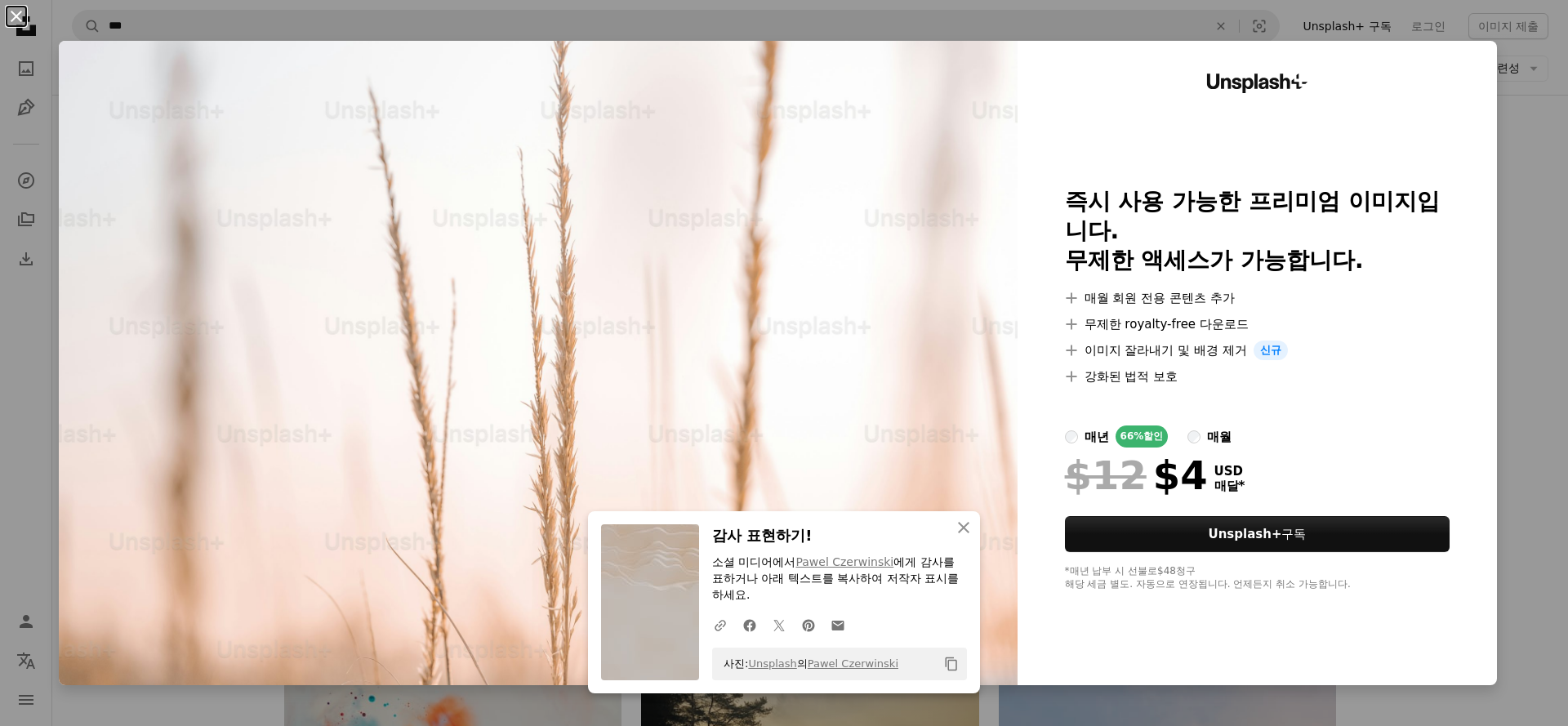
click at [19, 14] on button "An X shape" at bounding box center [16, 16] width 20 height 20
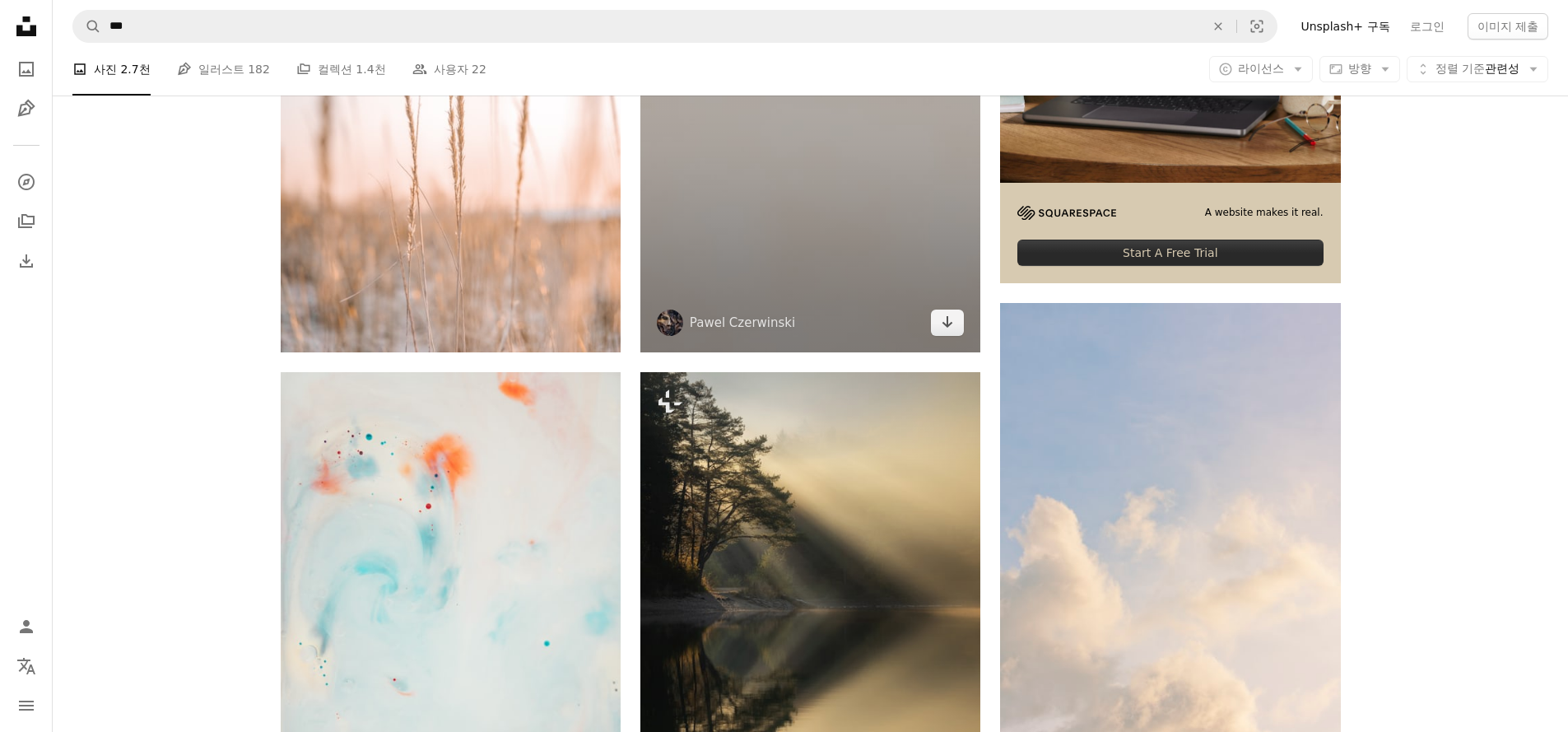
scroll to position [561, 0]
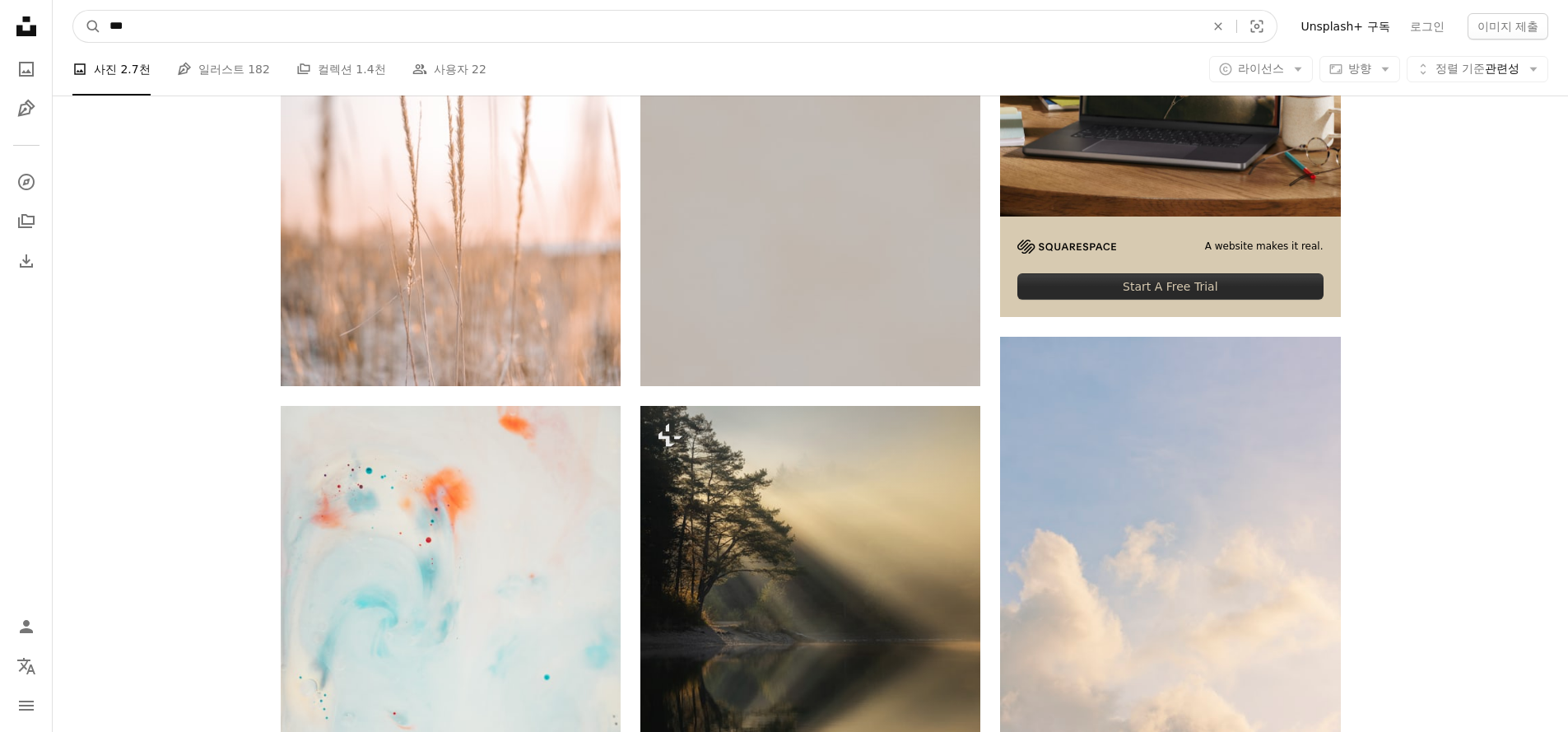
drag, startPoint x: 164, startPoint y: 25, endPoint x: 69, endPoint y: 21, distance: 95.1
click at [69, 21] on nav "A magnifying glass *** An X shape Visual search Filters Unsplash+ 구독 로그인 이미지 제출" at bounding box center [810, 26] width 1516 height 52
type input "**"
click button "A magnifying glass" at bounding box center [87, 26] width 28 height 32
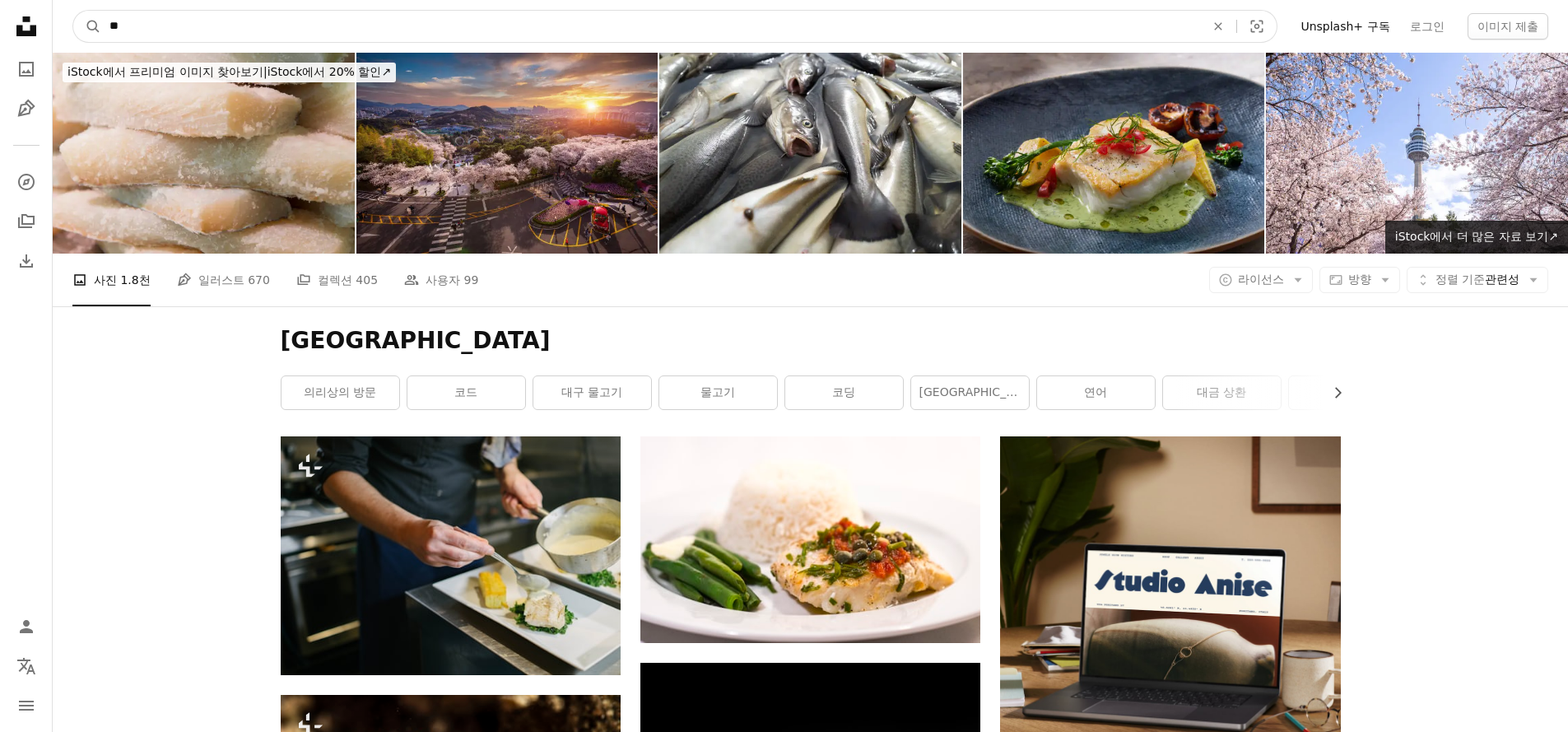
click at [159, 29] on input "**" at bounding box center [651, 26] width 1098 height 32
type input "****"
click button "A magnifying glass" at bounding box center [87, 26] width 28 height 32
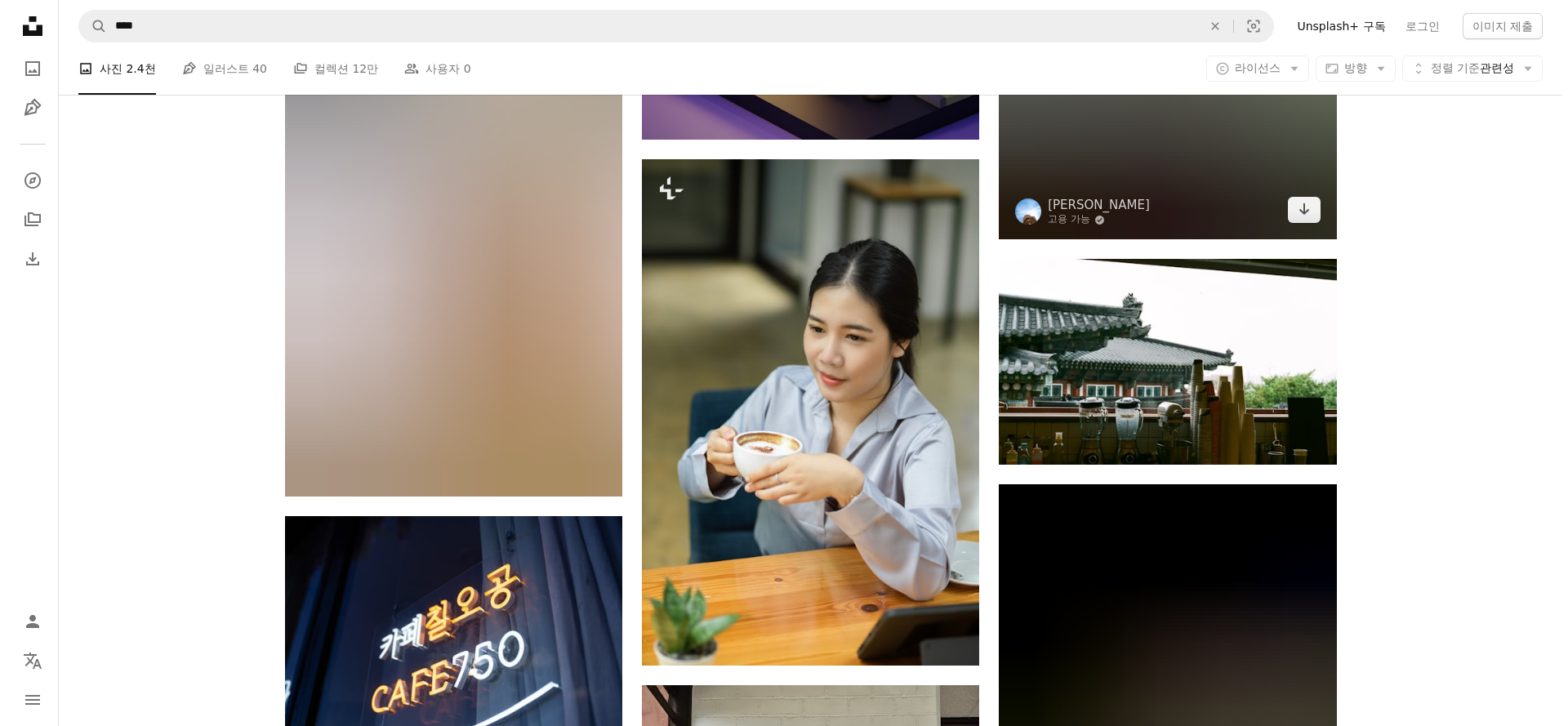
scroll to position [1162, 0]
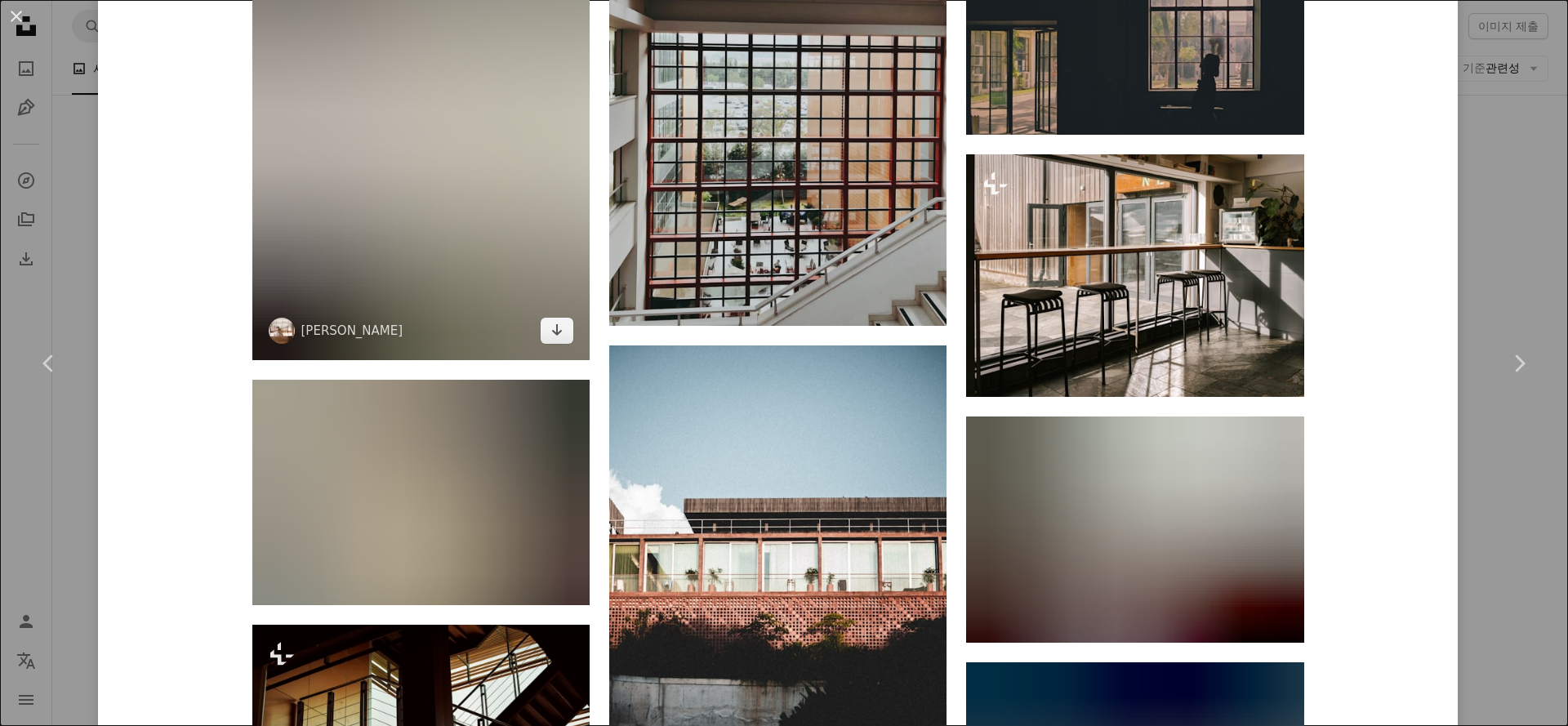
scroll to position [1373, 0]
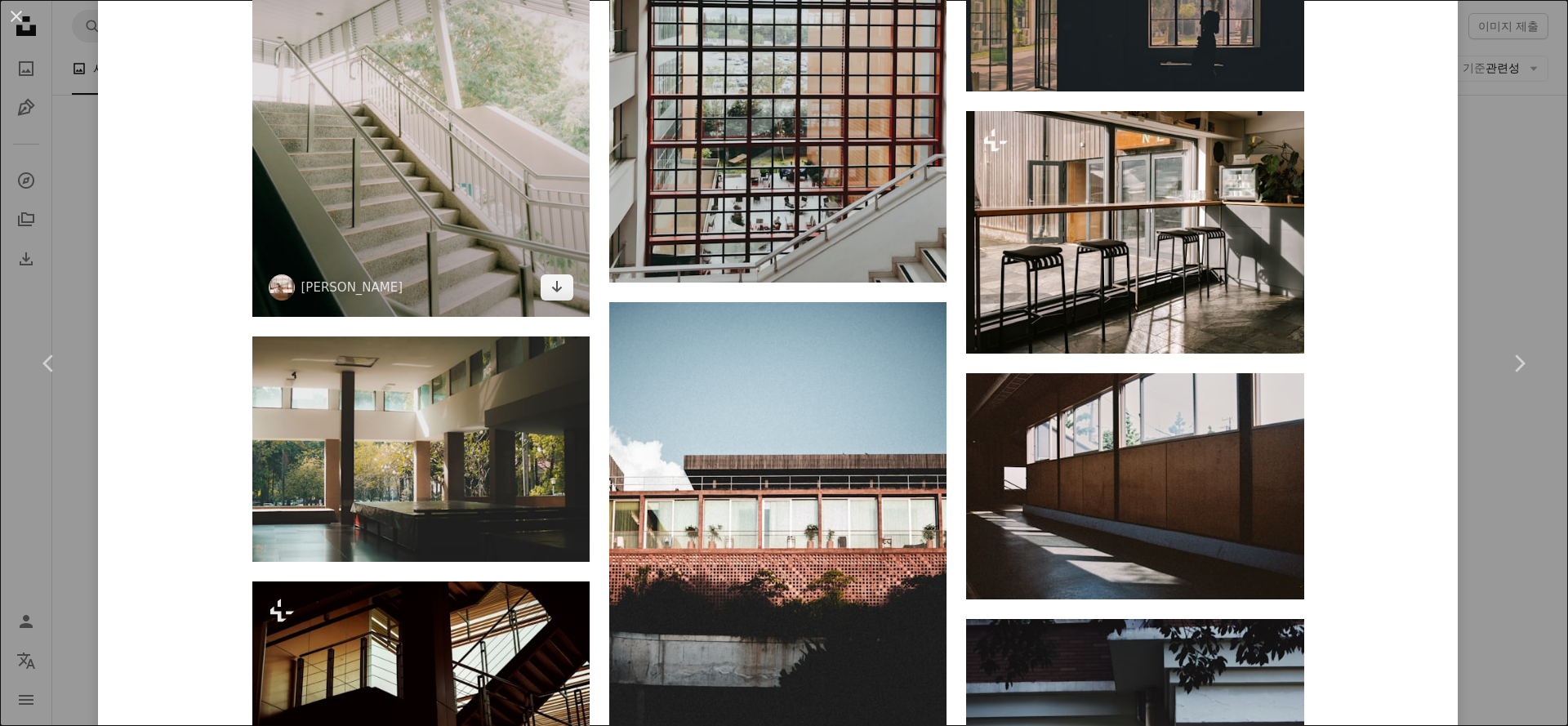
click at [440, 236] on img at bounding box center [421, 92] width 337 height 450
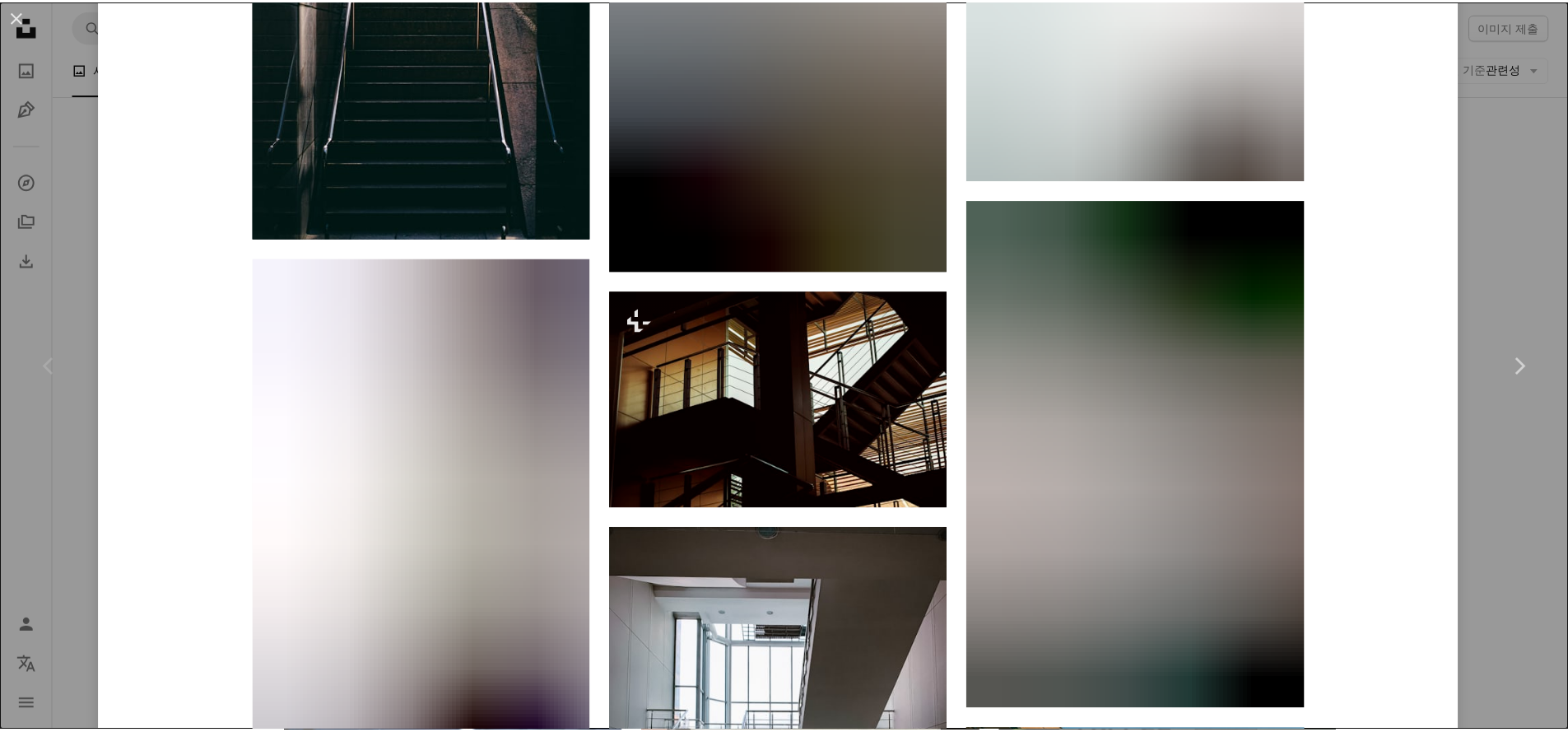
scroll to position [5051, 0]
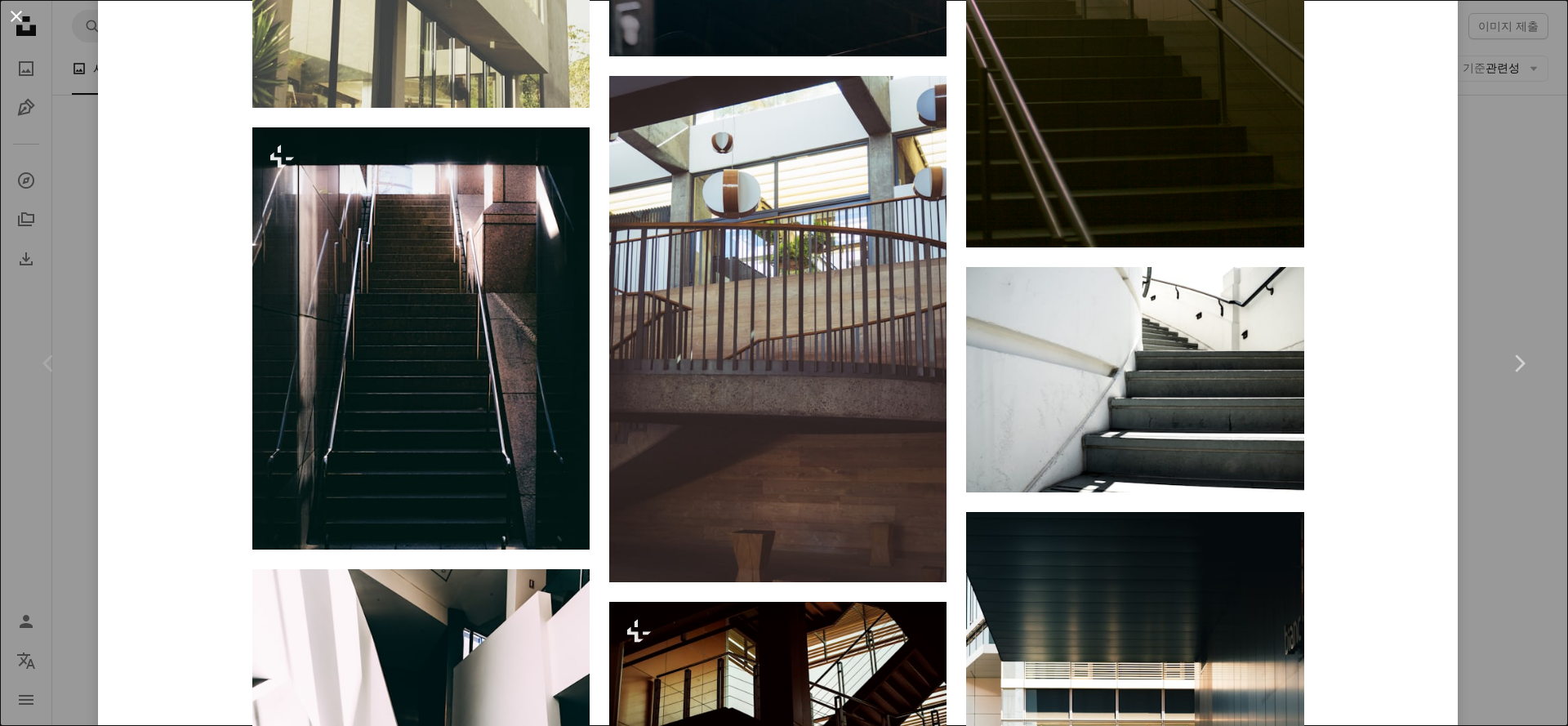
click at [21, 11] on button "An X shape" at bounding box center [16, 16] width 20 height 20
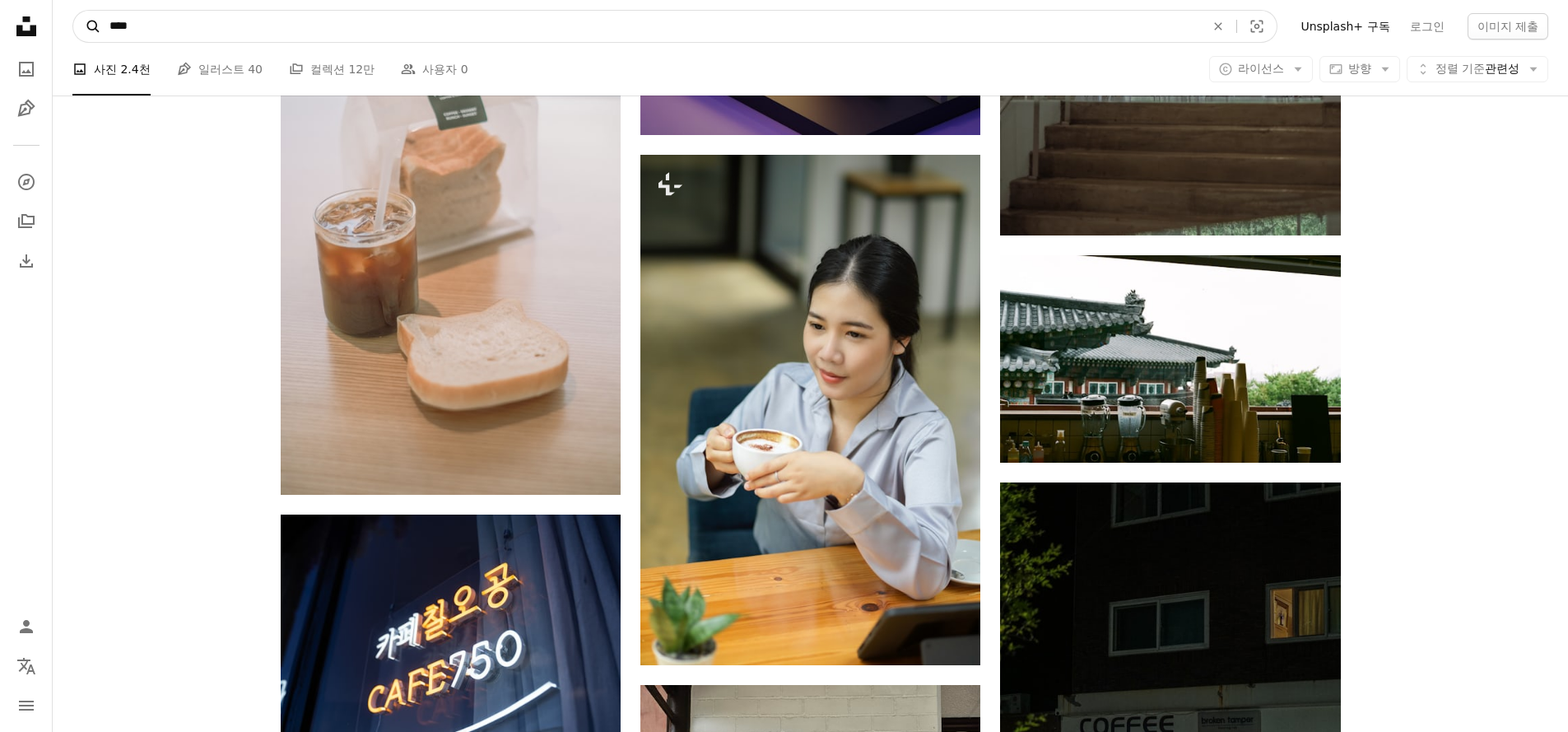
drag, startPoint x: 316, startPoint y: 32, endPoint x: 93, endPoint y: 32, distance: 223.0
click at [93, 32] on form "A magnifying glass **** An X shape Visual search" at bounding box center [675, 26] width 1205 height 33
type input "******"
click button "A magnifying glass" at bounding box center [87, 26] width 28 height 32
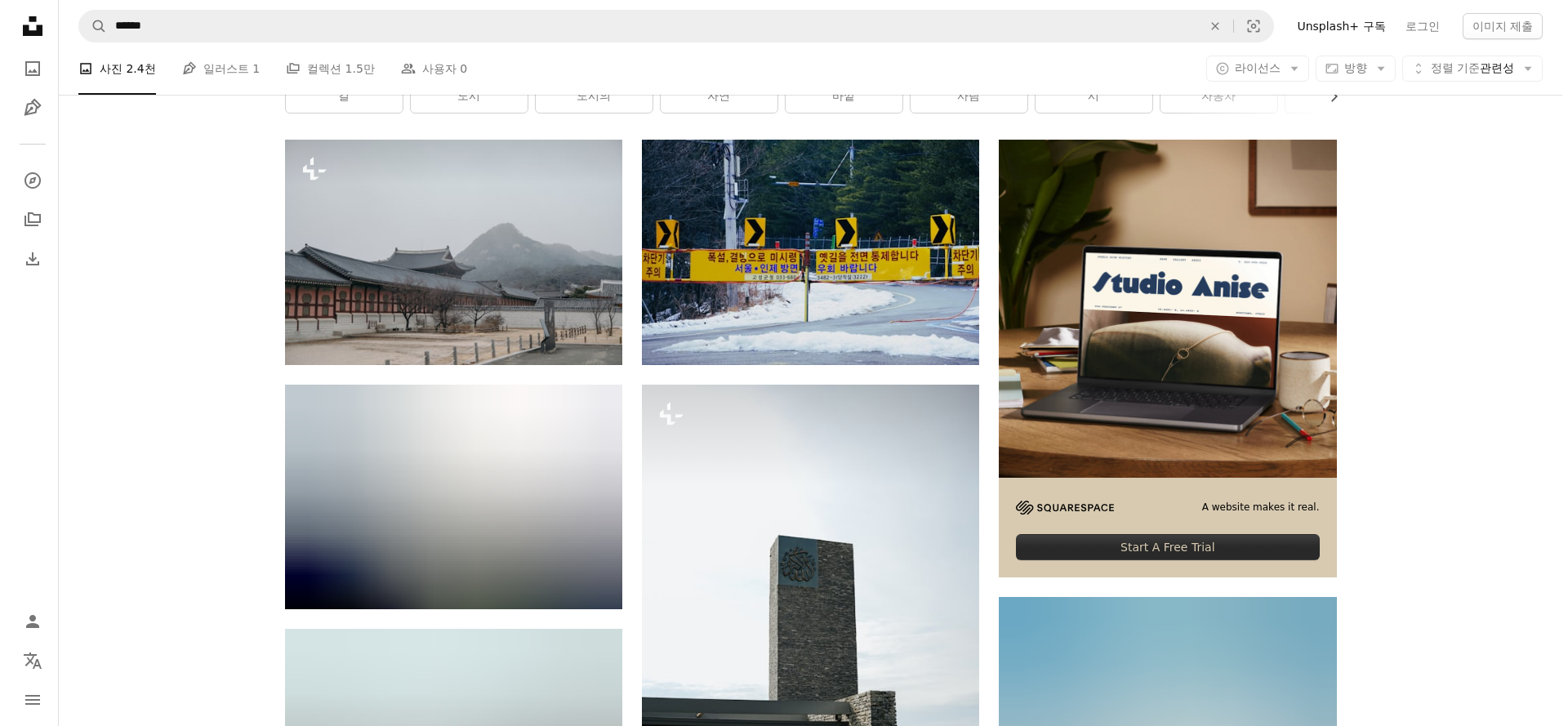
scroll to position [298, 0]
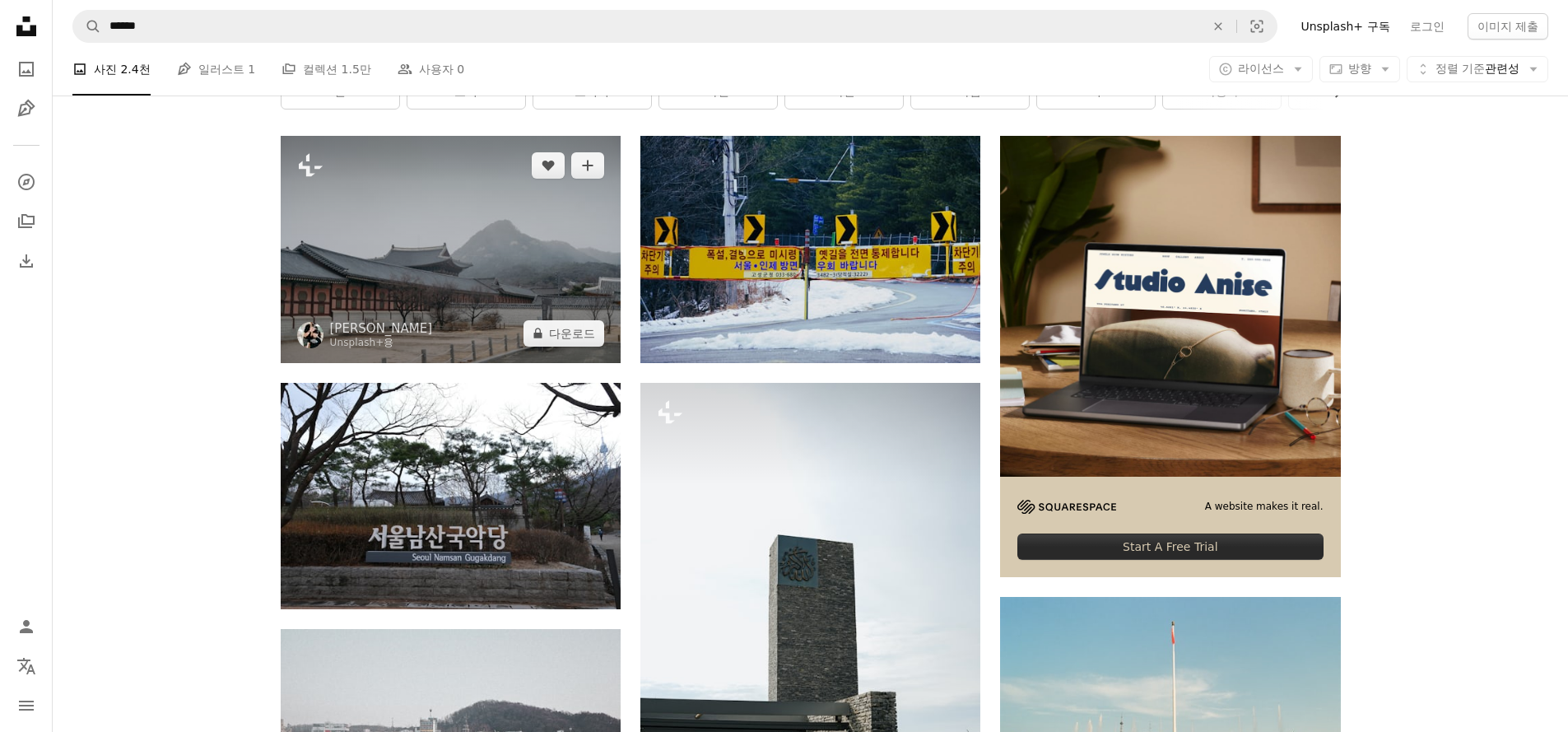
click at [424, 262] on img at bounding box center [451, 249] width 340 height 226
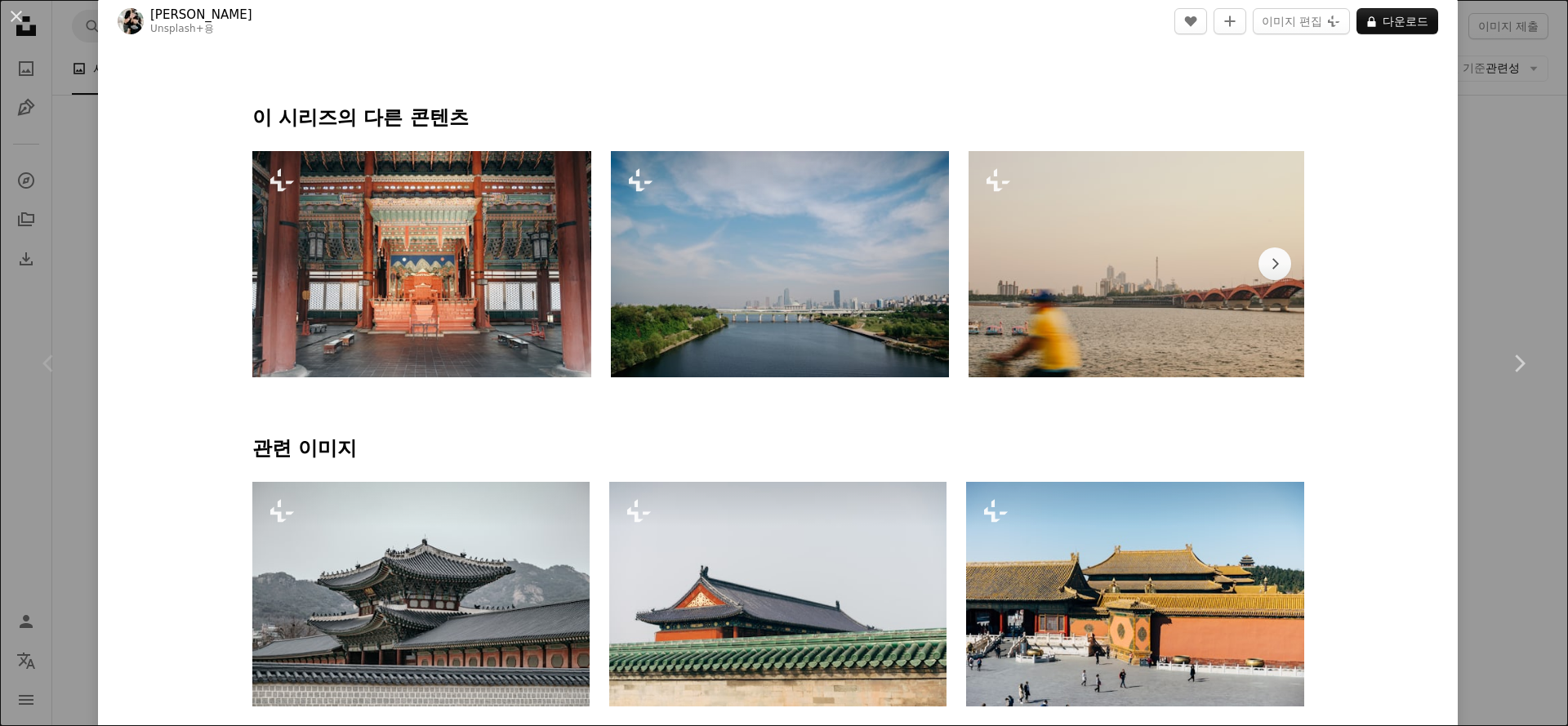
scroll to position [817, 0]
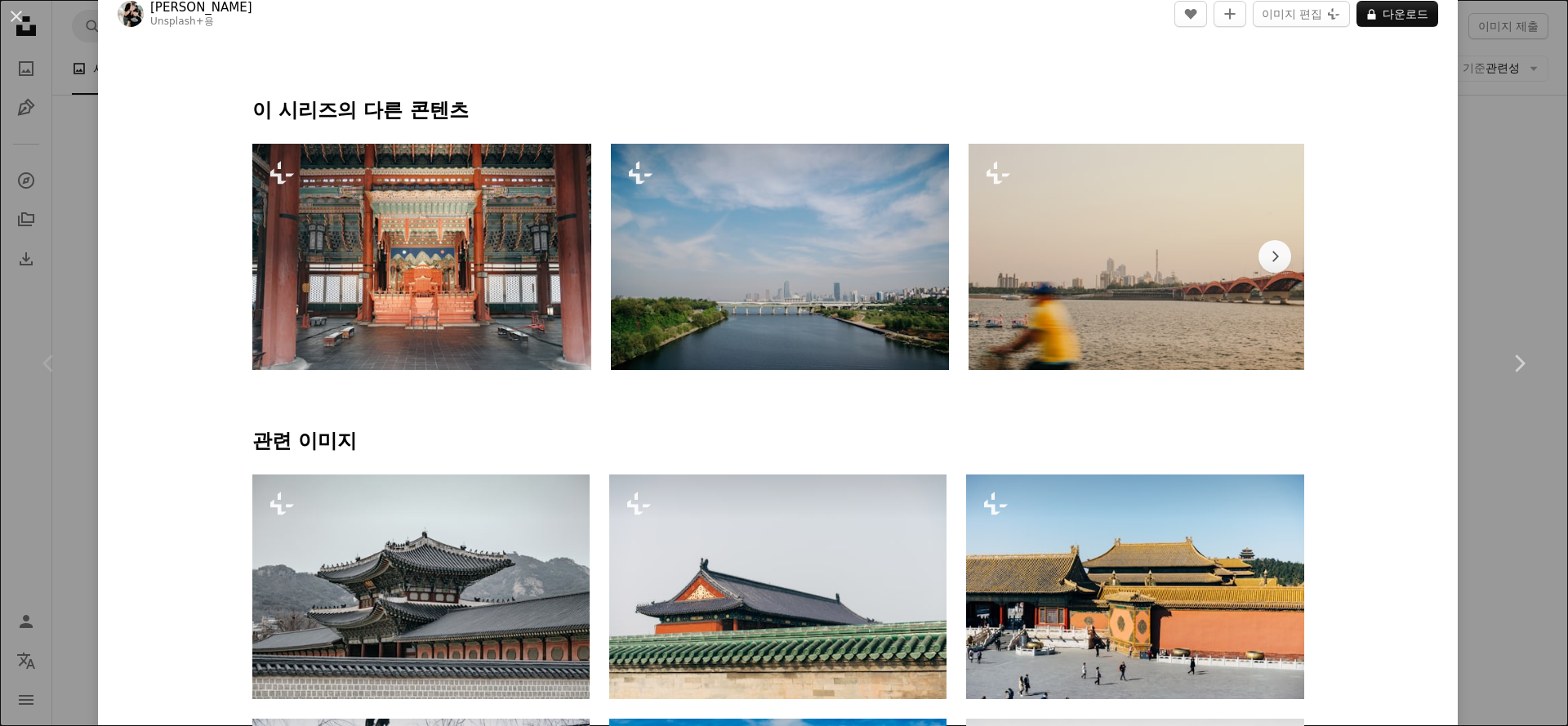
click at [791, 292] on img at bounding box center [779, 257] width 338 height 226
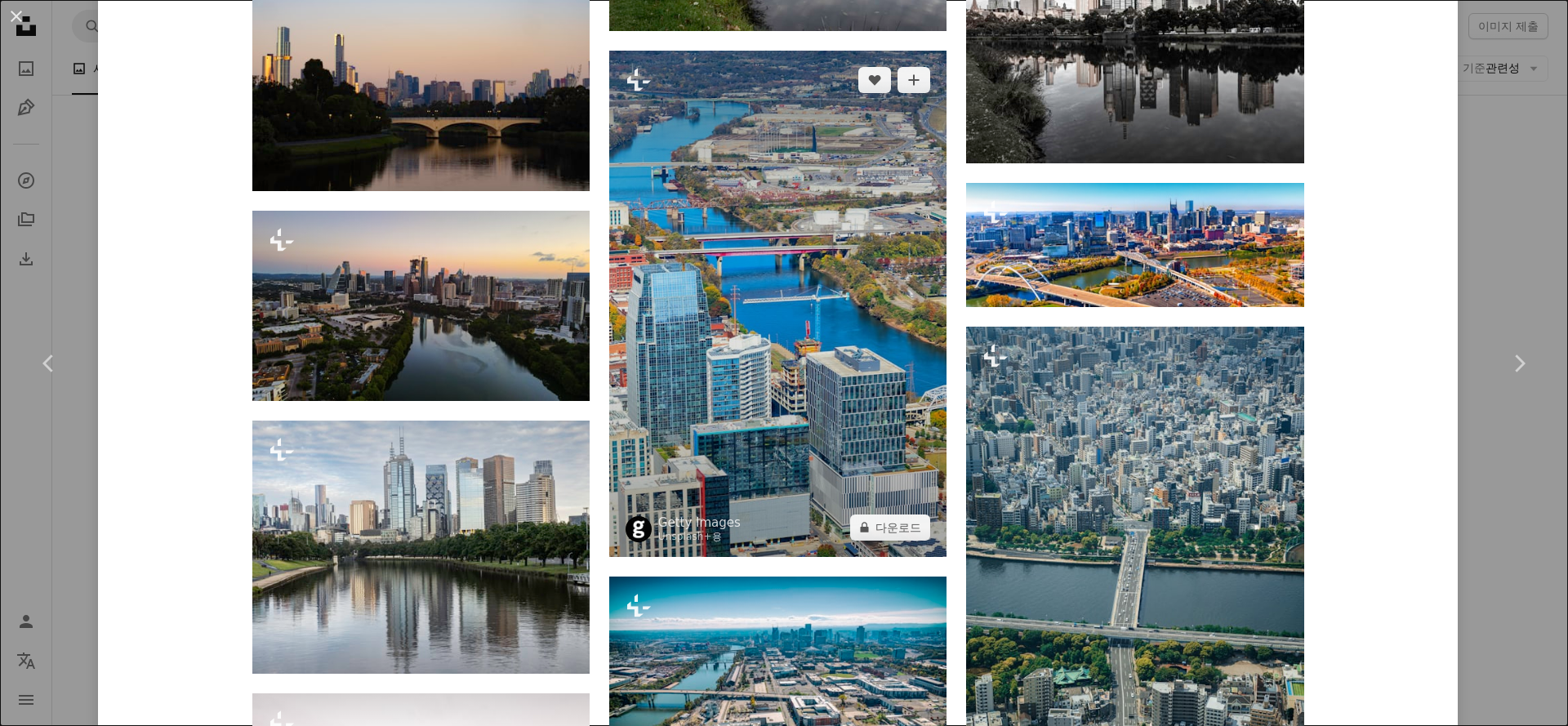
scroll to position [3949, 0]
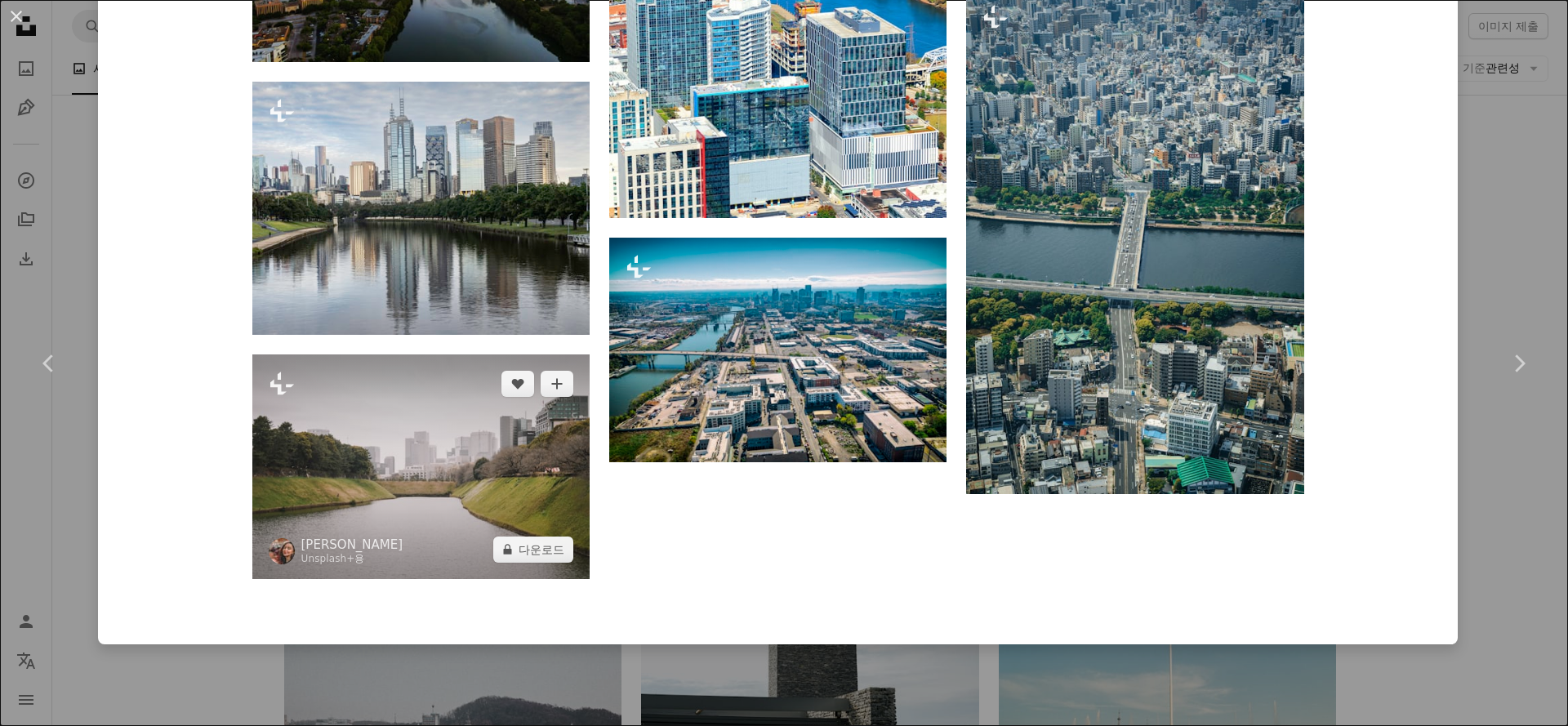
click at [502, 512] on img at bounding box center [421, 467] width 337 height 224
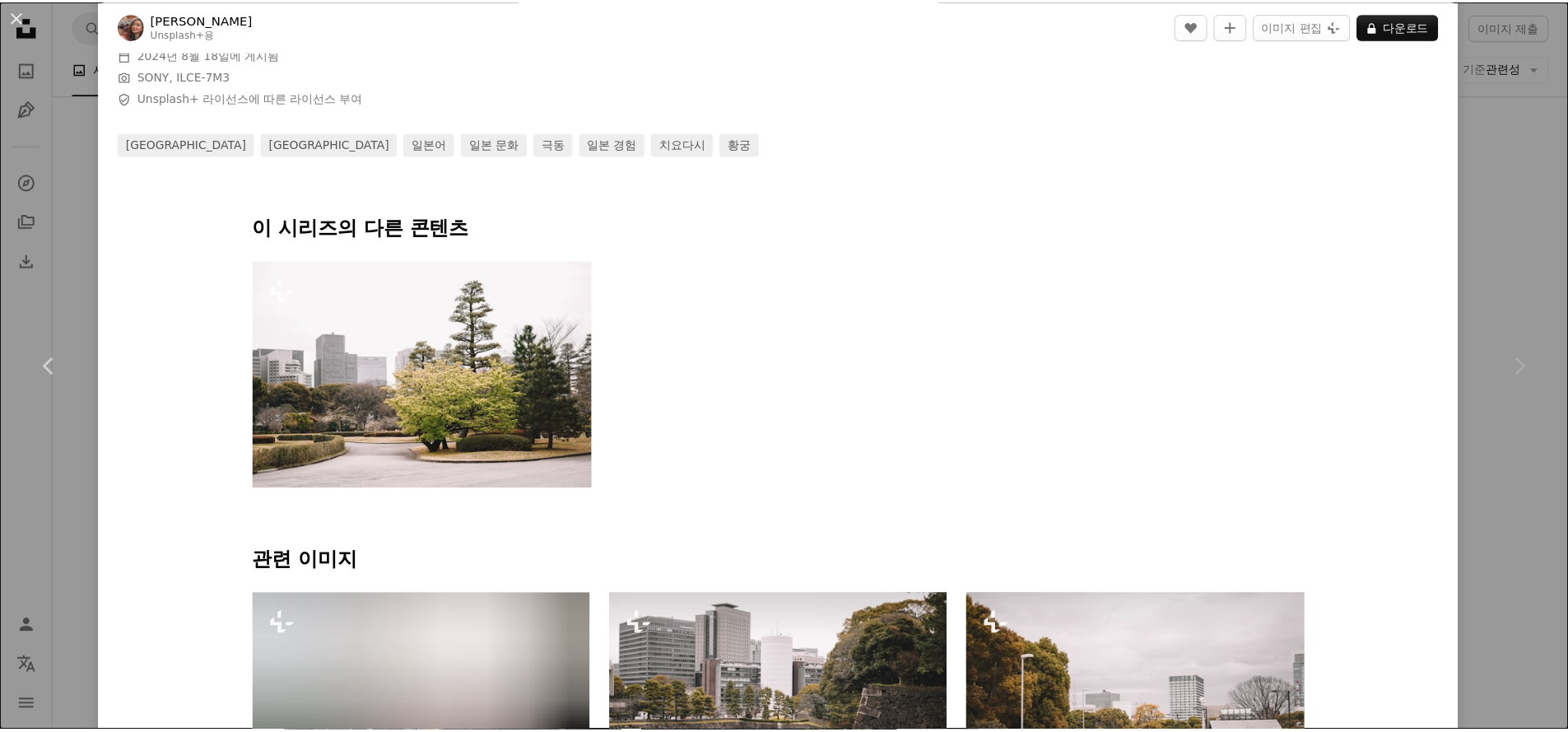
scroll to position [771, 0]
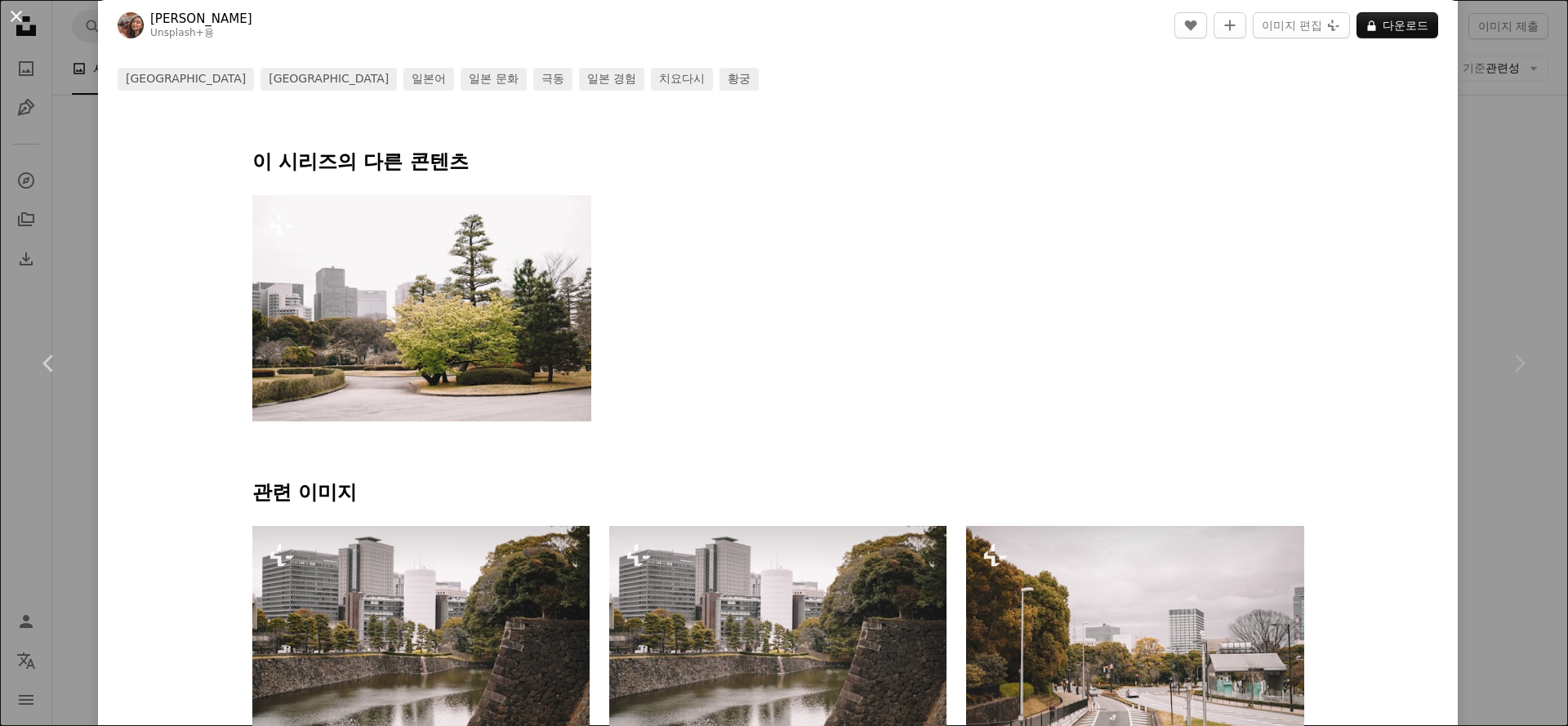
click at [13, 13] on button "An X shape" at bounding box center [16, 16] width 20 height 20
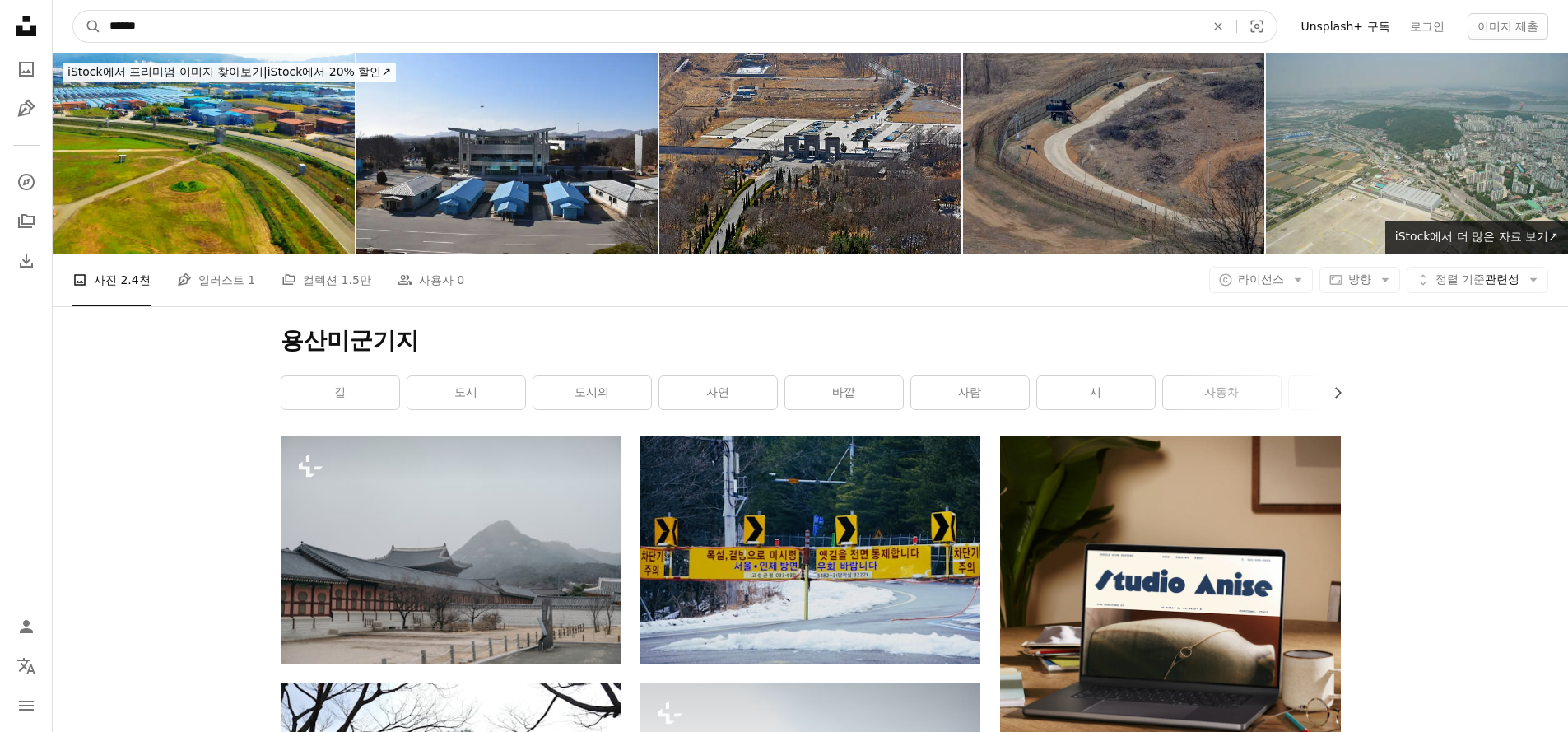
click at [177, 22] on input "******" at bounding box center [651, 26] width 1098 height 32
type input "*"
type input "**********"
click button "A magnifying glass" at bounding box center [87, 26] width 28 height 32
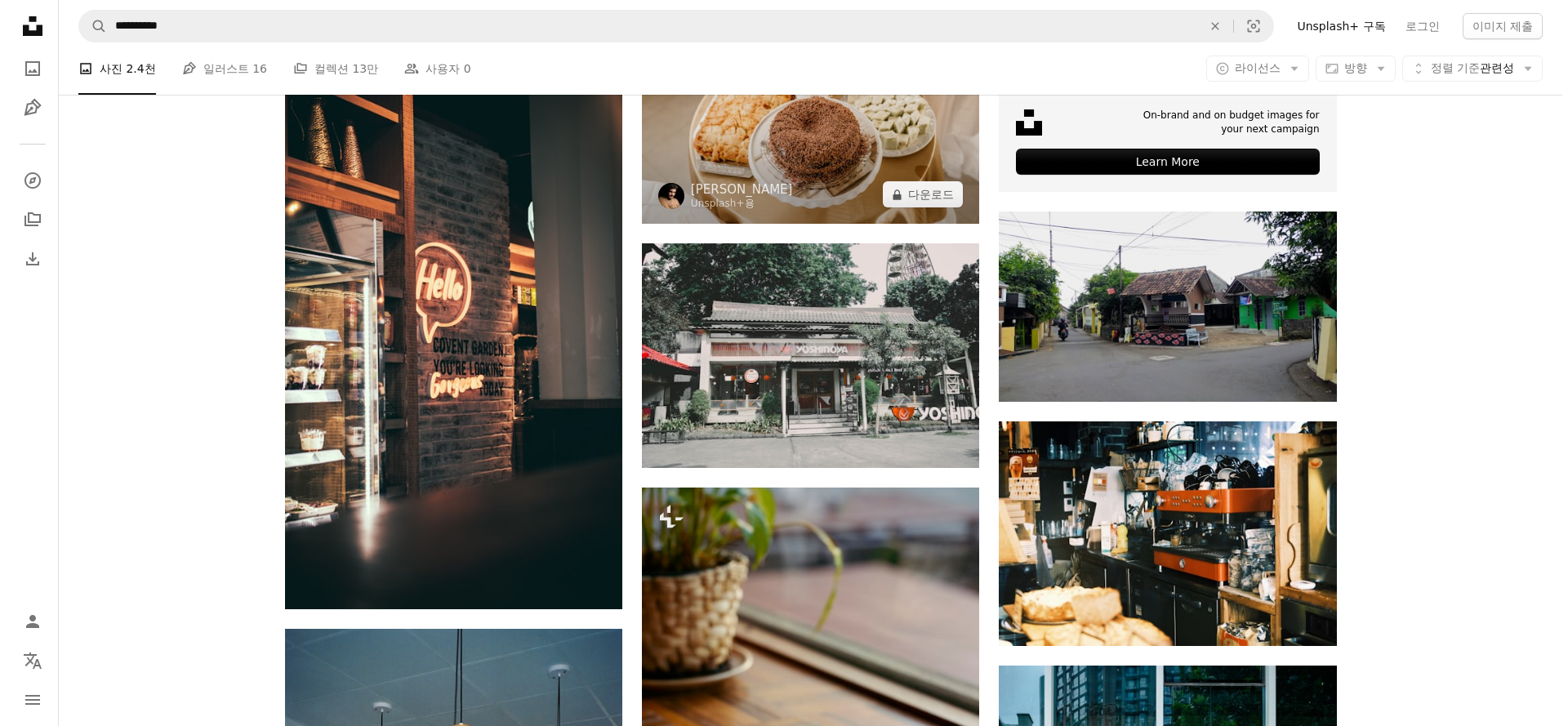
scroll to position [678, 0]
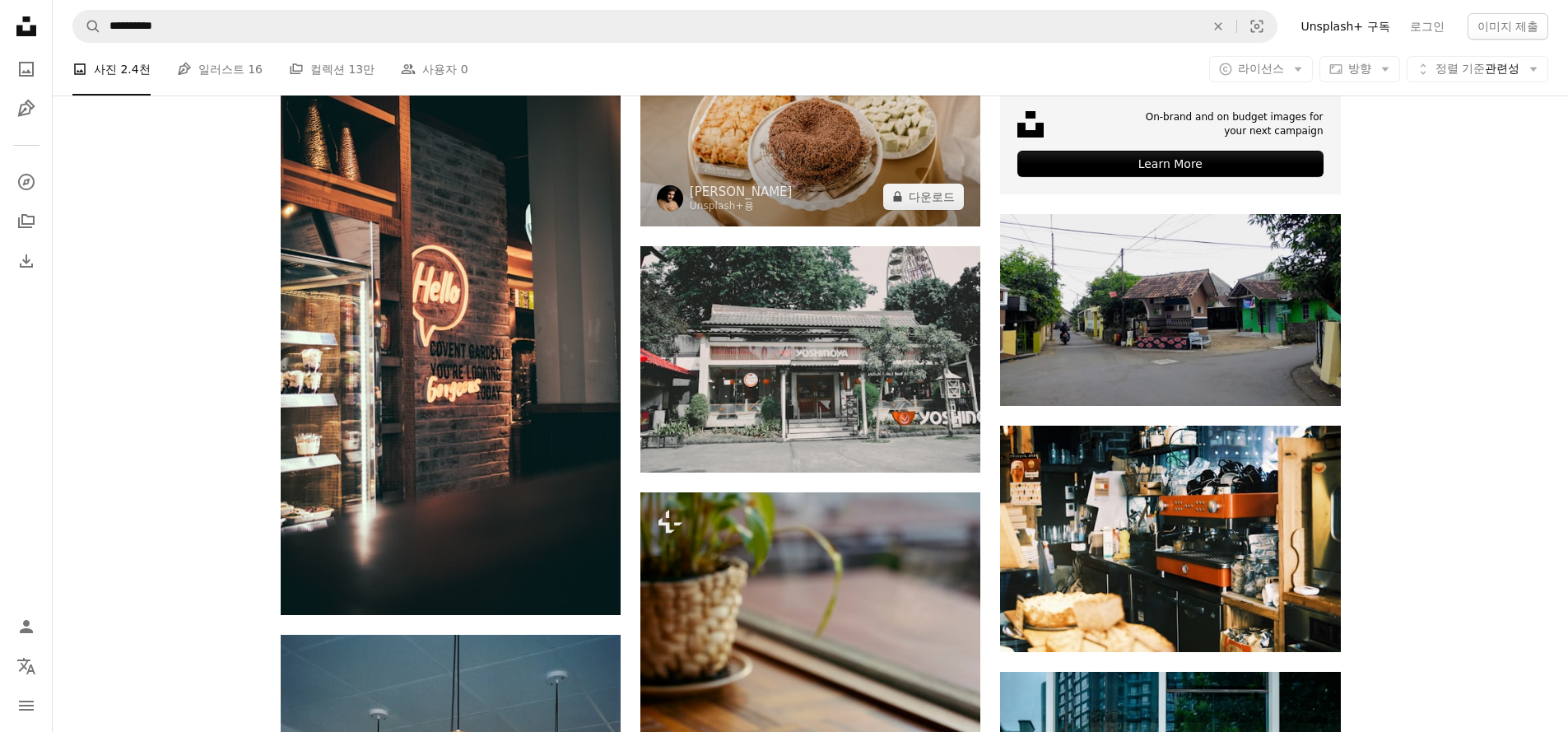
click at [855, 193] on img at bounding box center [811, 113] width 340 height 226
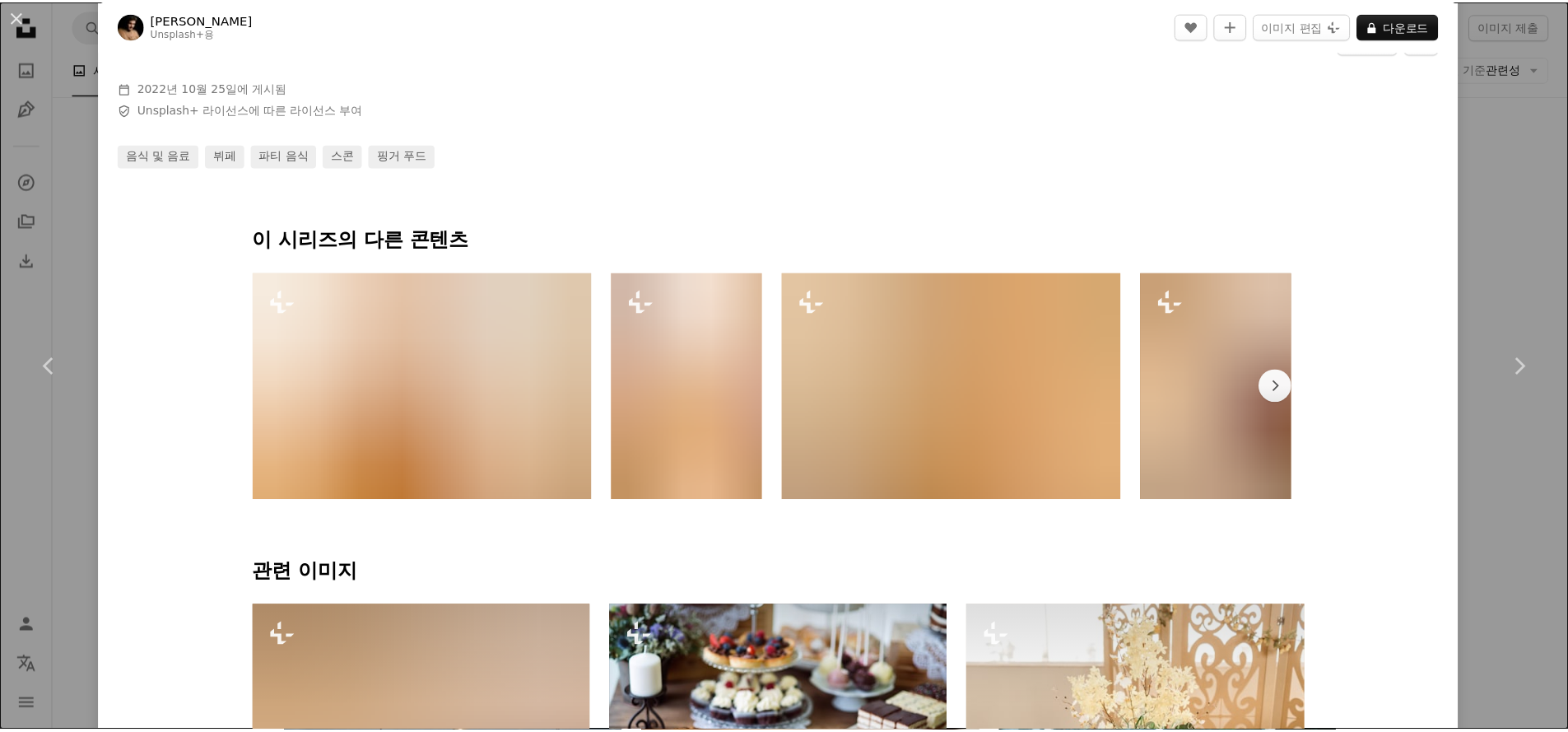
scroll to position [974, 0]
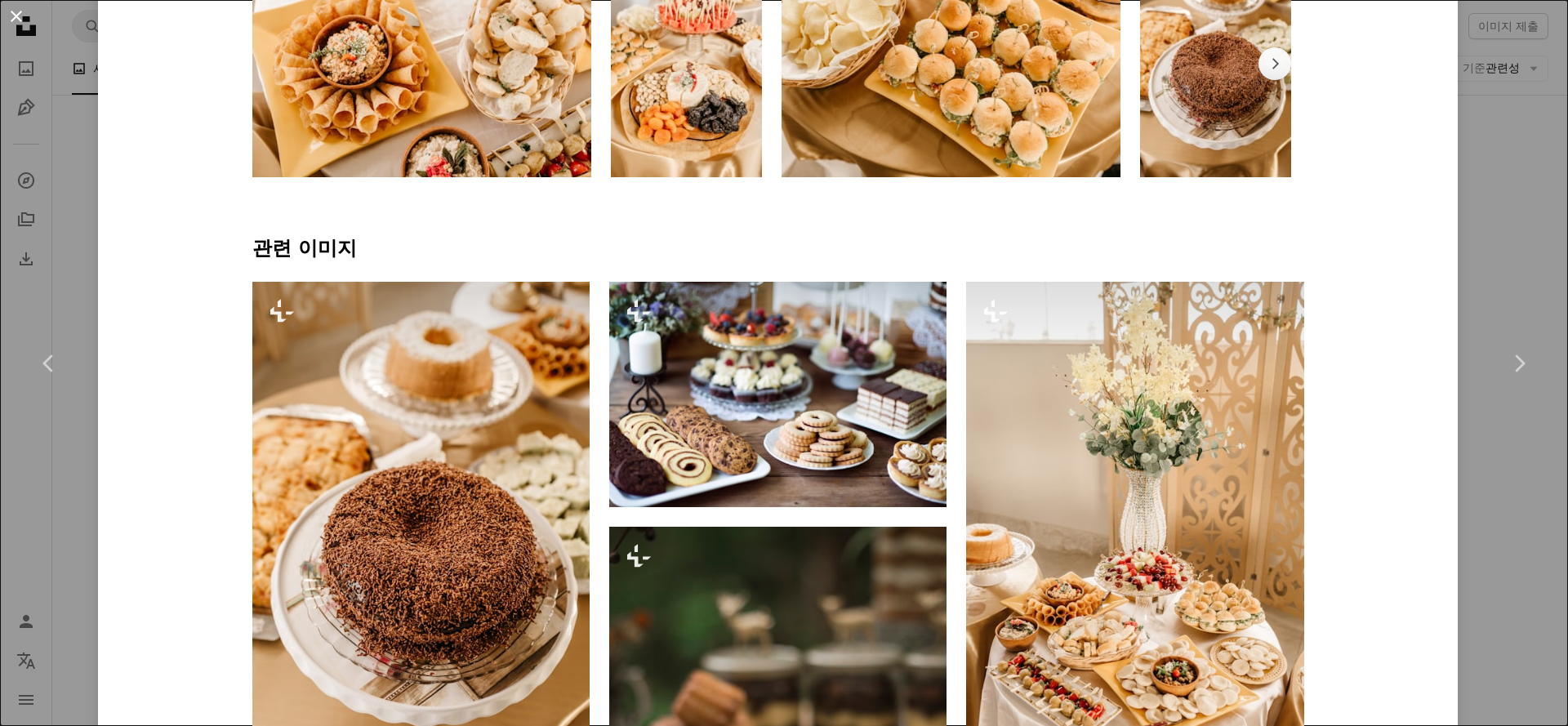
click at [14, 13] on button "An X shape" at bounding box center [16, 16] width 20 height 20
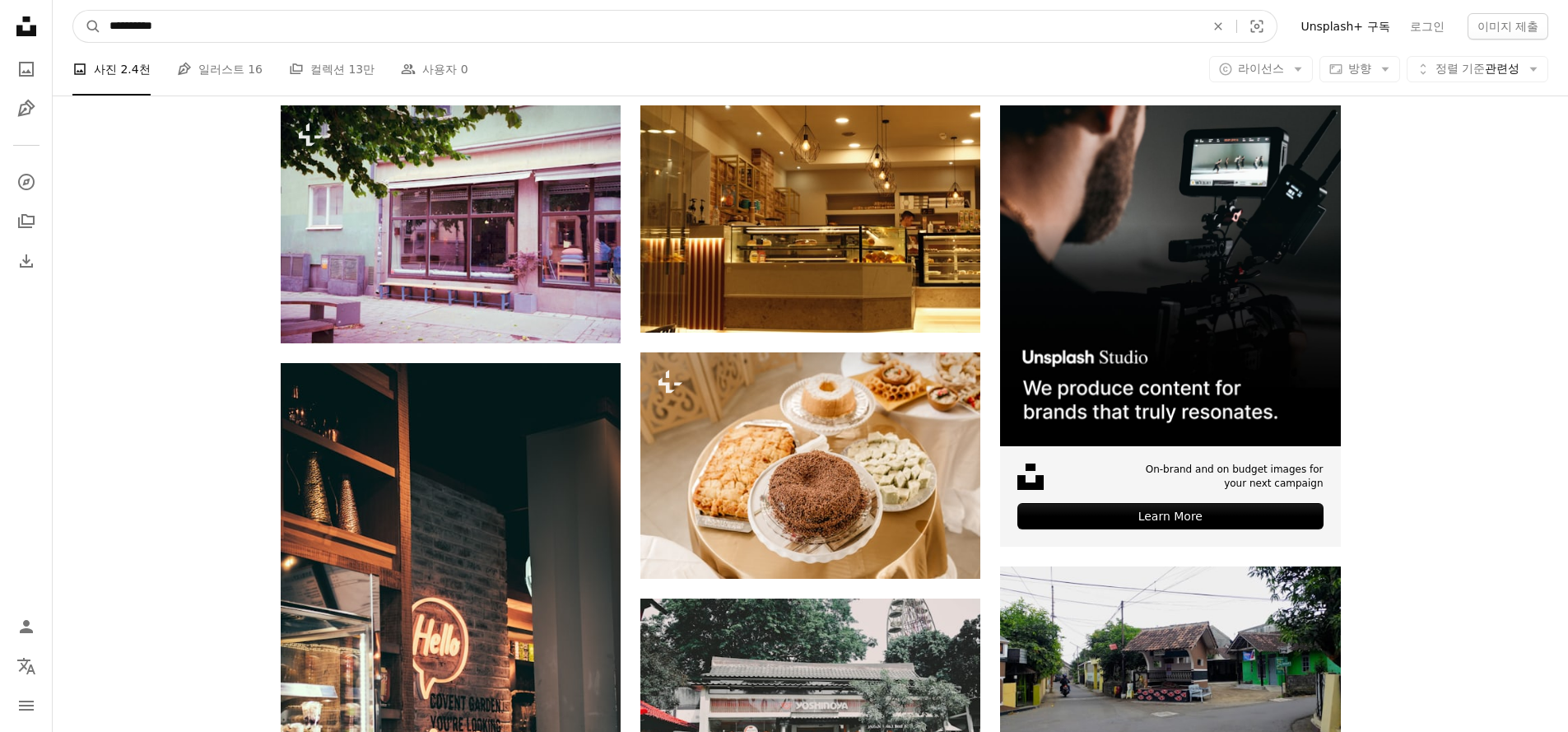
scroll to position [233, 0]
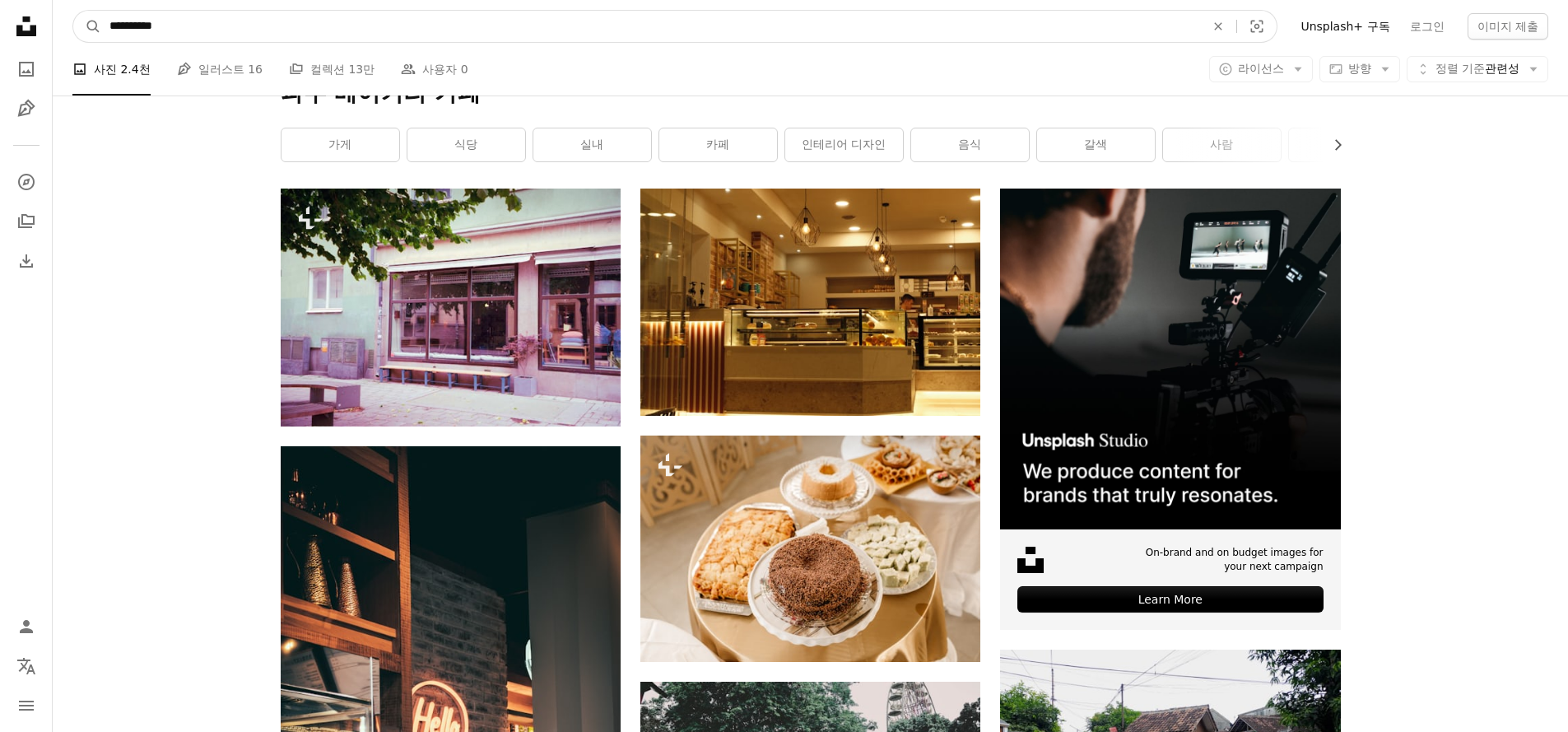
drag, startPoint x: 290, startPoint y: 24, endPoint x: 53, endPoint y: -2, distance: 238.4
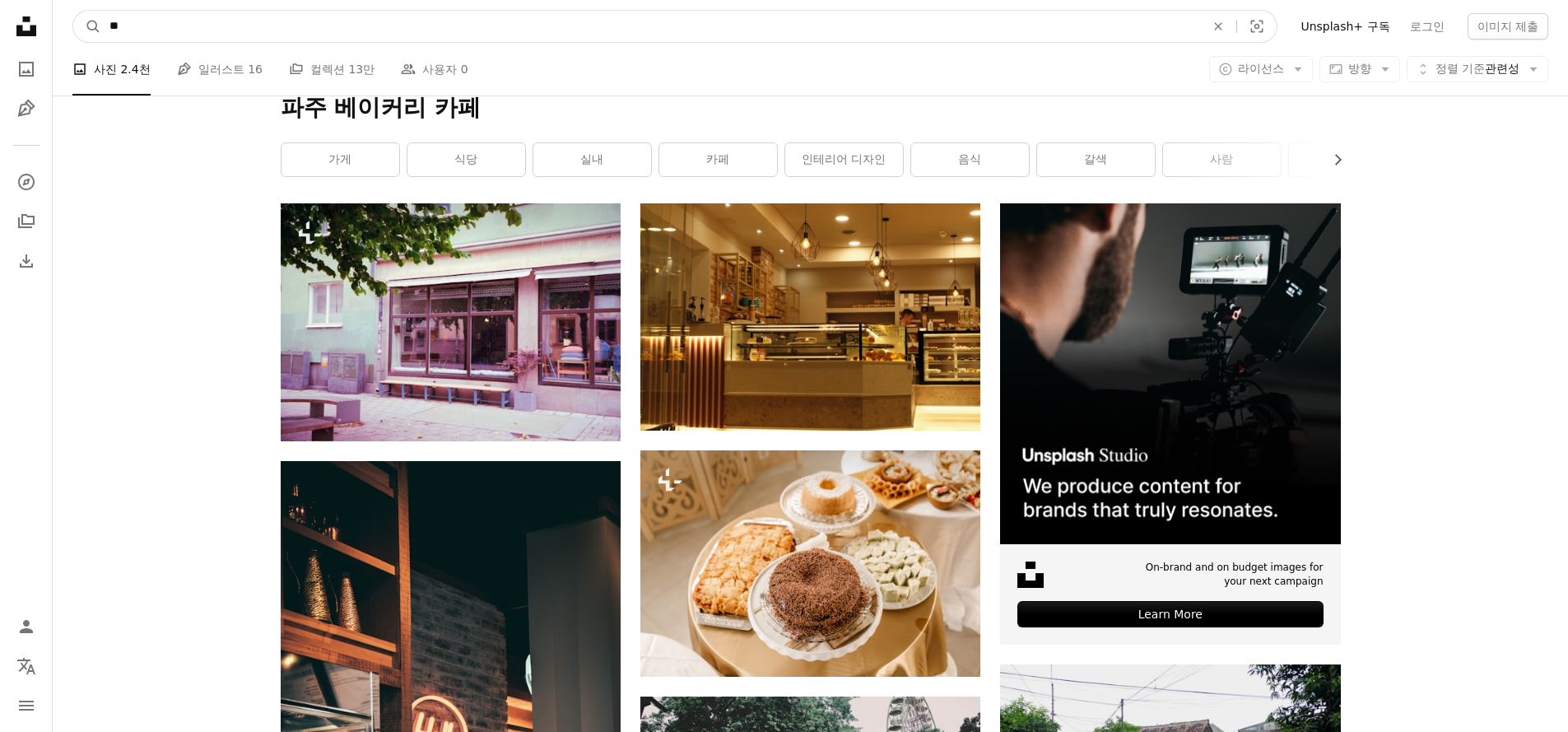
type input "**"
click button "A magnifying glass" at bounding box center [87, 26] width 28 height 32
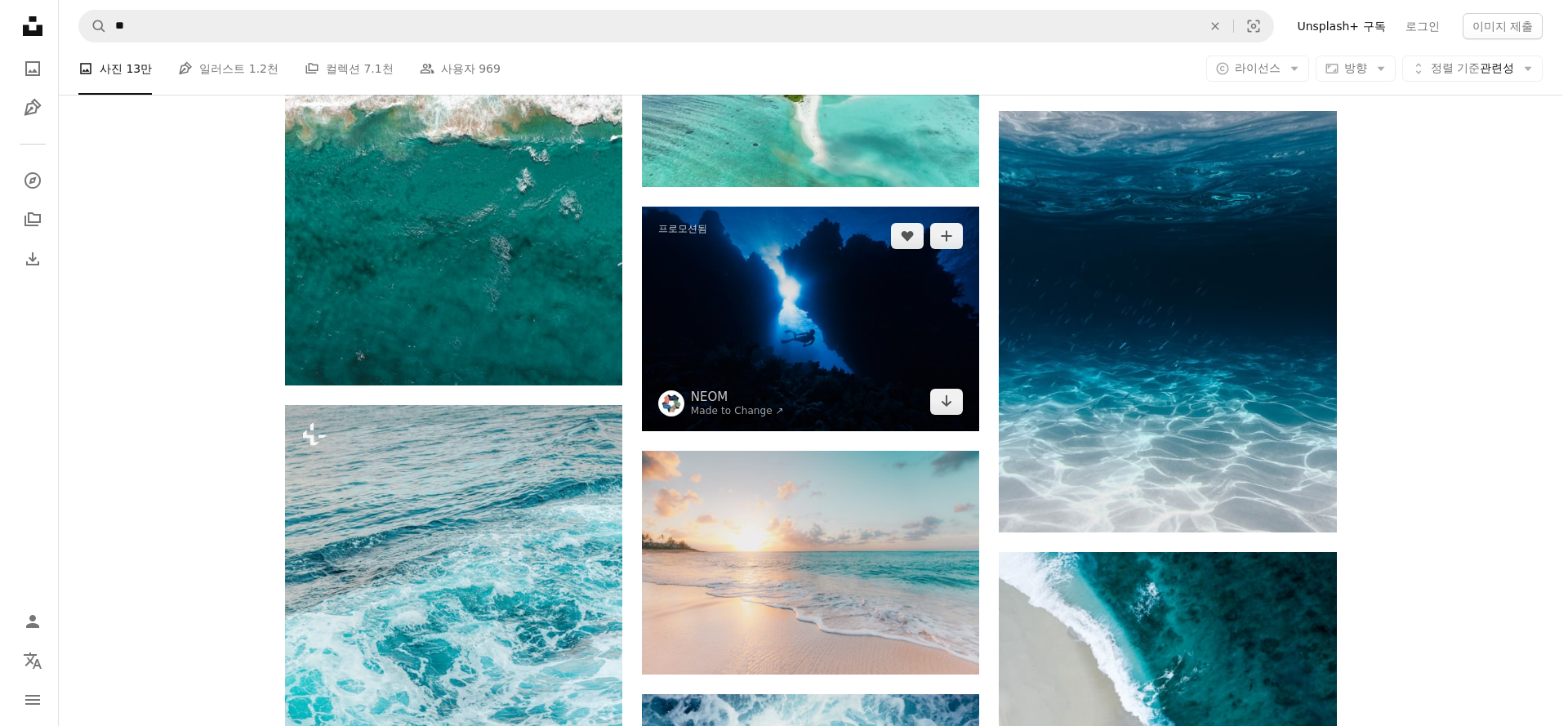
scroll to position [1351, 0]
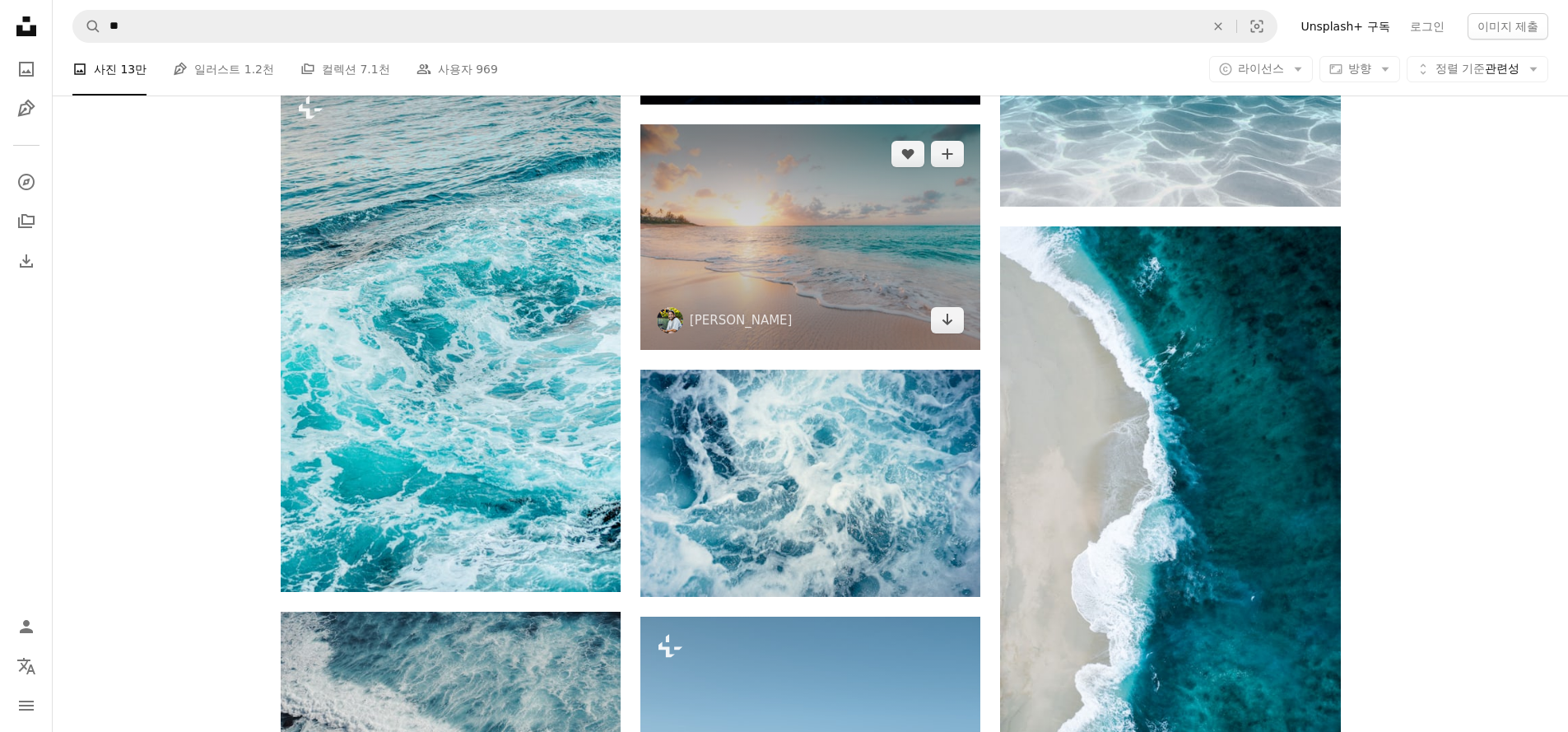
click at [852, 278] on img at bounding box center [811, 236] width 340 height 225
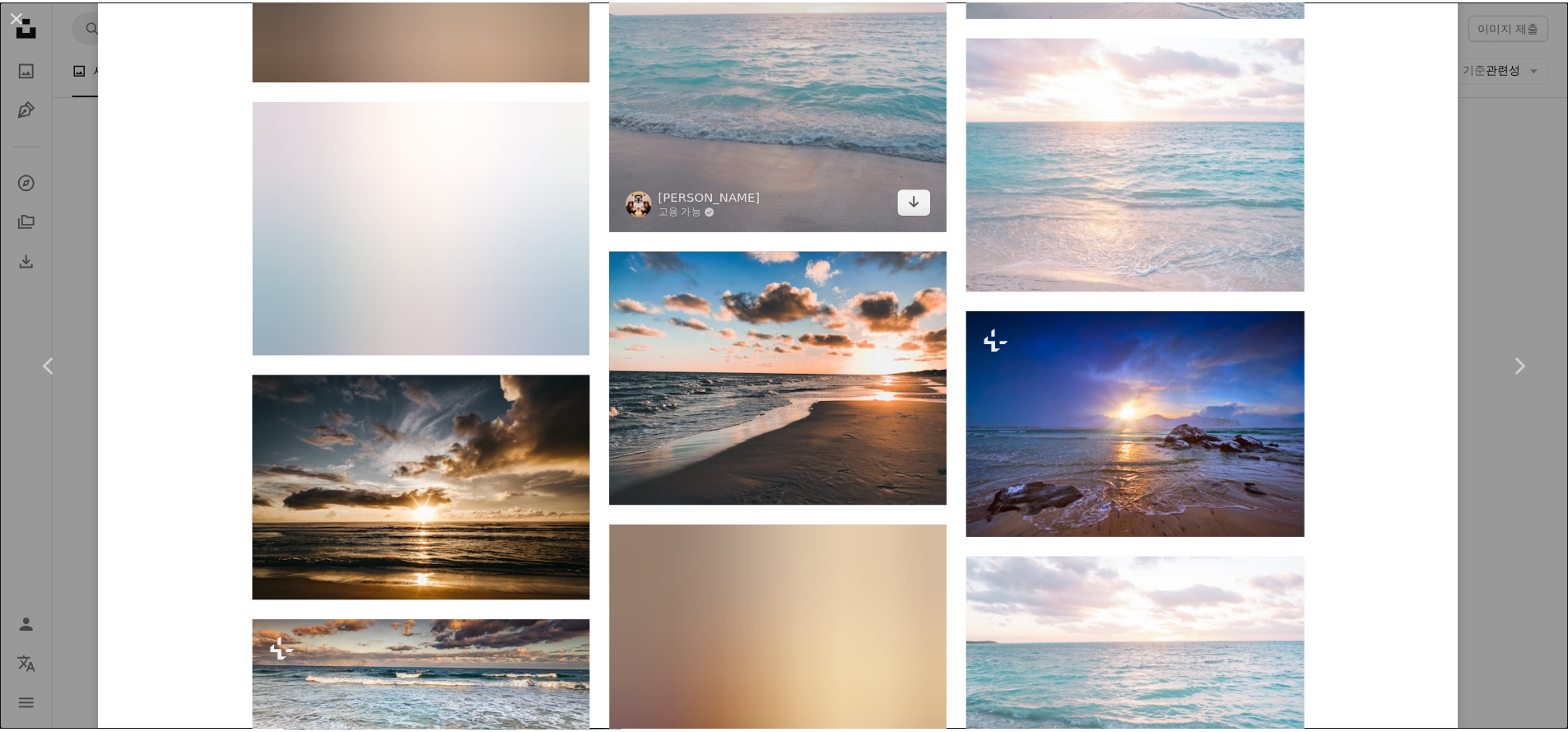
scroll to position [1588, 0]
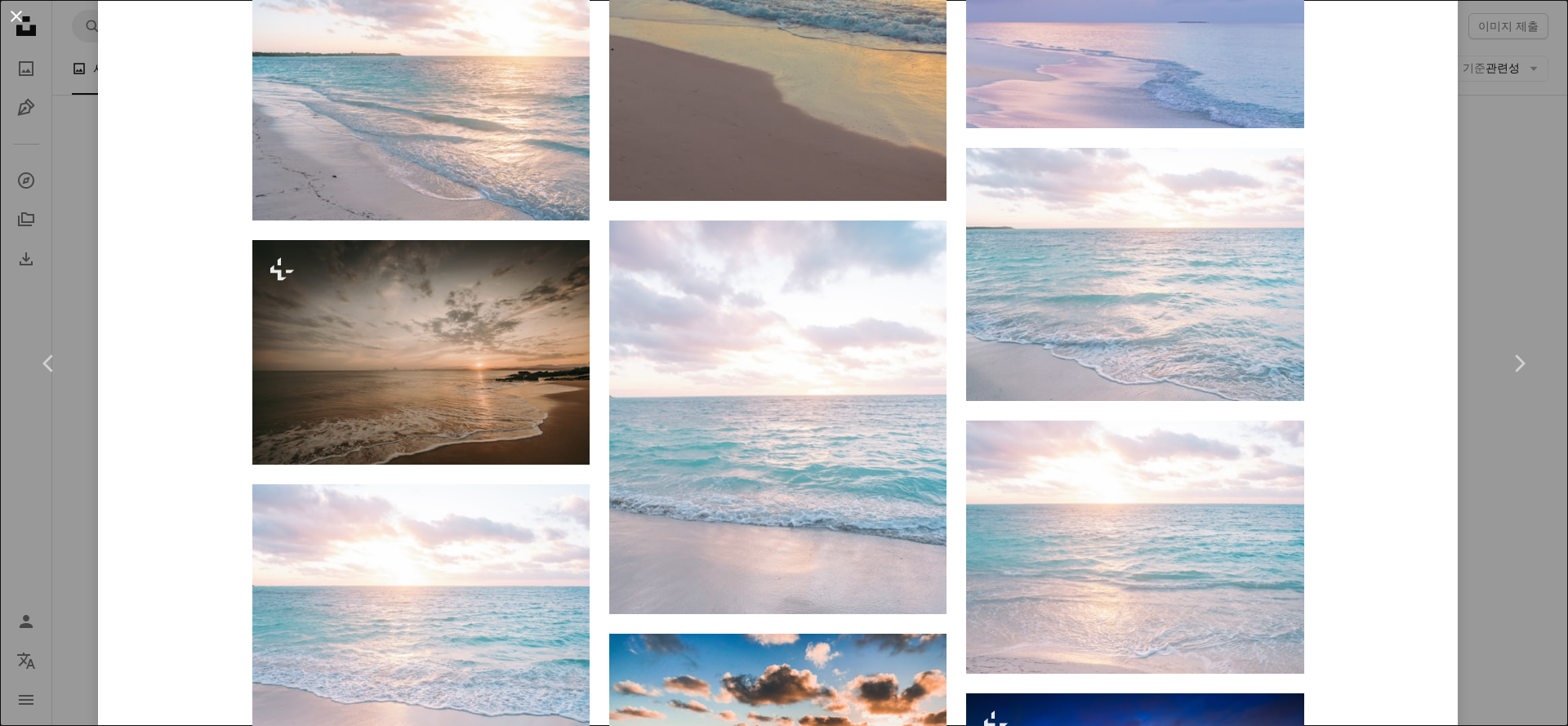
click at [21, 18] on button "An X shape" at bounding box center [16, 16] width 20 height 20
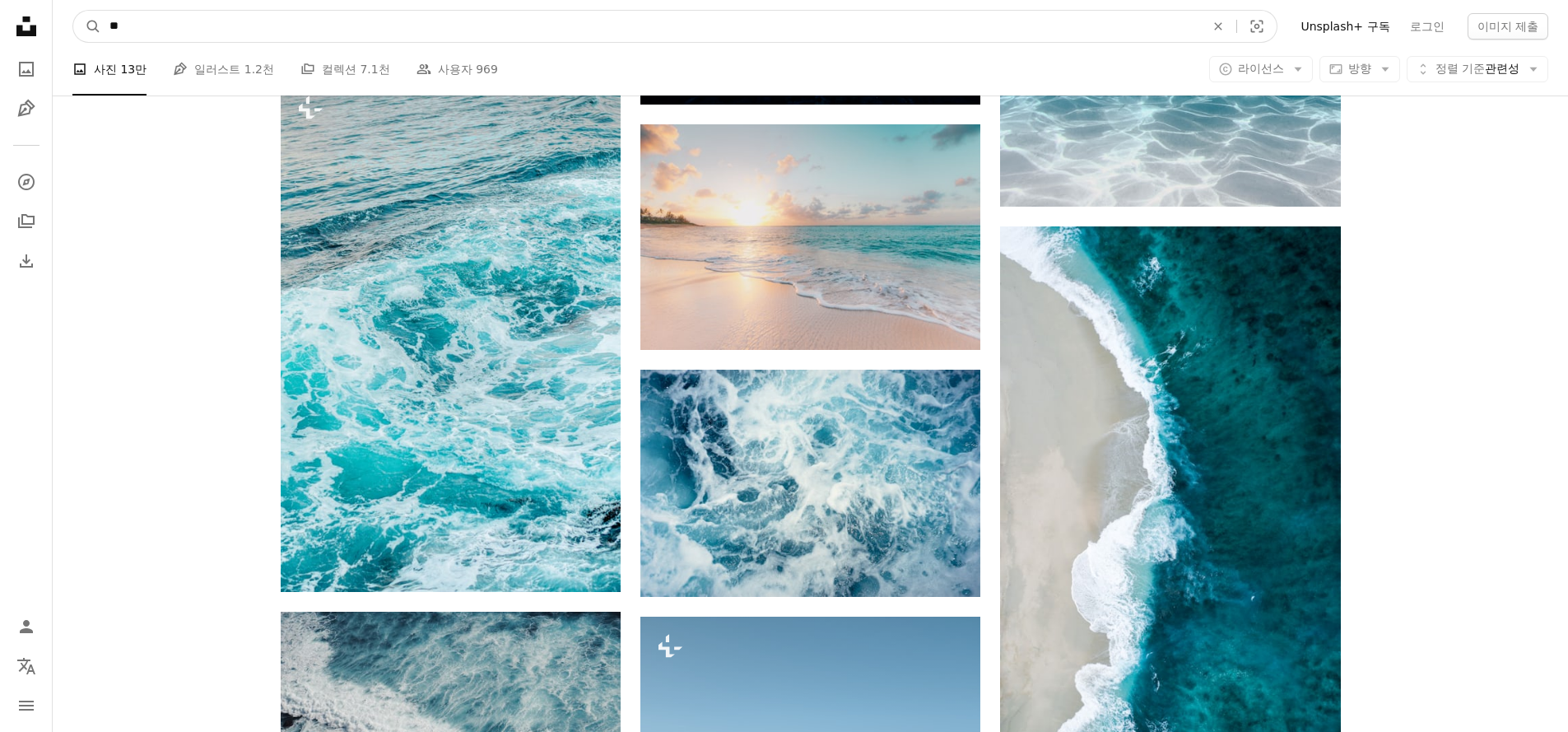
click at [389, 21] on input "**" at bounding box center [651, 26] width 1098 height 32
type input "*"
type input "***"
click button "A magnifying glass" at bounding box center [87, 26] width 28 height 32
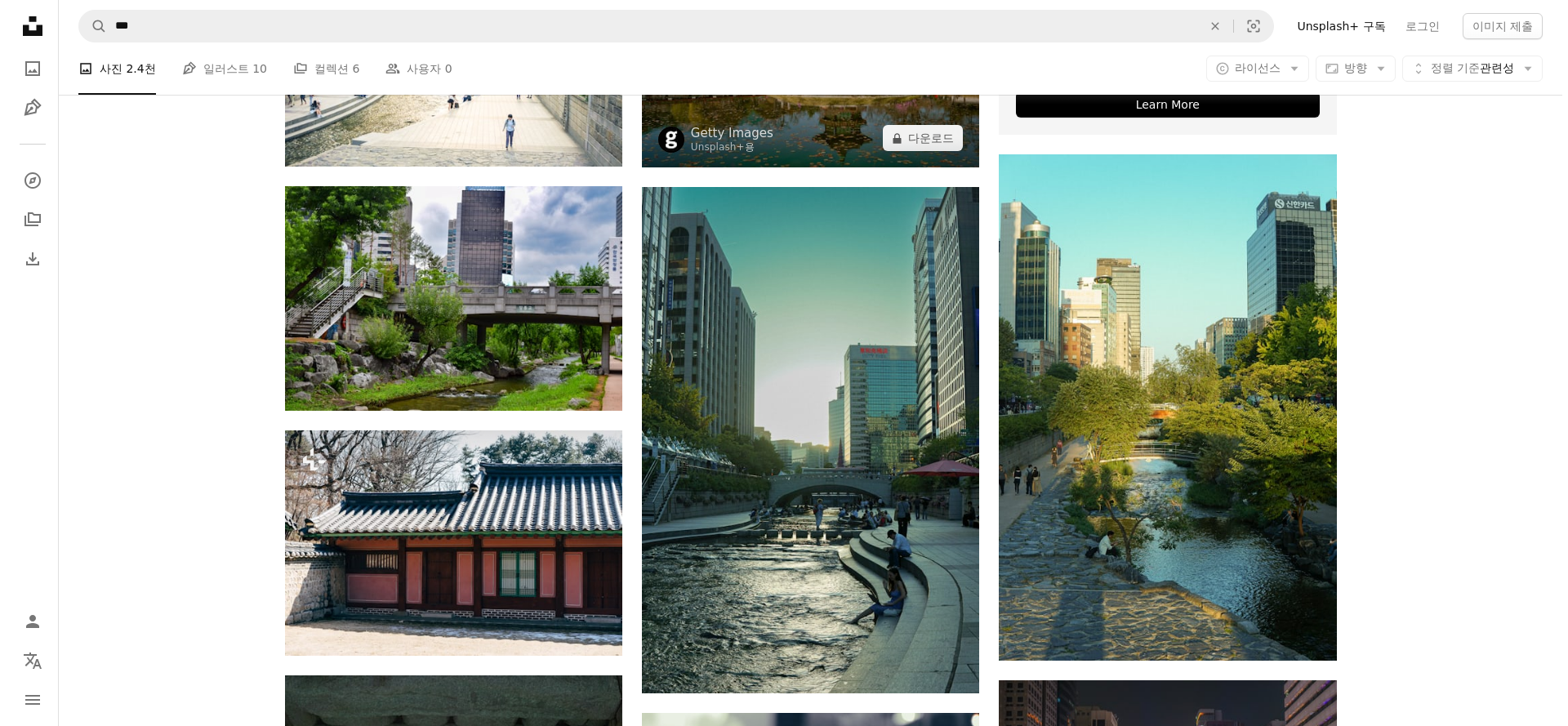
scroll to position [737, 0]
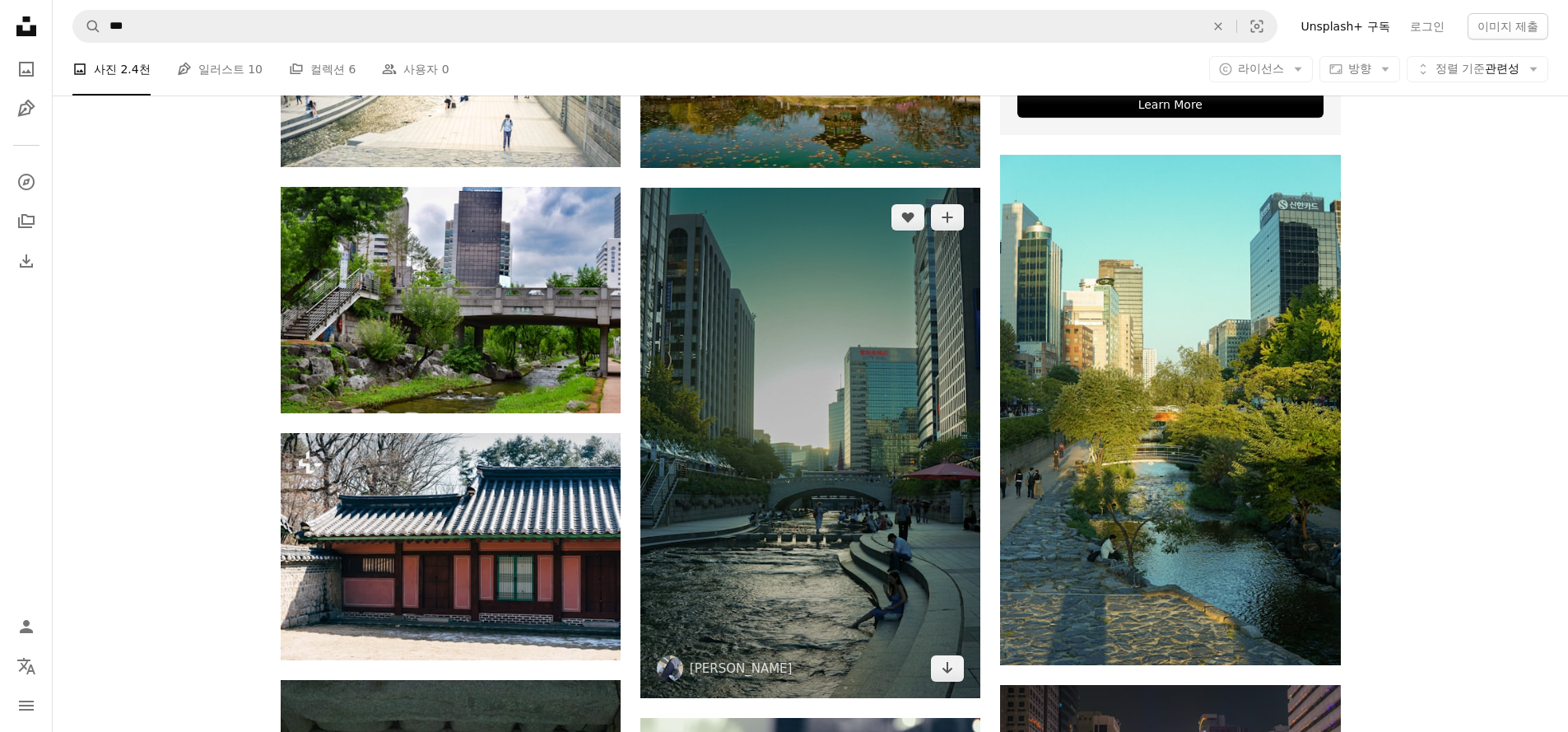
click at [810, 299] on img at bounding box center [811, 442] width 340 height 510
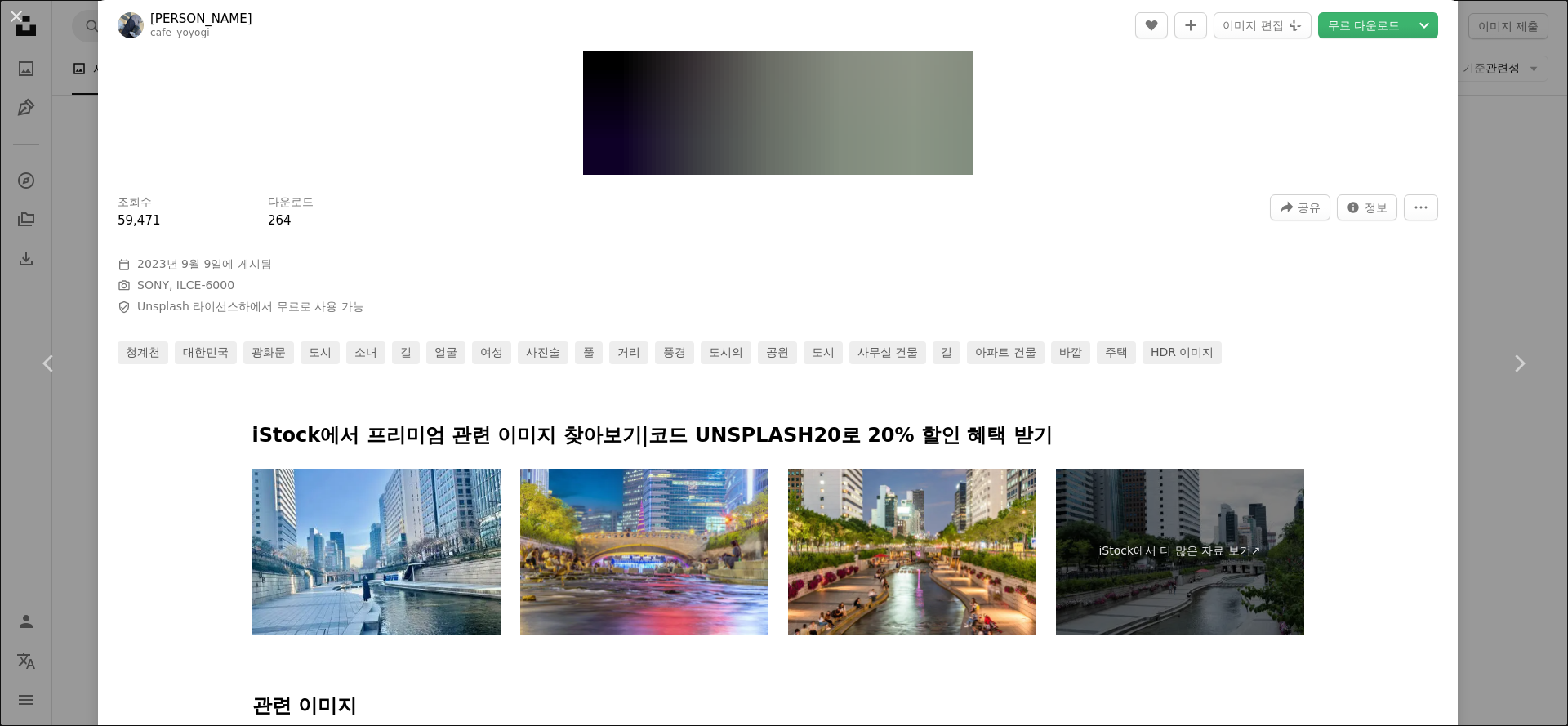
scroll to position [511, 0]
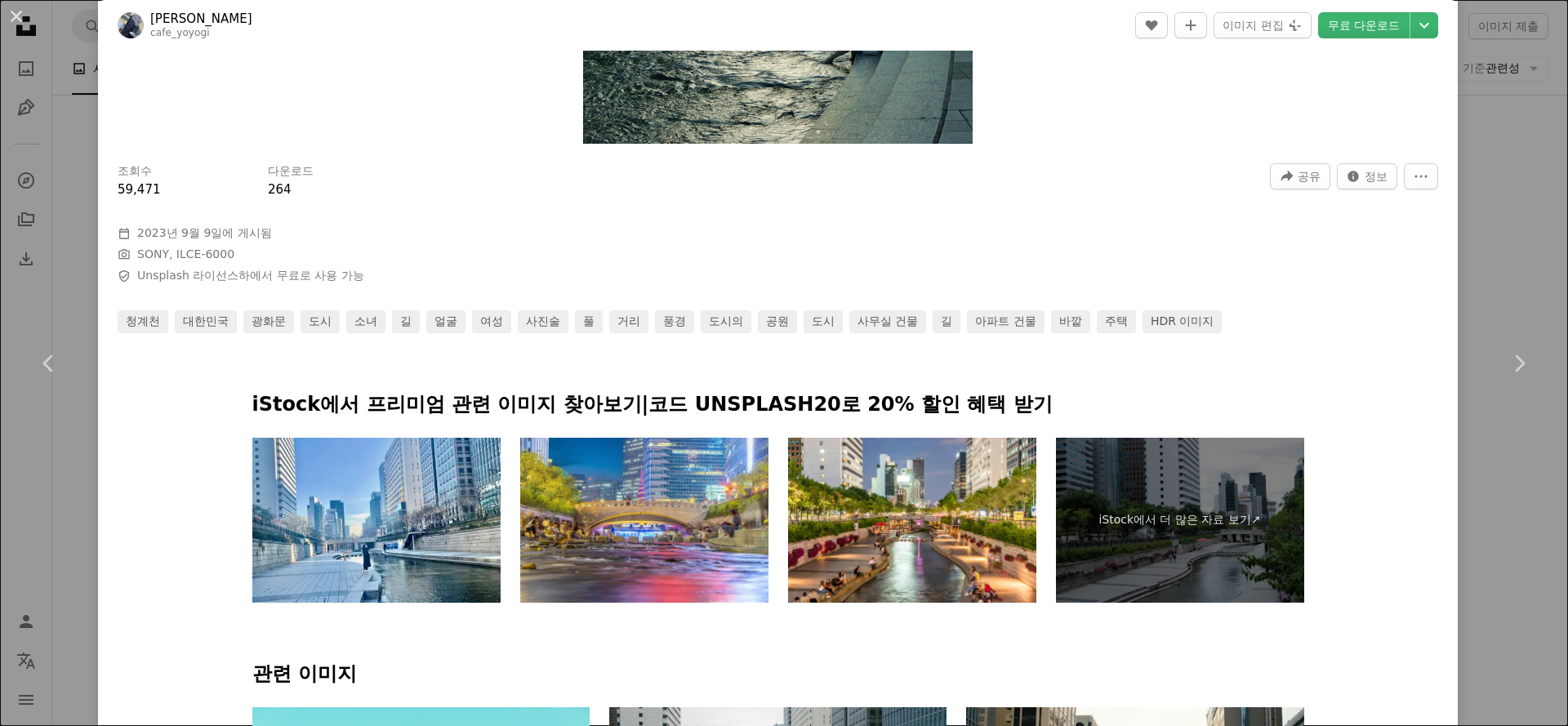
click at [194, 22] on link "jieun kim" at bounding box center [201, 19] width 102 height 16
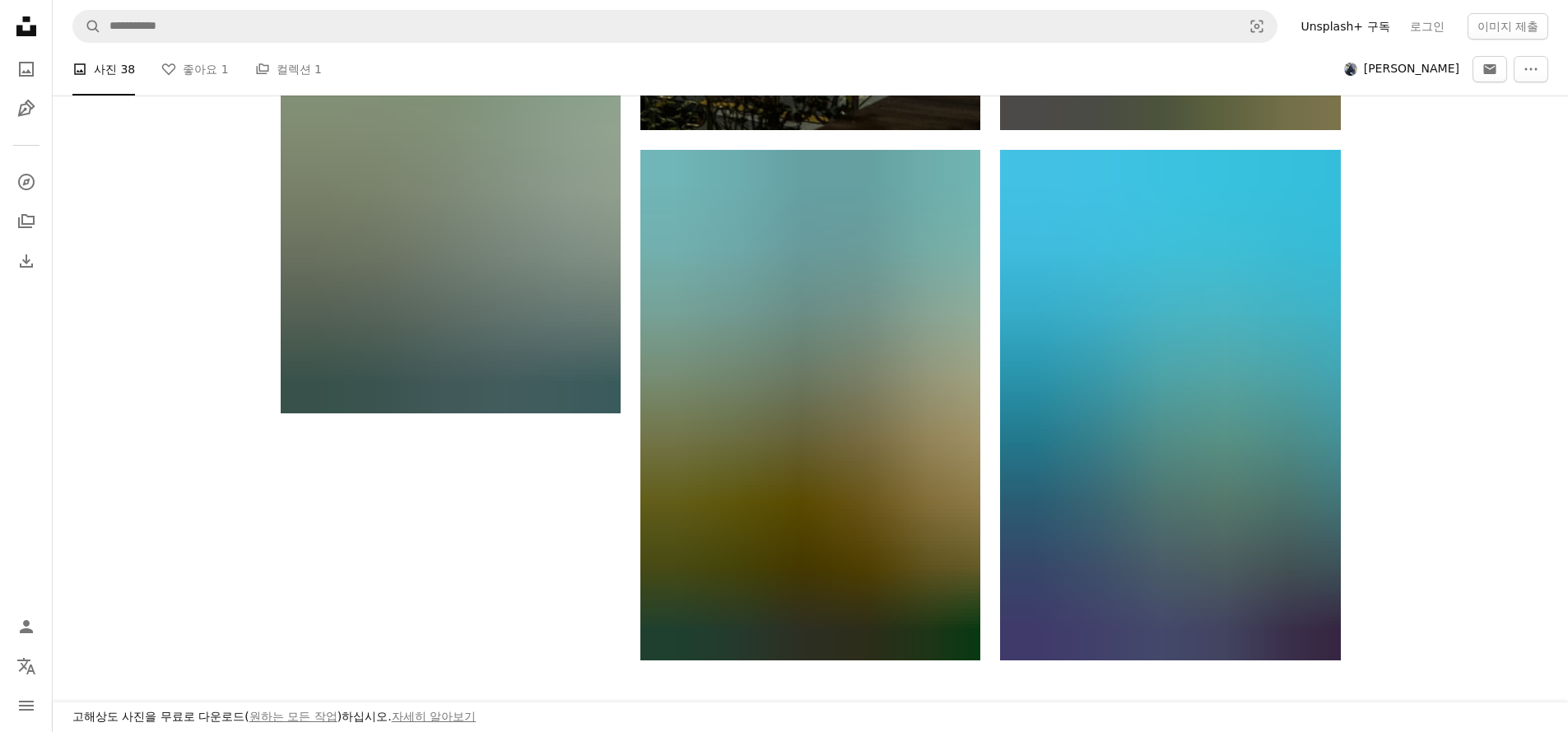
scroll to position [3456, 0]
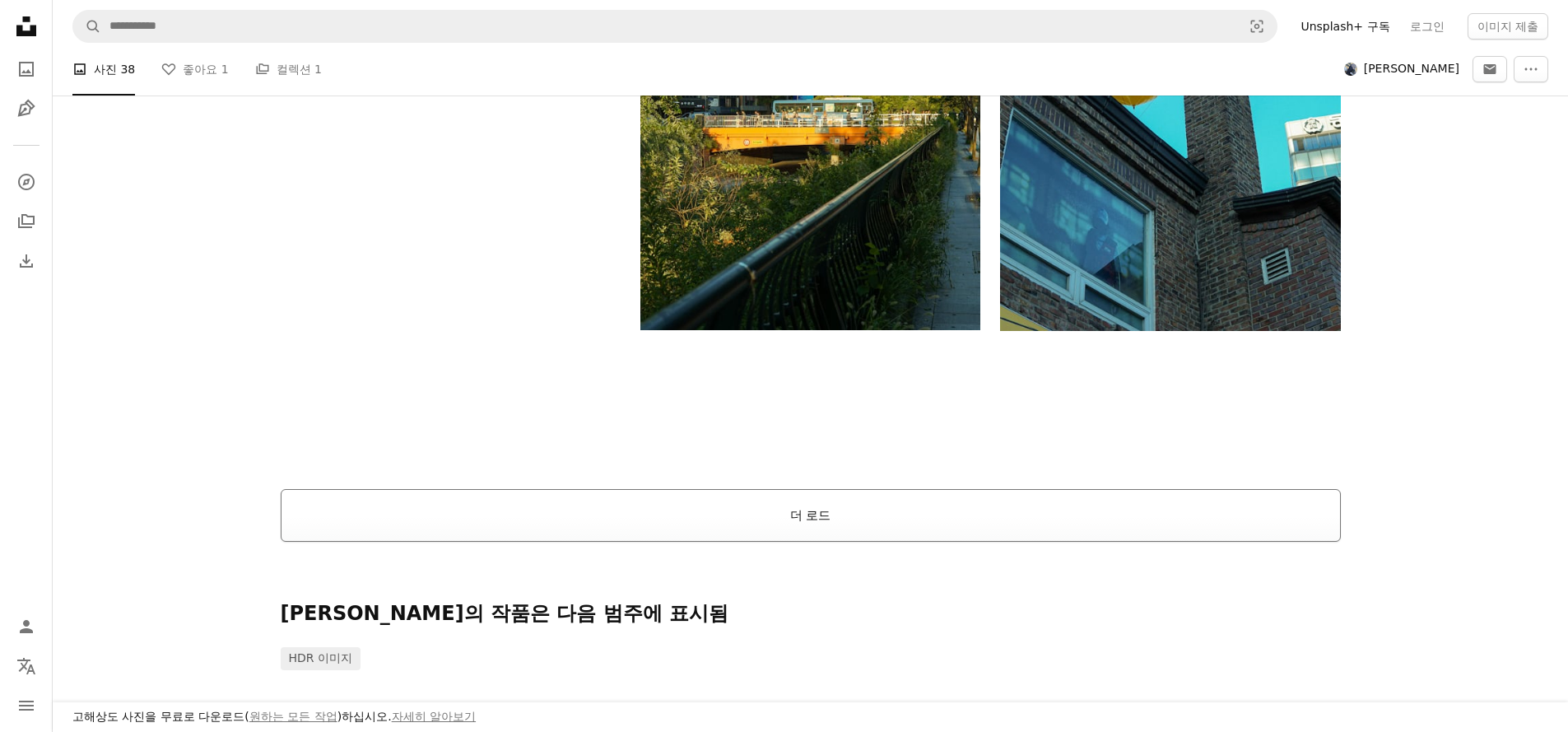
click at [844, 508] on button "더 로드" at bounding box center [811, 515] width 1060 height 52
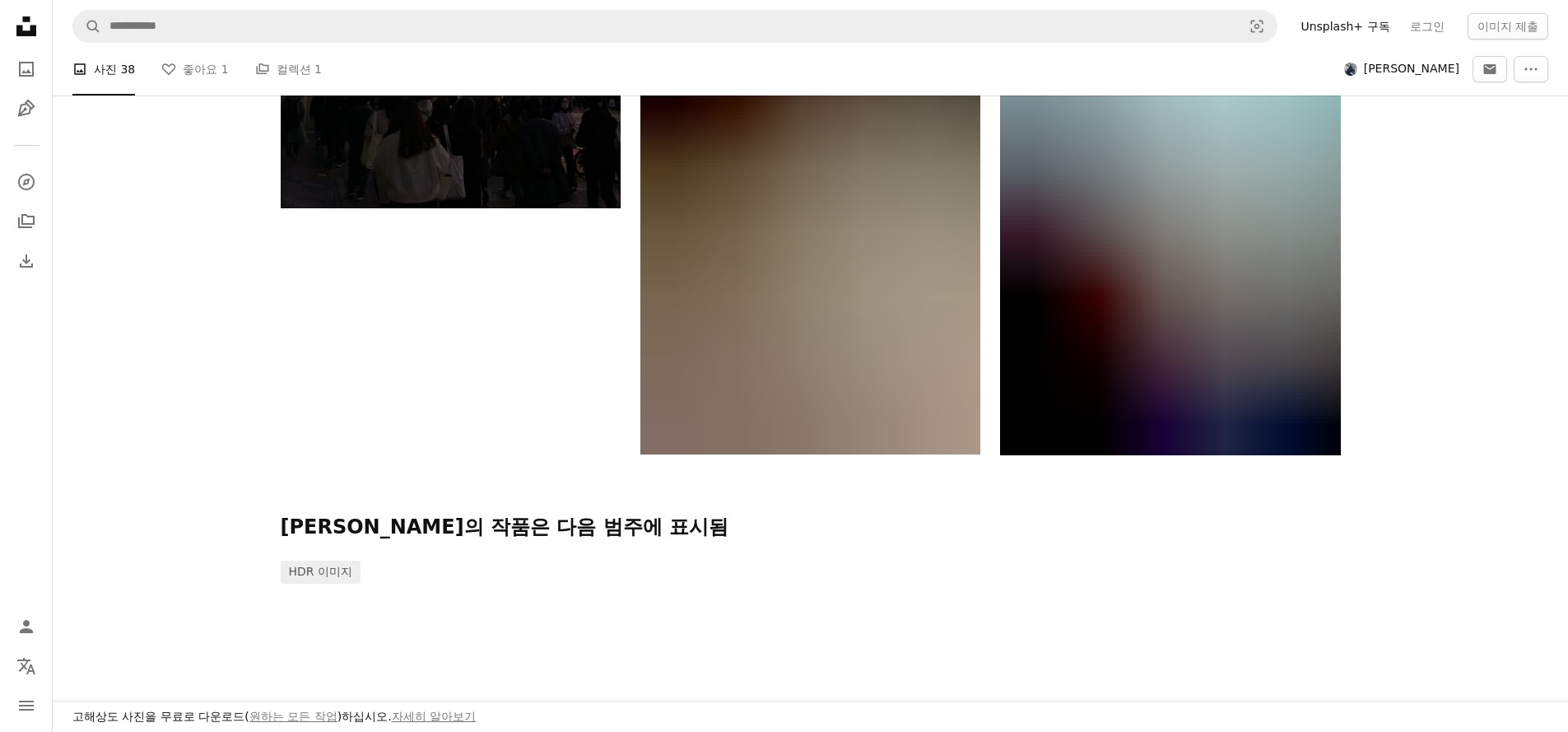
scroll to position [6678, 0]
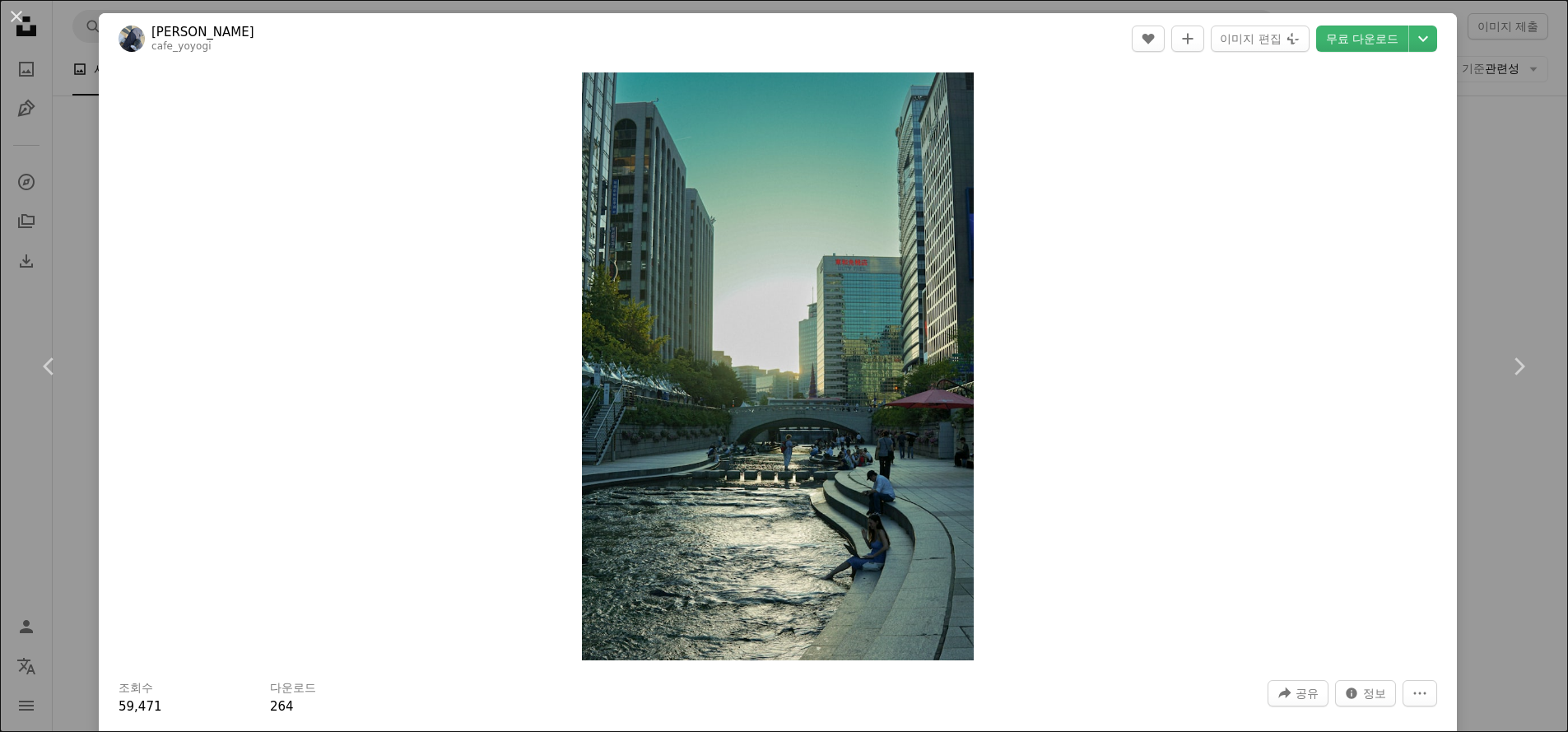
scroll to position [743, 0]
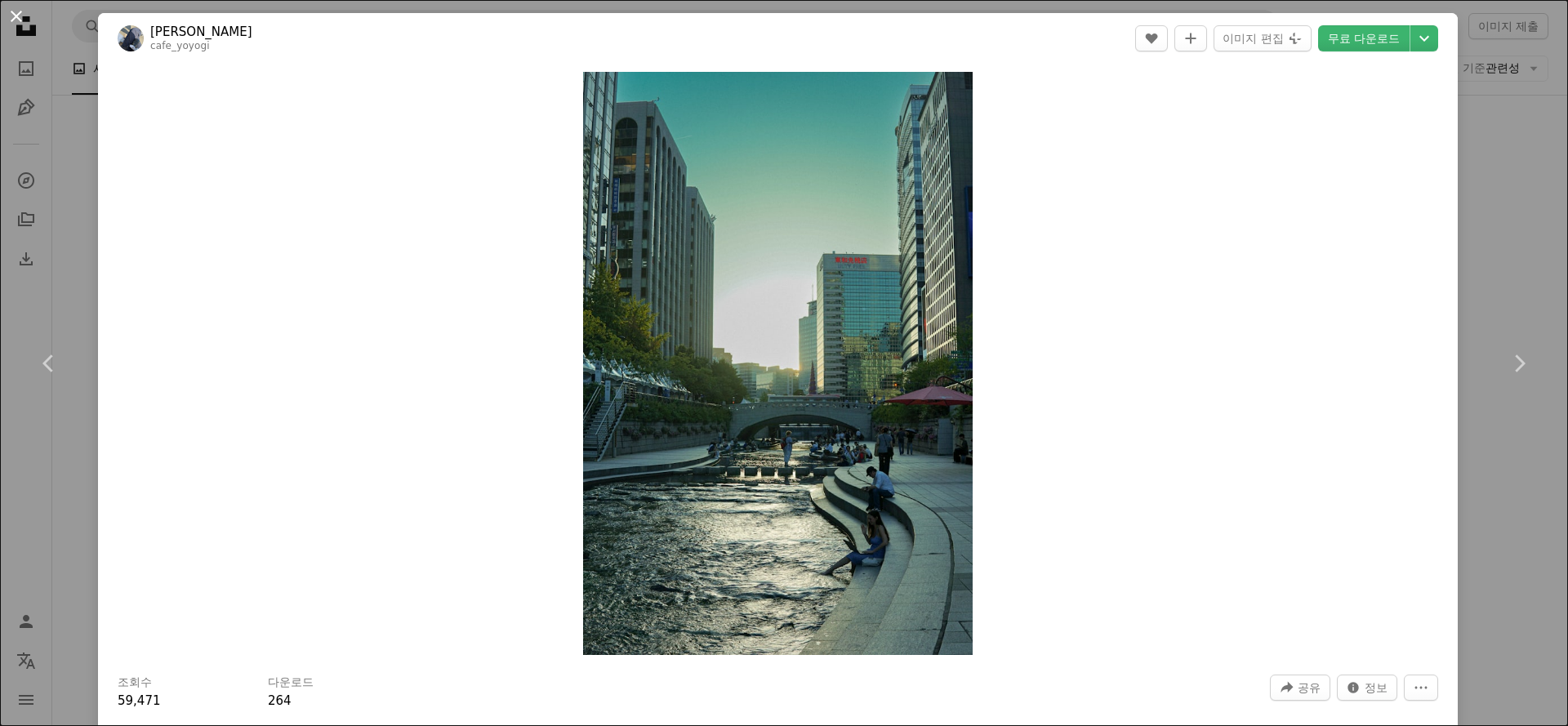
click at [17, 16] on button "An X shape" at bounding box center [16, 16] width 20 height 20
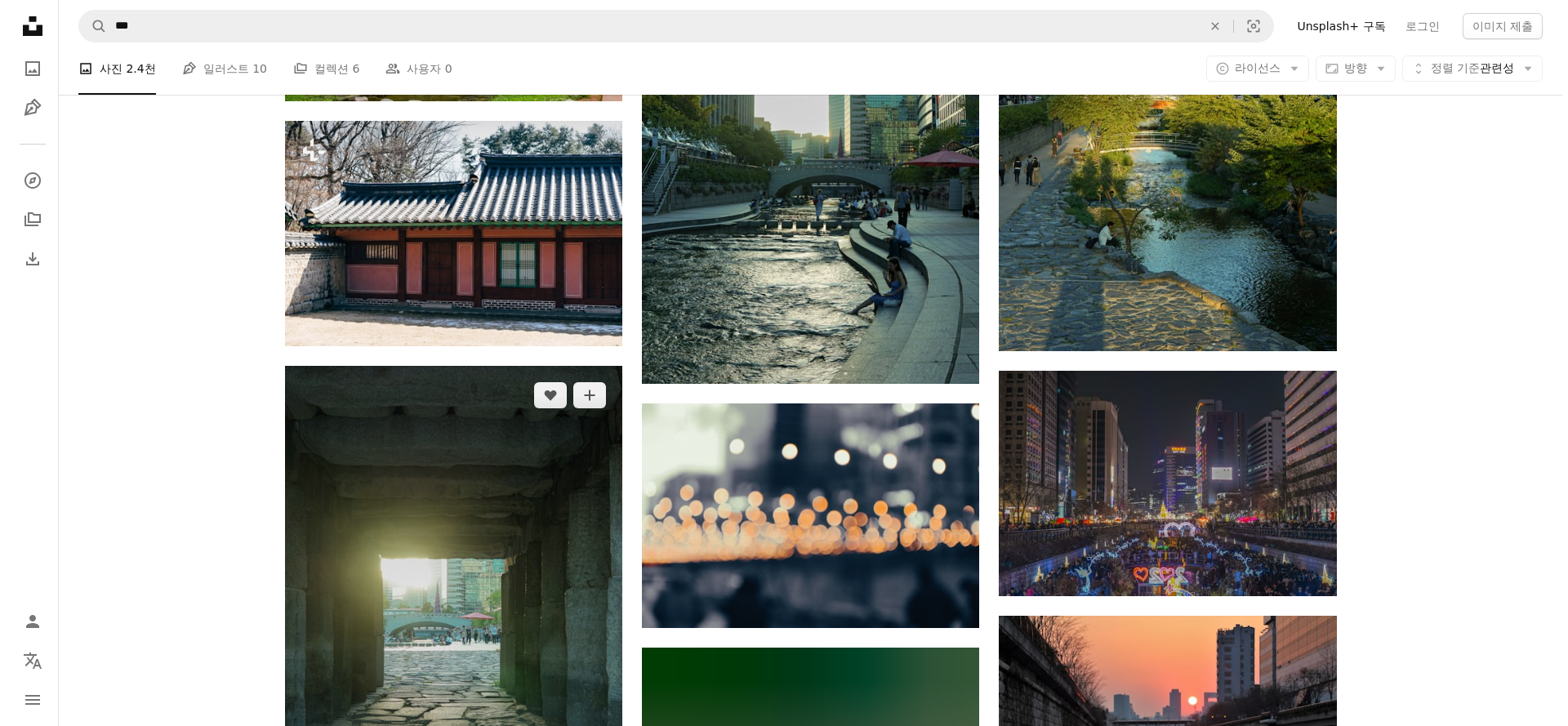
scroll to position [1189, 0]
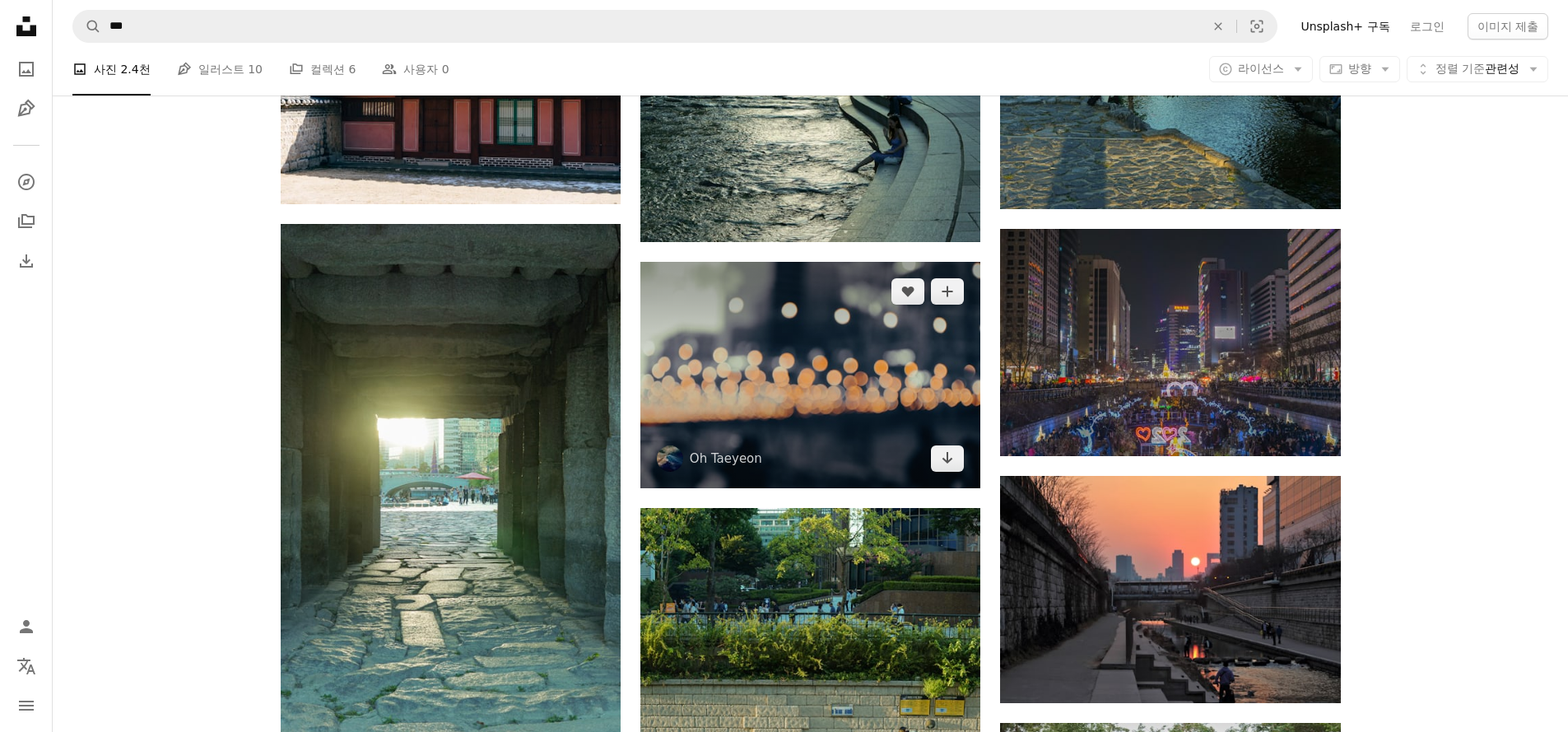
click at [908, 430] on img at bounding box center [811, 375] width 340 height 226
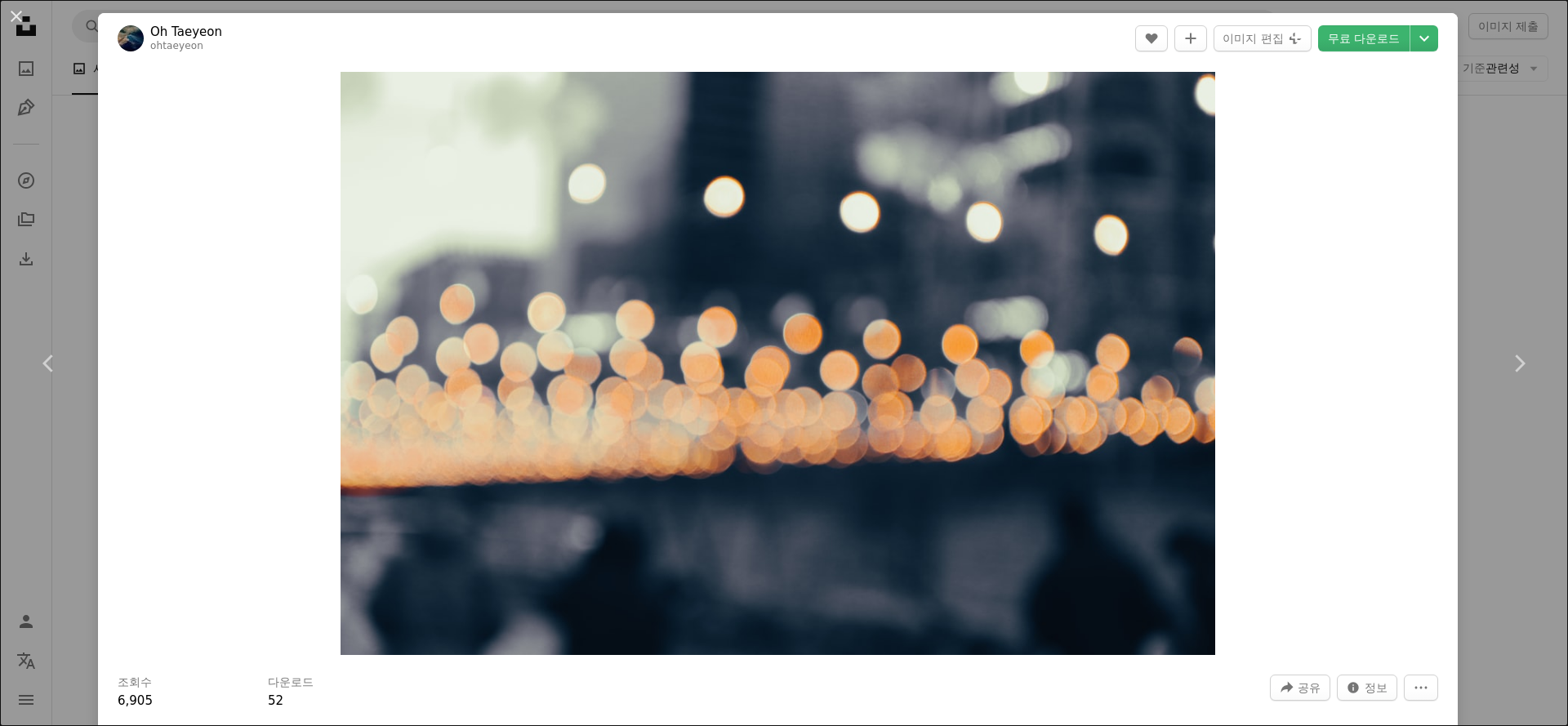
click at [160, 31] on link "Oh Taeyeon" at bounding box center [186, 31] width 72 height 16
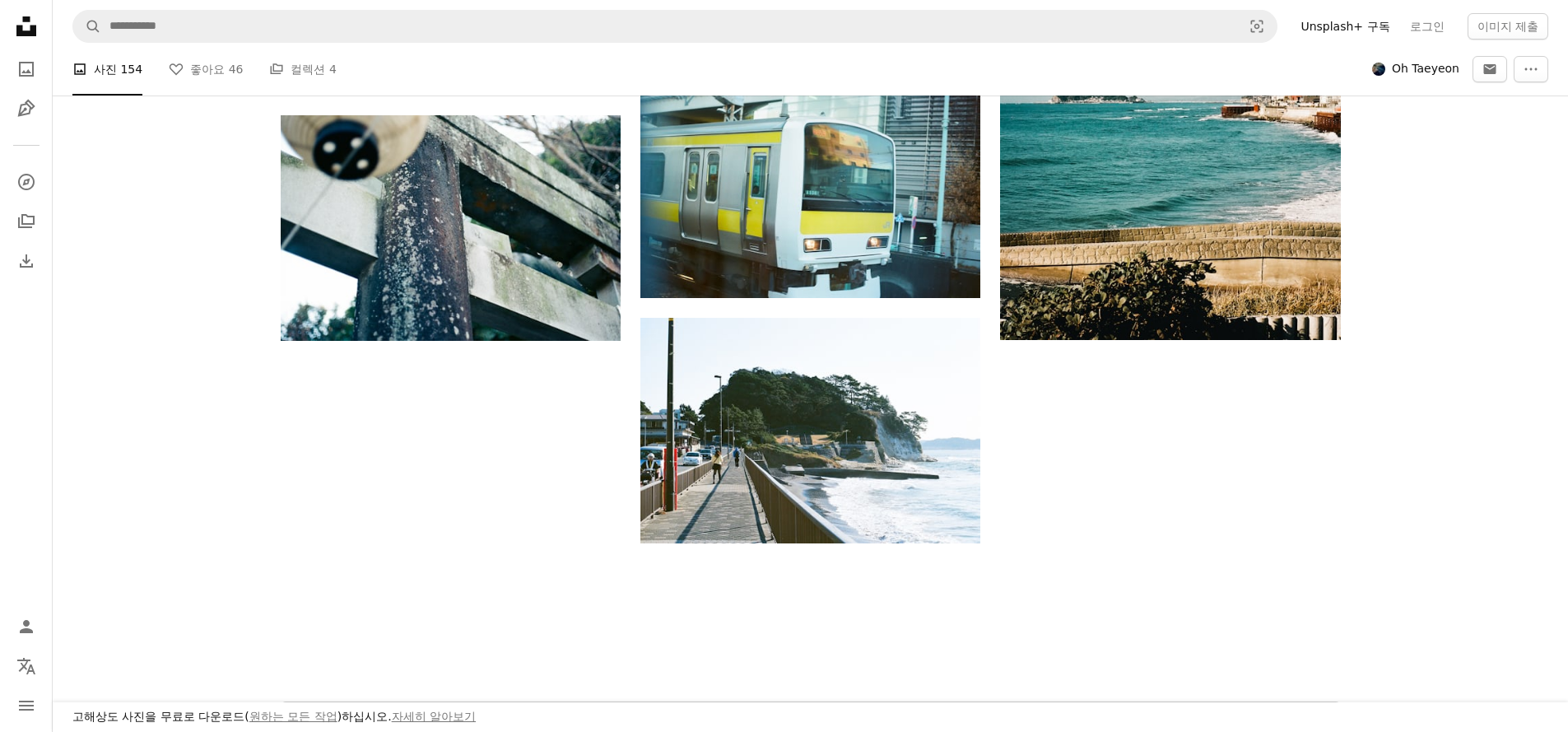
scroll to position [2319, 0]
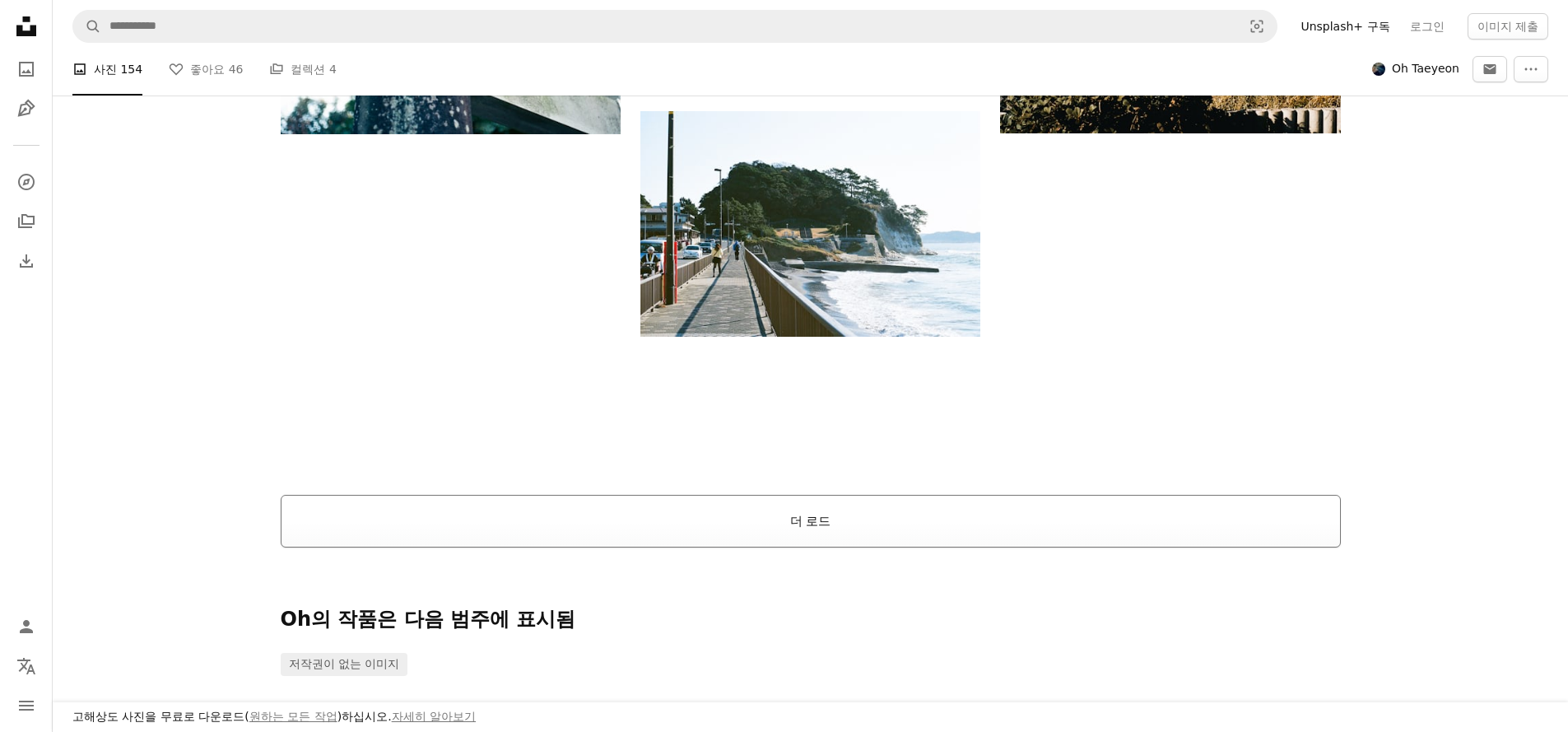
click at [843, 515] on button "더 로드" at bounding box center [811, 521] width 1060 height 52
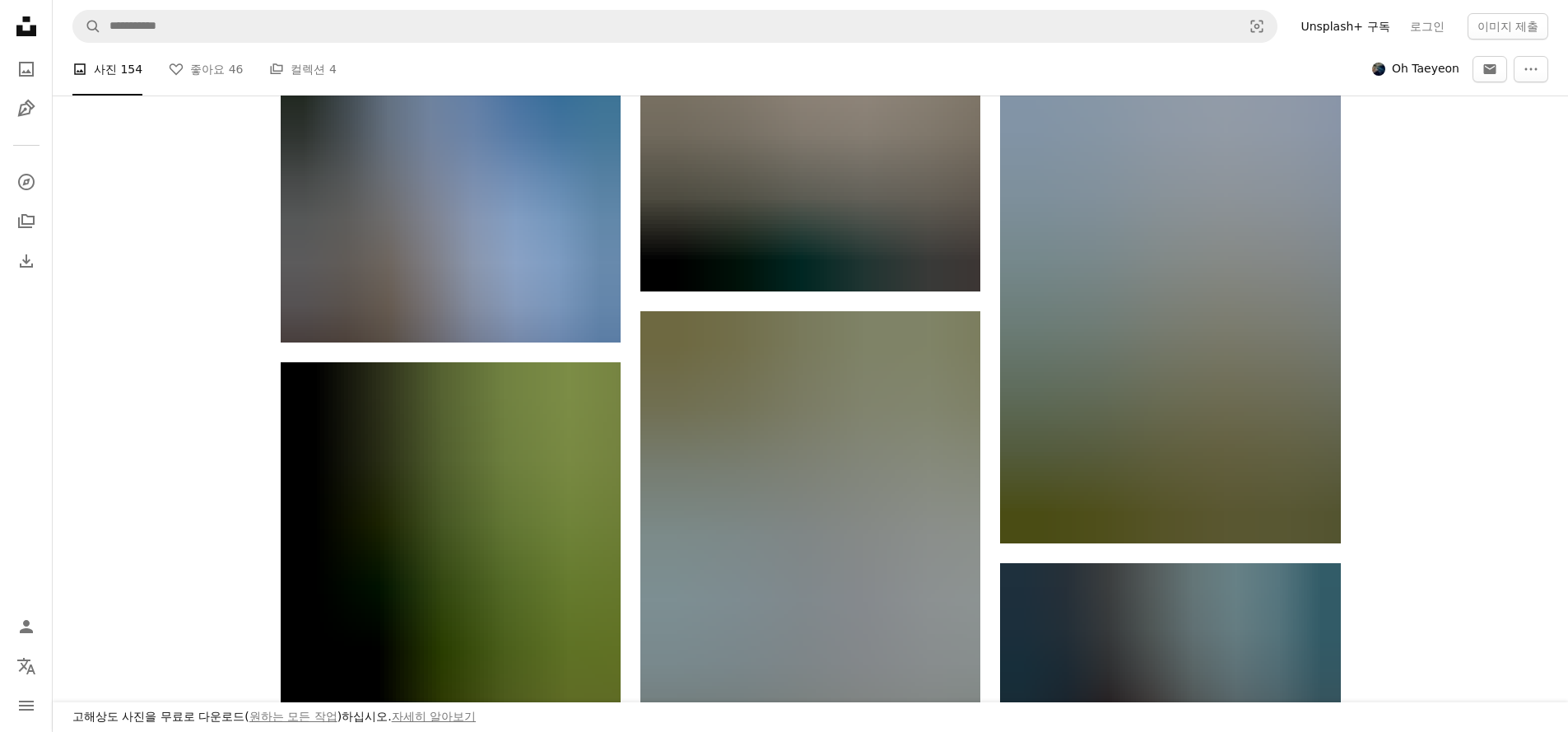
scroll to position [3990, 0]
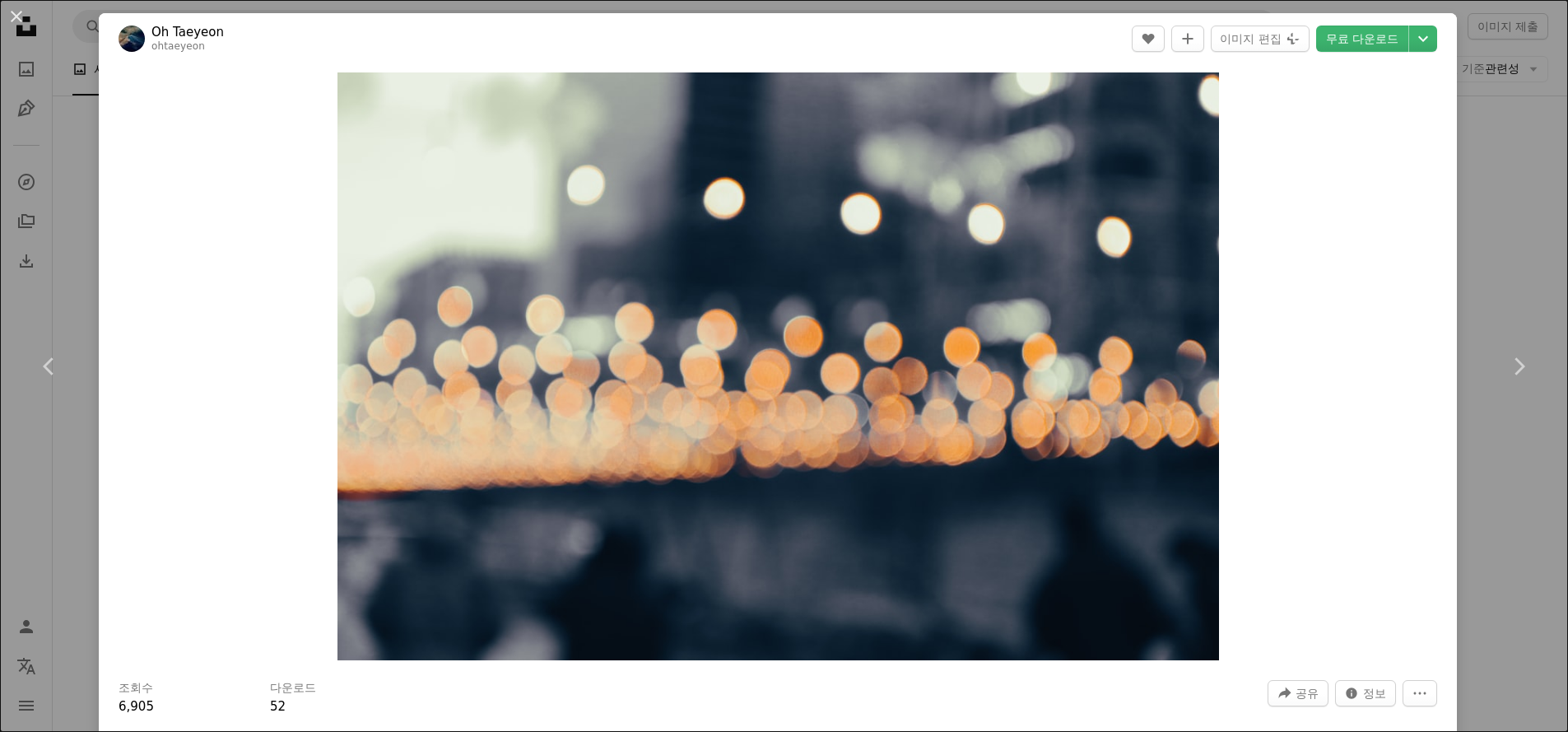
scroll to position [1199, 0]
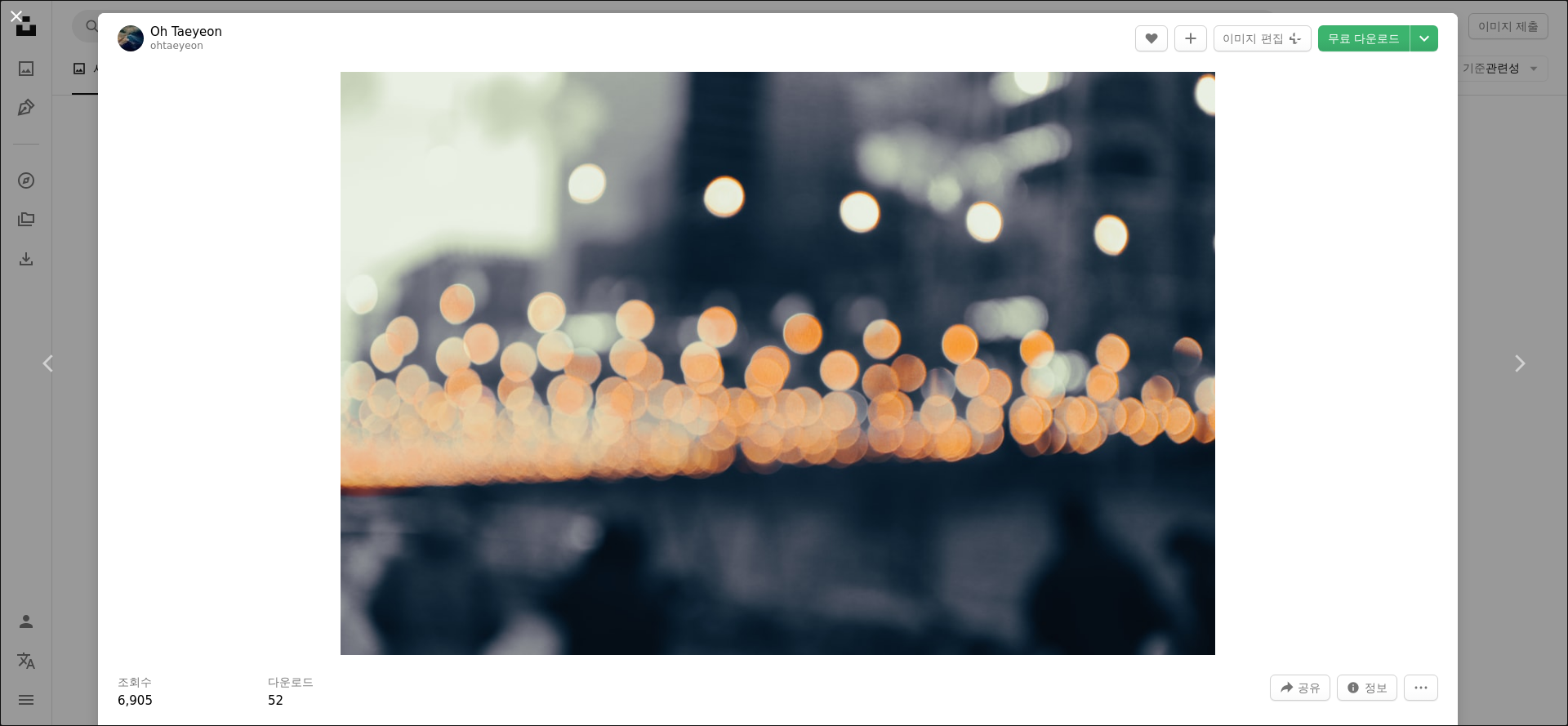
click at [21, 15] on button "An X shape" at bounding box center [16, 16] width 20 height 20
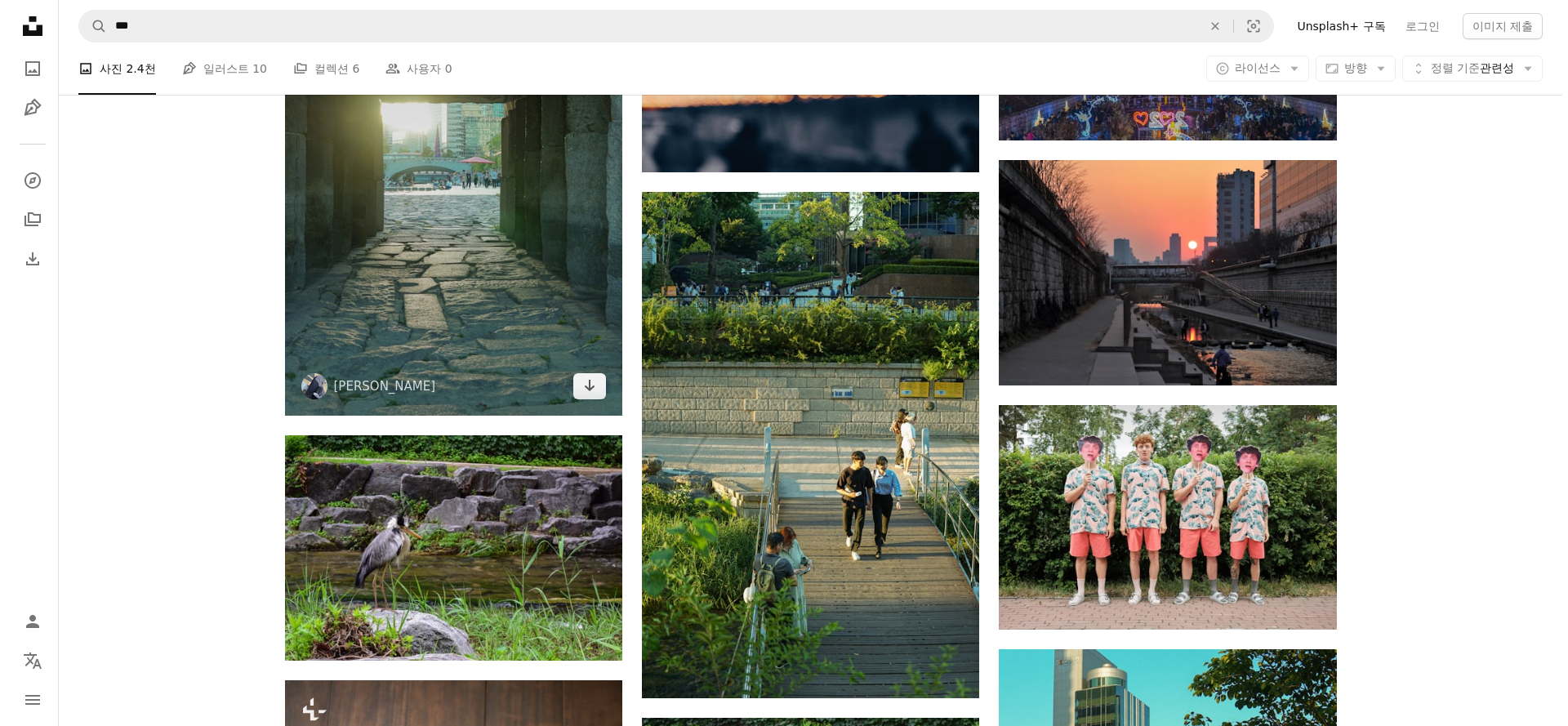
scroll to position [1502, 0]
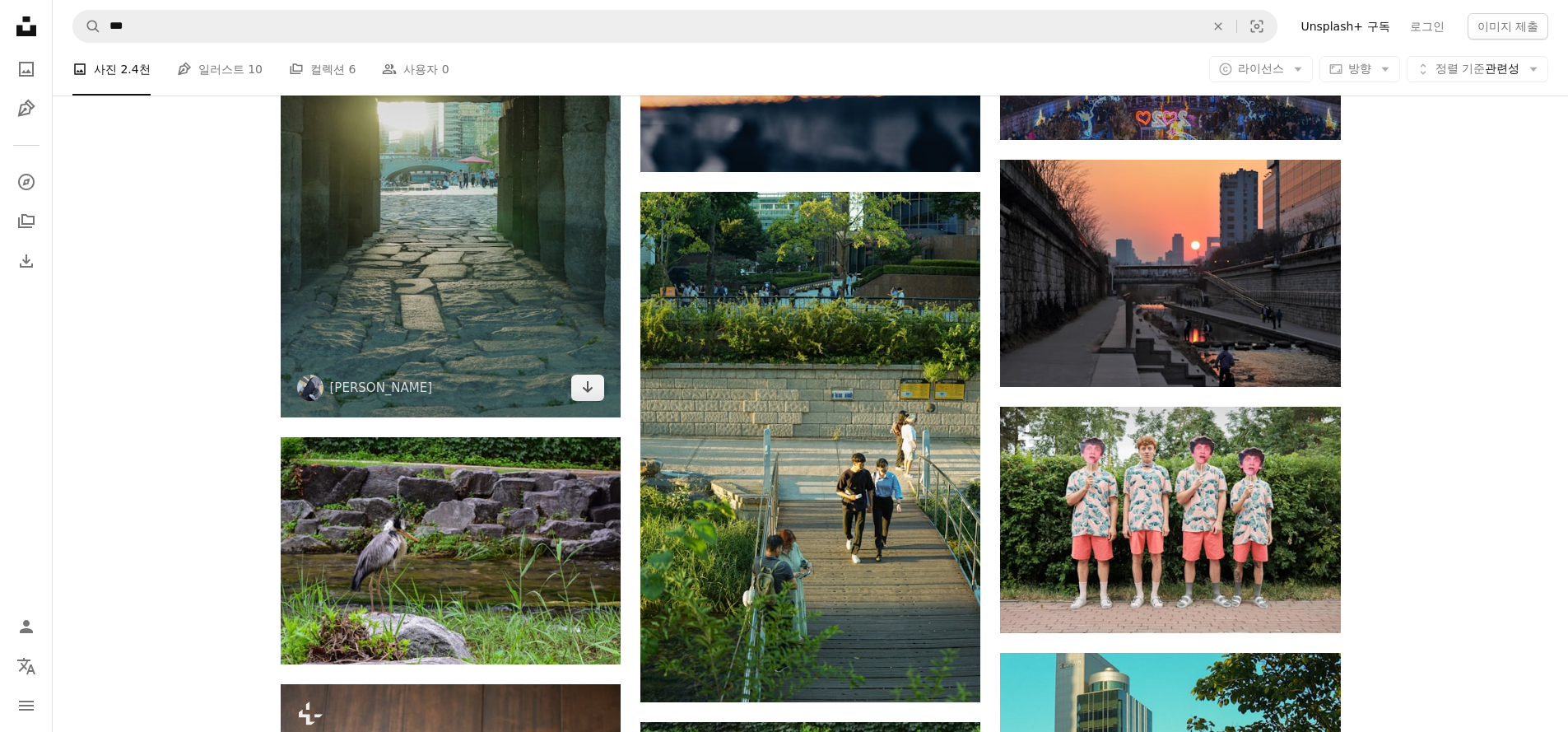
click at [530, 350] on img at bounding box center [451, 163] width 340 height 510
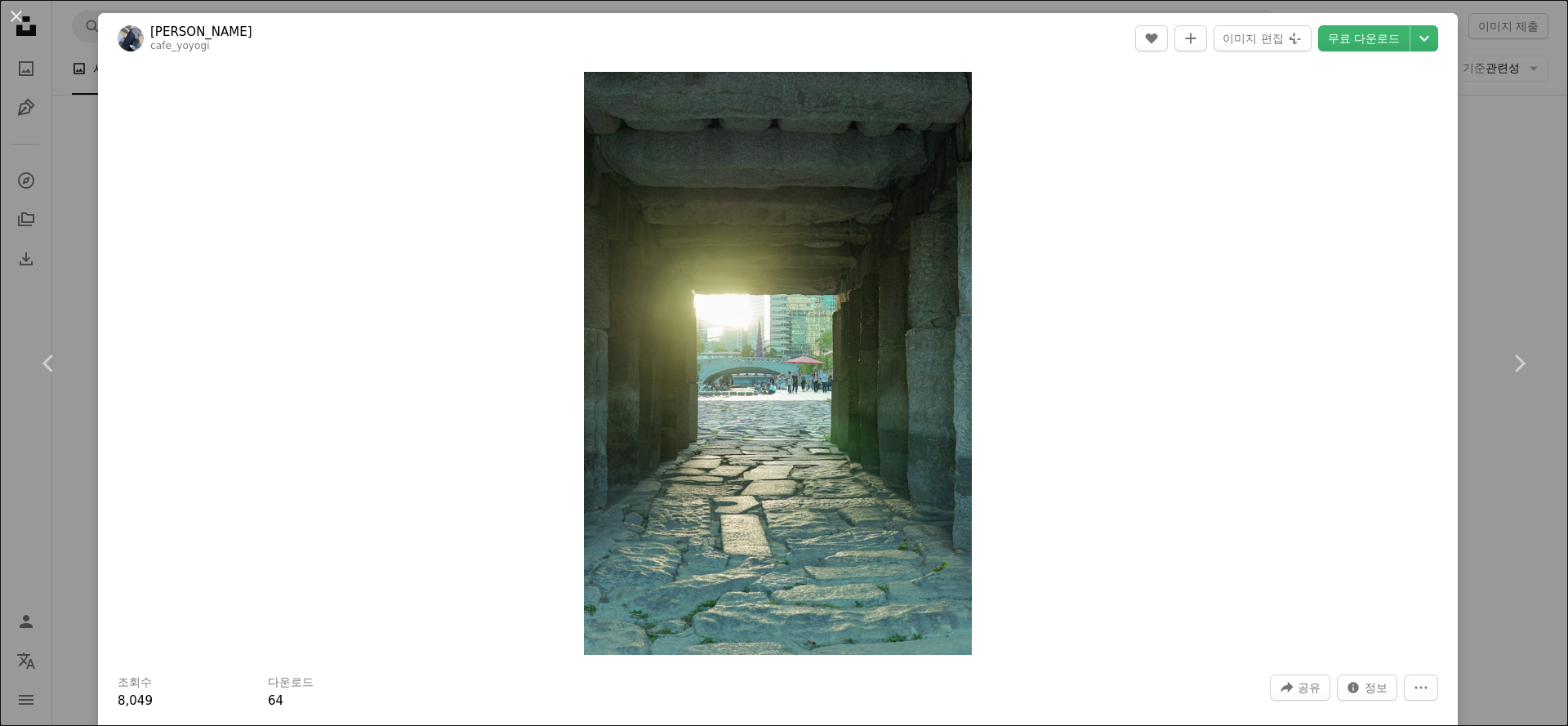
click at [176, 28] on link "jieun kim" at bounding box center [201, 31] width 102 height 16
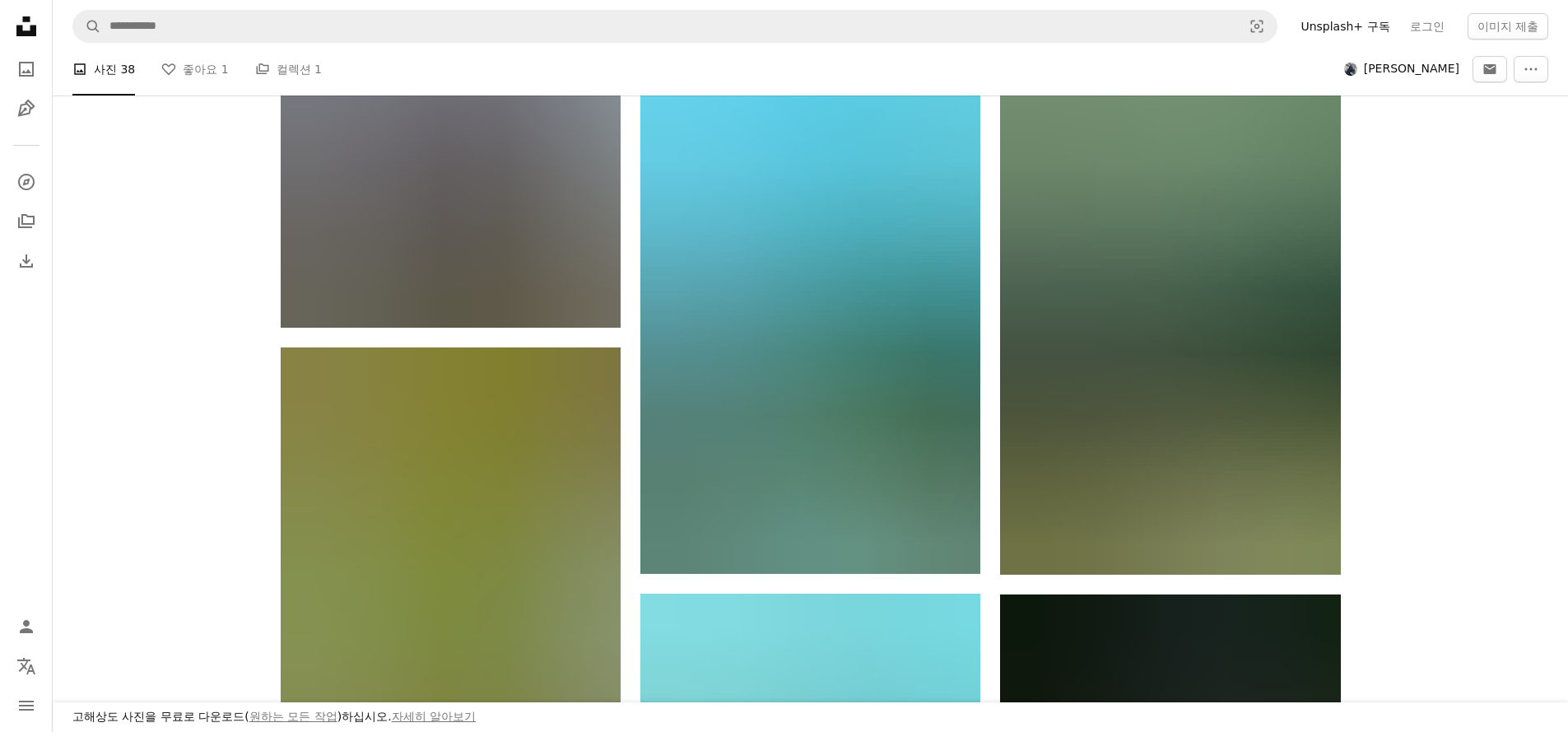
scroll to position [1781, 0]
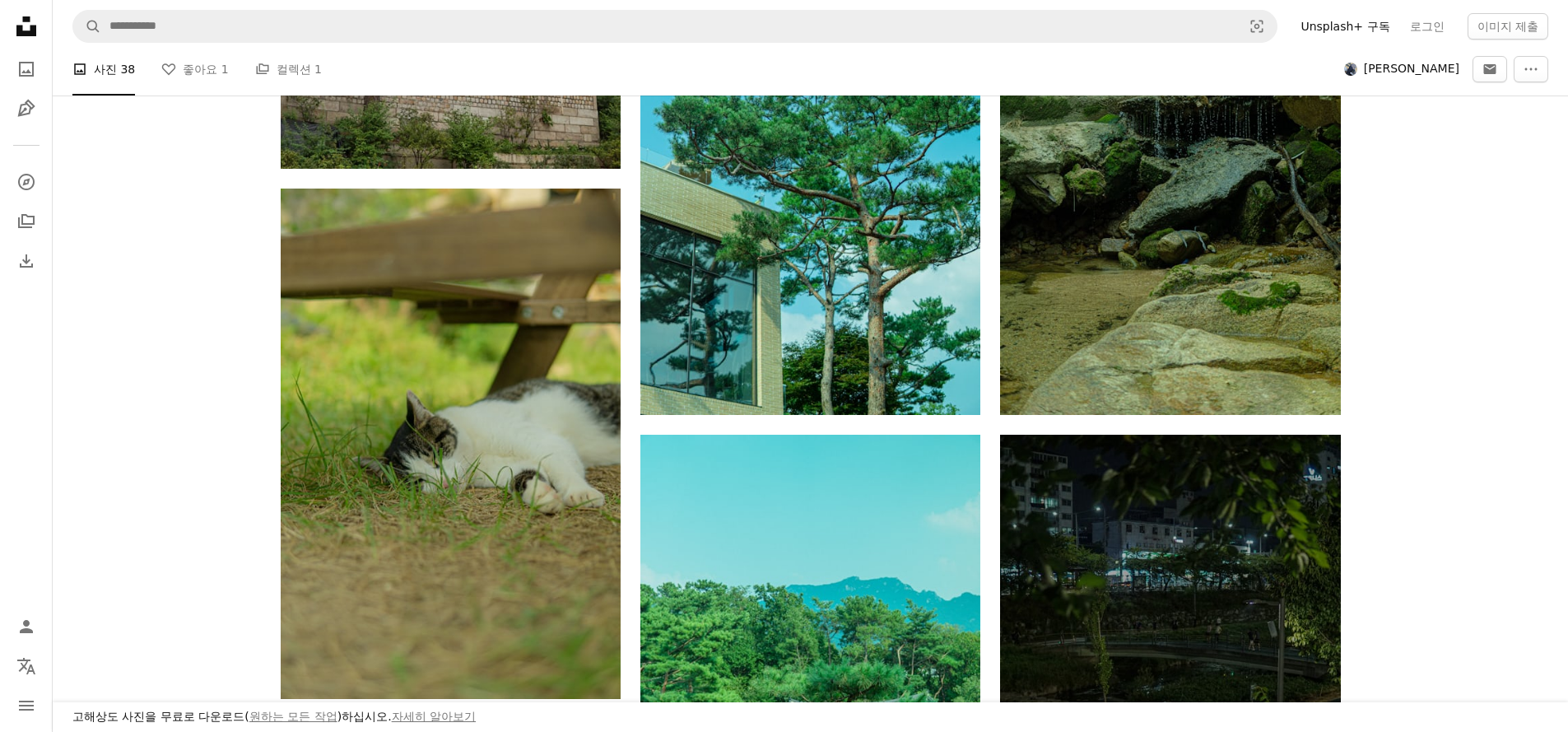
scroll to position [1515, 0]
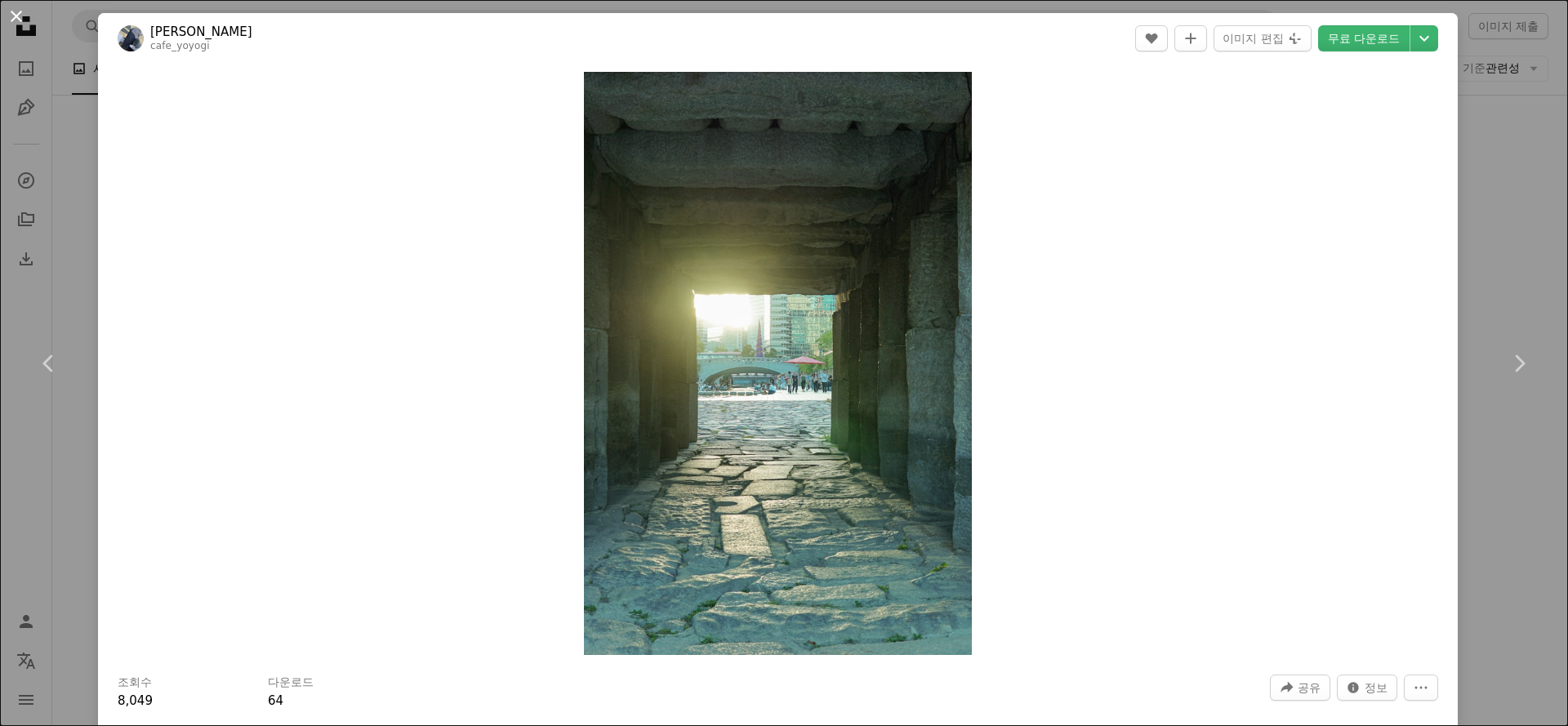
click at [15, 16] on button "An X shape" at bounding box center [16, 16] width 20 height 20
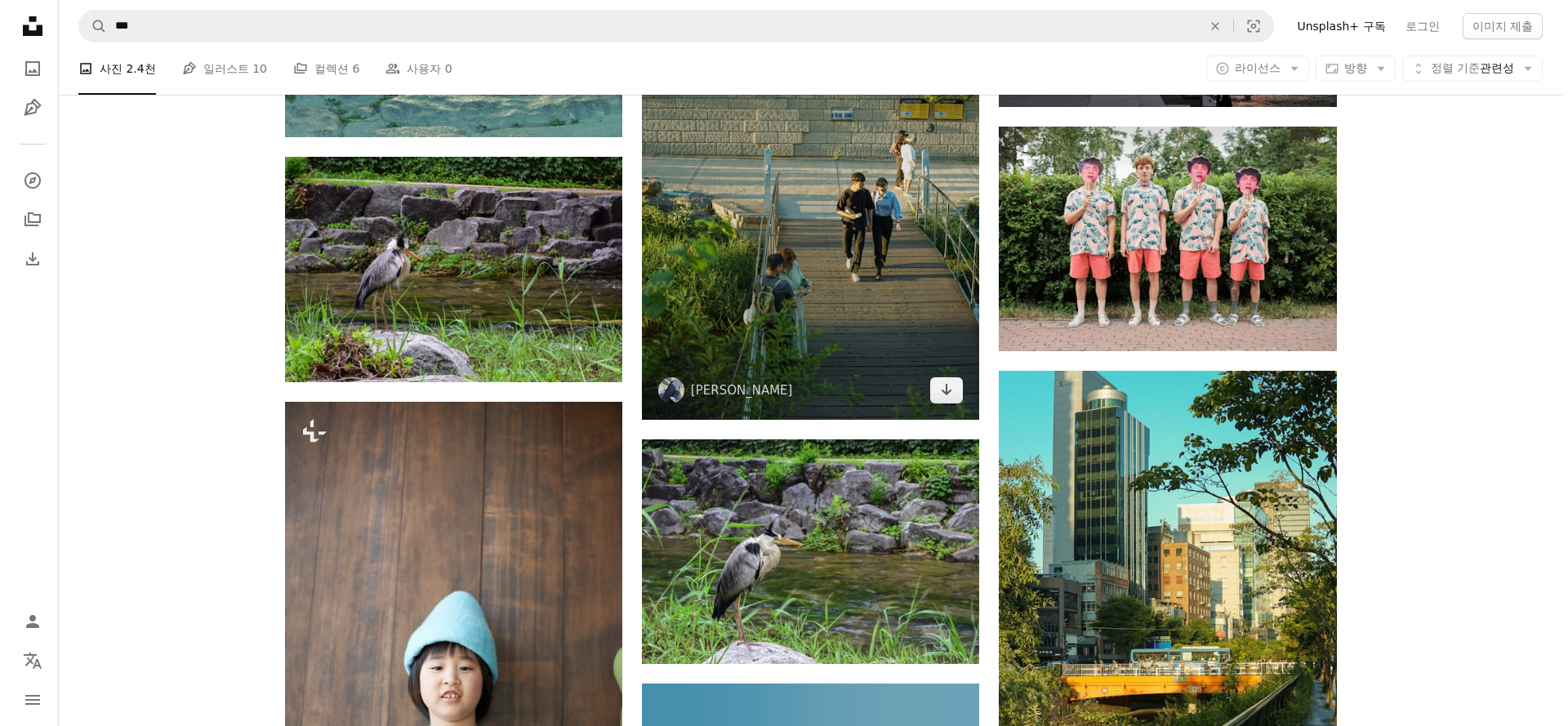
scroll to position [1919, 0]
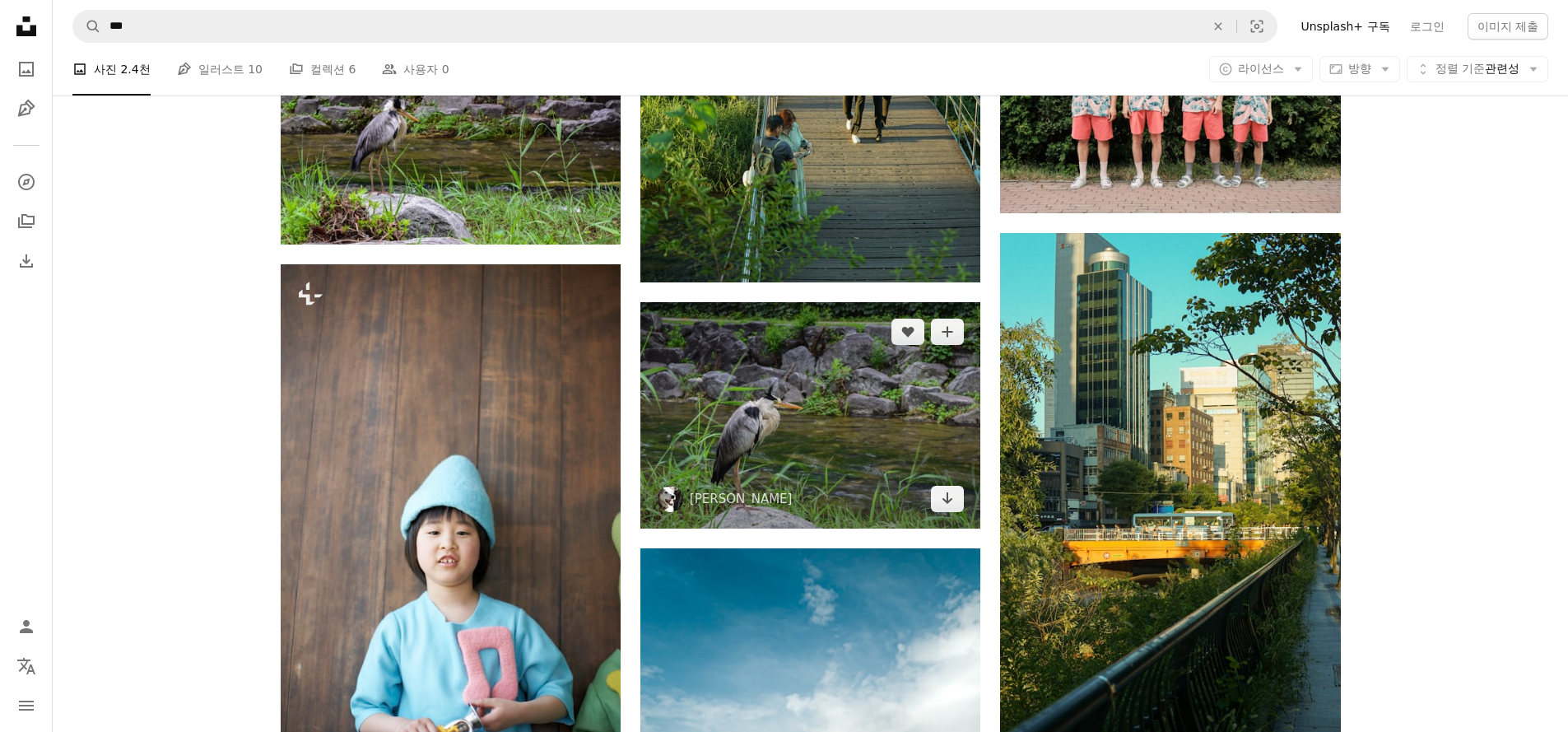
click at [874, 499] on img at bounding box center [811, 415] width 340 height 226
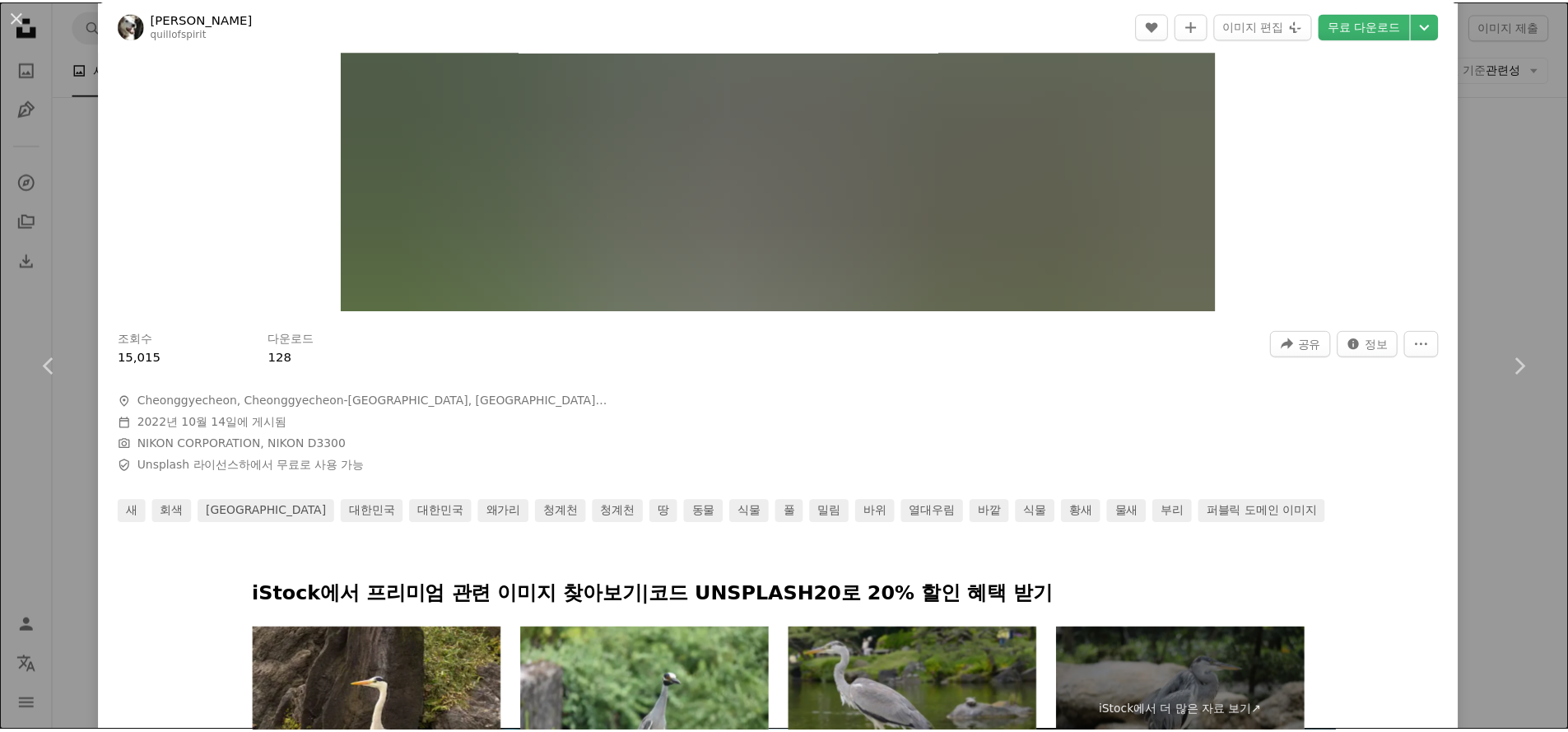
scroll to position [335, 0]
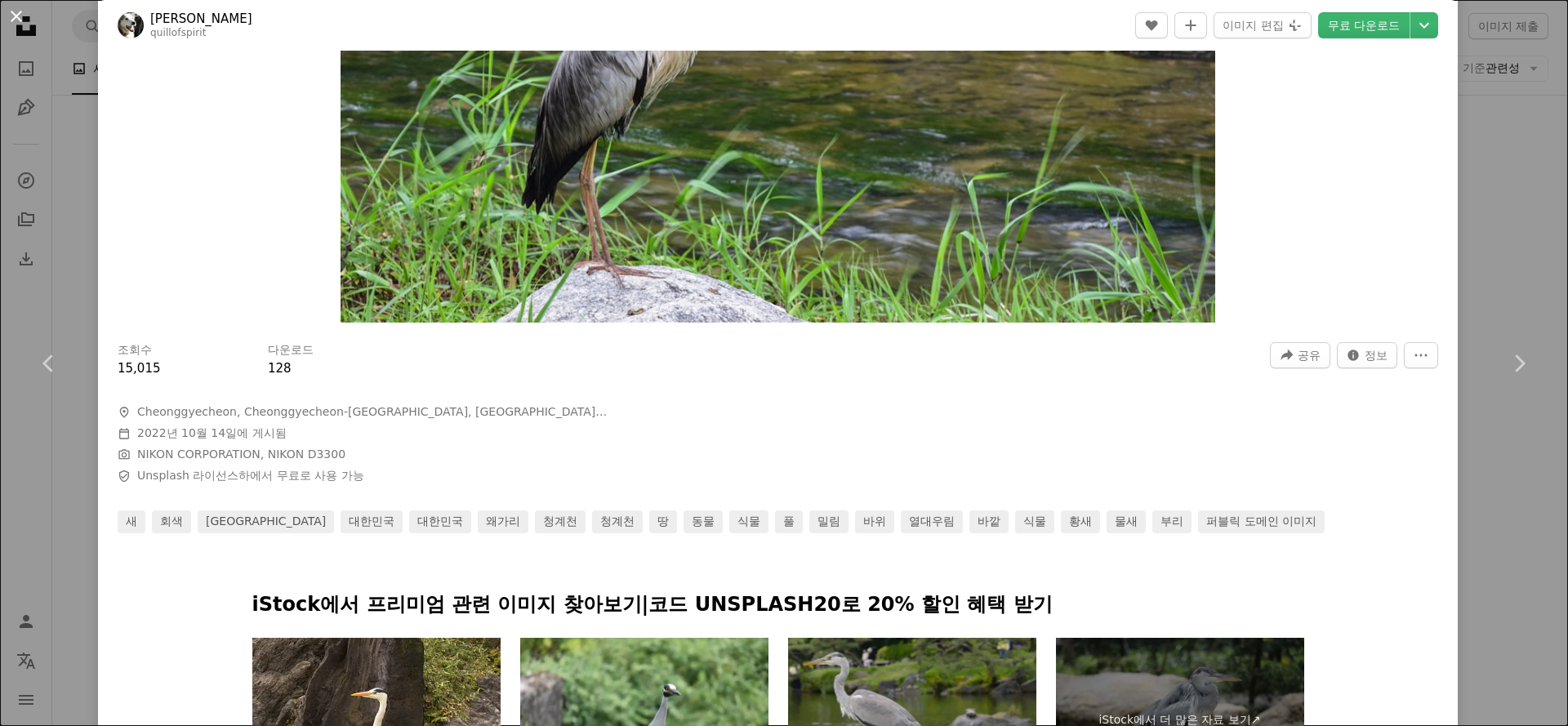
click at [17, 12] on button "An X shape" at bounding box center [16, 16] width 20 height 20
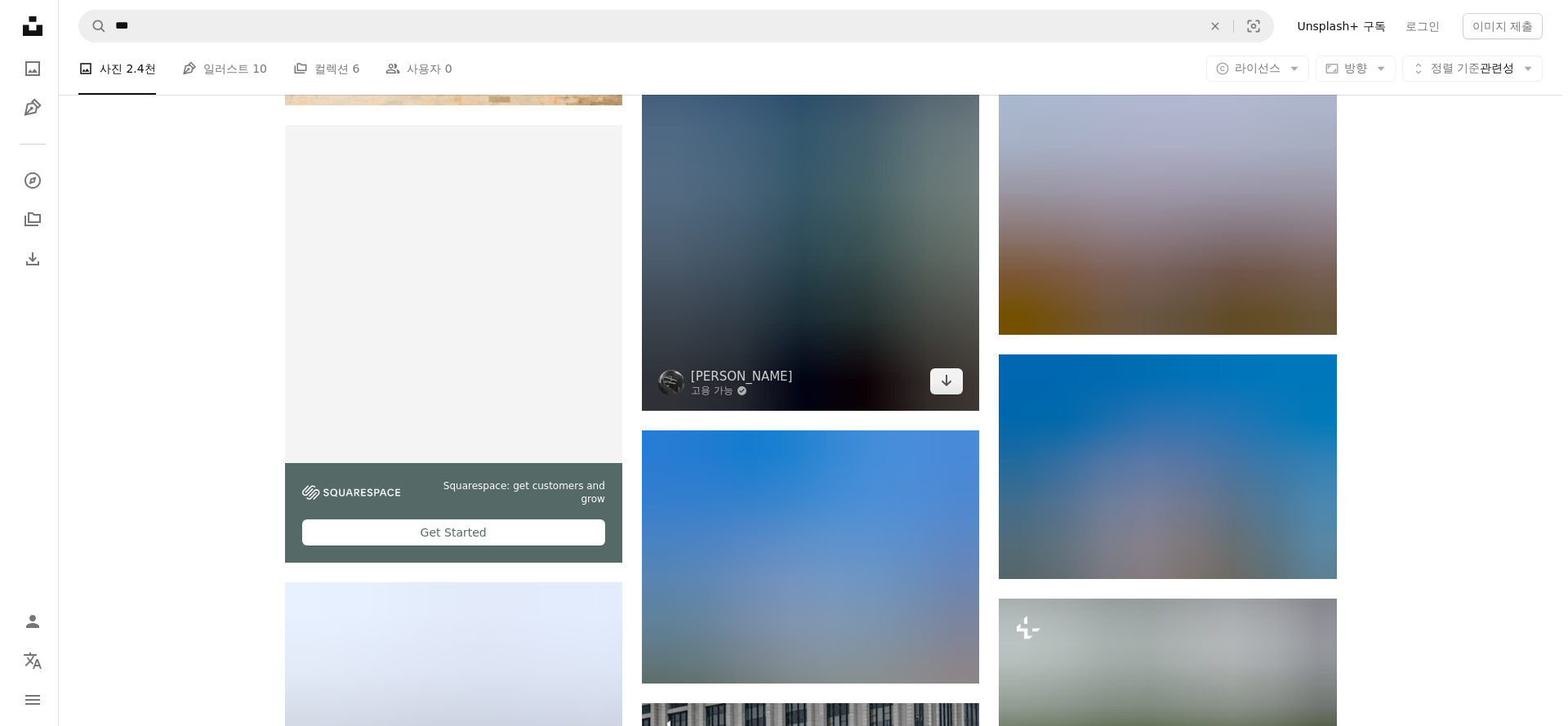
scroll to position [3879, 0]
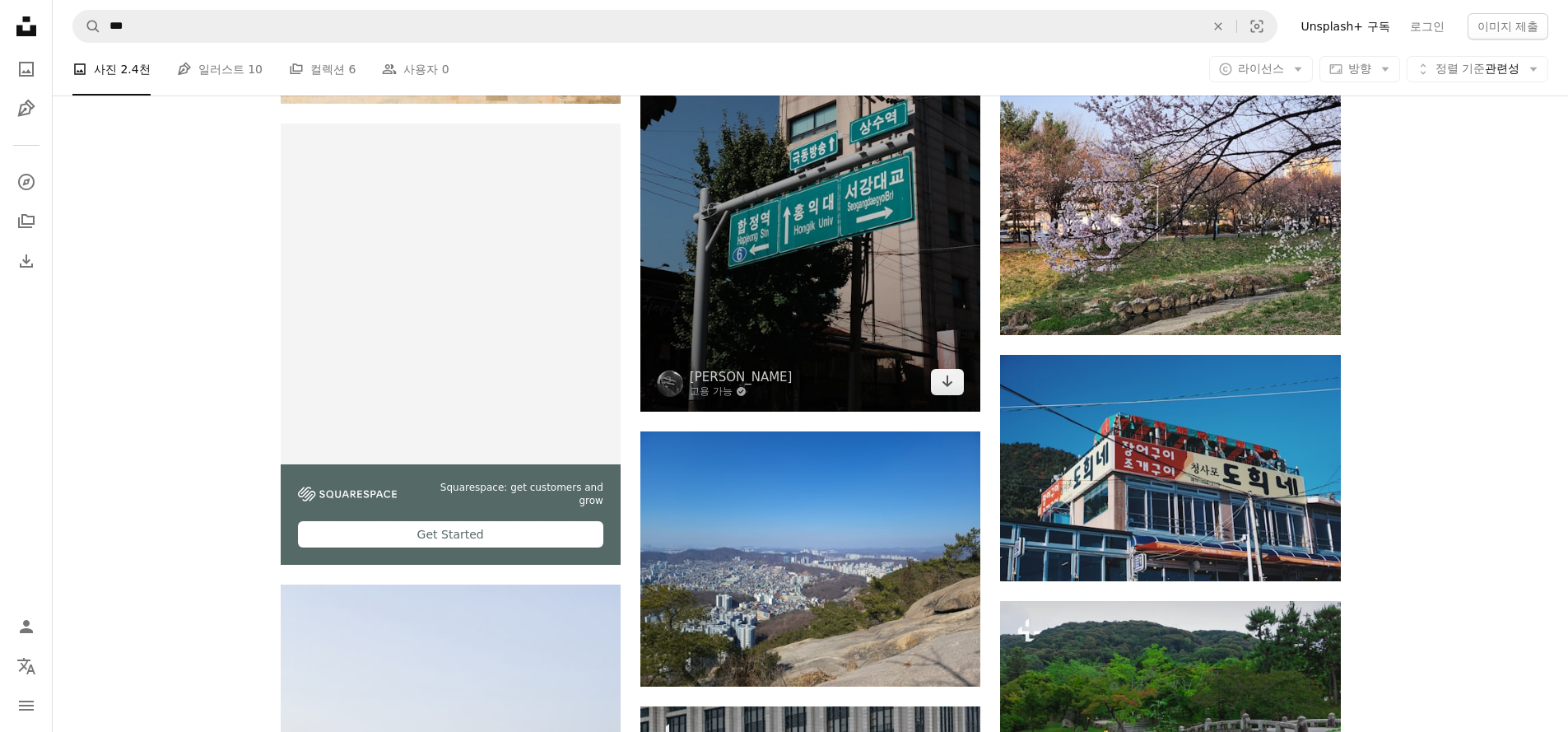
click at [778, 315] on img at bounding box center [811, 157] width 340 height 510
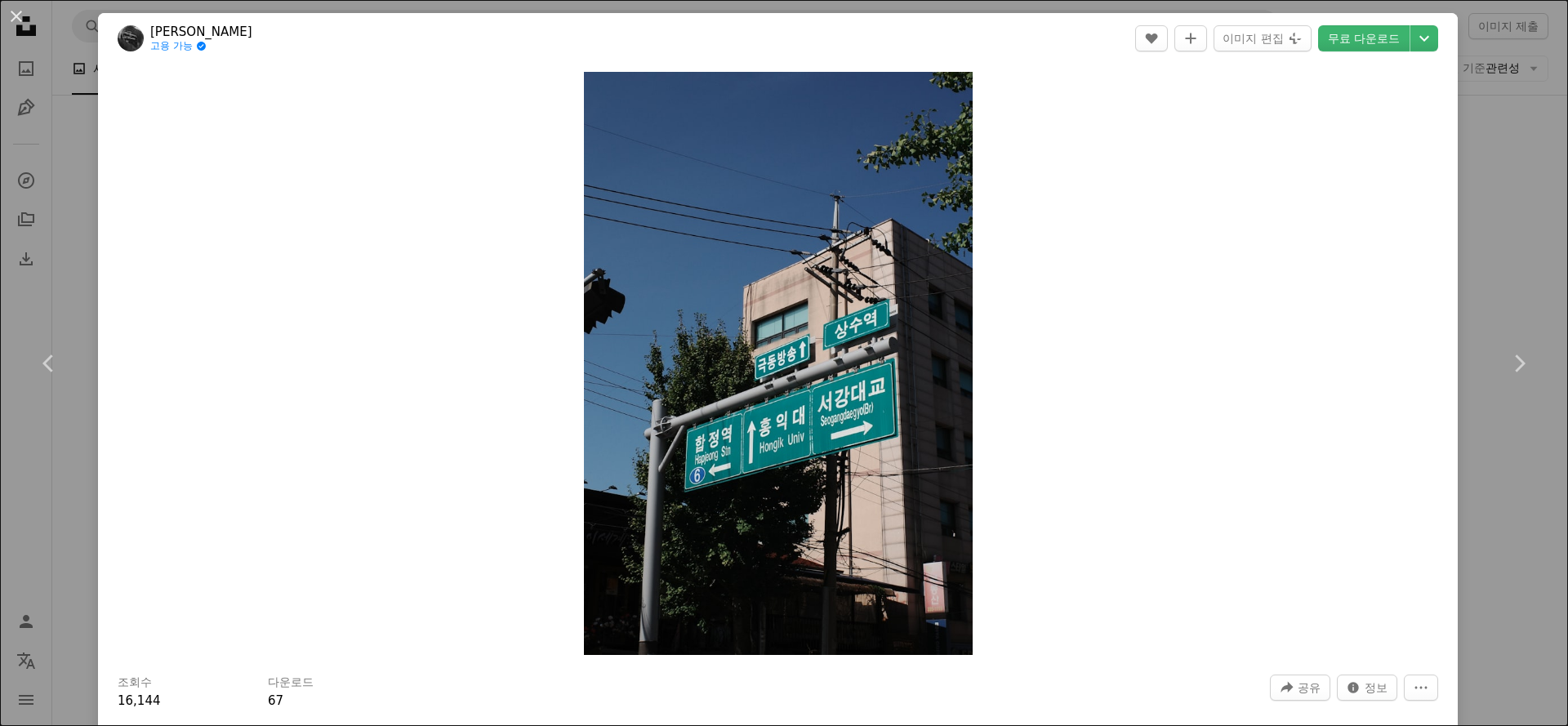
click at [159, 32] on link "[PERSON_NAME]" at bounding box center [201, 31] width 102 height 16
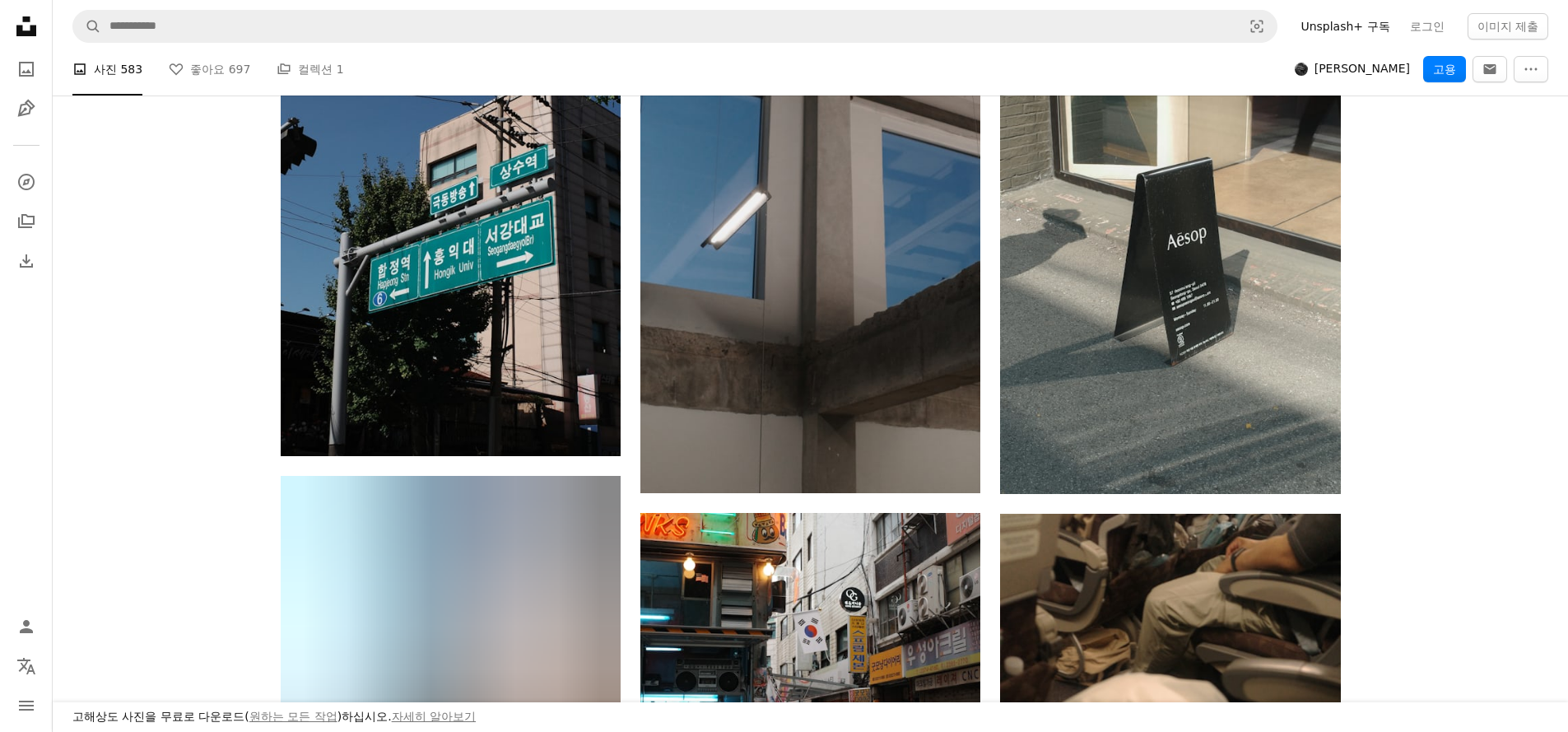
scroll to position [1817, 0]
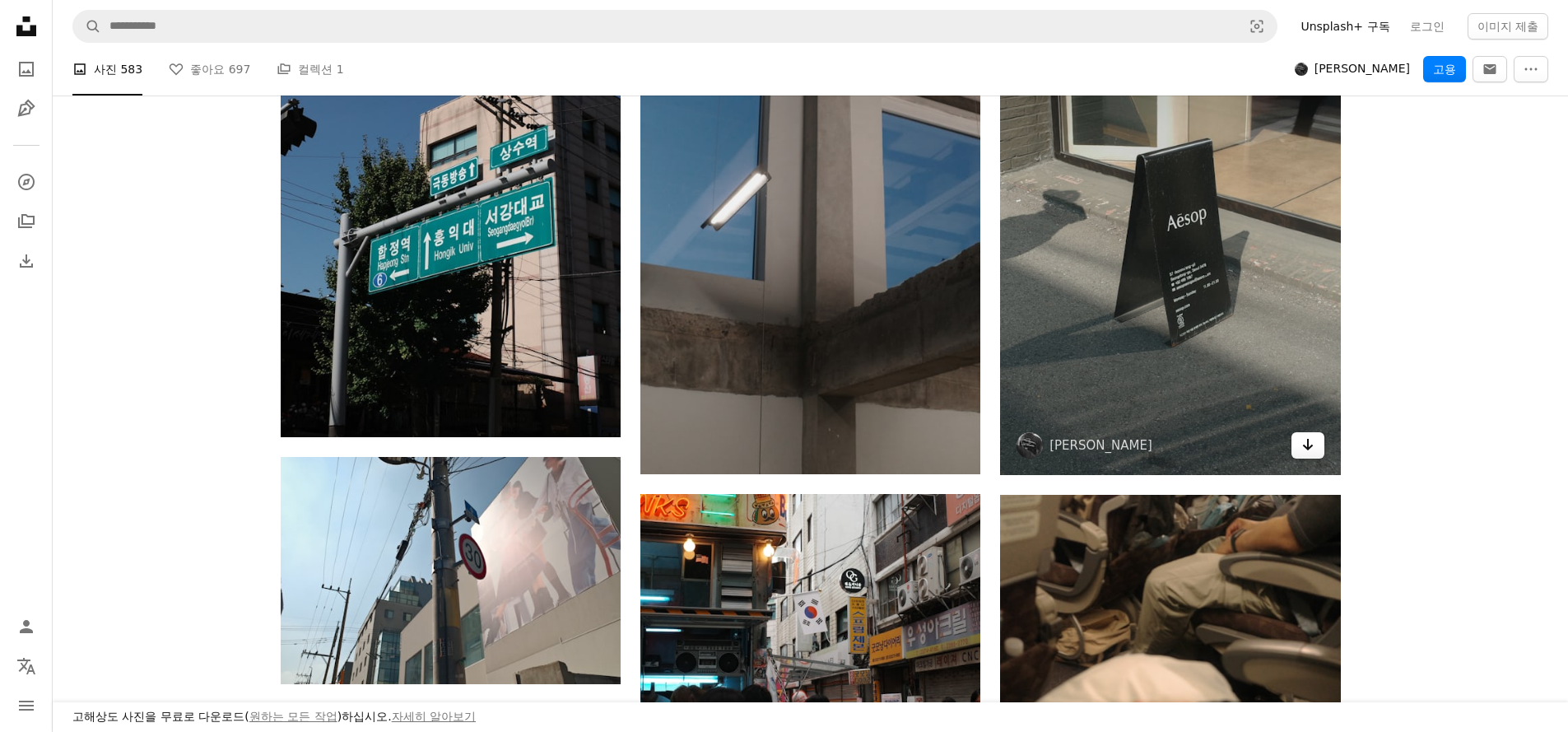
click at [1297, 444] on link "Arrow pointing down" at bounding box center [1307, 445] width 33 height 26
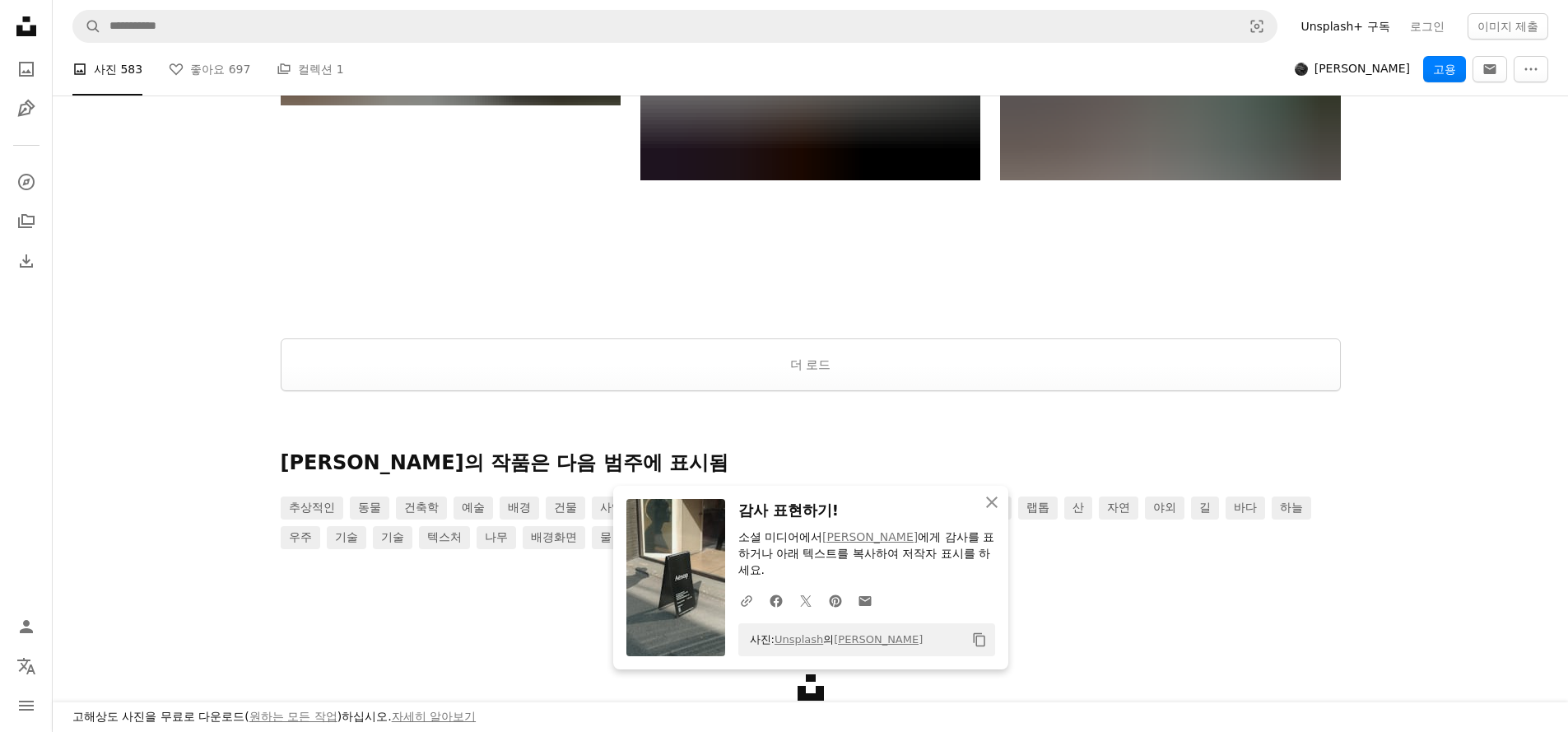
scroll to position [2890, 0]
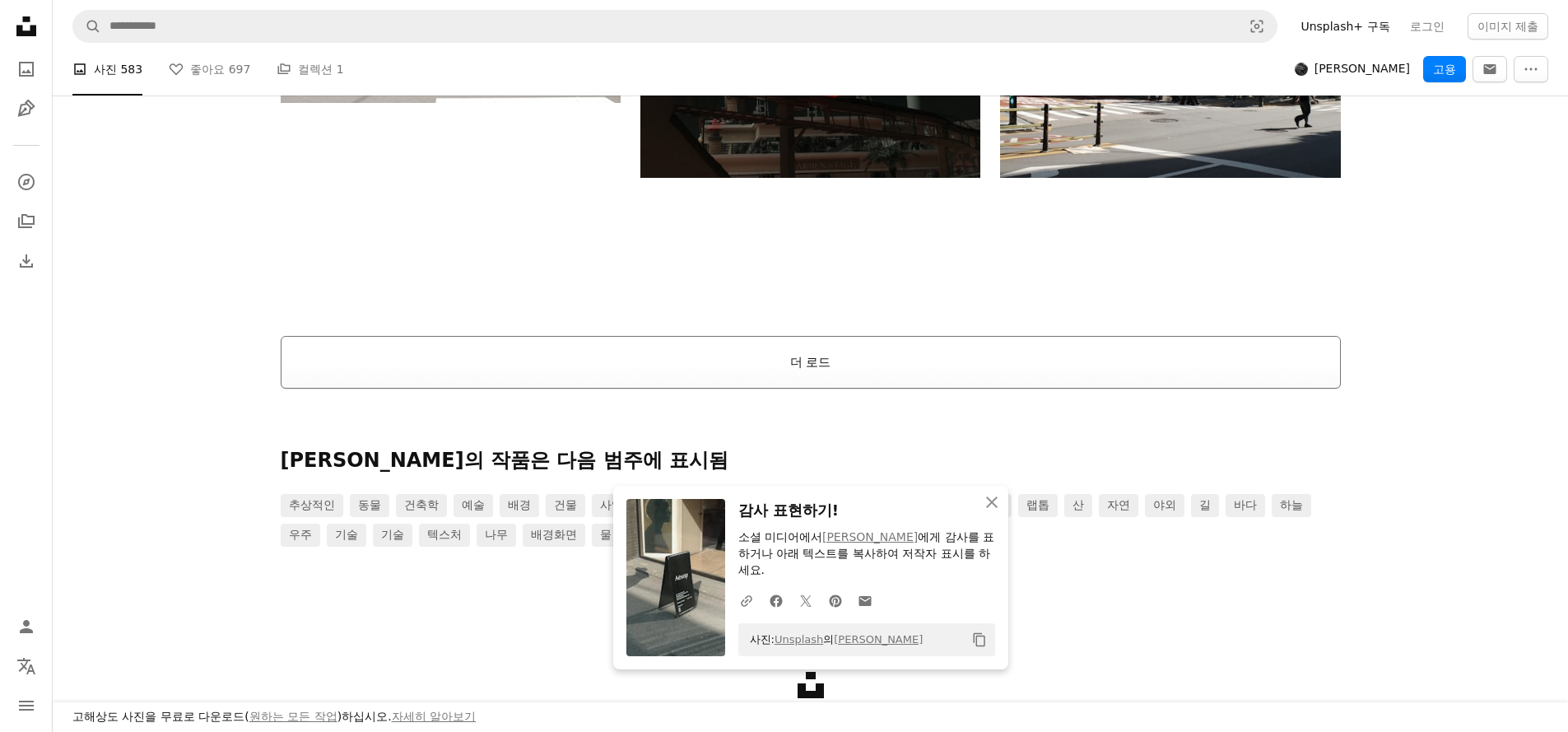
click at [825, 370] on button "더 로드" at bounding box center [811, 362] width 1060 height 52
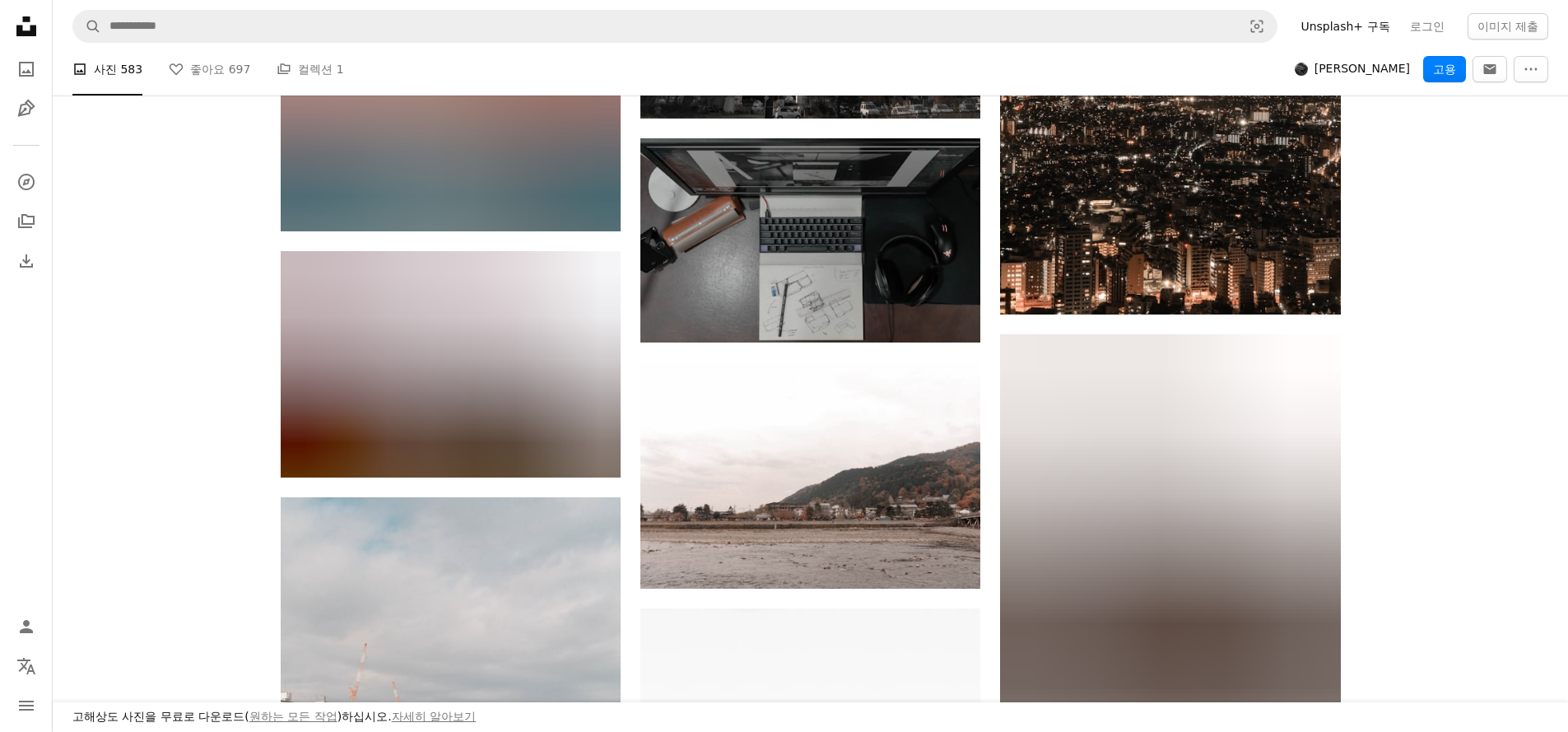
scroll to position [15770, 0]
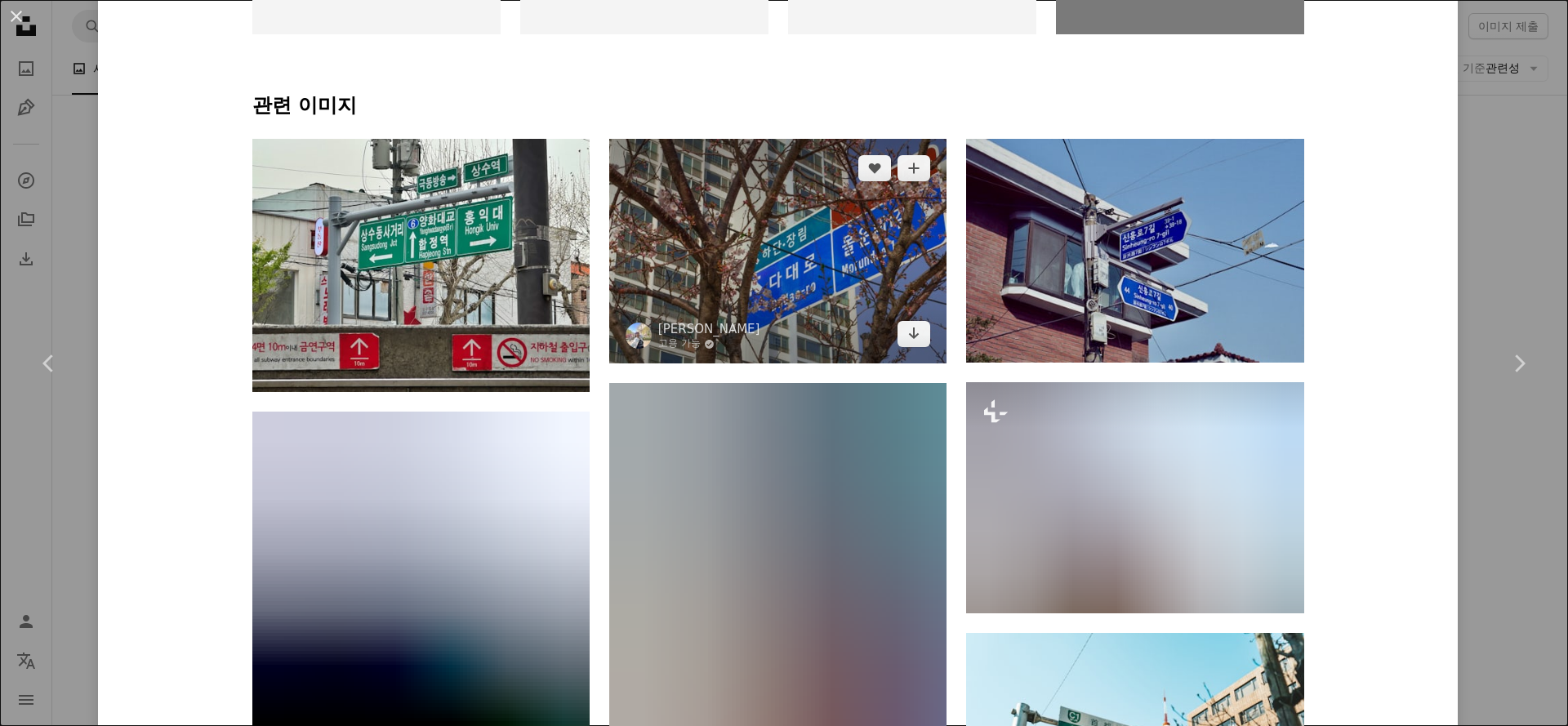
scroll to position [1152, 0]
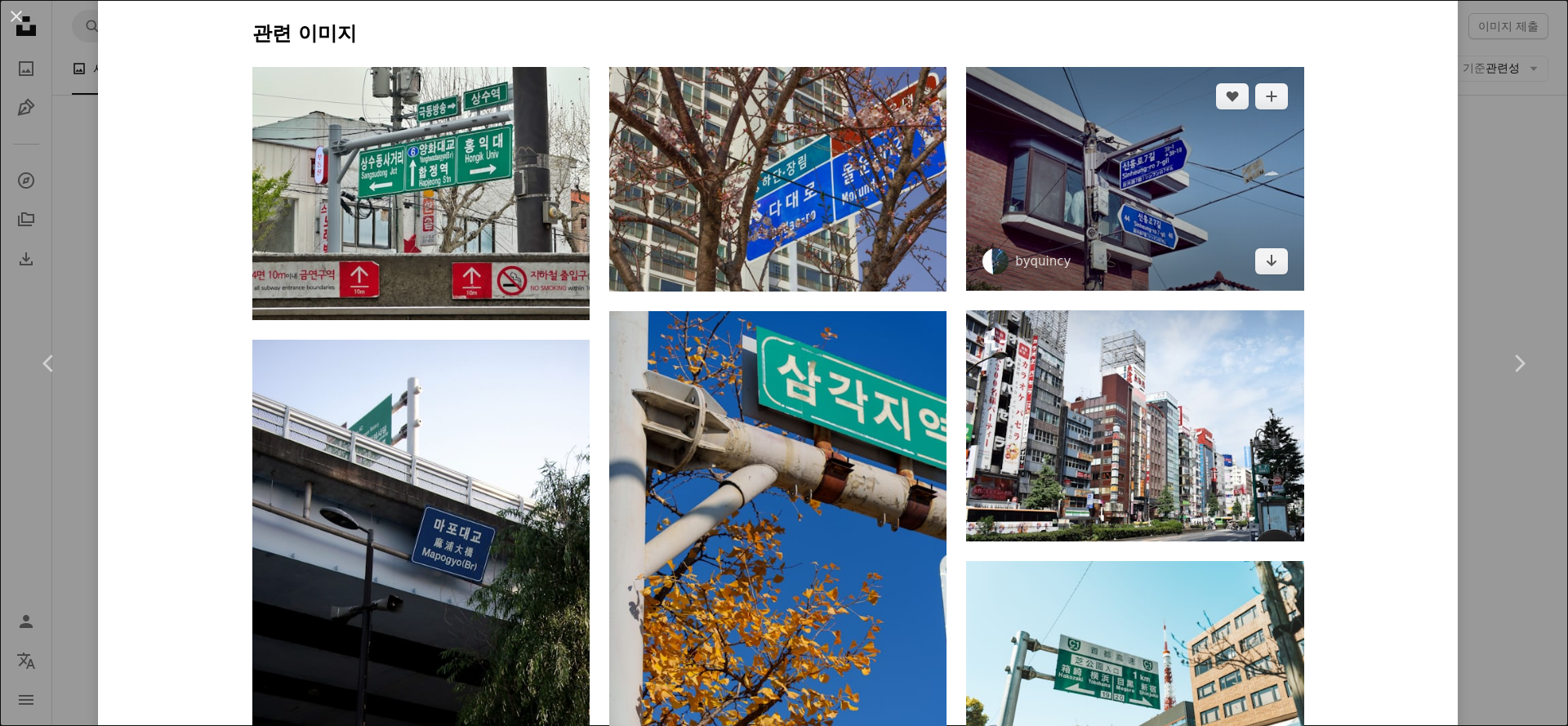
click at [1187, 225] on img at bounding box center [1134, 179] width 337 height 223
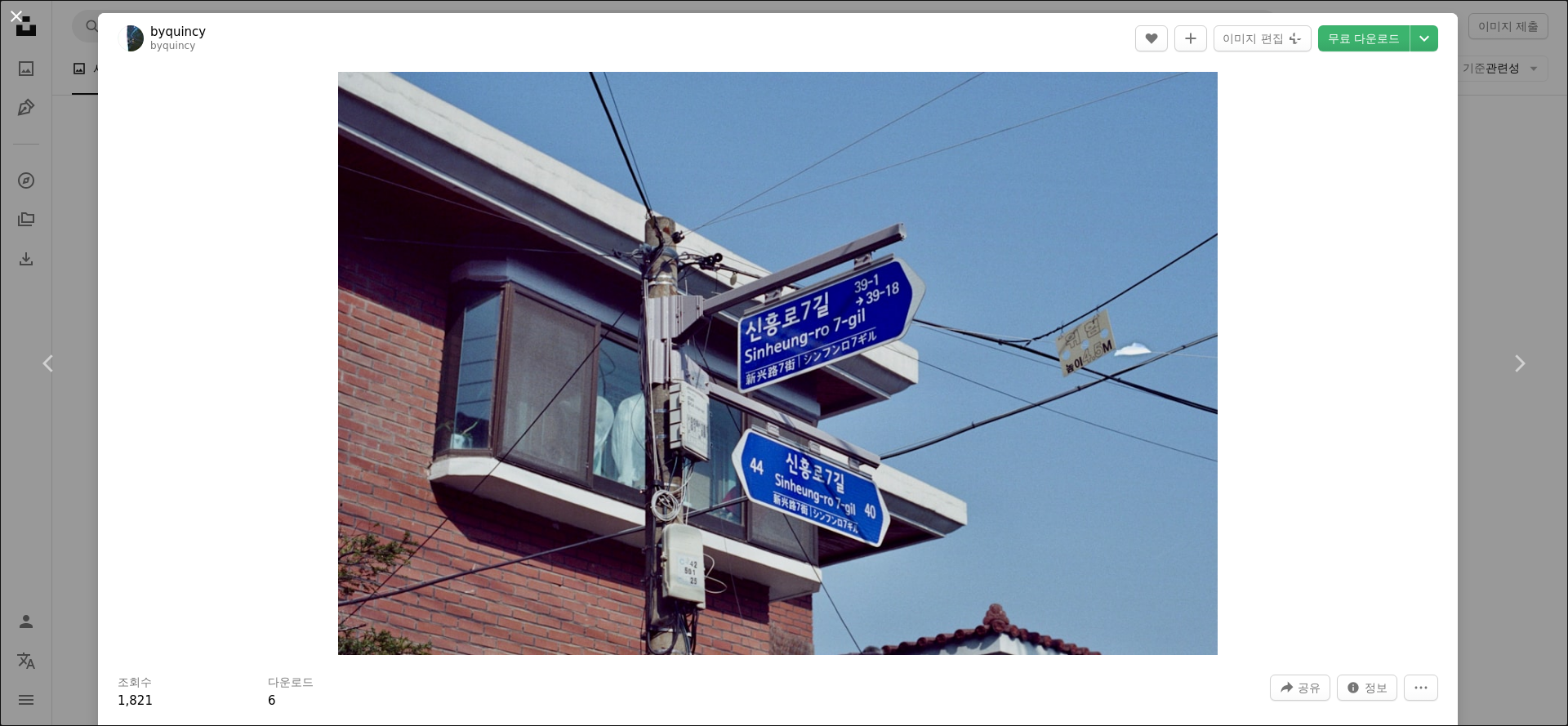
click at [22, 13] on button "An X shape" at bounding box center [16, 16] width 20 height 20
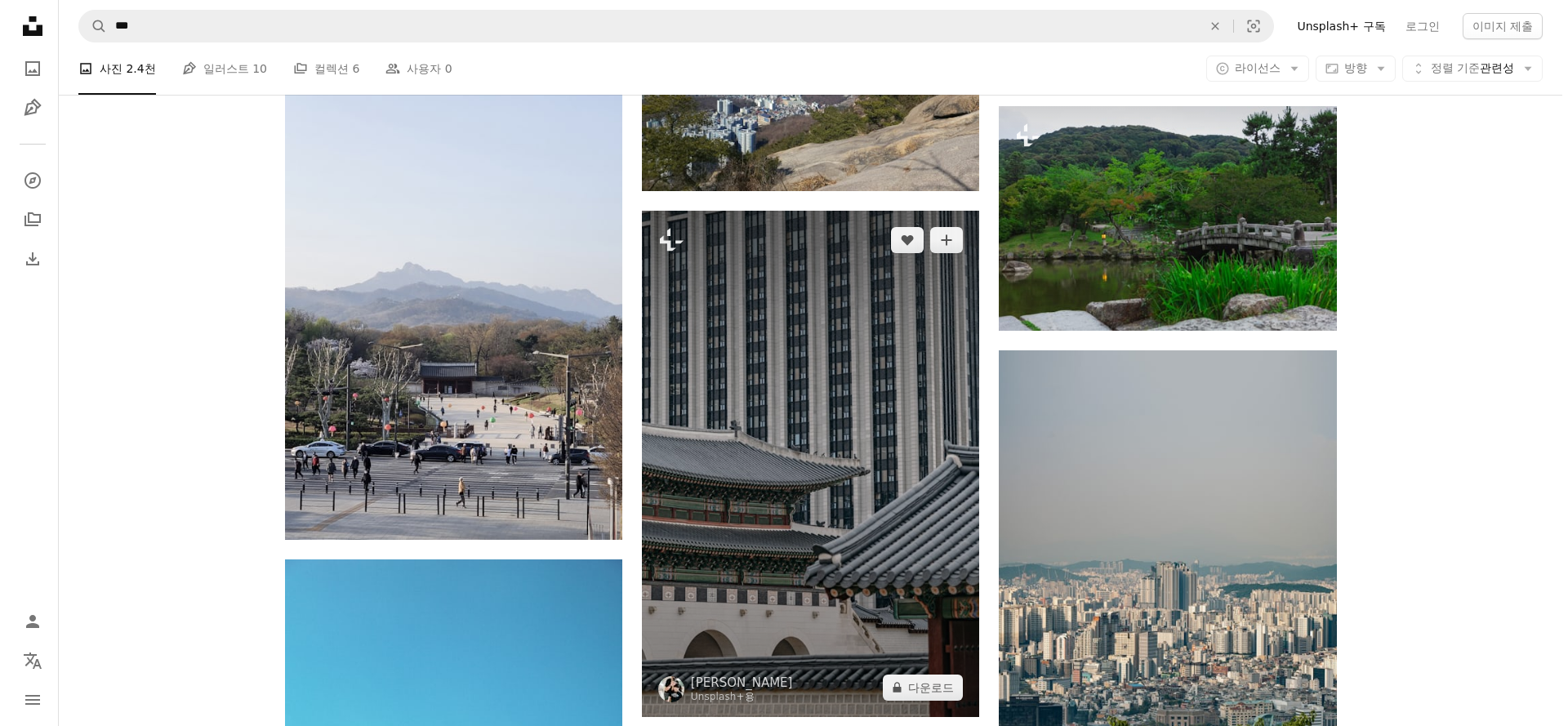
scroll to position [4508, 0]
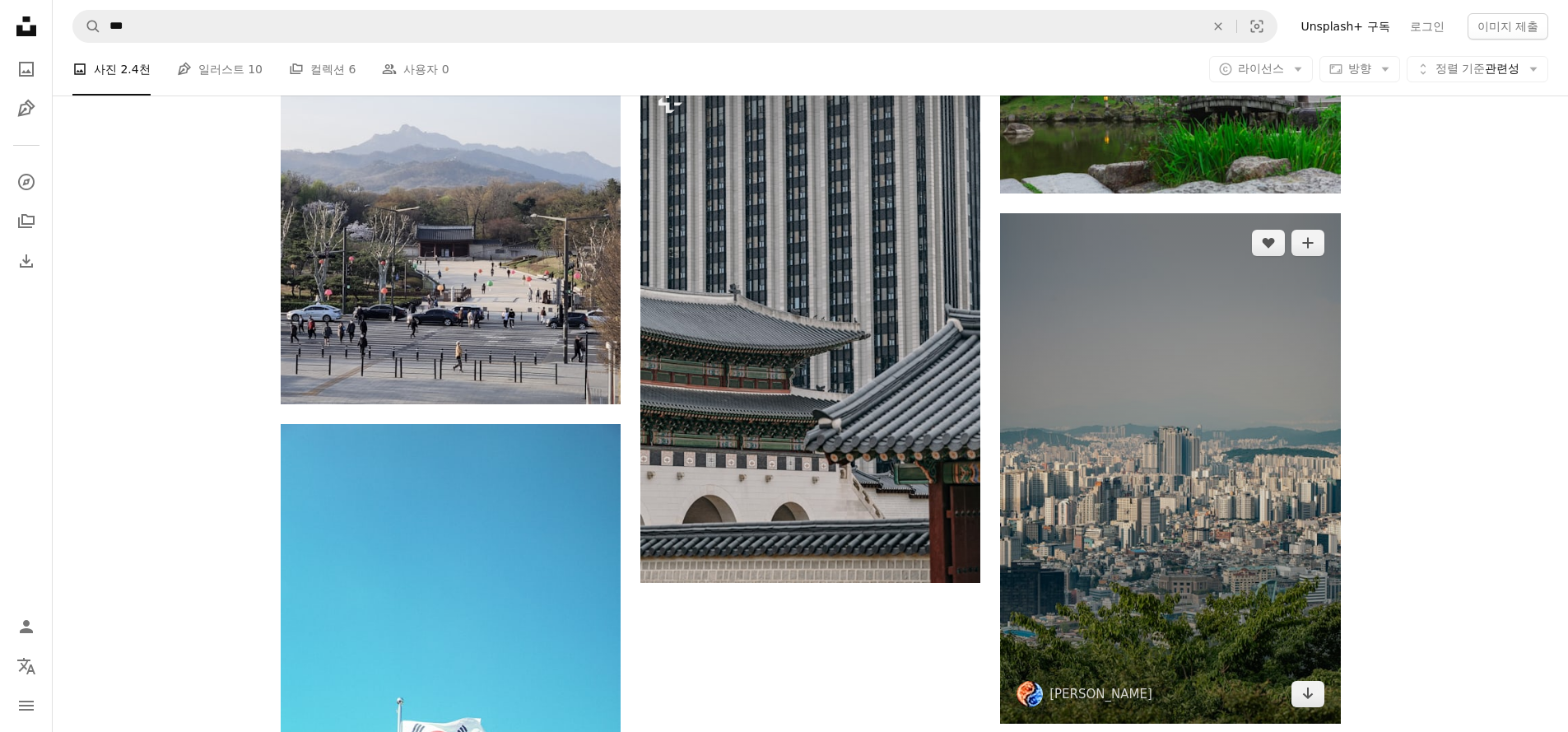
click at [1088, 488] on img at bounding box center [1170, 469] width 340 height 510
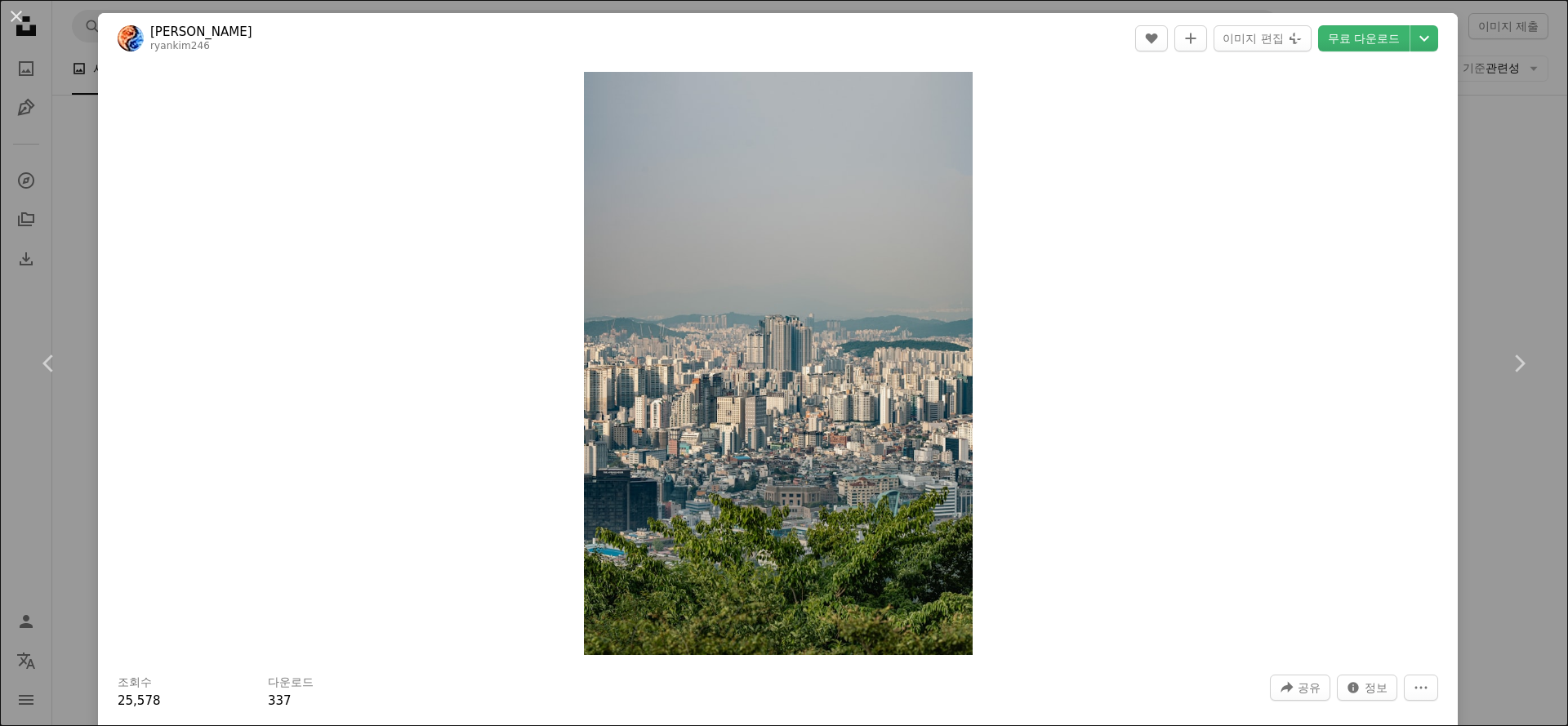
click at [190, 35] on link "[PERSON_NAME]" at bounding box center [201, 31] width 102 height 16
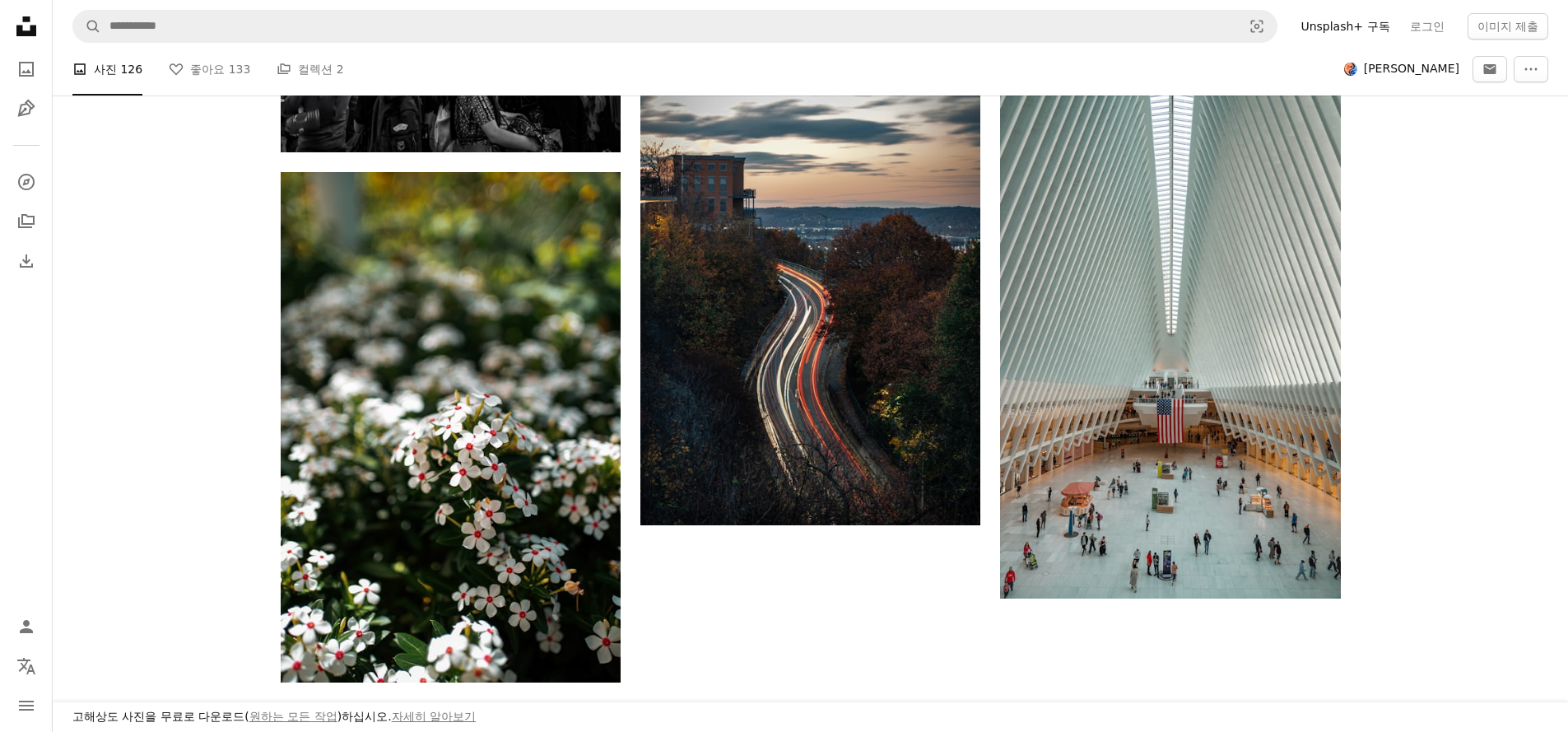
scroll to position [2667, 0]
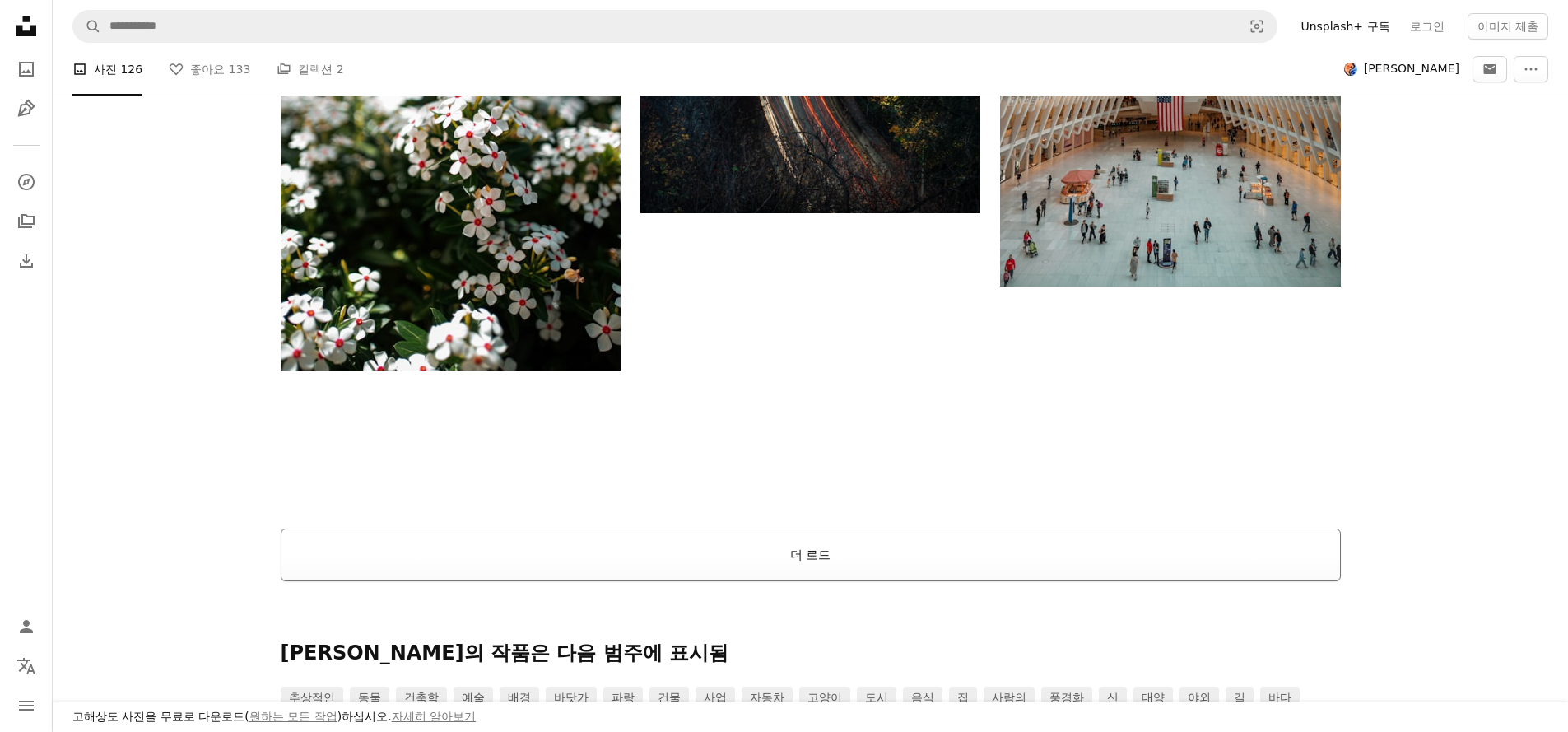
click at [812, 567] on button "더 로드" at bounding box center [811, 555] width 1060 height 52
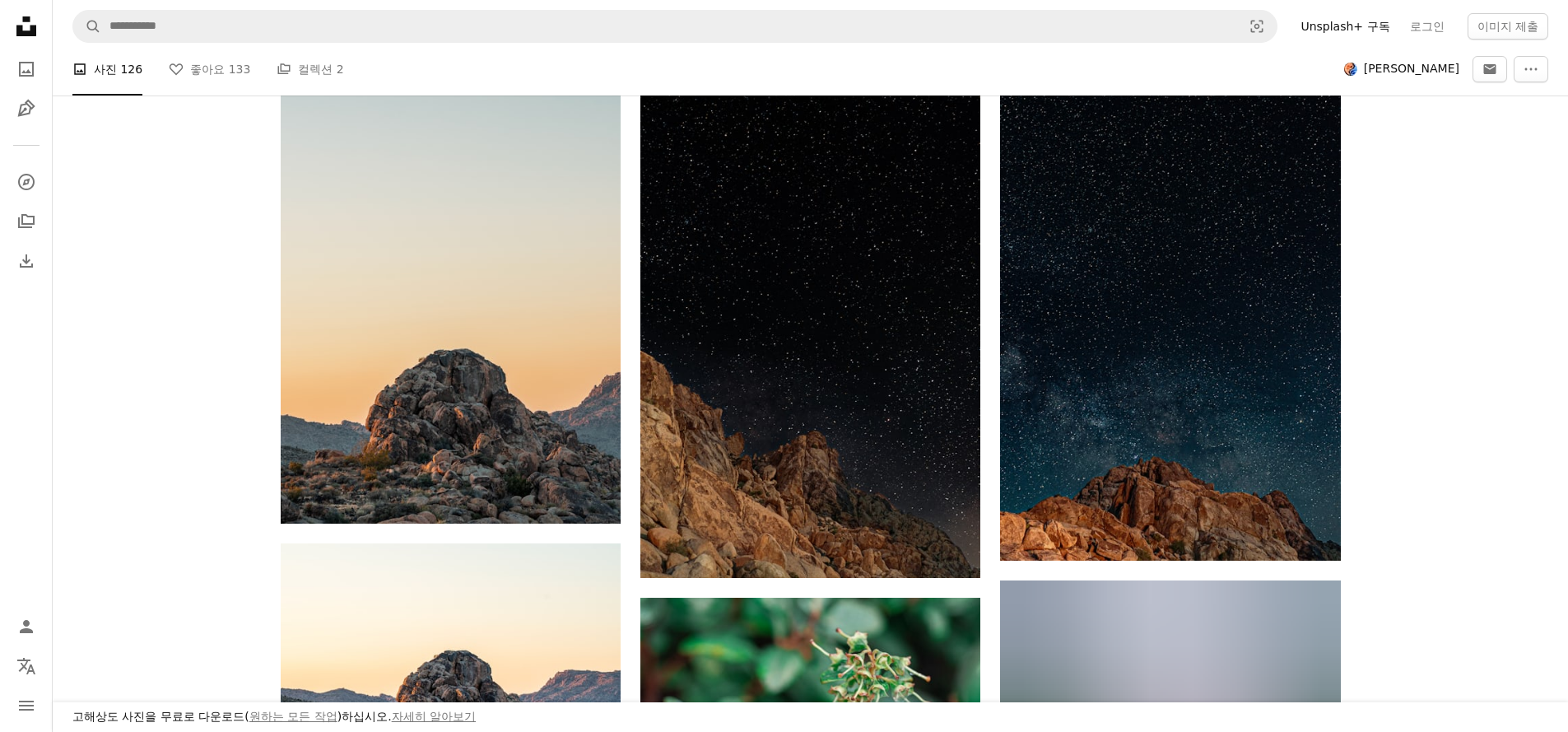
scroll to position [8184, 0]
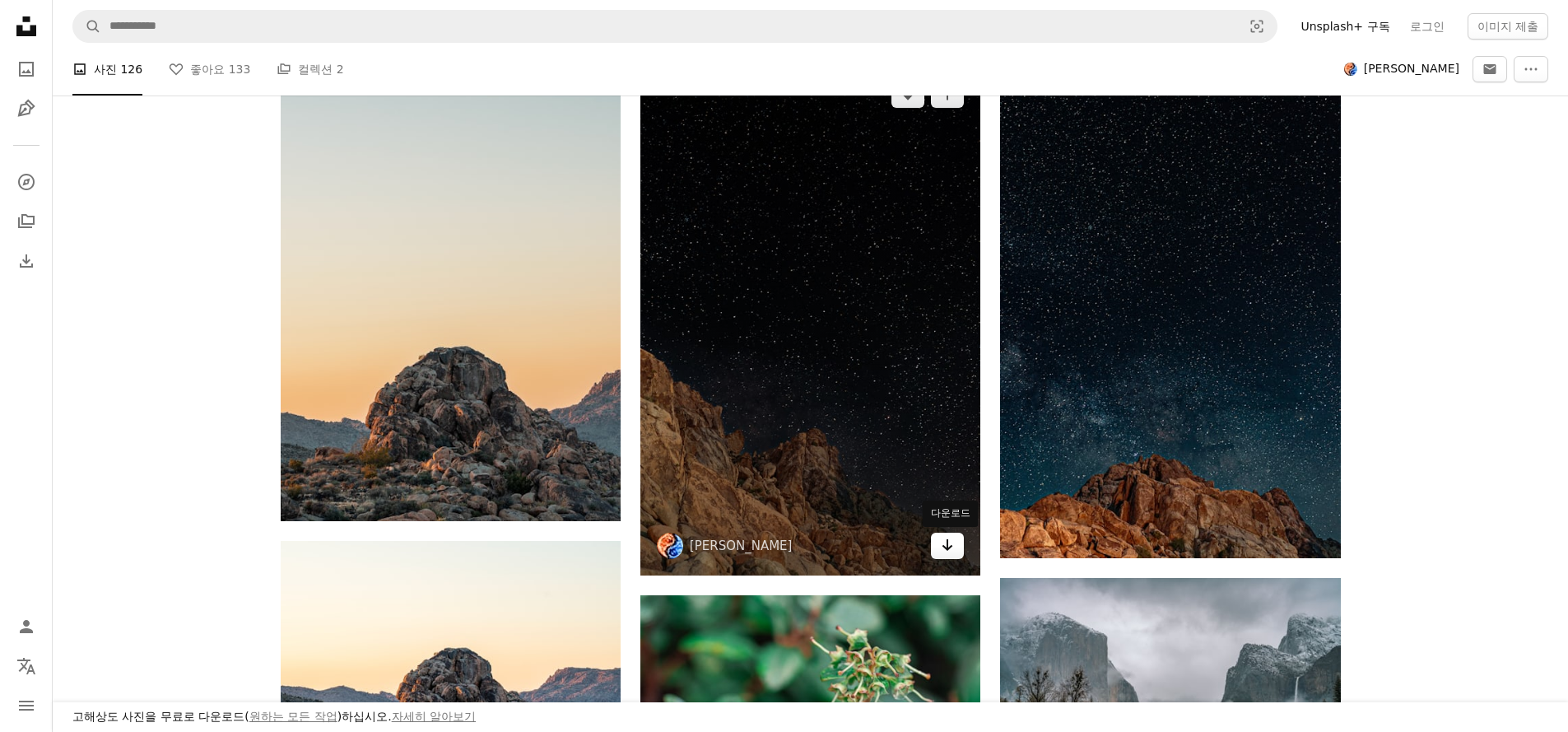
click at [936, 555] on link "Arrow pointing down" at bounding box center [947, 546] width 33 height 26
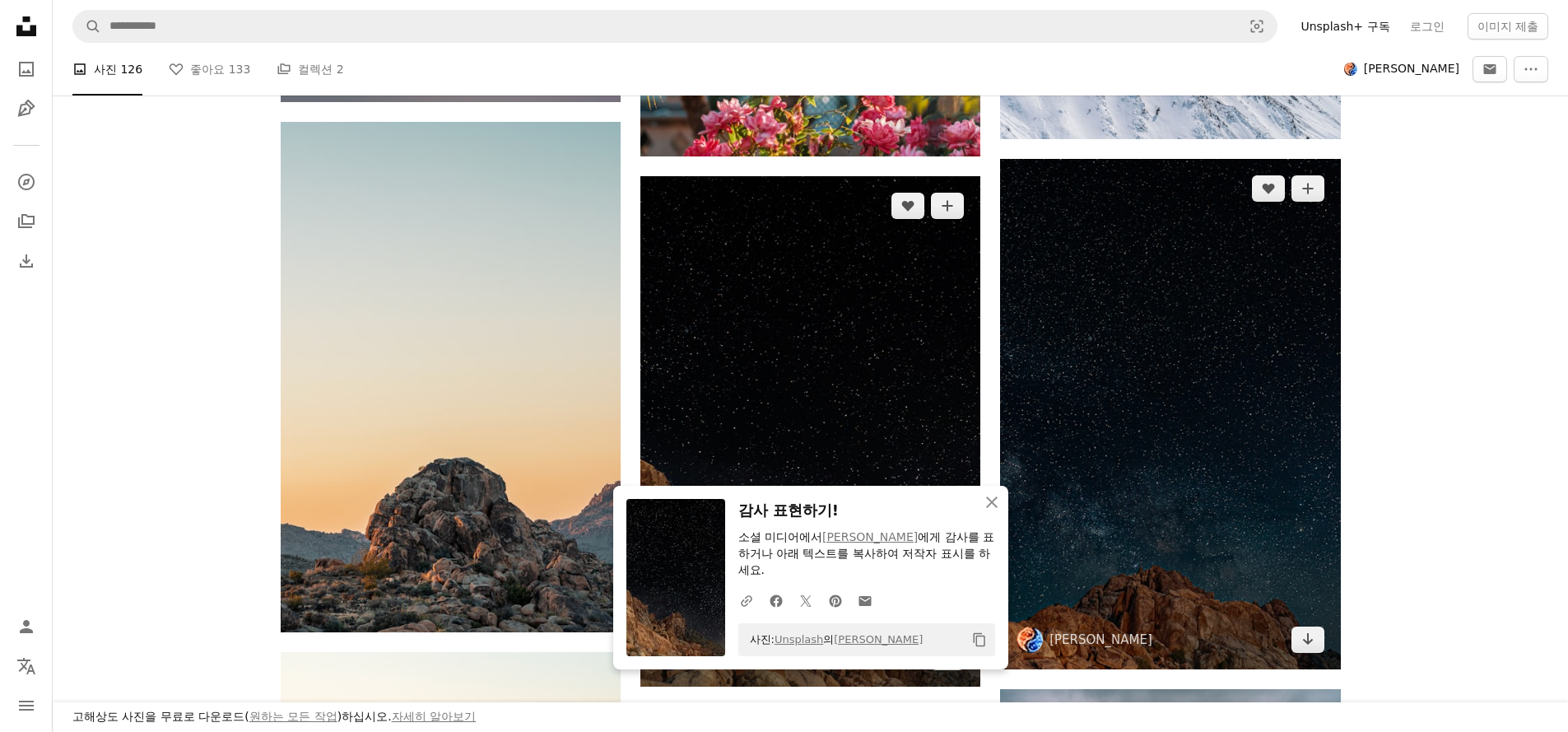
scroll to position [8230, 0]
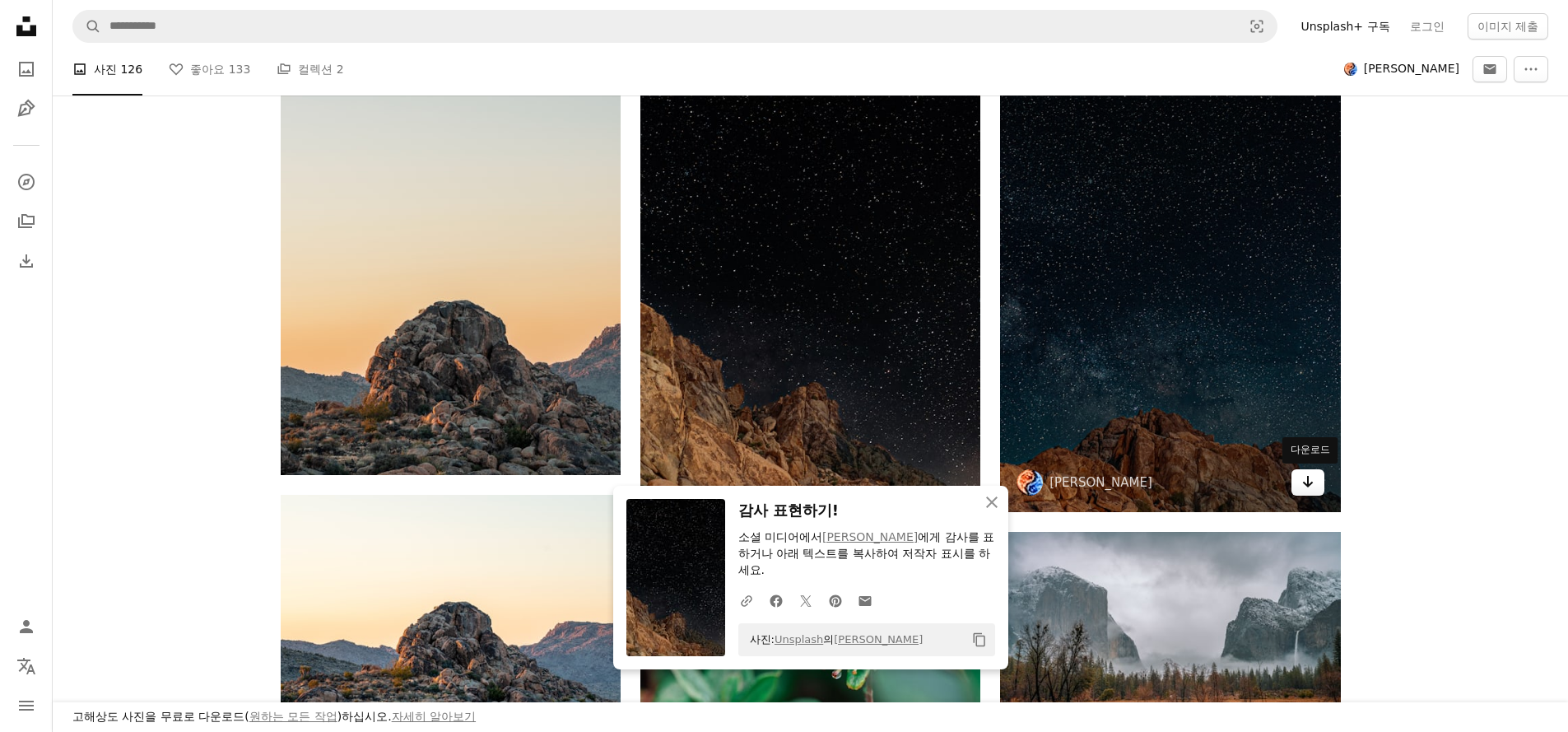
click at [1298, 481] on link "Arrow pointing down" at bounding box center [1307, 482] width 33 height 26
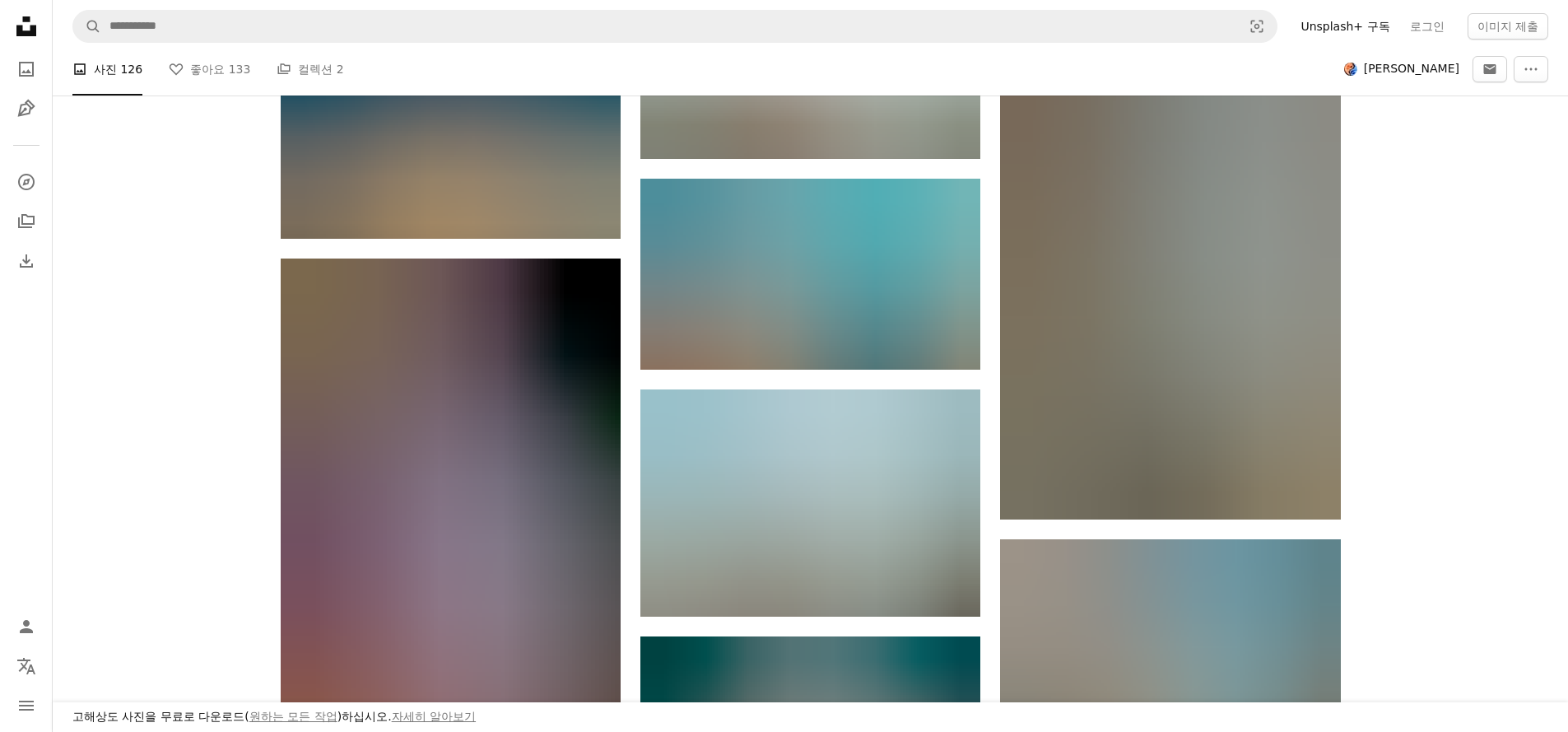
scroll to position [10634, 0]
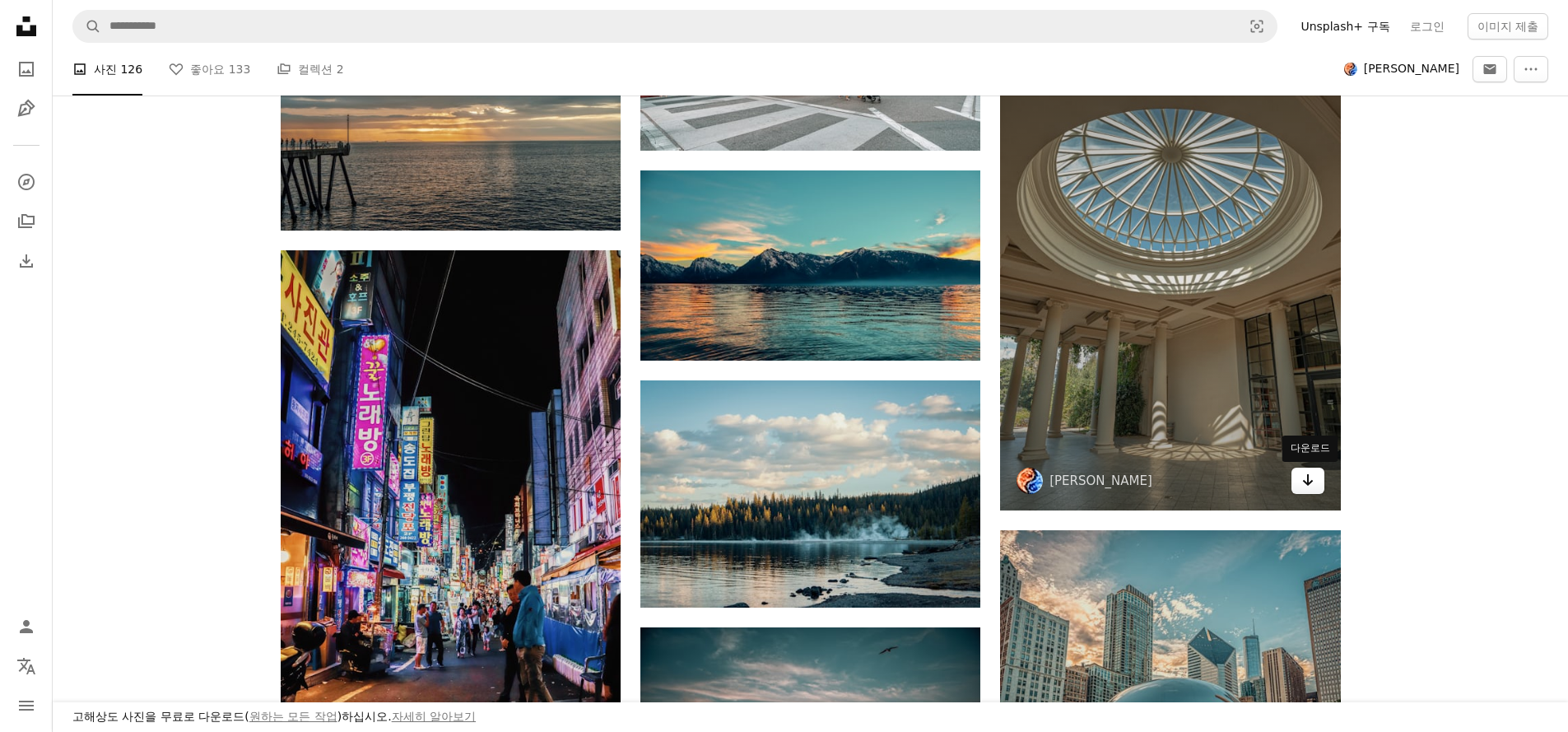
click at [1302, 486] on icon "Arrow pointing down" at bounding box center [1307, 480] width 14 height 20
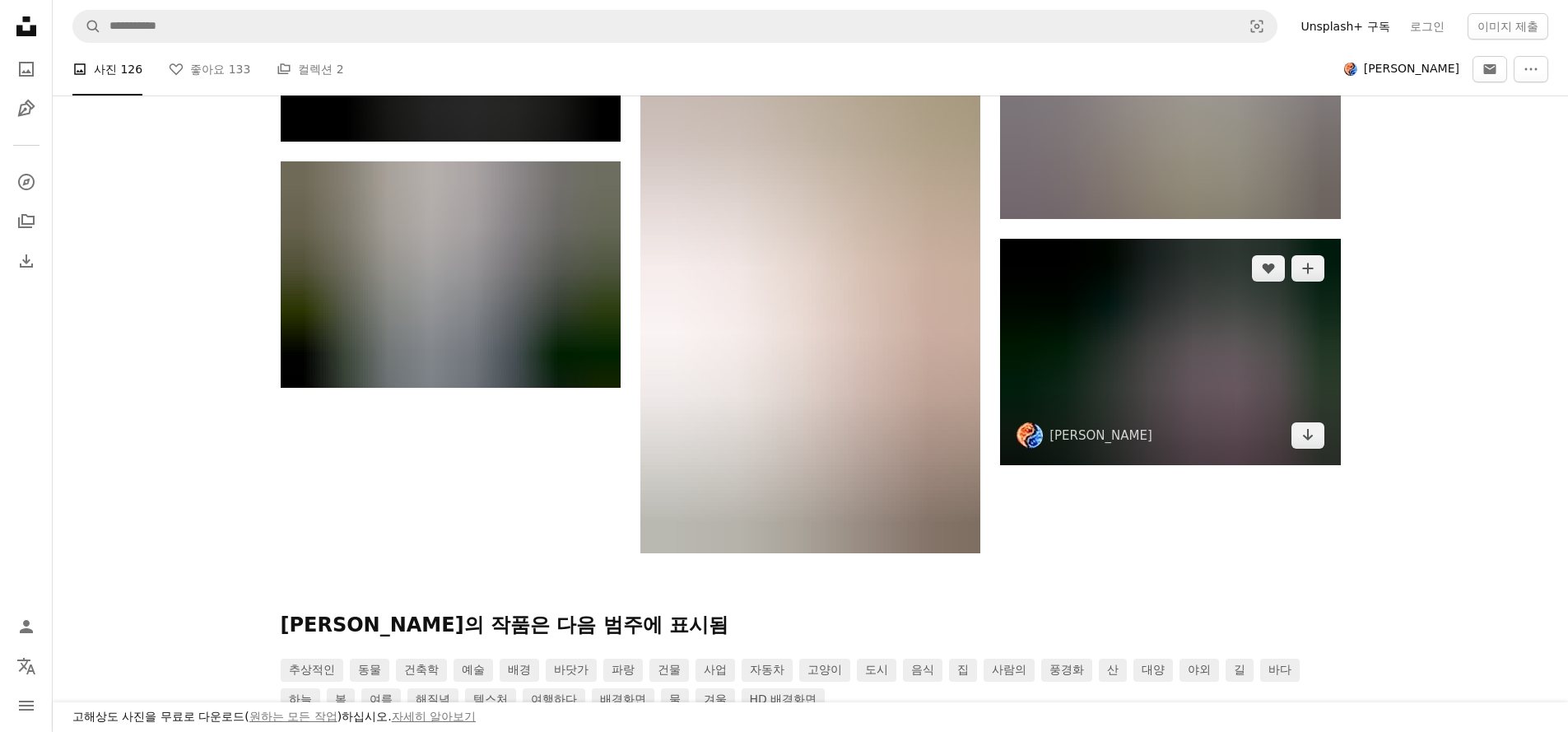
scroll to position [12975, 0]
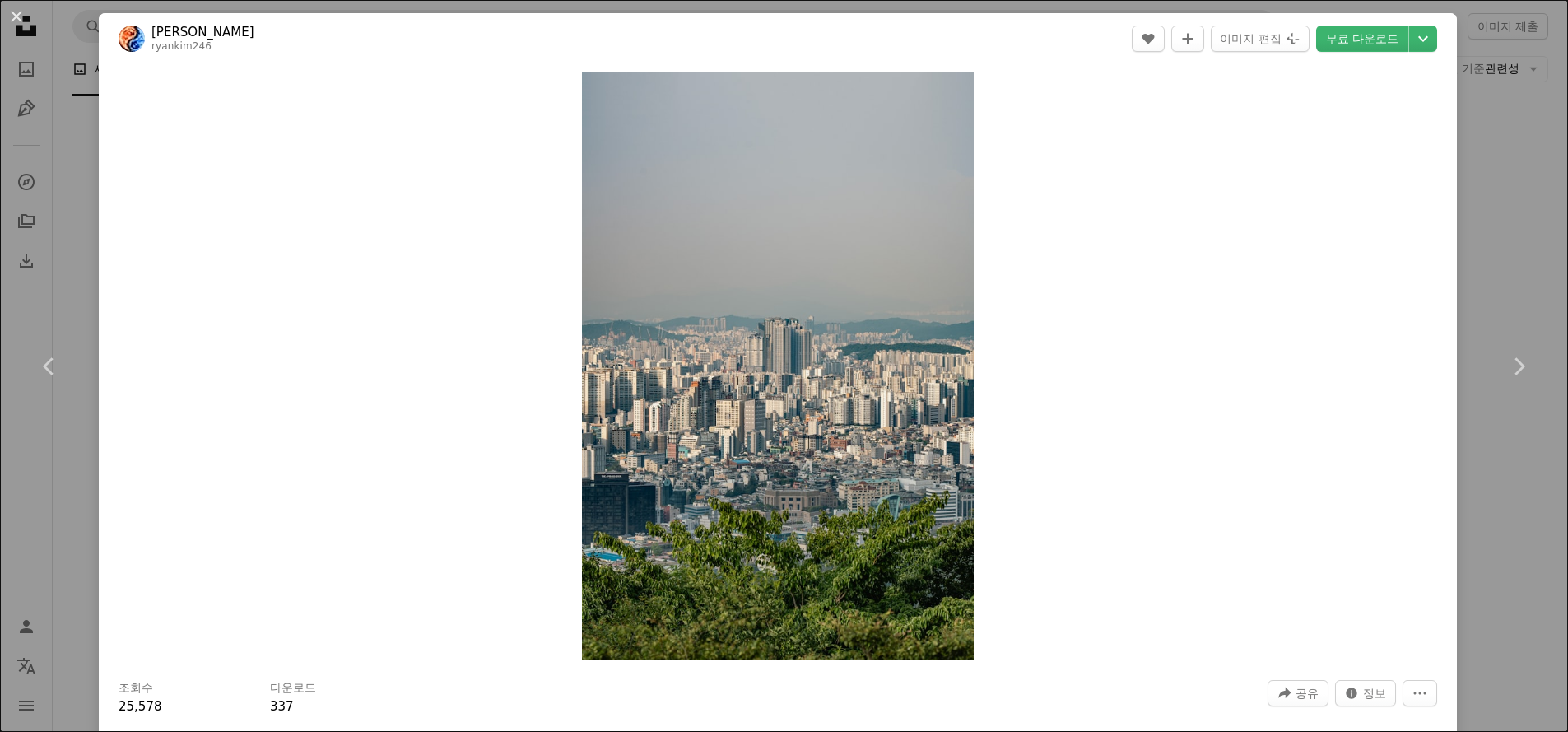
scroll to position [4545, 0]
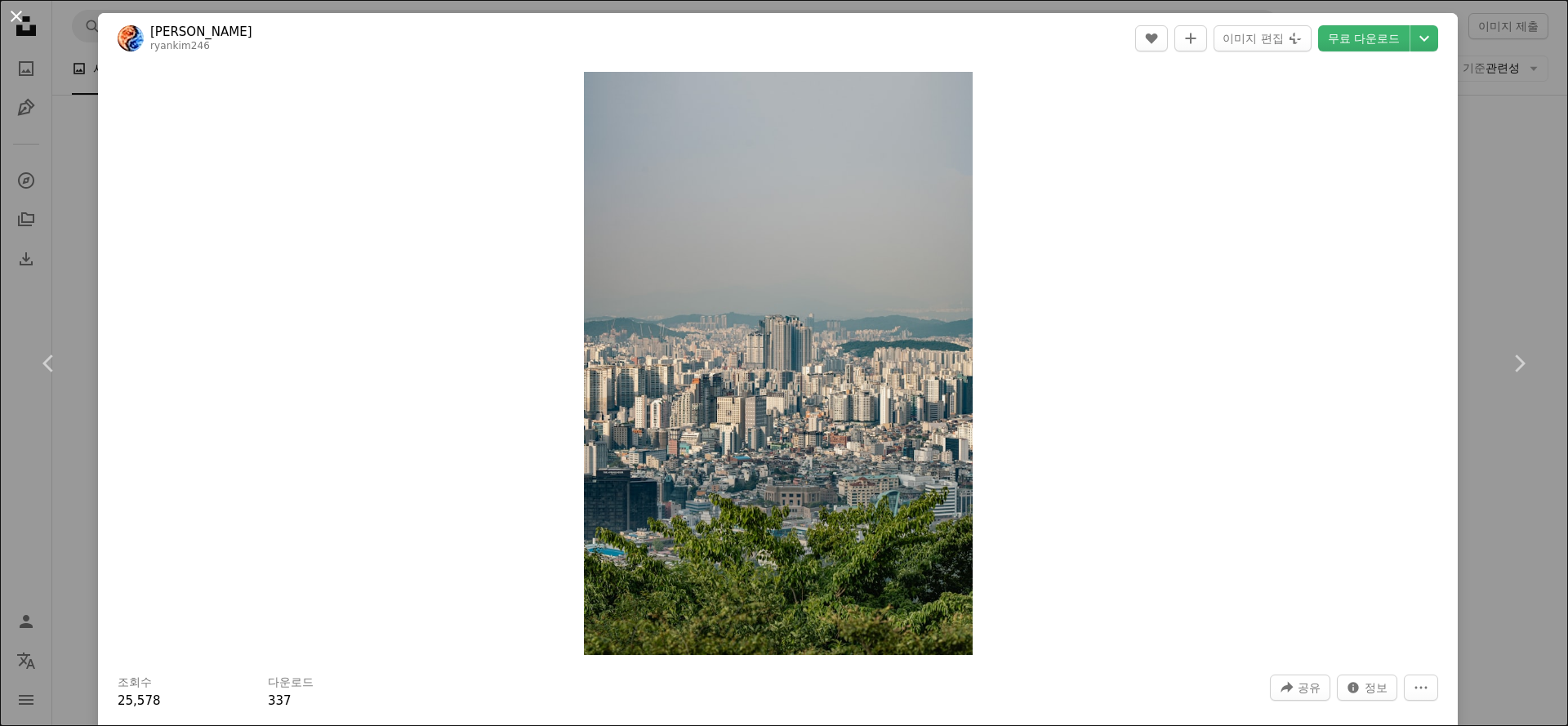
click at [17, 15] on button "An X shape" at bounding box center [16, 16] width 20 height 20
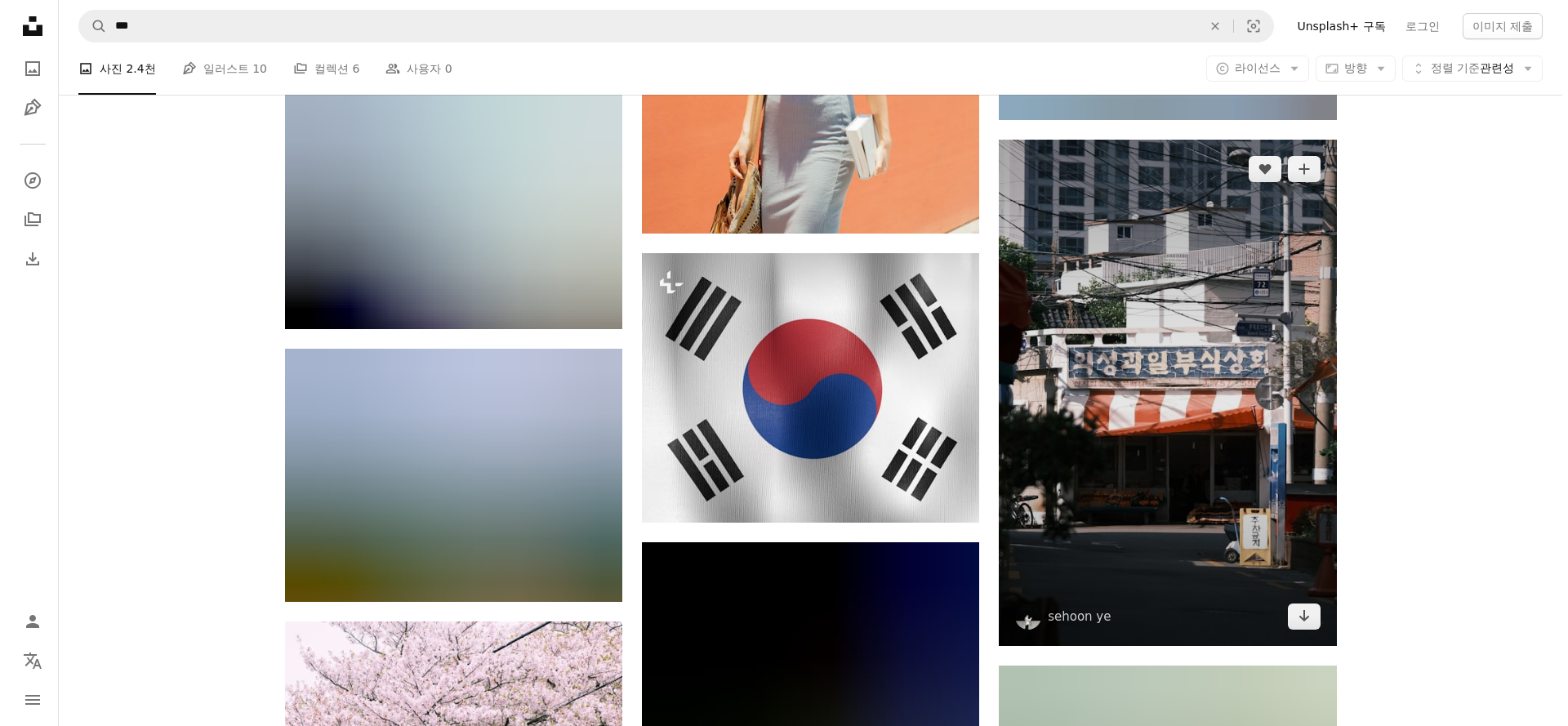
scroll to position [5384, 0]
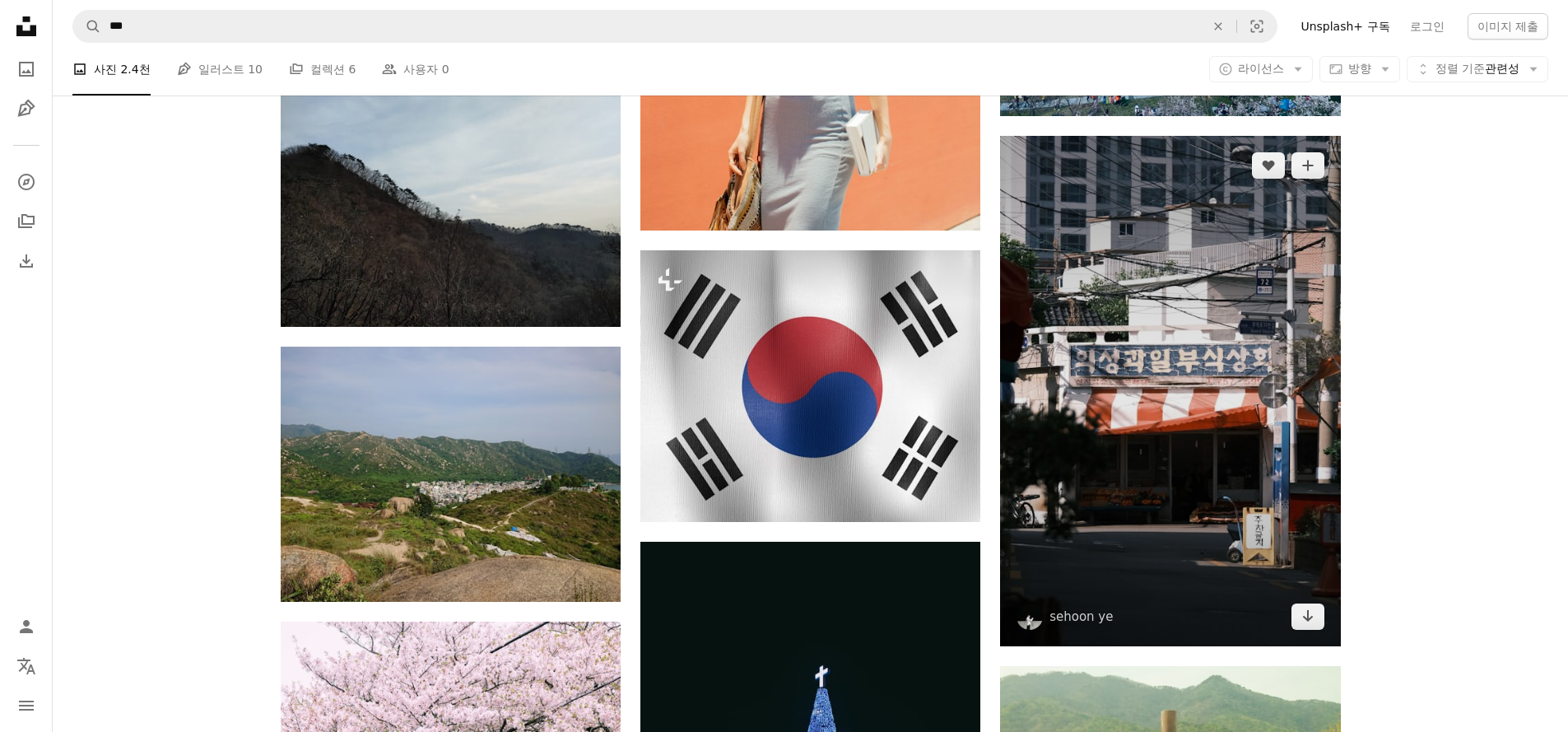
click at [1220, 543] on img at bounding box center [1170, 391] width 340 height 510
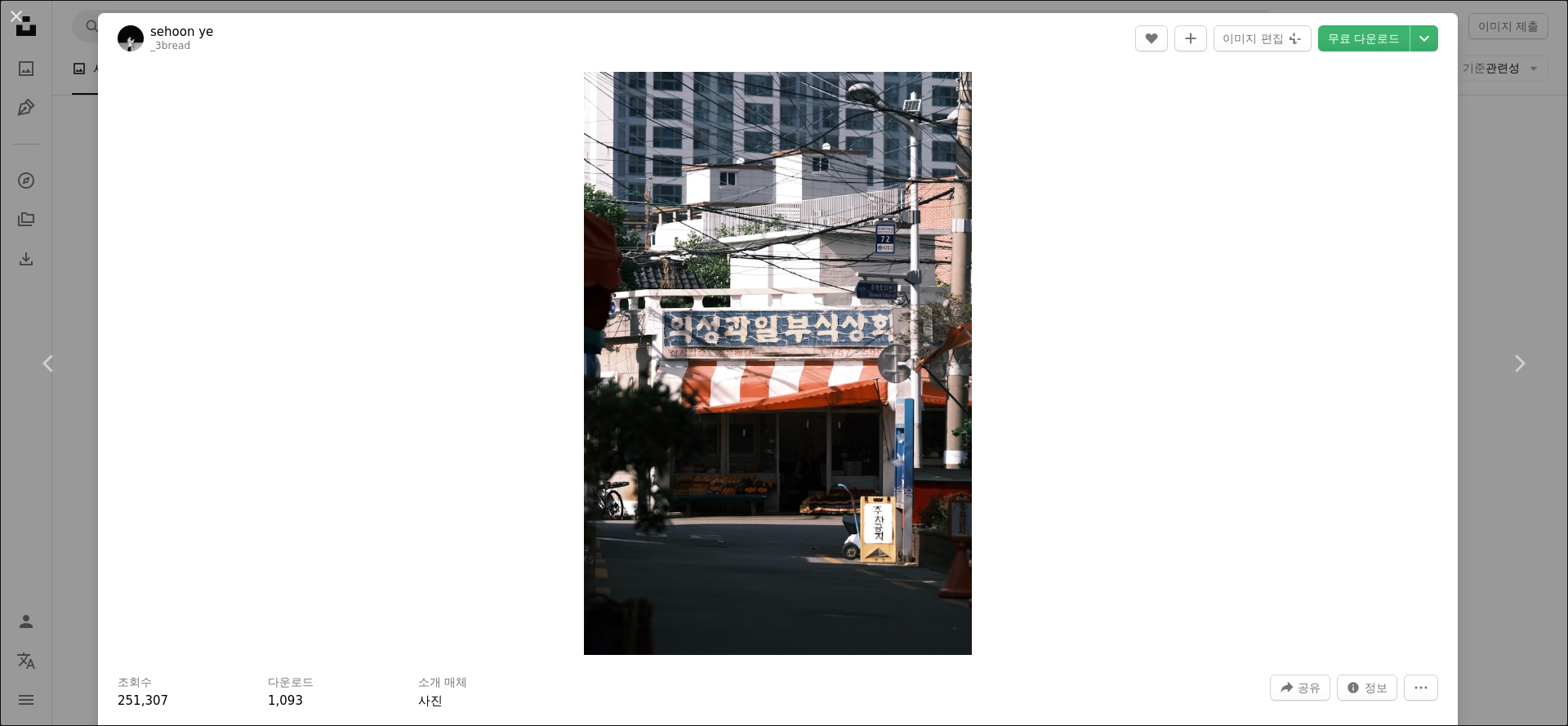
click at [185, 36] on link "sehoon ye" at bounding box center [181, 31] width 63 height 16
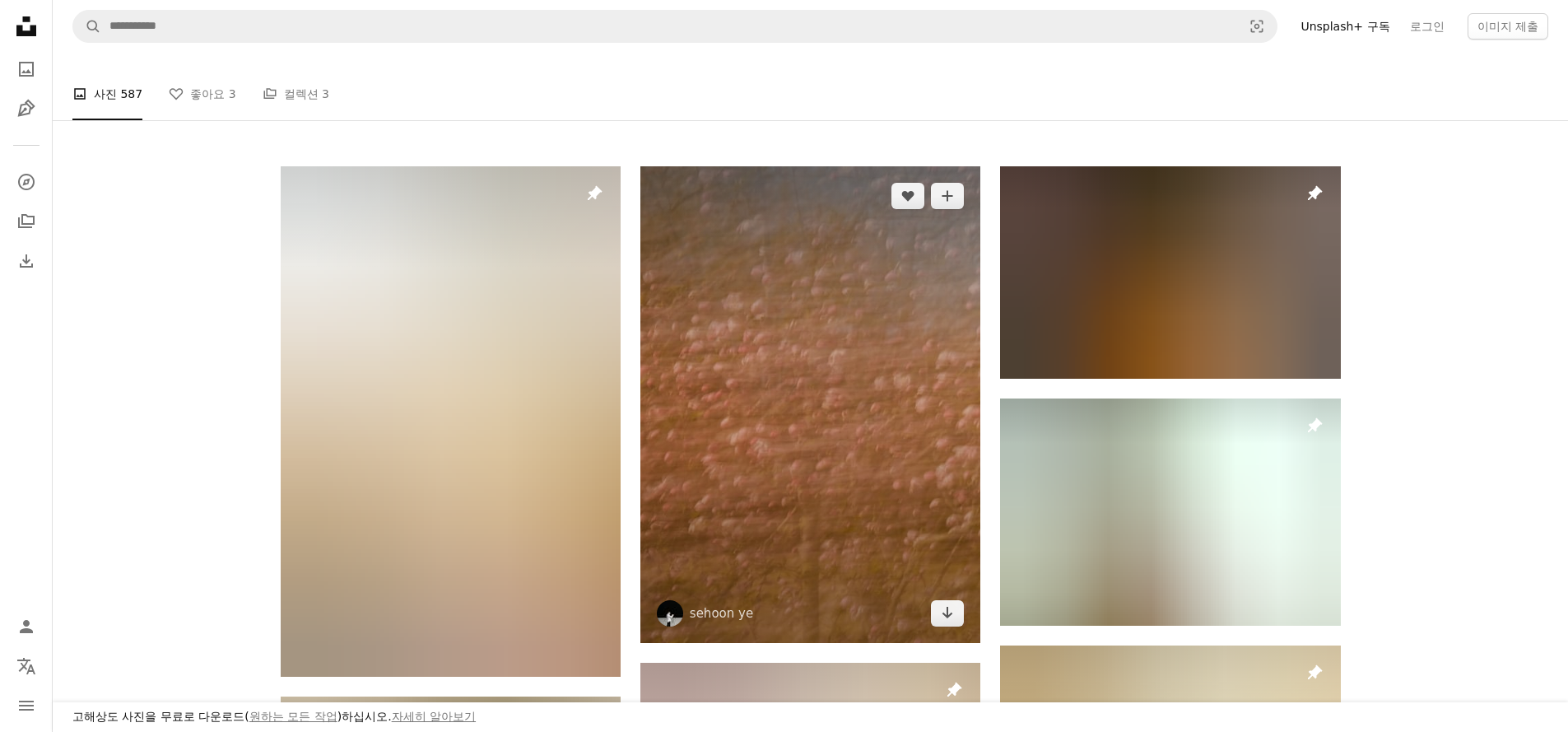
scroll to position [430, 0]
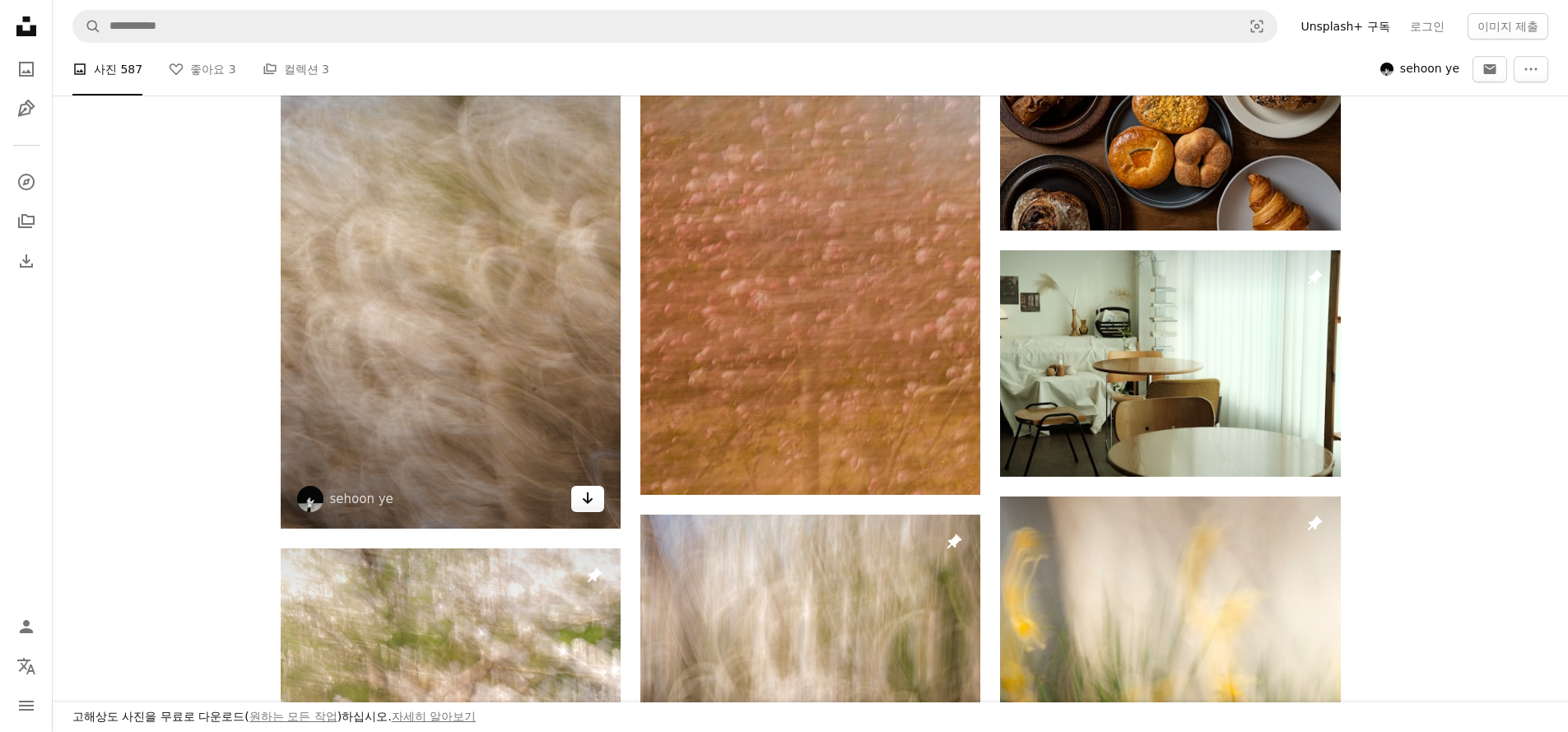
click at [596, 505] on link "Arrow pointing down" at bounding box center [587, 499] width 33 height 26
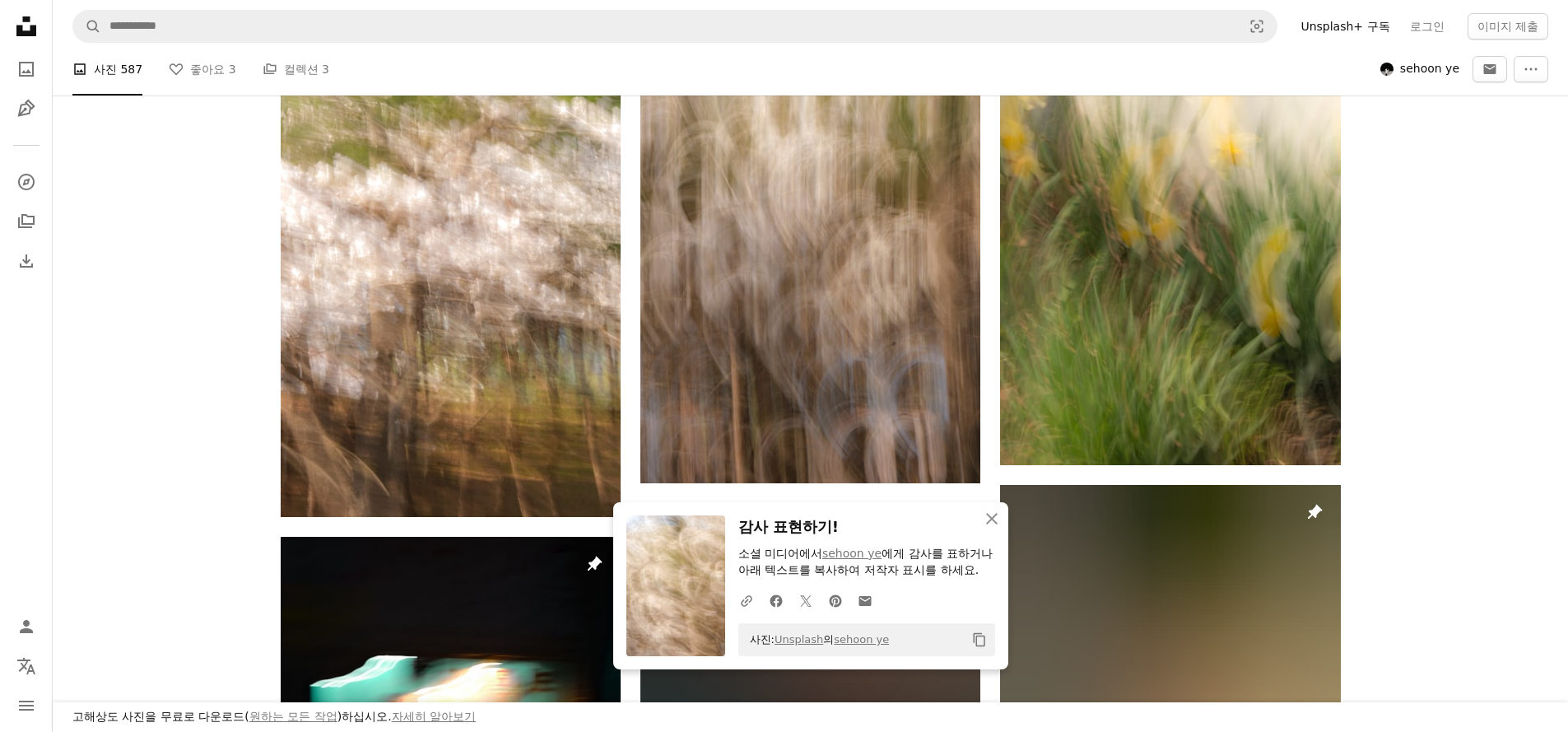
scroll to position [987, 0]
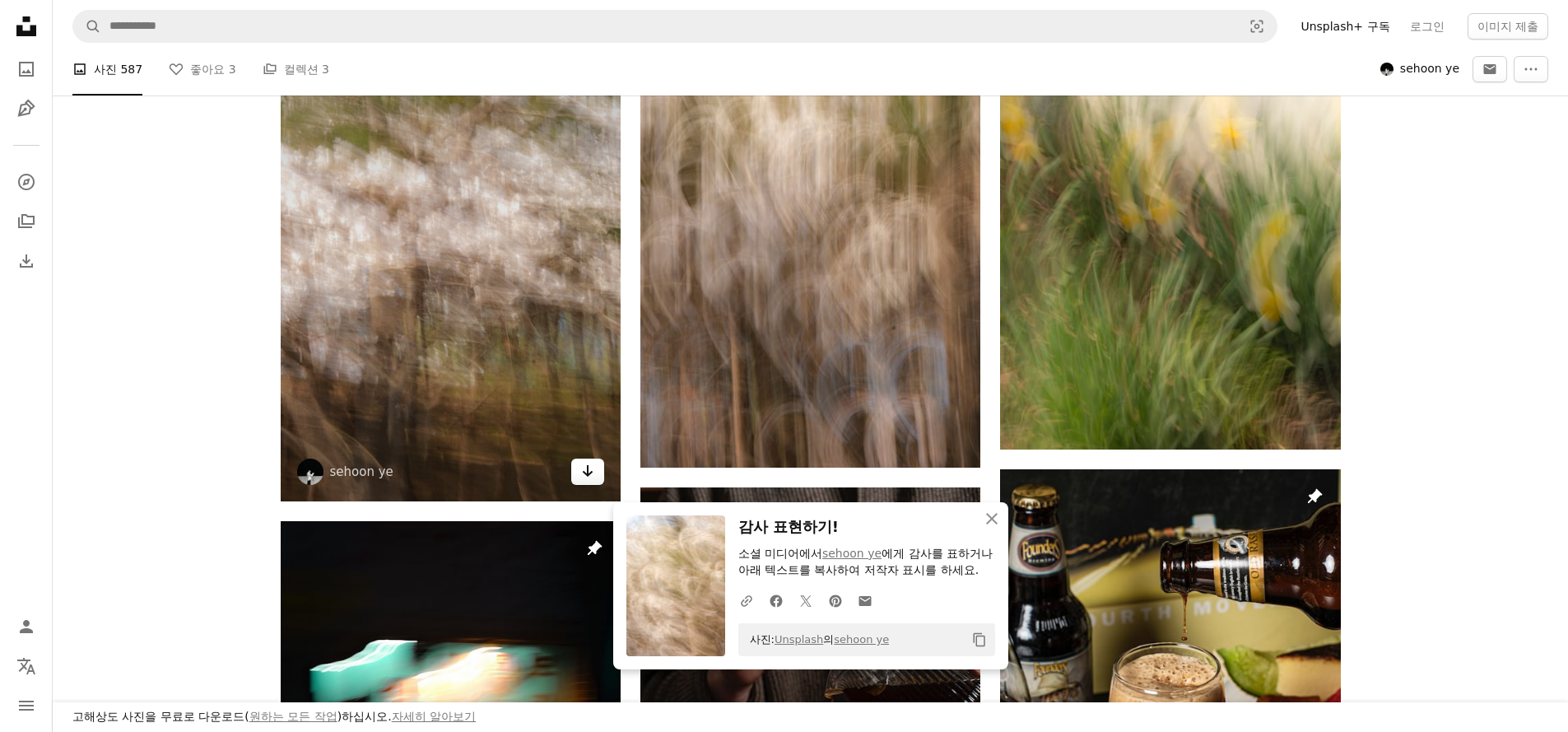
click at [586, 469] on icon "Arrow pointing down" at bounding box center [587, 471] width 14 height 20
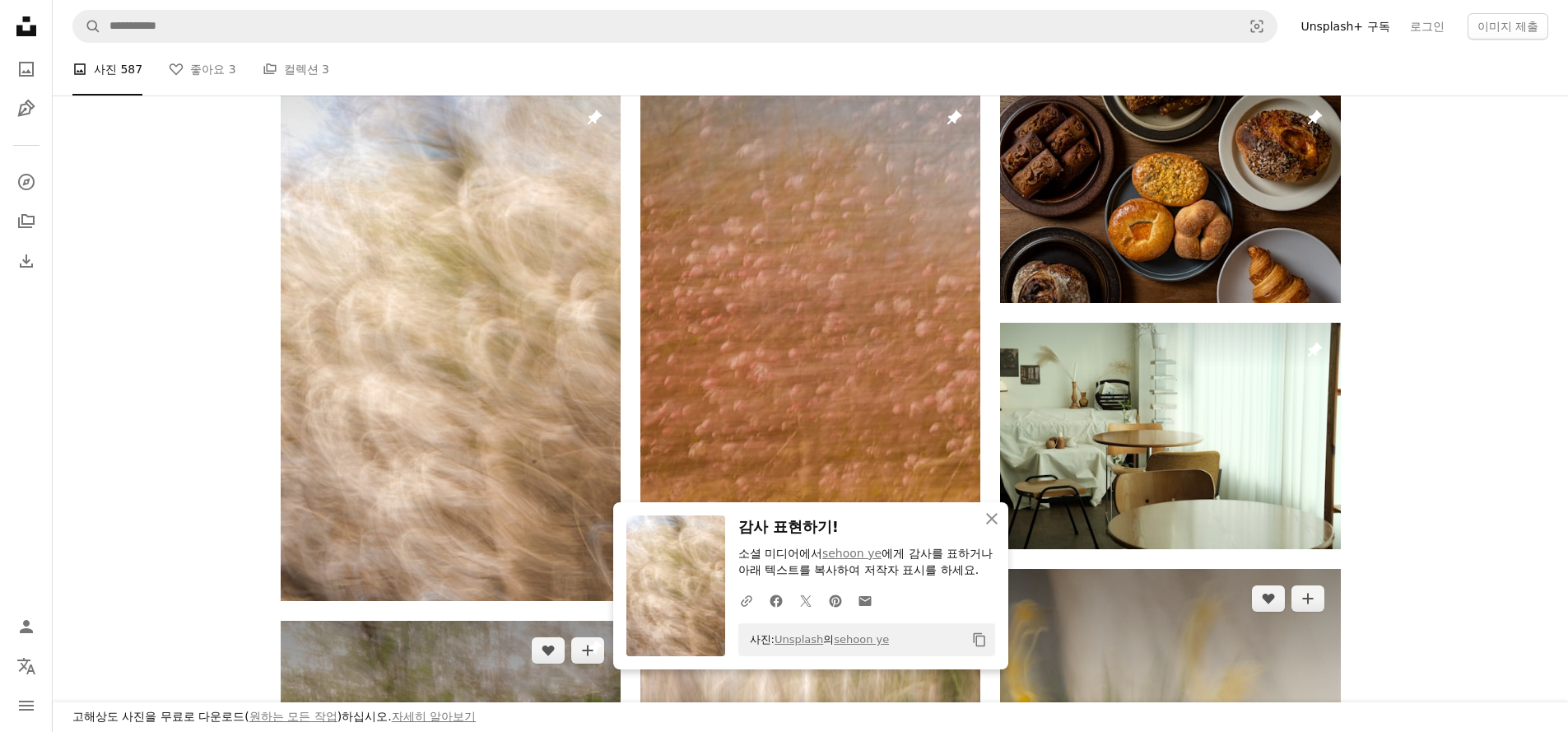
scroll to position [380, 0]
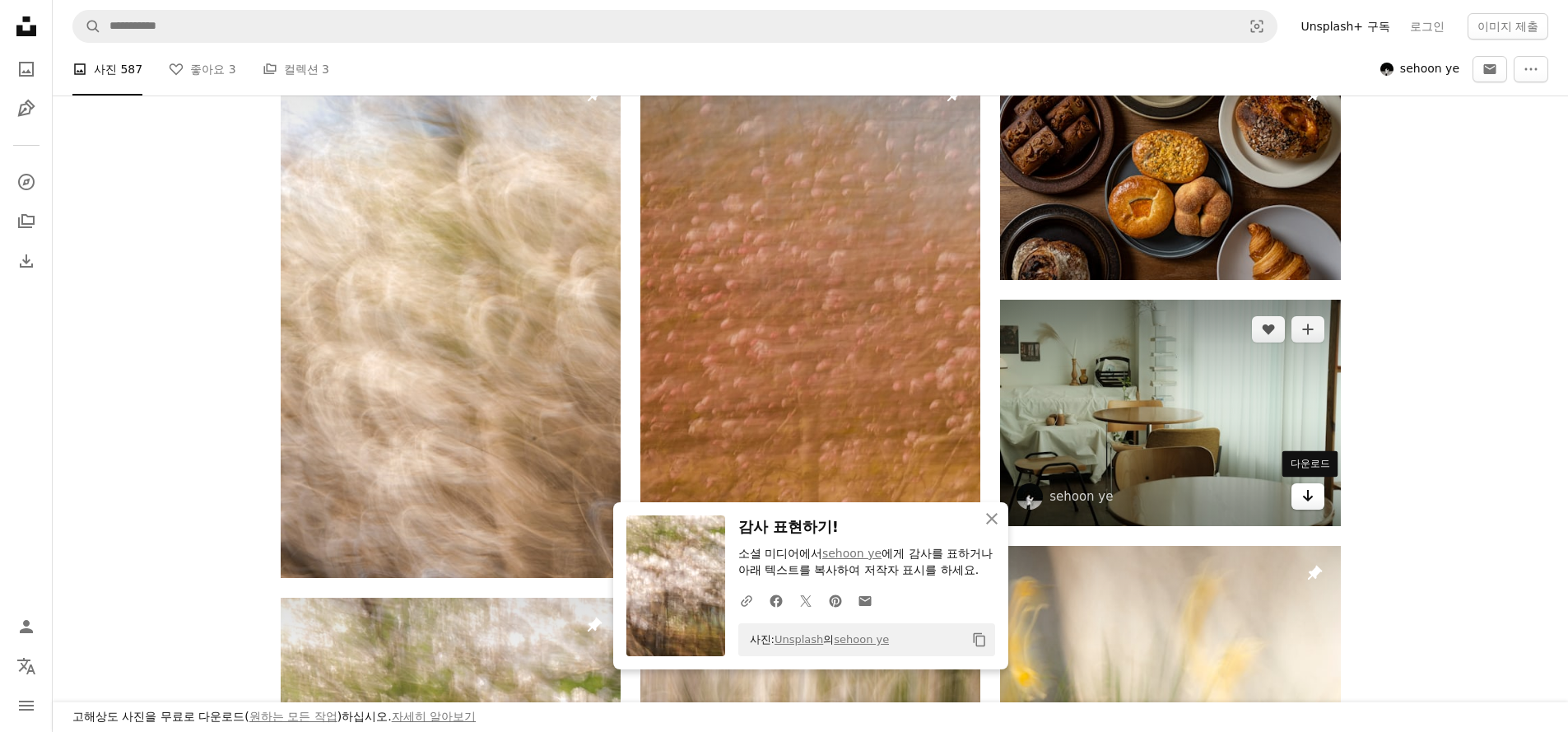
click at [1308, 494] on icon "다운로드" at bounding box center [1307, 495] width 11 height 12
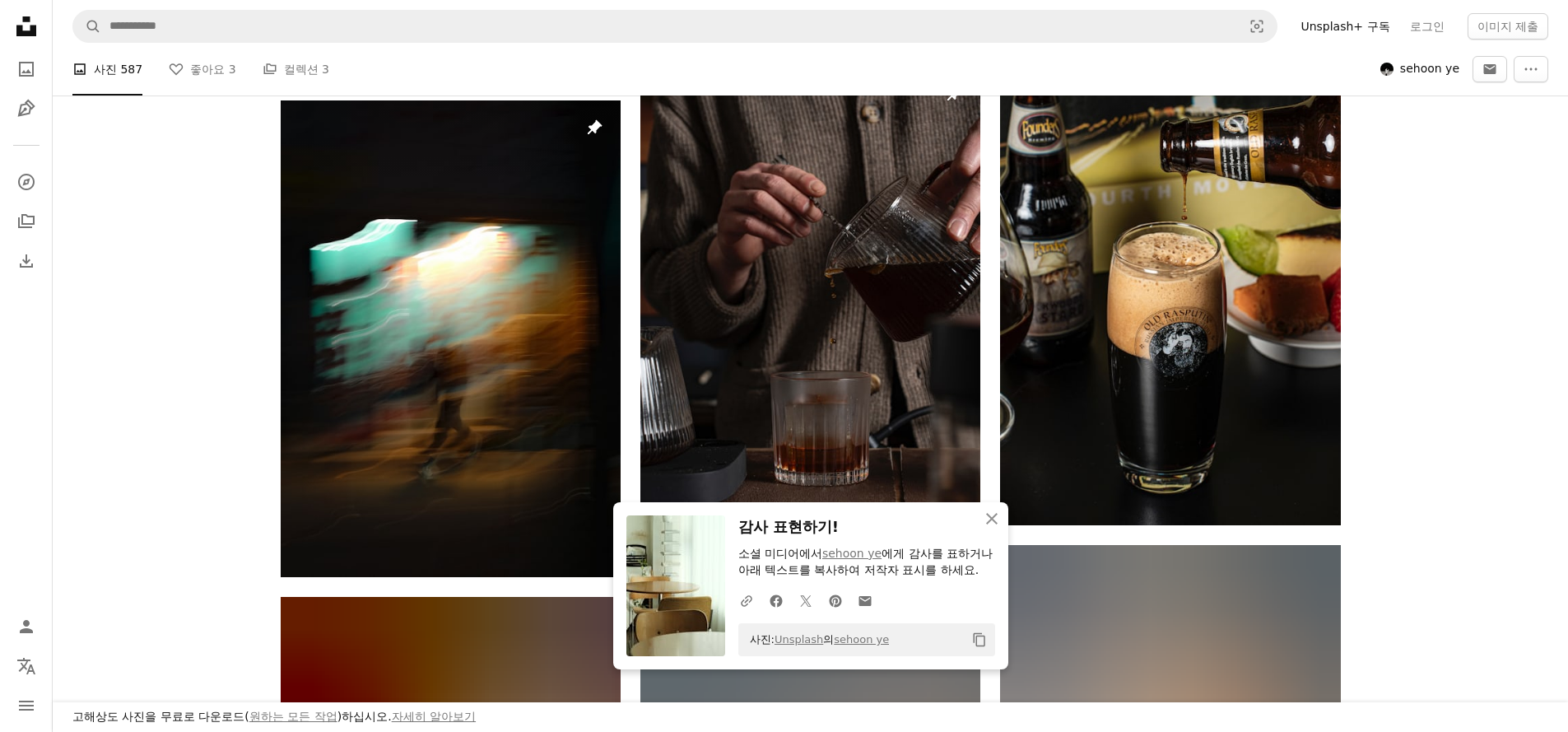
scroll to position [1468, 0]
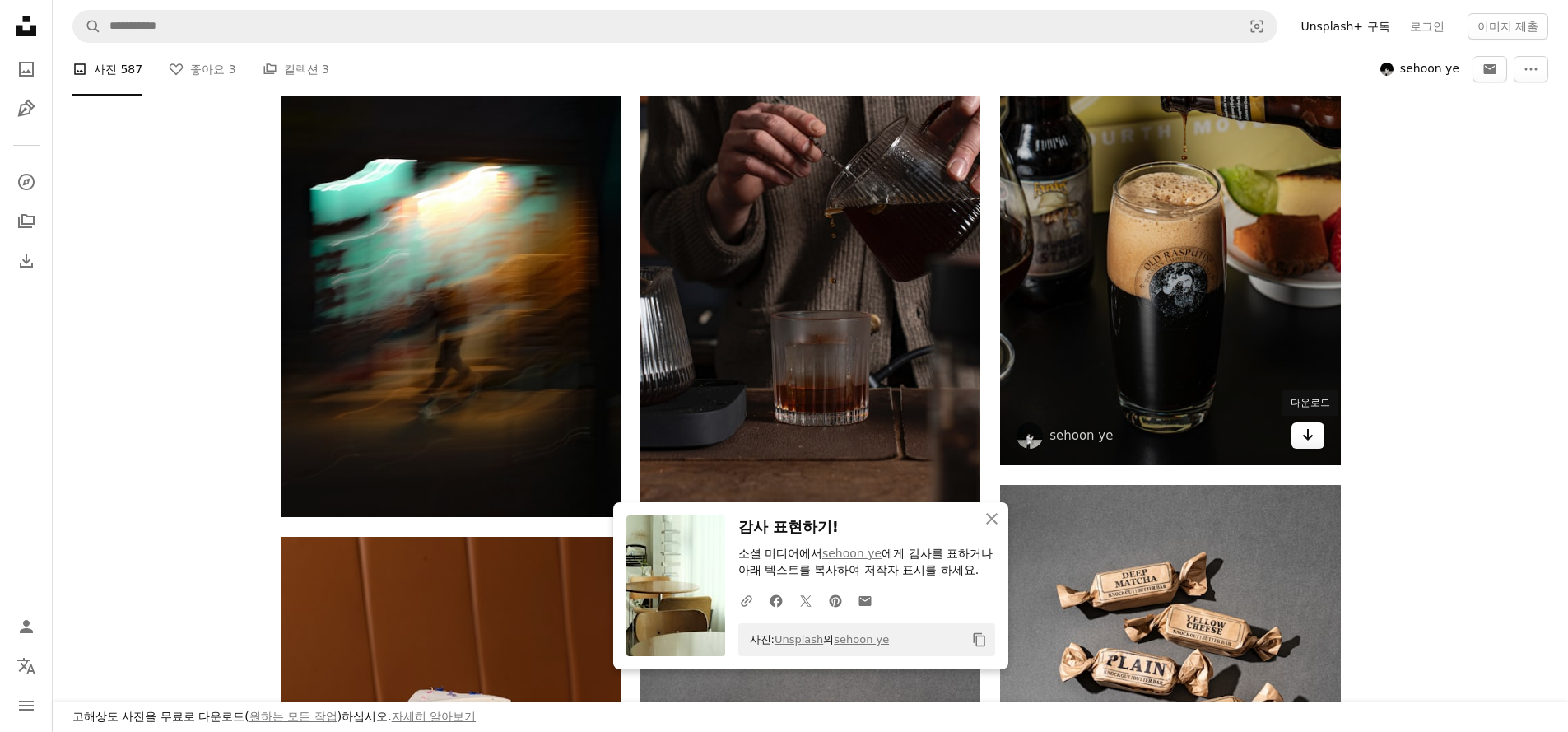
click at [1297, 439] on link "Arrow pointing down" at bounding box center [1307, 435] width 33 height 26
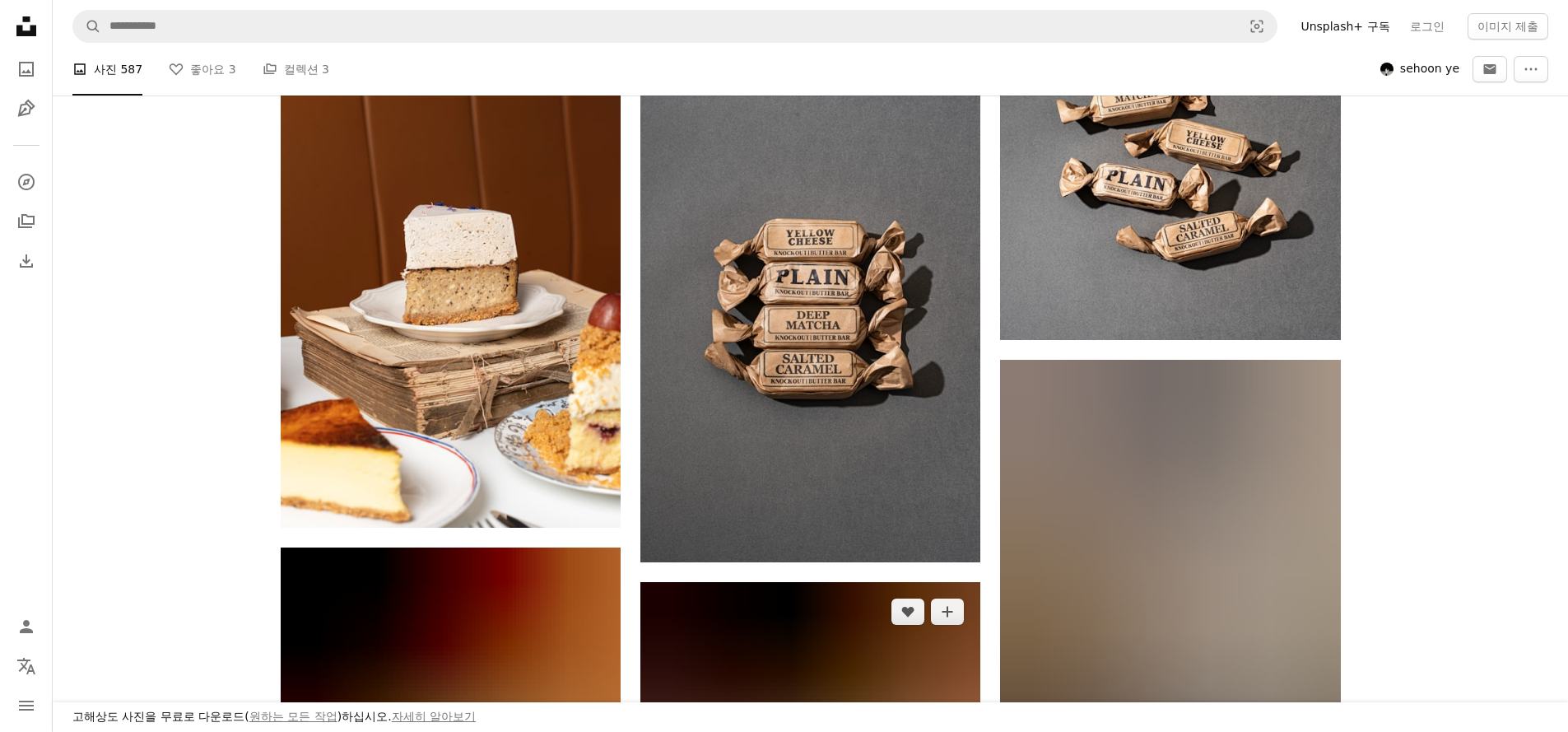
scroll to position [1951, 0]
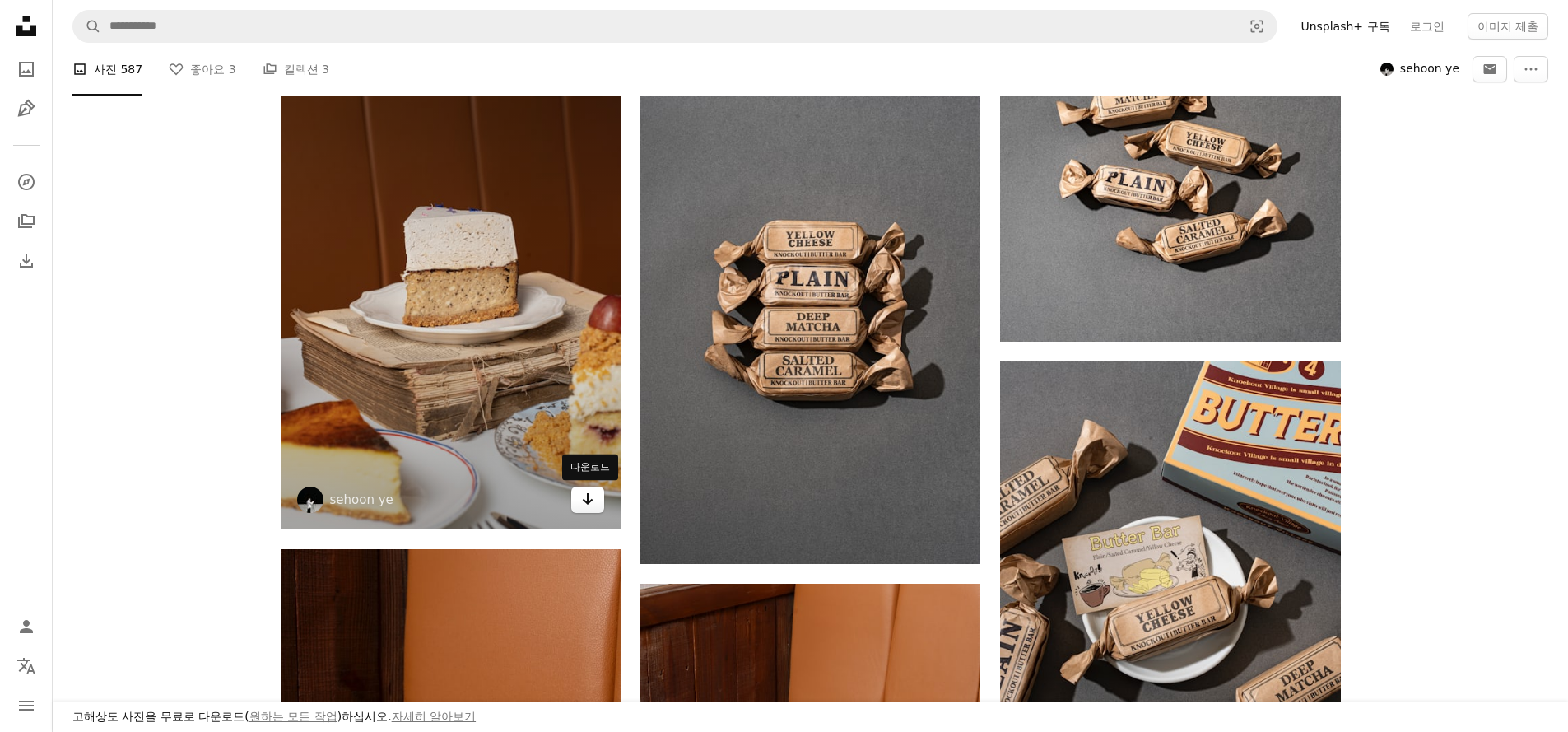
click at [588, 496] on icon "Arrow pointing down" at bounding box center [587, 499] width 14 height 20
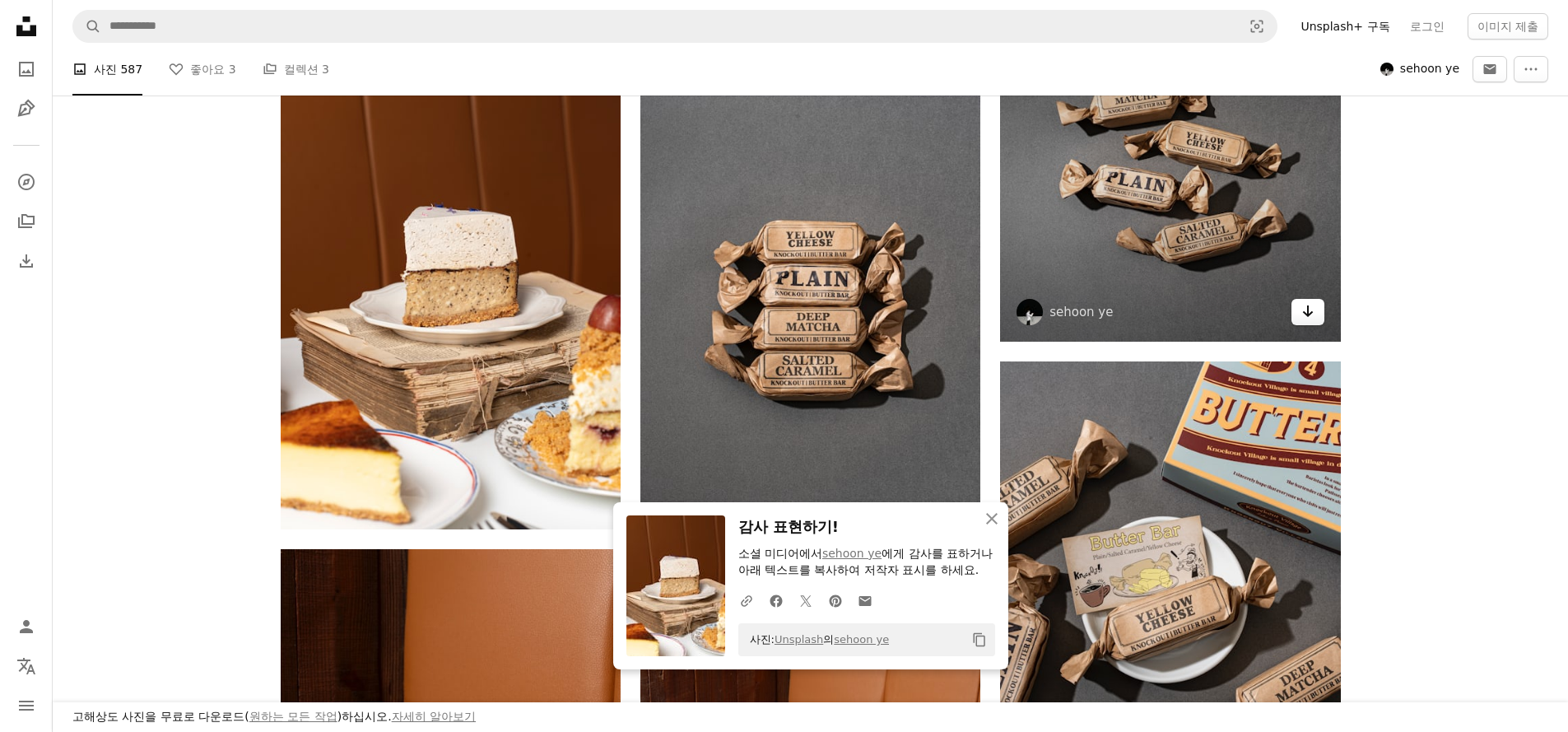
click at [1306, 315] on icon "다운로드" at bounding box center [1307, 310] width 11 height 12
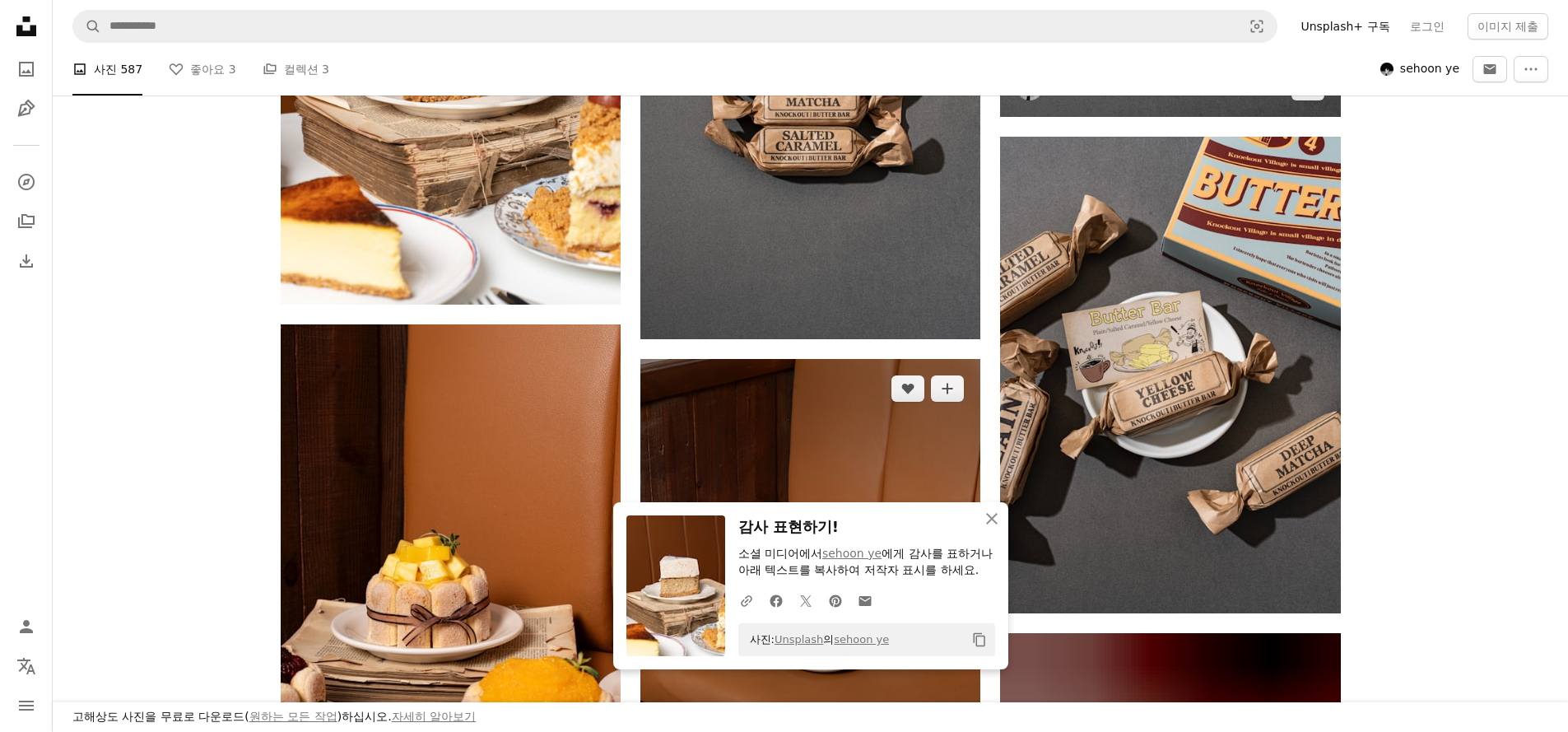
scroll to position [2258, 0]
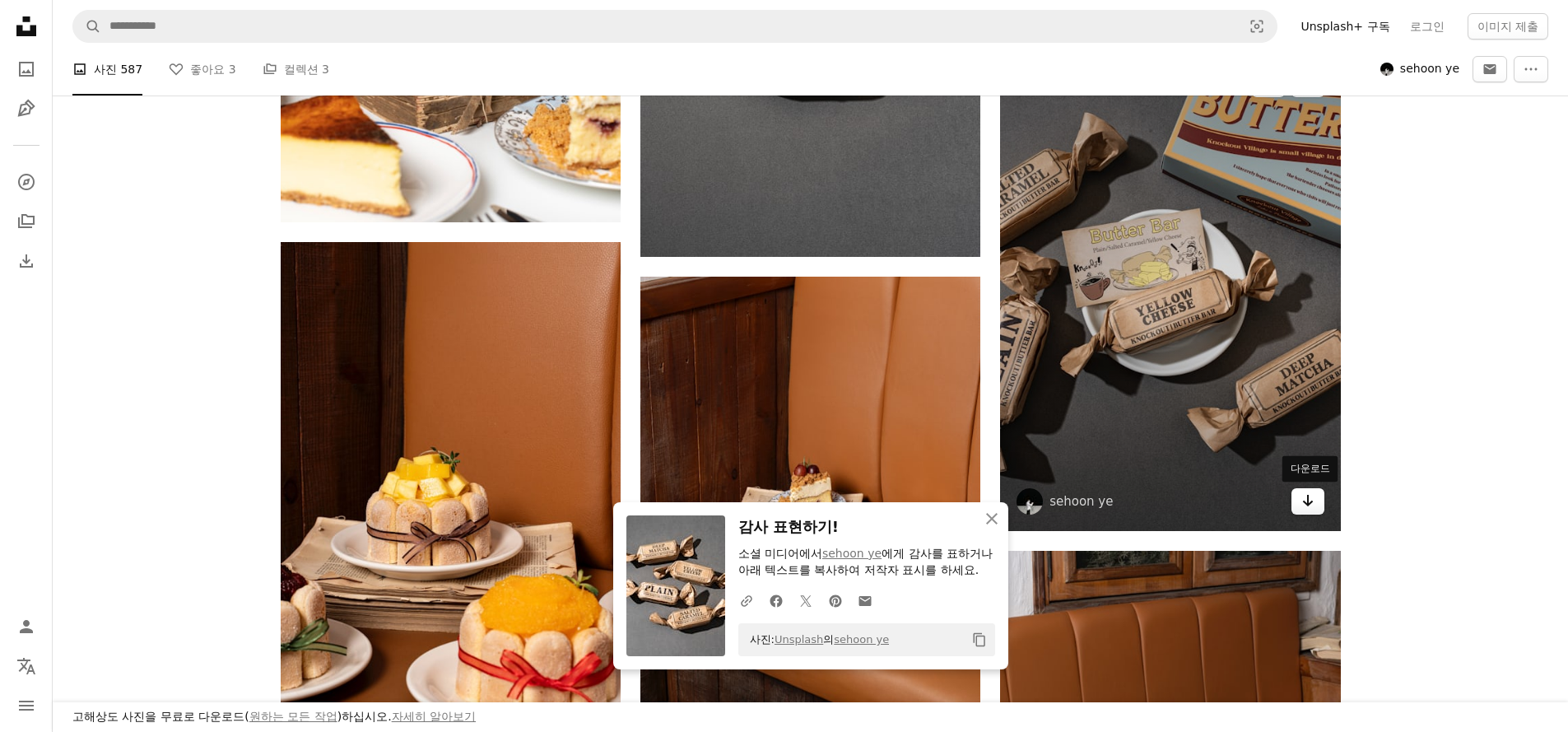
click at [1306, 505] on icon "Arrow pointing down" at bounding box center [1307, 500] width 14 height 20
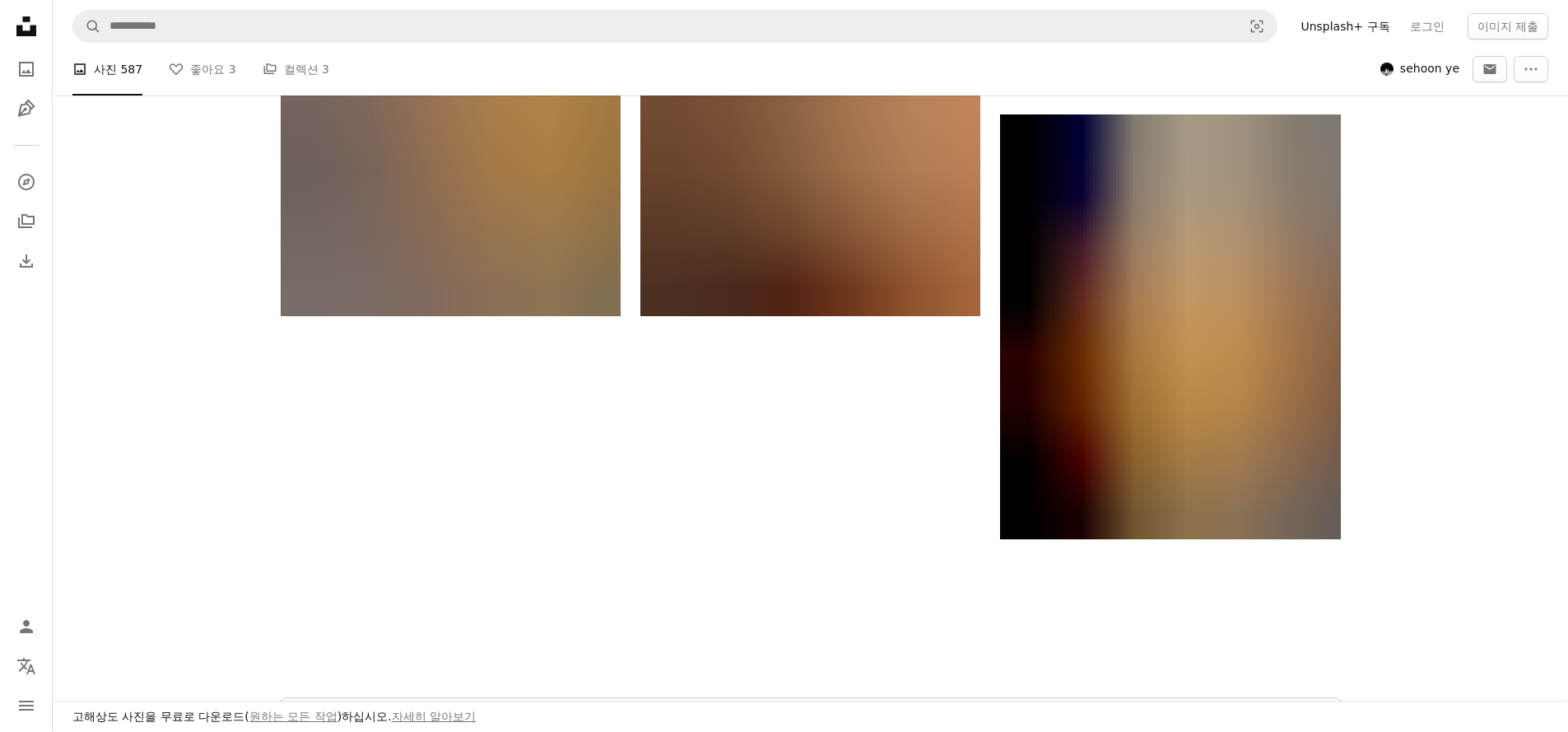
scroll to position [3233, 0]
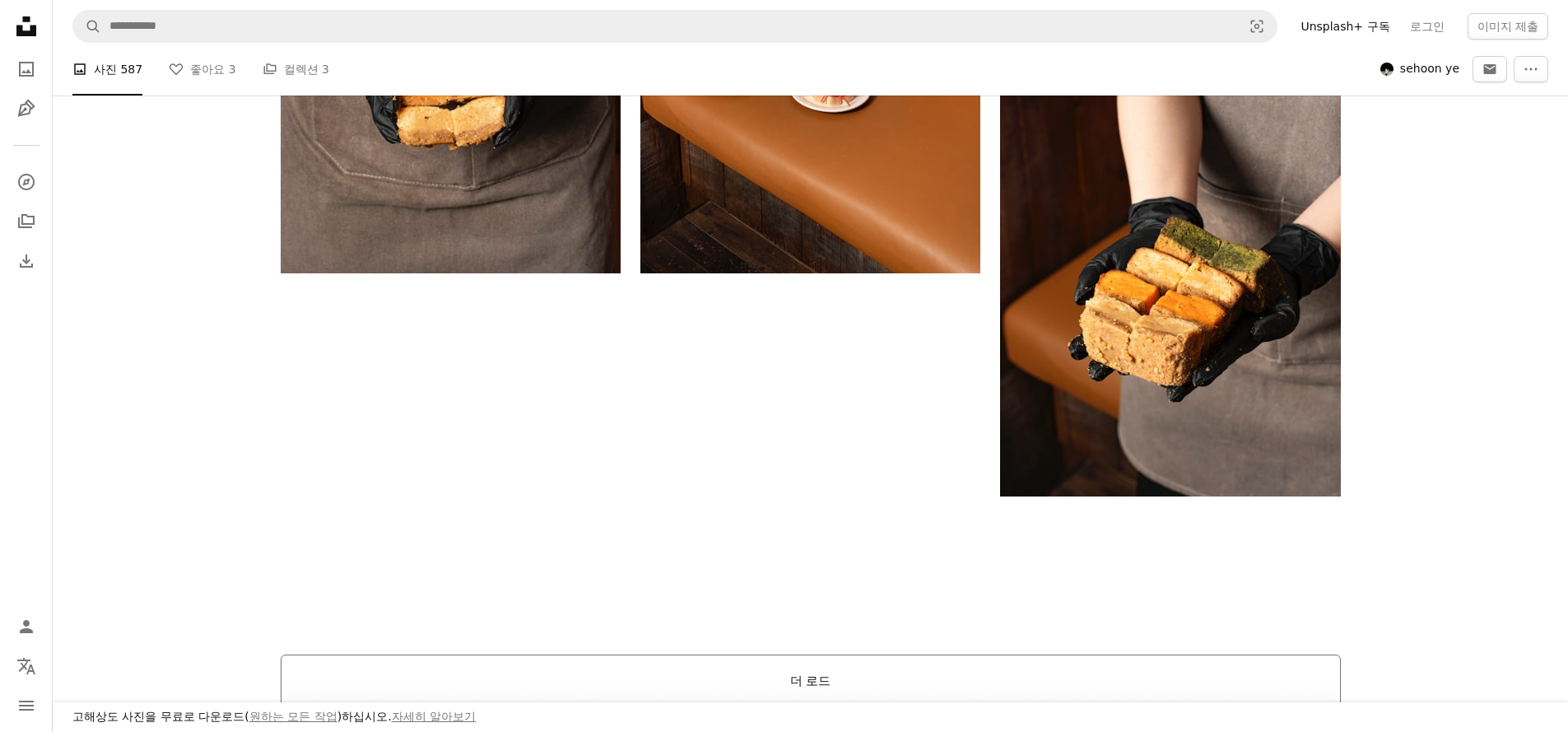
click at [795, 667] on button "더 로드" at bounding box center [811, 680] width 1060 height 52
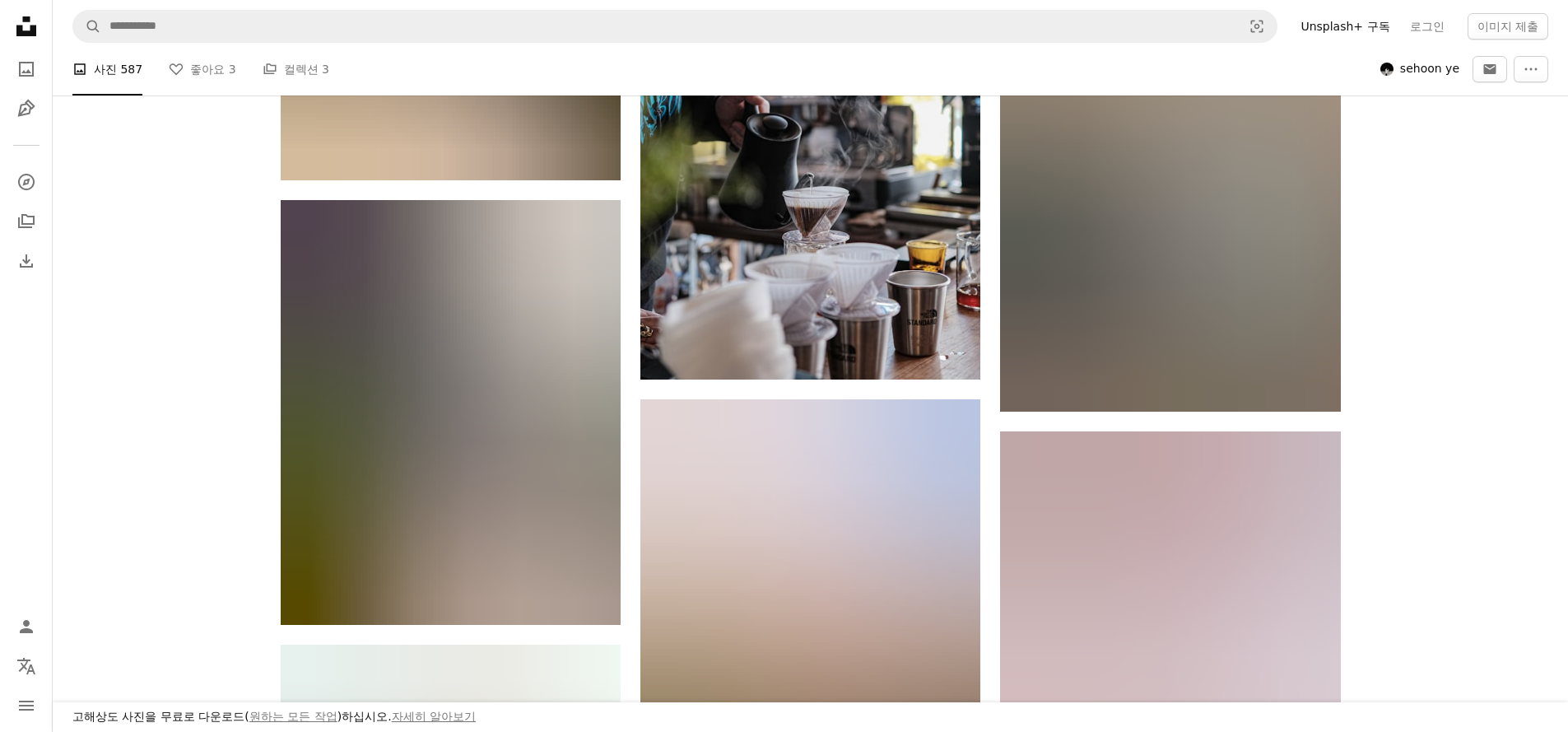
scroll to position [29246, 0]
